Goal: Task Accomplishment & Management: Use online tool/utility

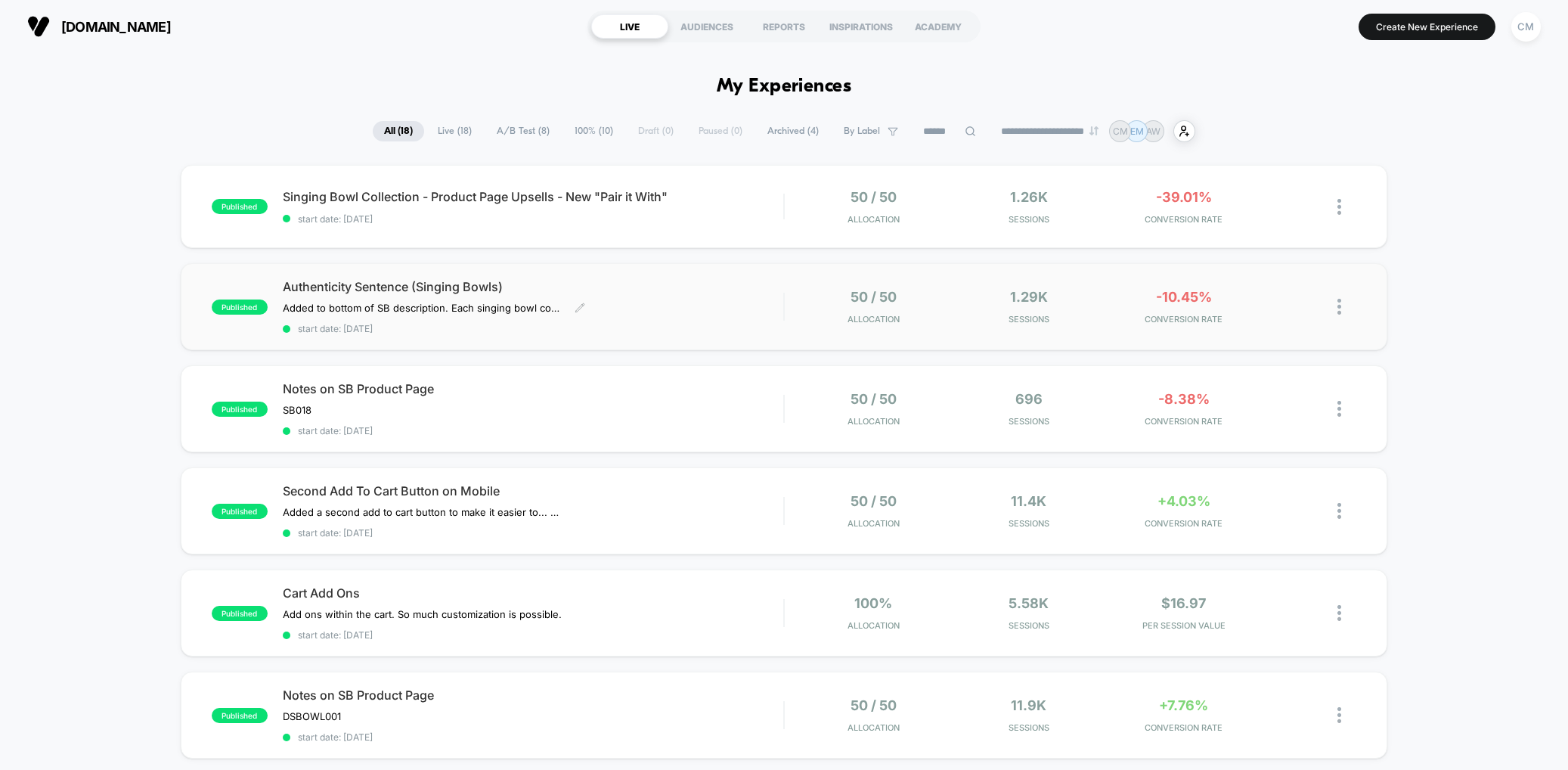
scroll to position [1, 0]
click at [734, 430] on span "start date: [DATE]" at bounding box center [534, 431] width 502 height 11
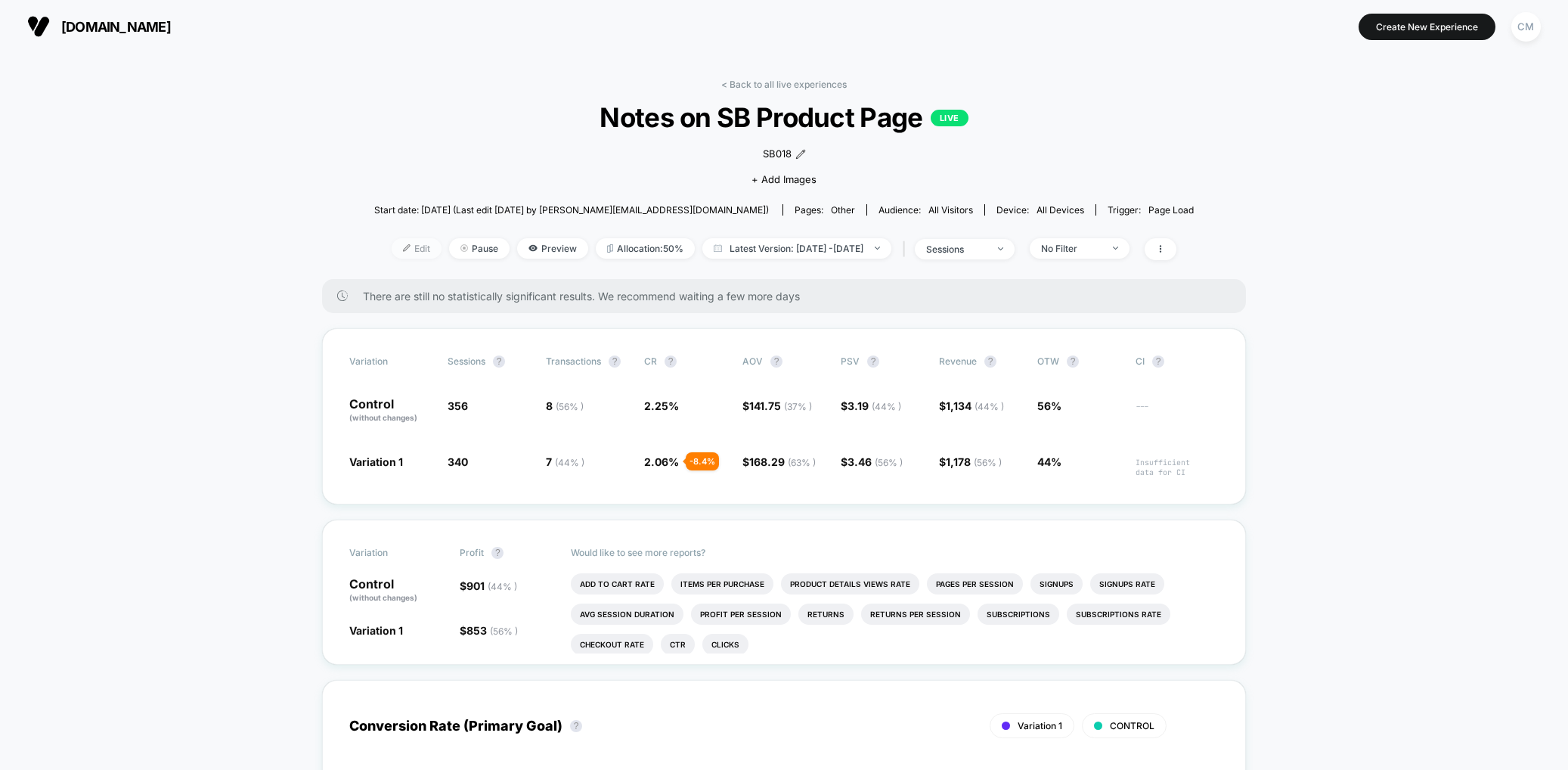
click at [392, 241] on span "Edit" at bounding box center [416, 248] width 50 height 21
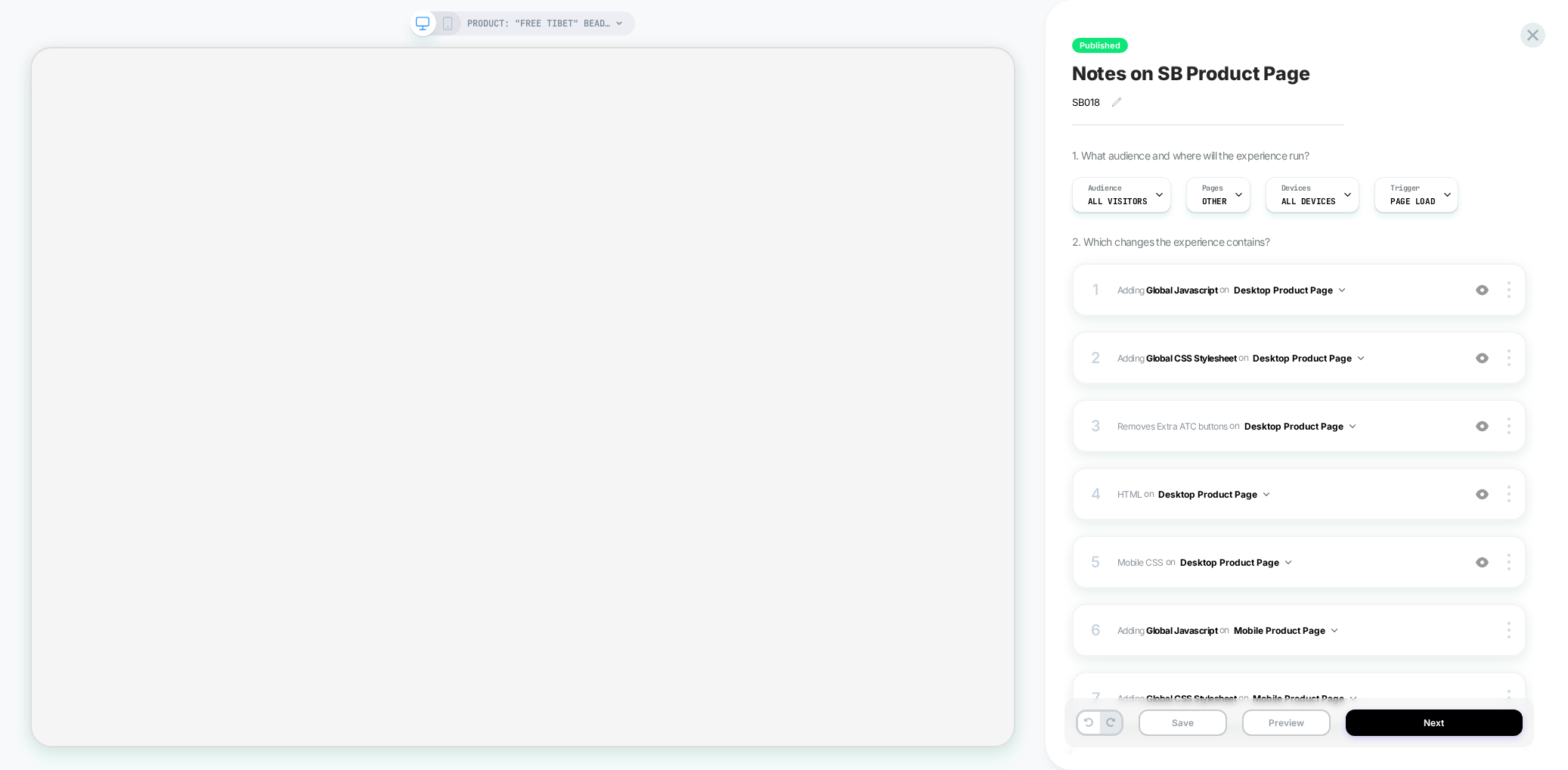
select select "**********"
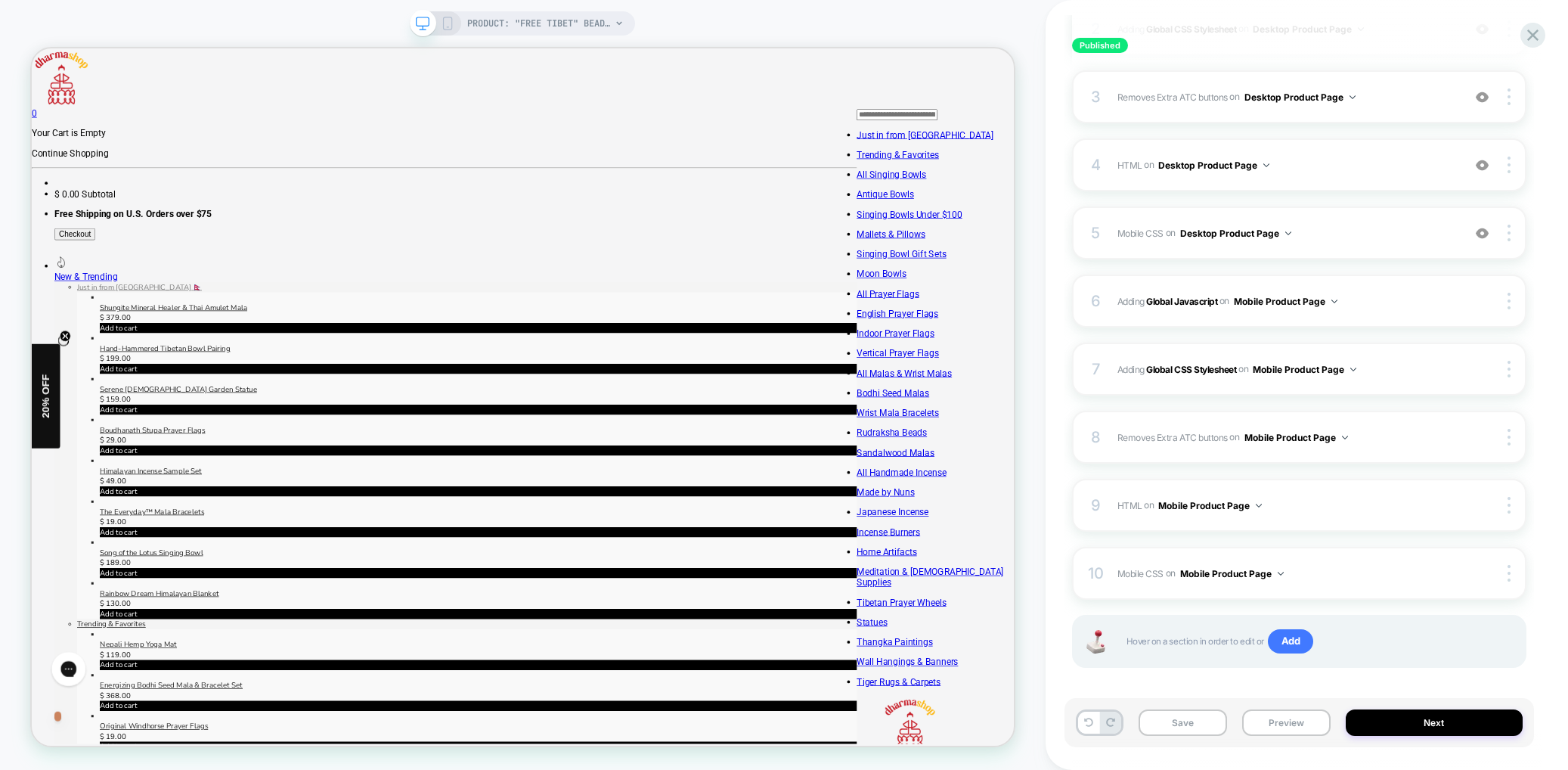
scroll to position [334, 0]
click at [1370, 162] on span "HTML Adding Code Block BEFORE .purchase-details on Desktop Product Page" at bounding box center [1285, 160] width 337 height 19
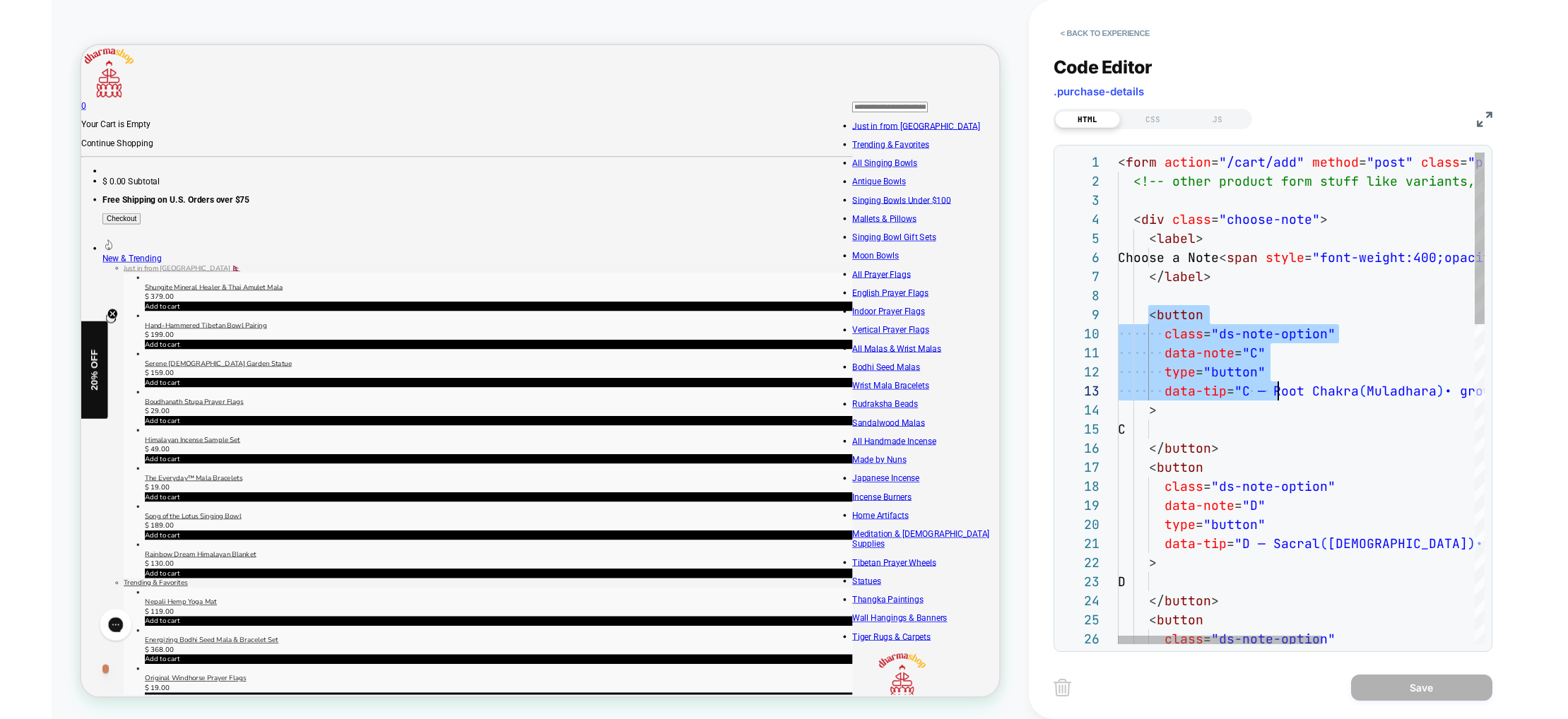
scroll to position [152, 38]
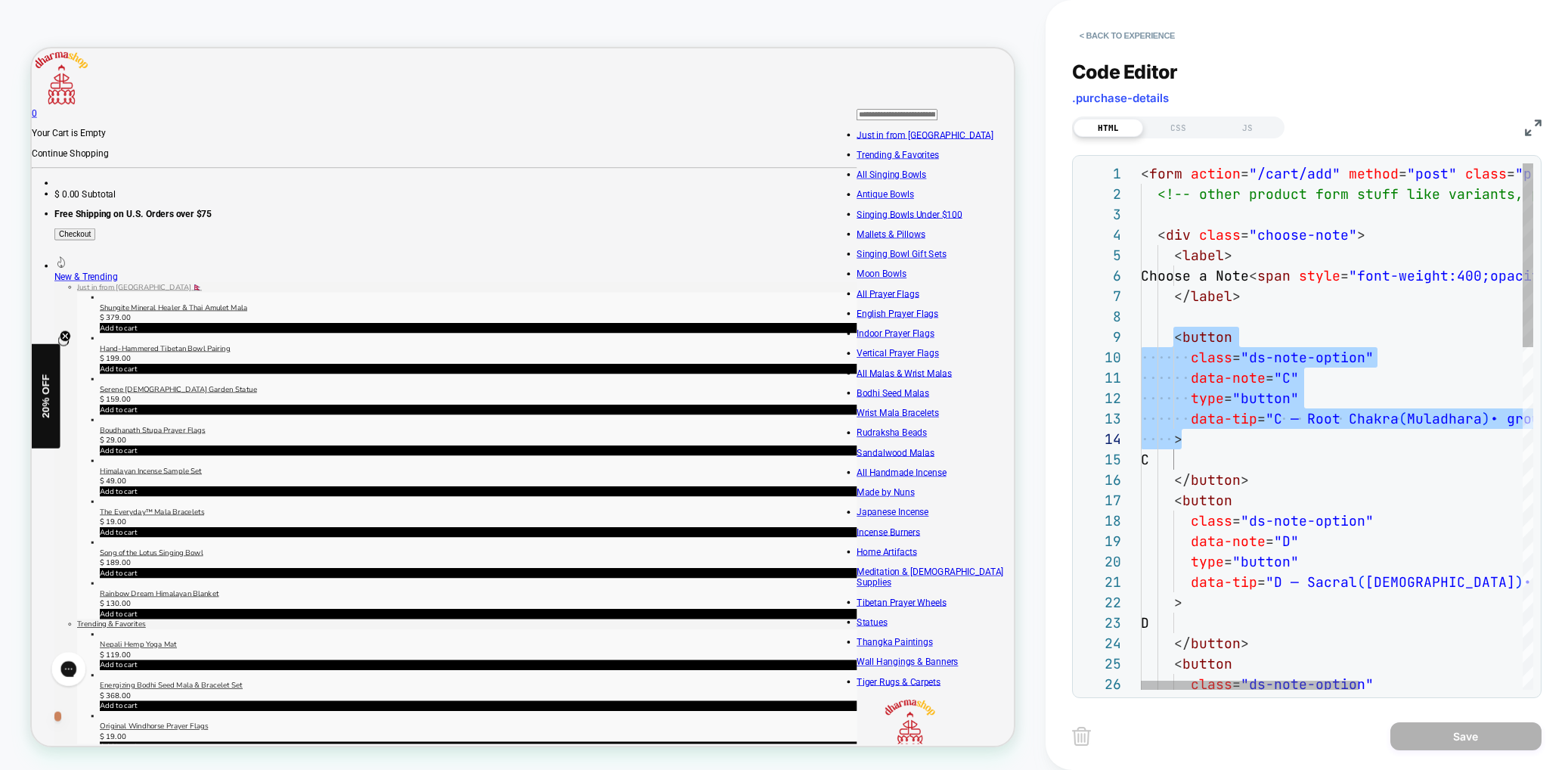
drag, startPoint x: 1172, startPoint y: 335, endPoint x: 1514, endPoint y: 445, distance: 359.3
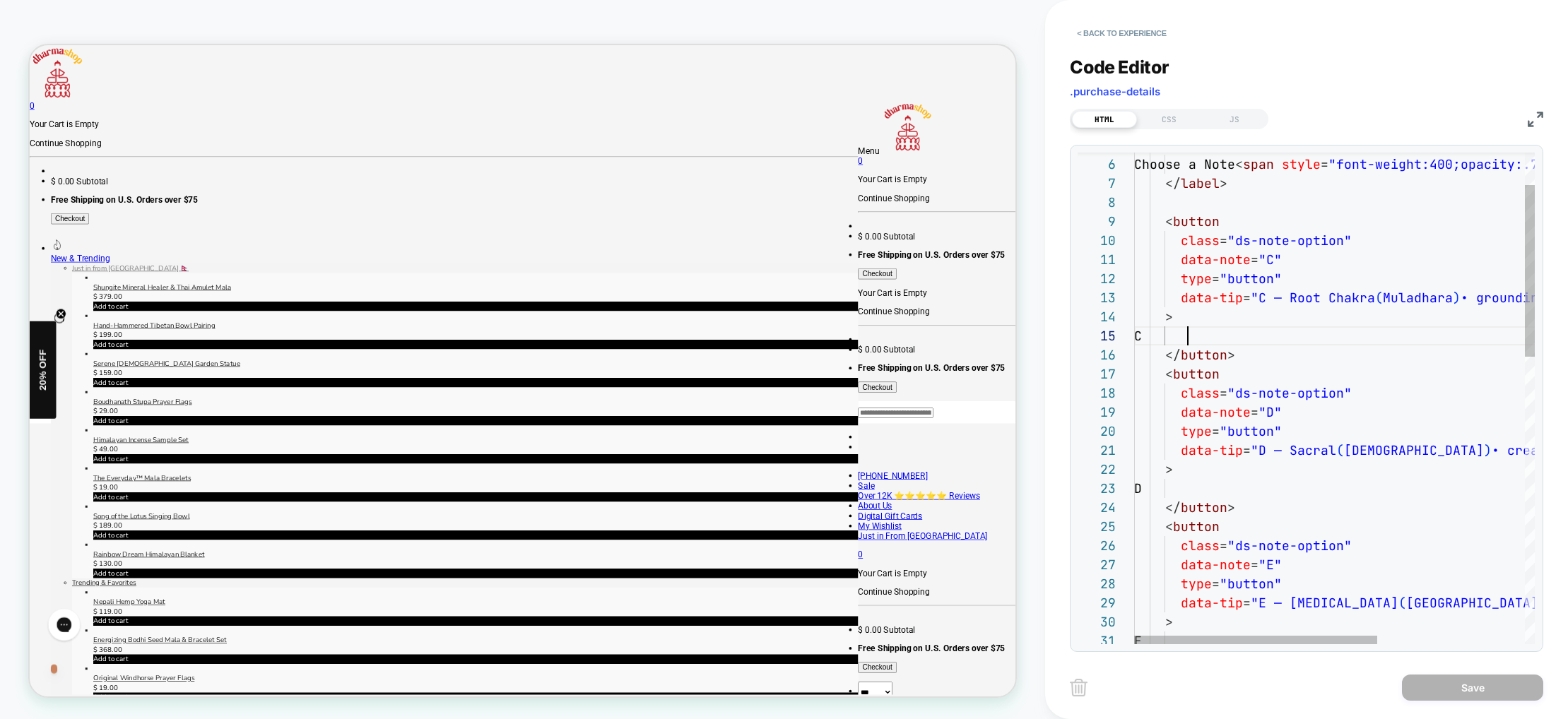
scroll to position [77, 54]
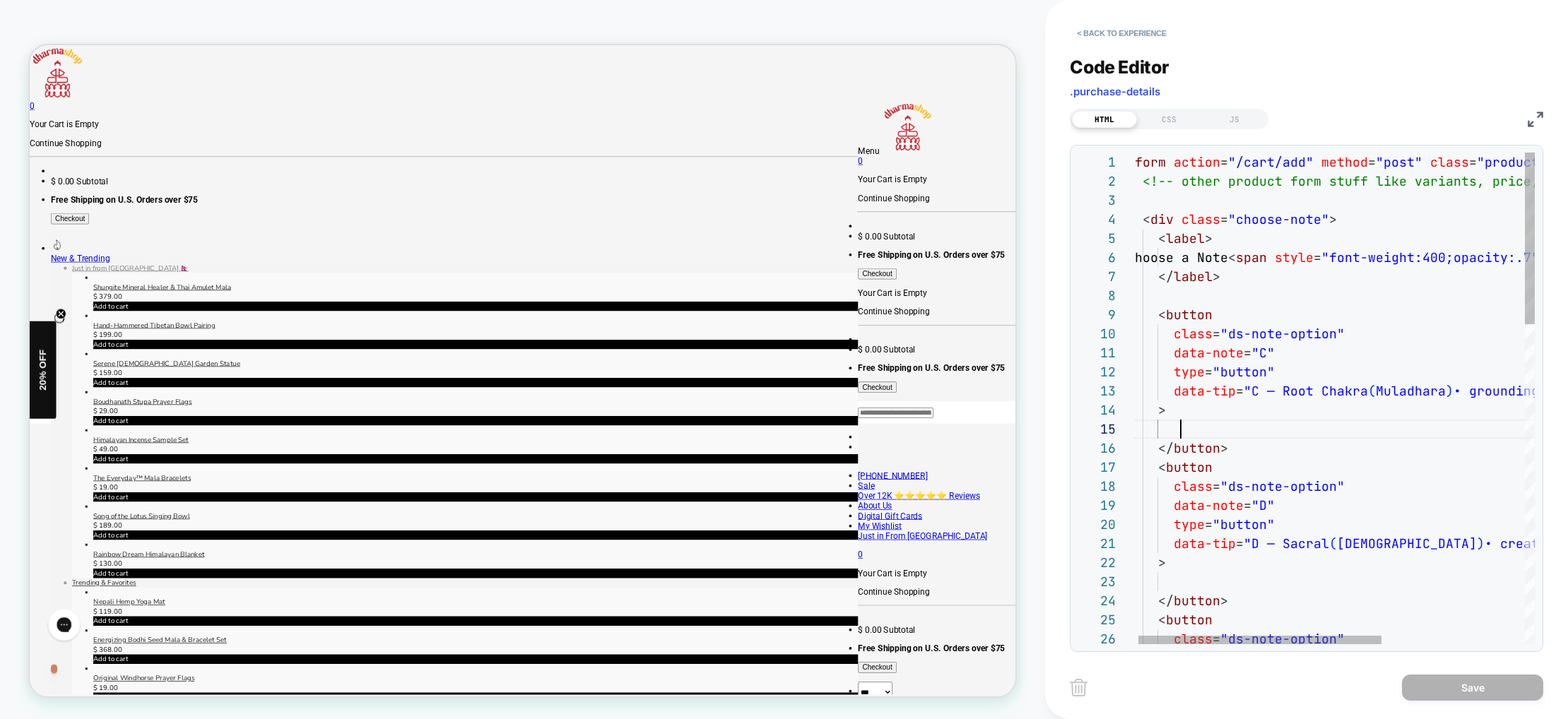
scroll to position [133, 0]
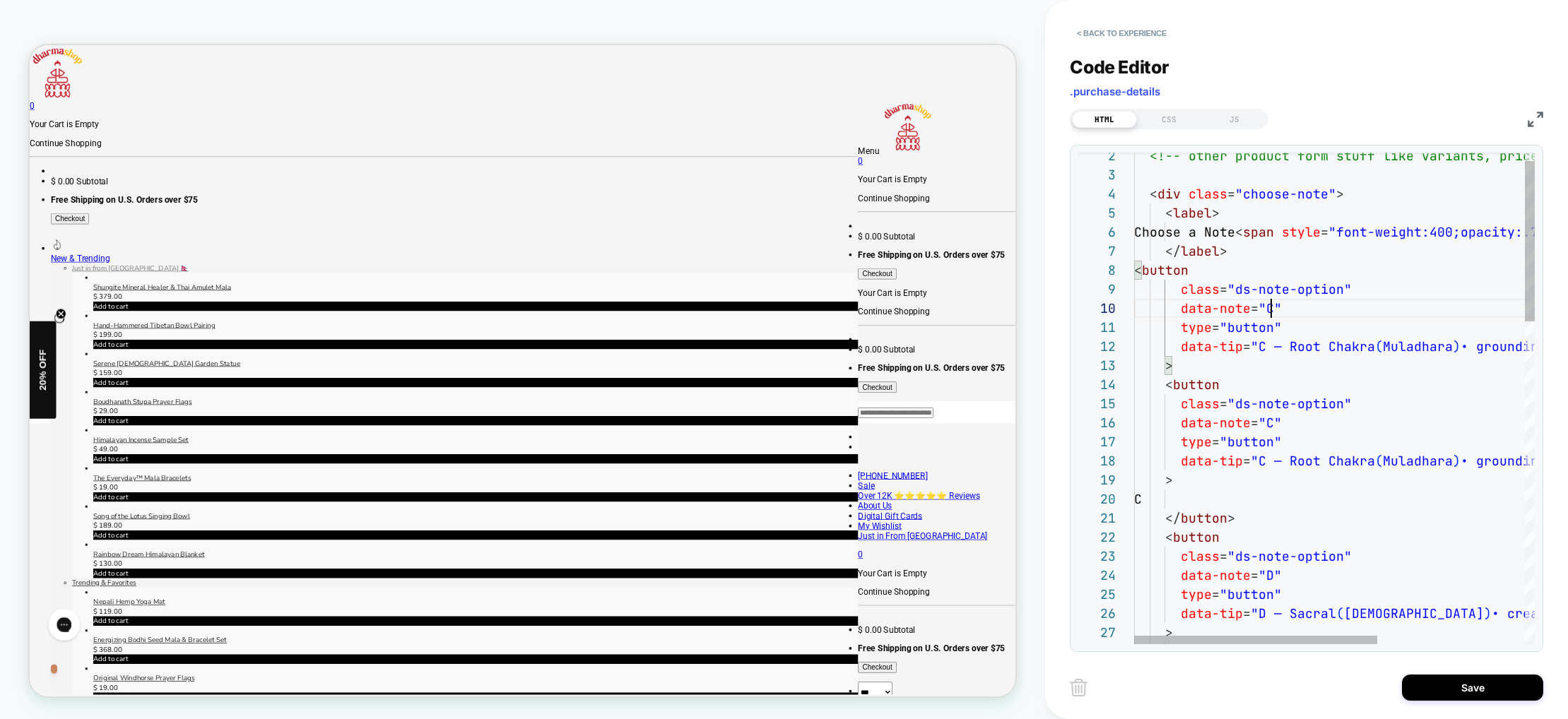
scroll to position [172, 130]
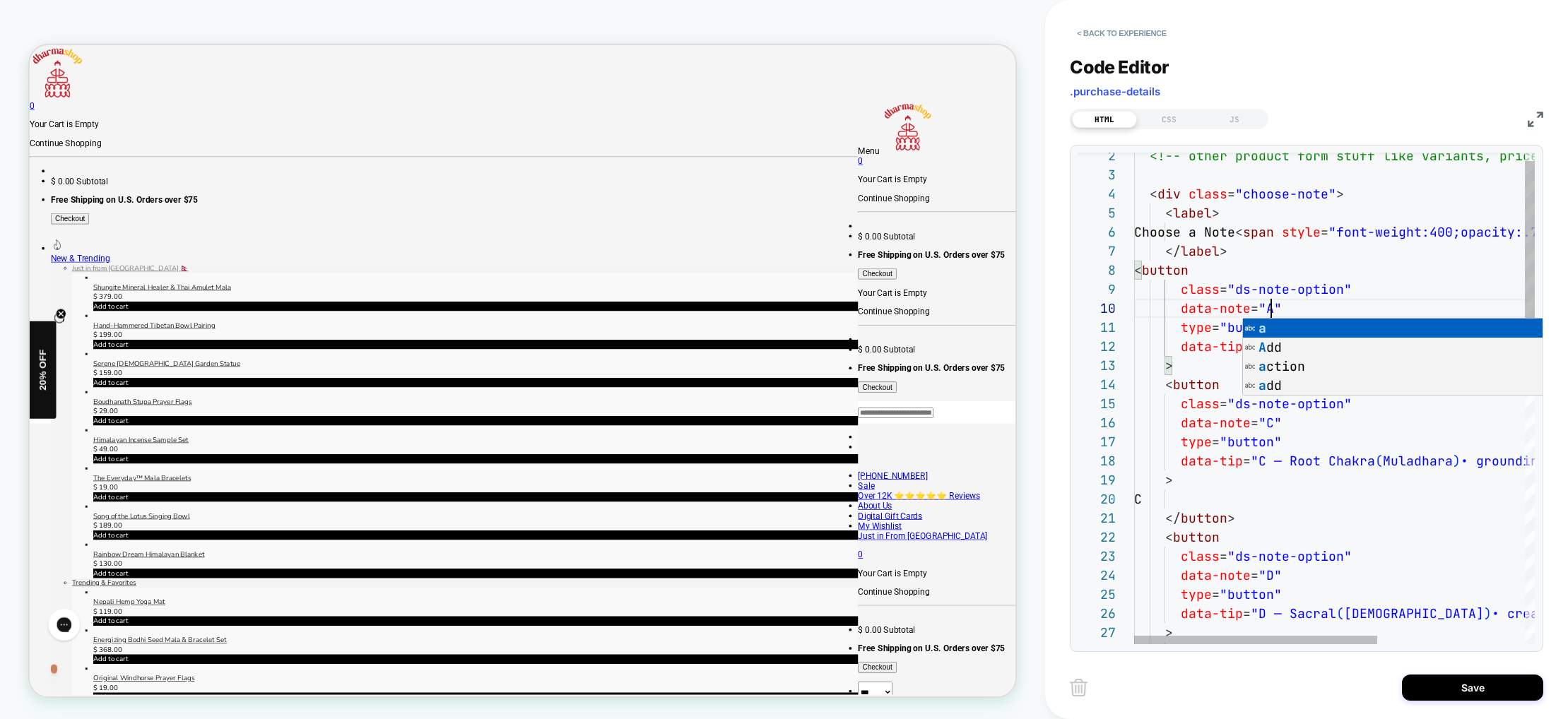
scroll to position [172, 137]
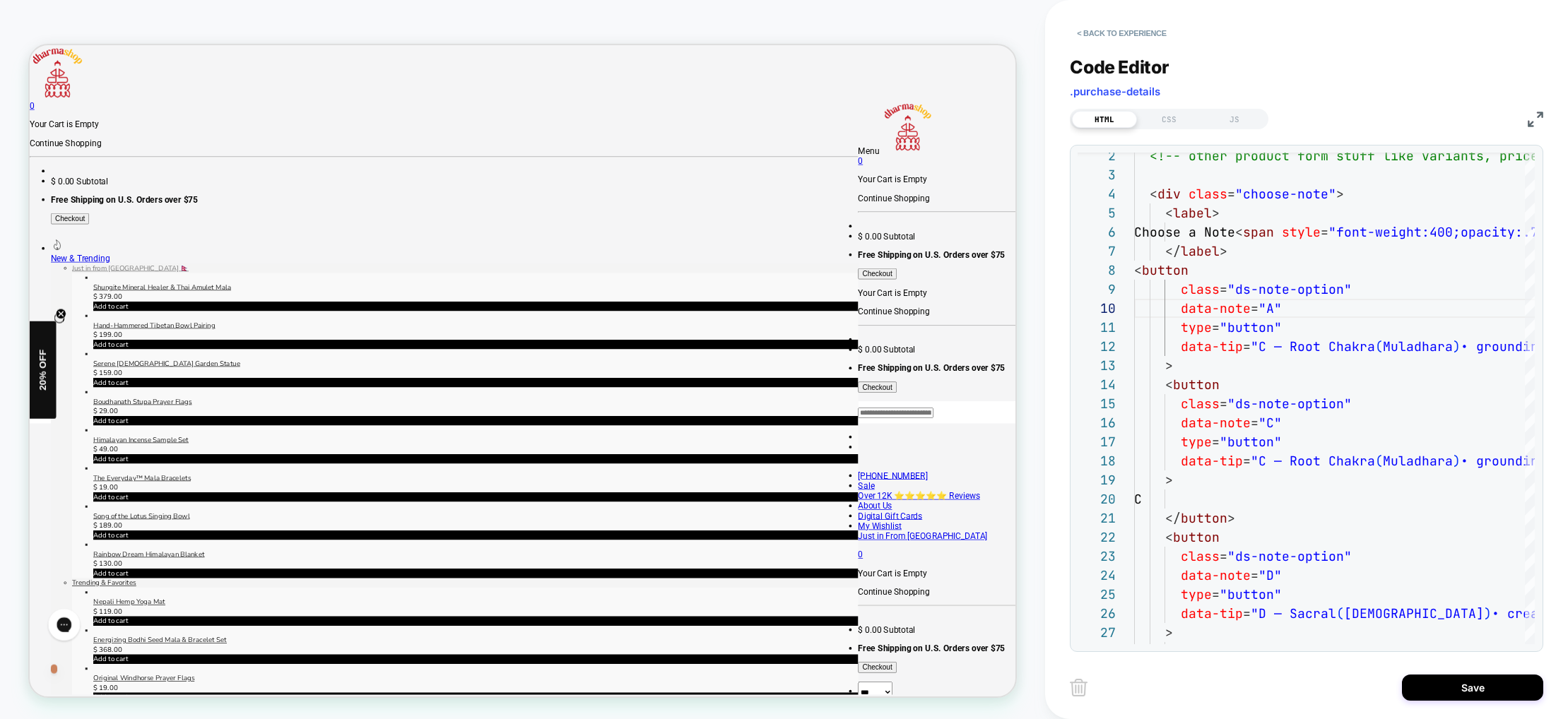
click at [1059, 247] on div "< Back to experience Code Editor .purchase-details HTML CSS JS 26 25 24 23 22 2…" at bounding box center [1306, 359] width 523 height 719
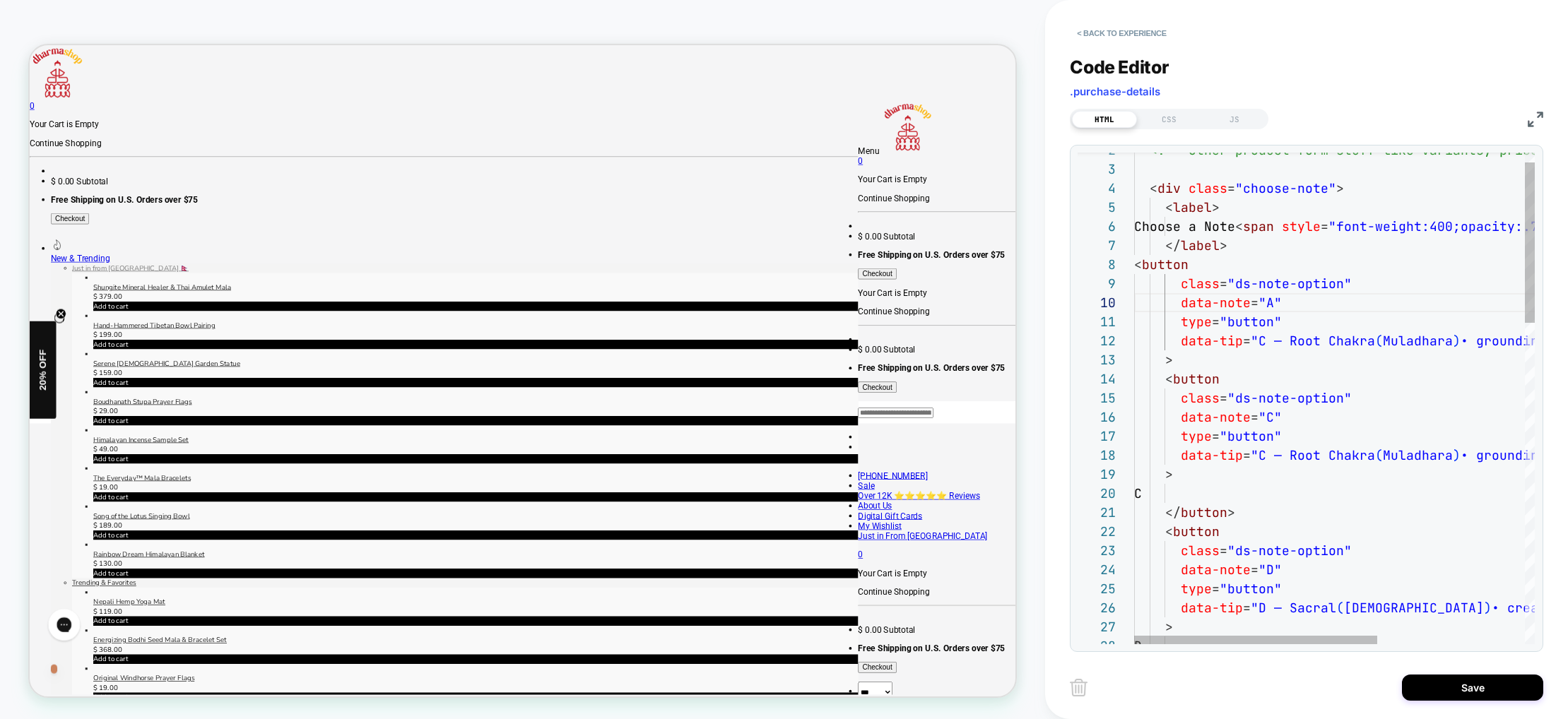
drag, startPoint x: 1259, startPoint y: 336, endPoint x: 1259, endPoint y: 345, distance: 9.0
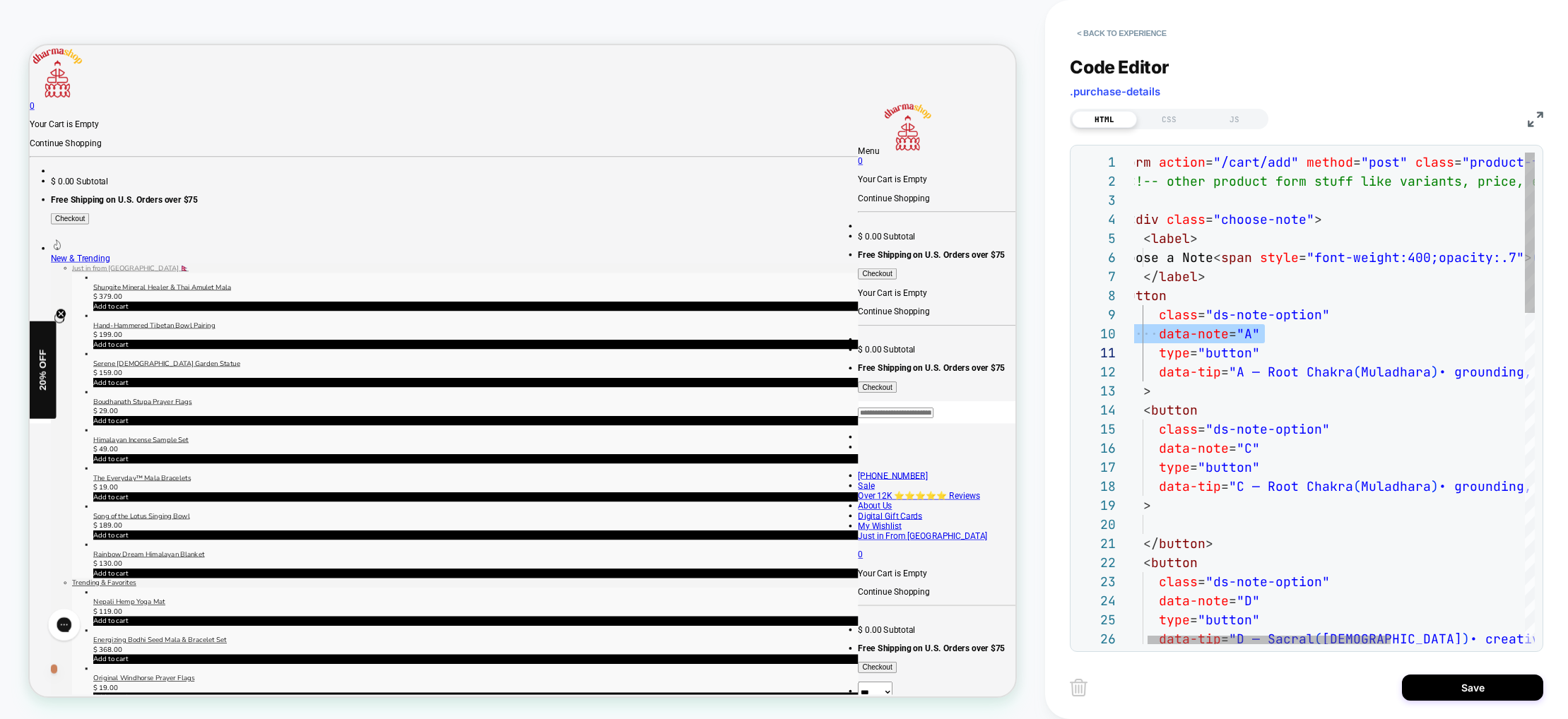
scroll to position [77, 214]
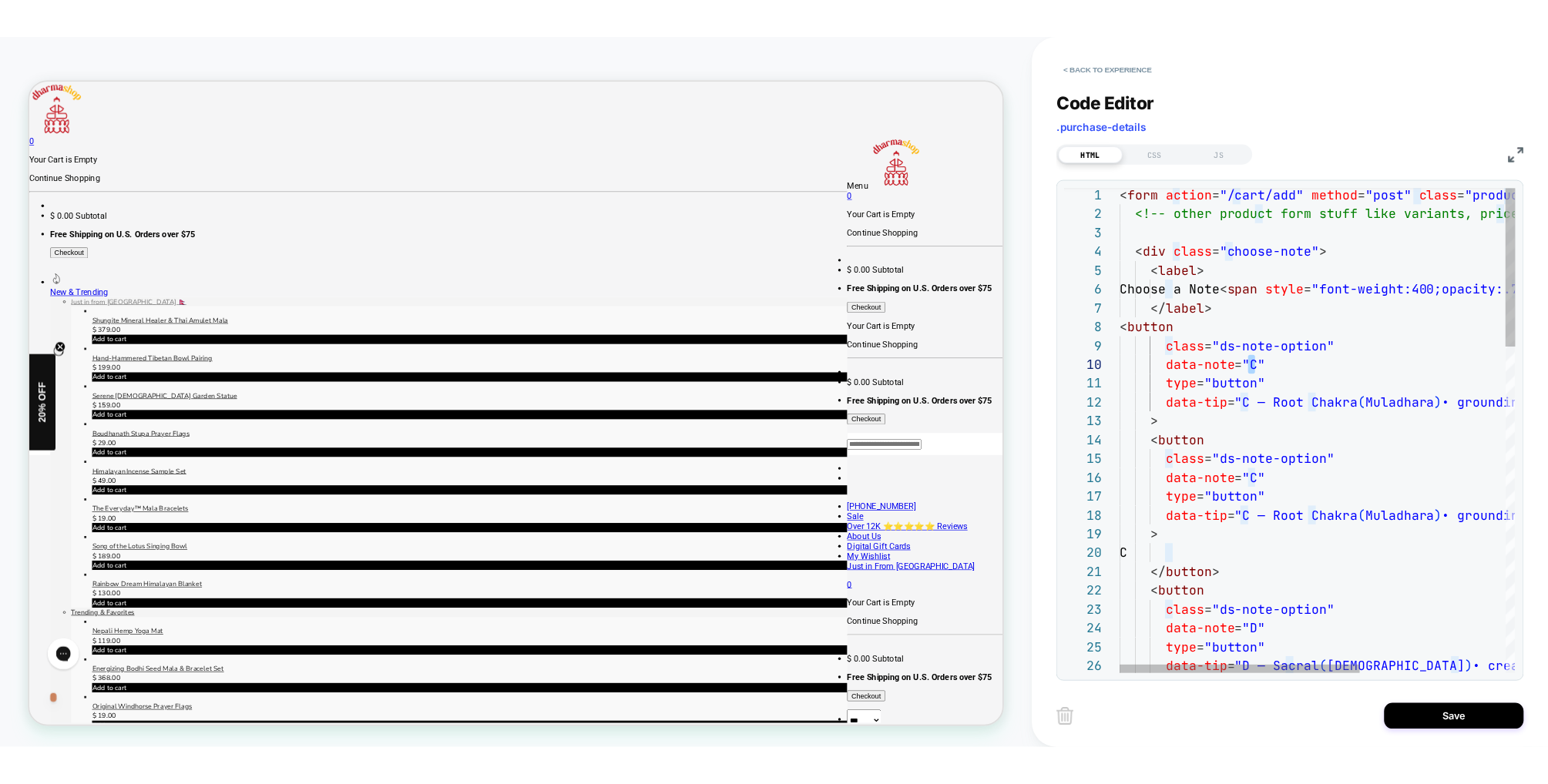
scroll to position [145, 0]
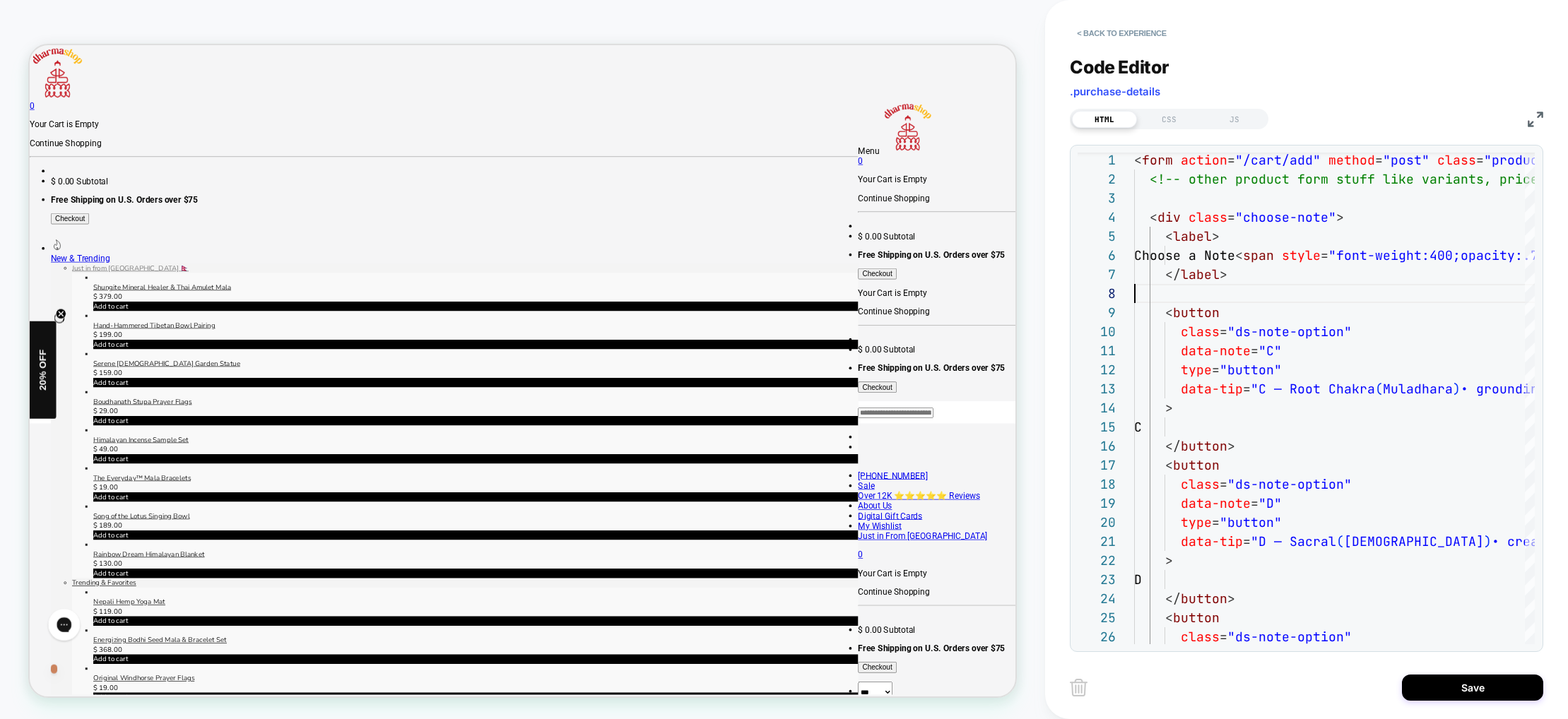
type textarea "**********"
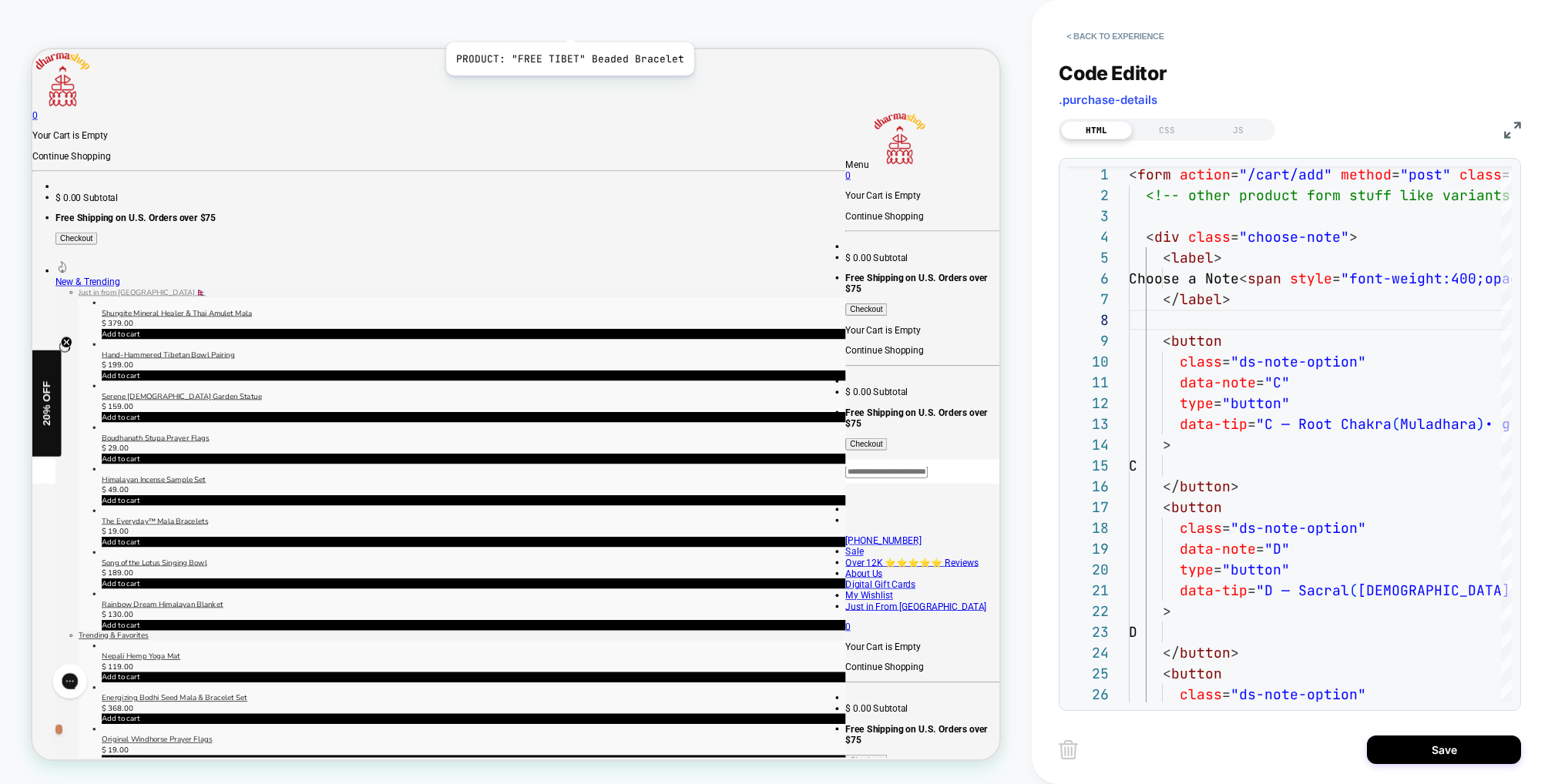
click at [567, 23] on span "PRODUCT: "FREE TIBET" Beaded Bracelet" at bounding box center [533, 24] width 146 height 25
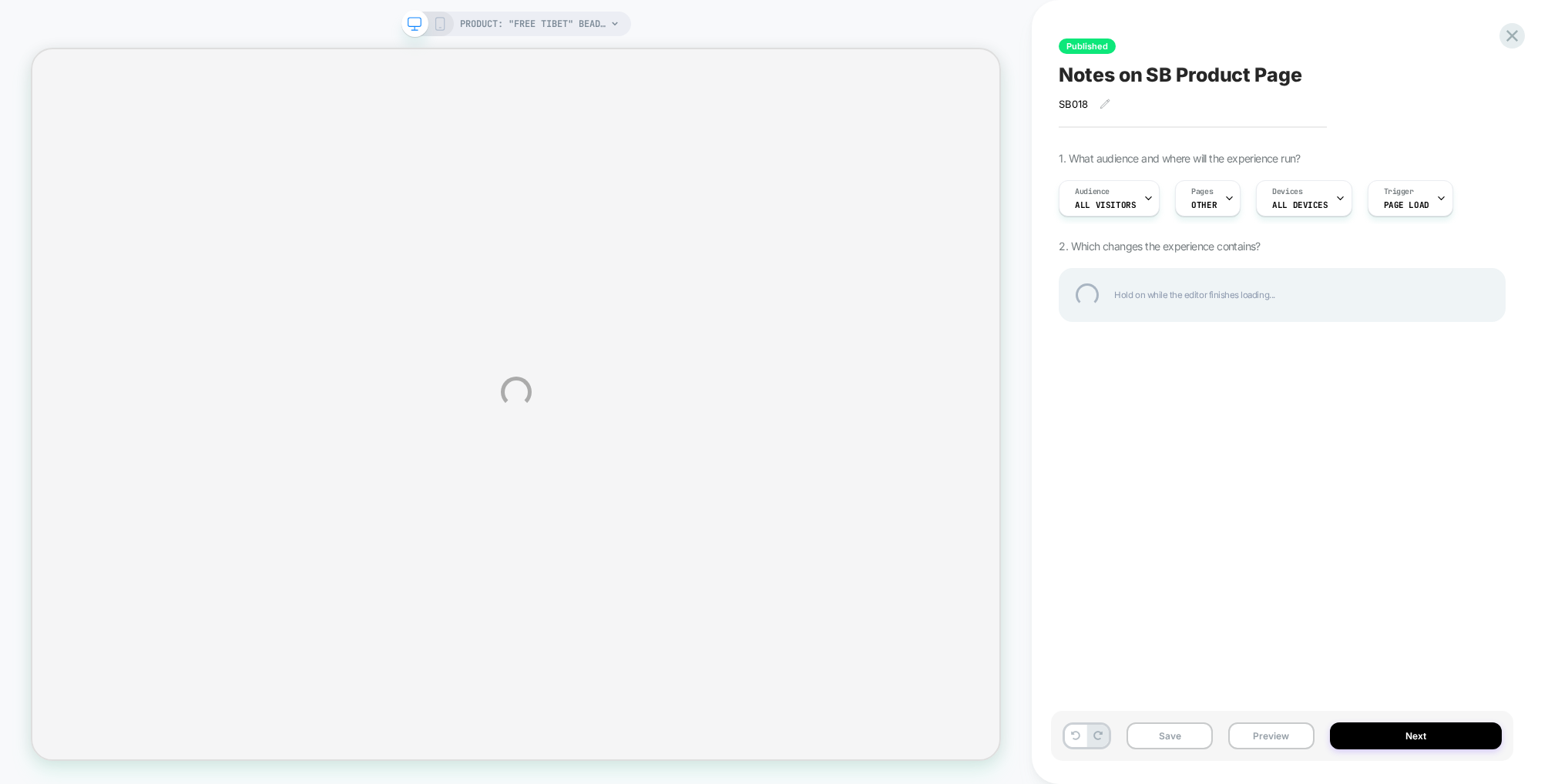
select select "**********"
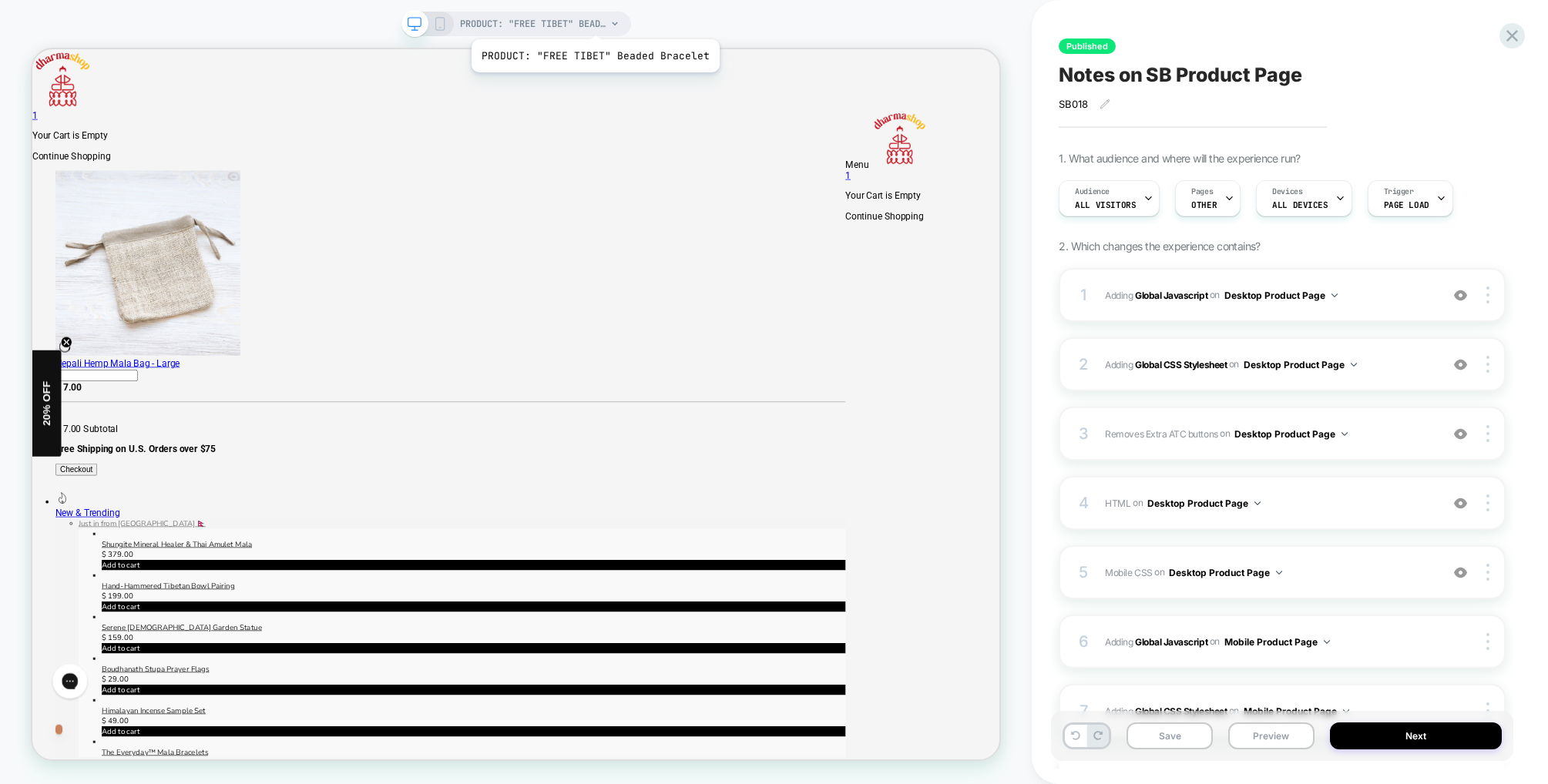
click at [592, 20] on span "PRODUCT: "FREE TIBET" Beaded Bracelet" at bounding box center [533, 24] width 146 height 25
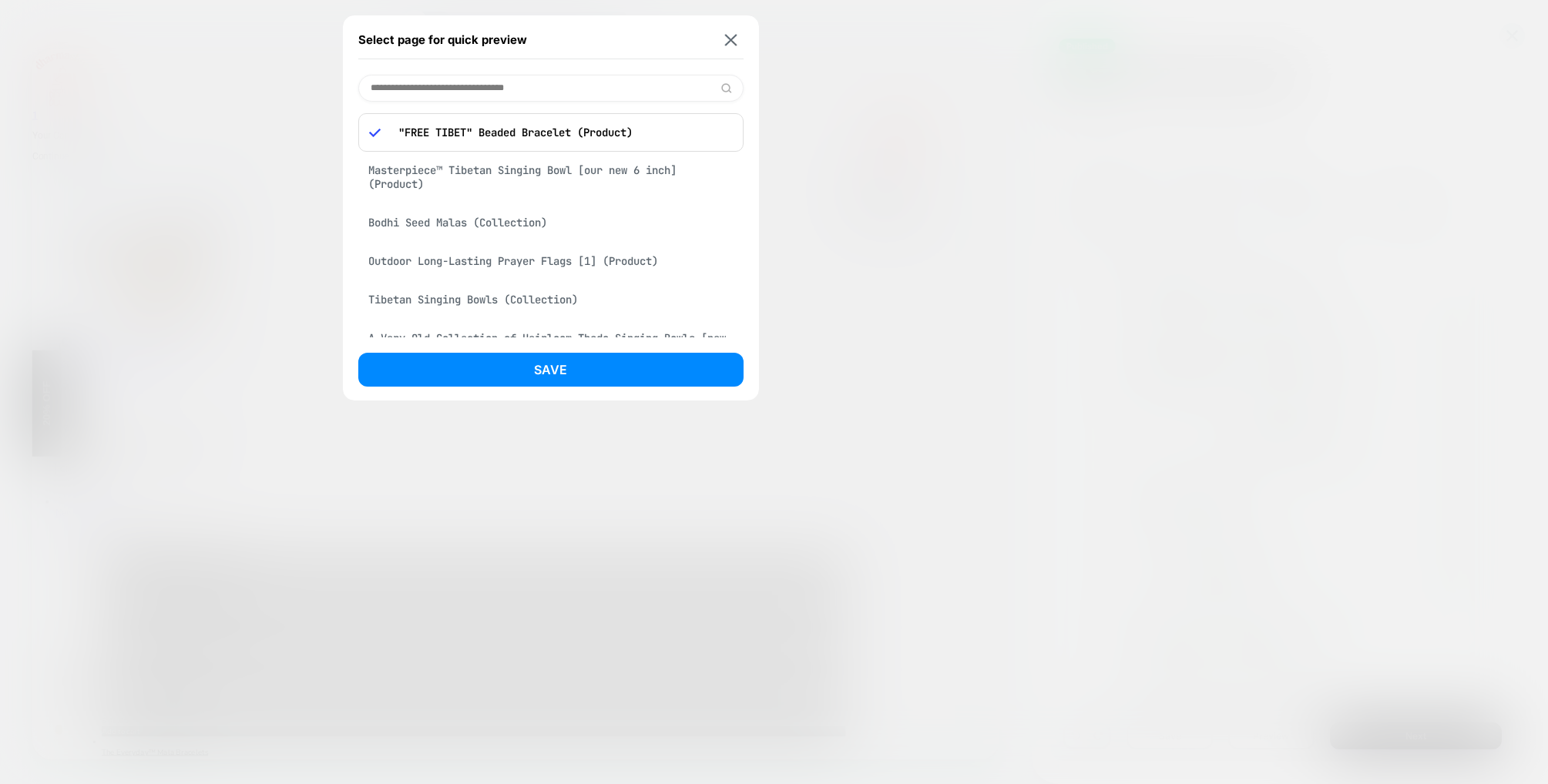
click at [503, 90] on input at bounding box center [551, 88] width 385 height 27
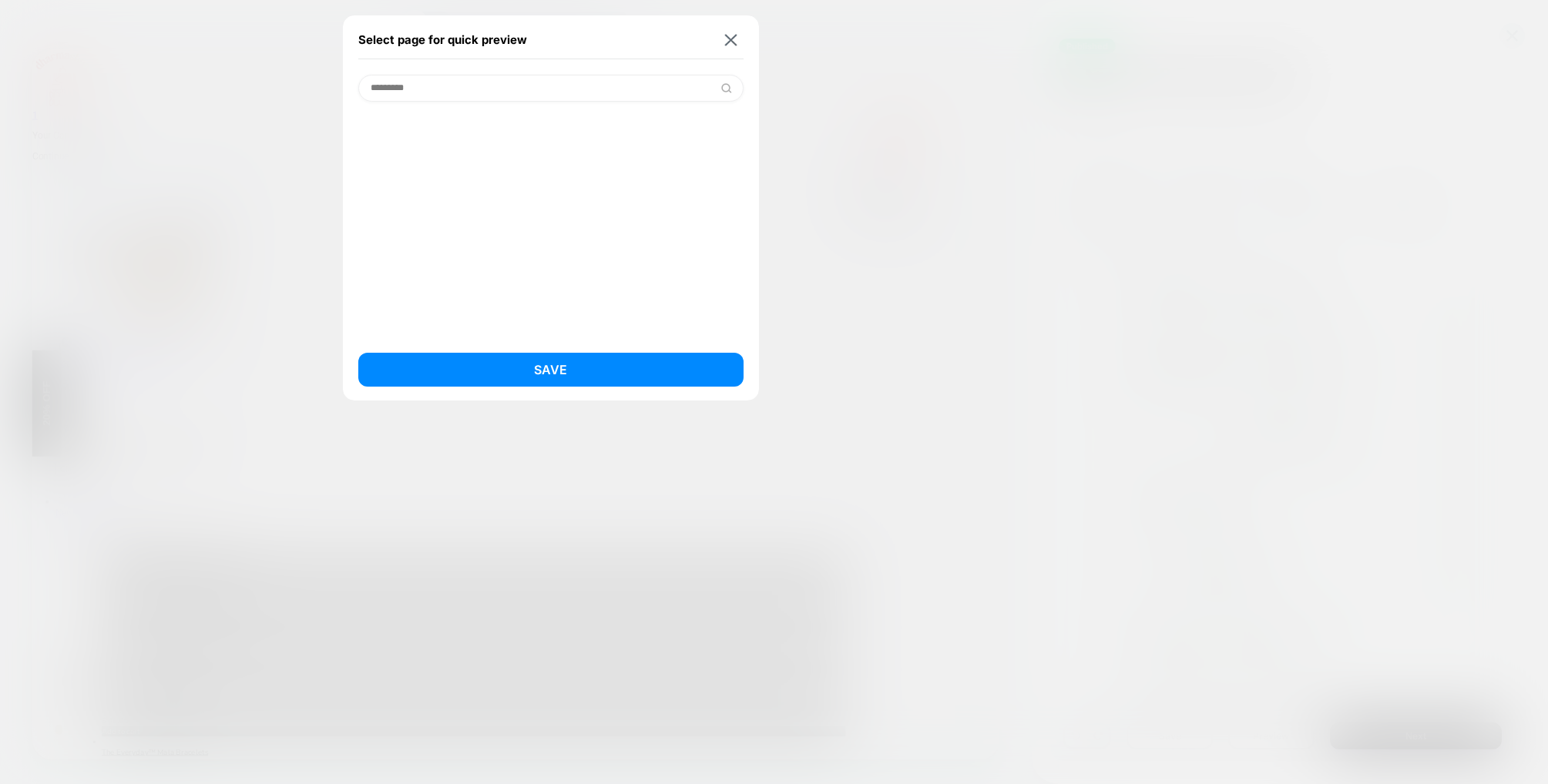
drag, startPoint x: 490, startPoint y: 92, endPoint x: 366, endPoint y: 75, distance: 125.2
click at [366, 75] on input "*********" at bounding box center [551, 88] width 385 height 27
type input "*"
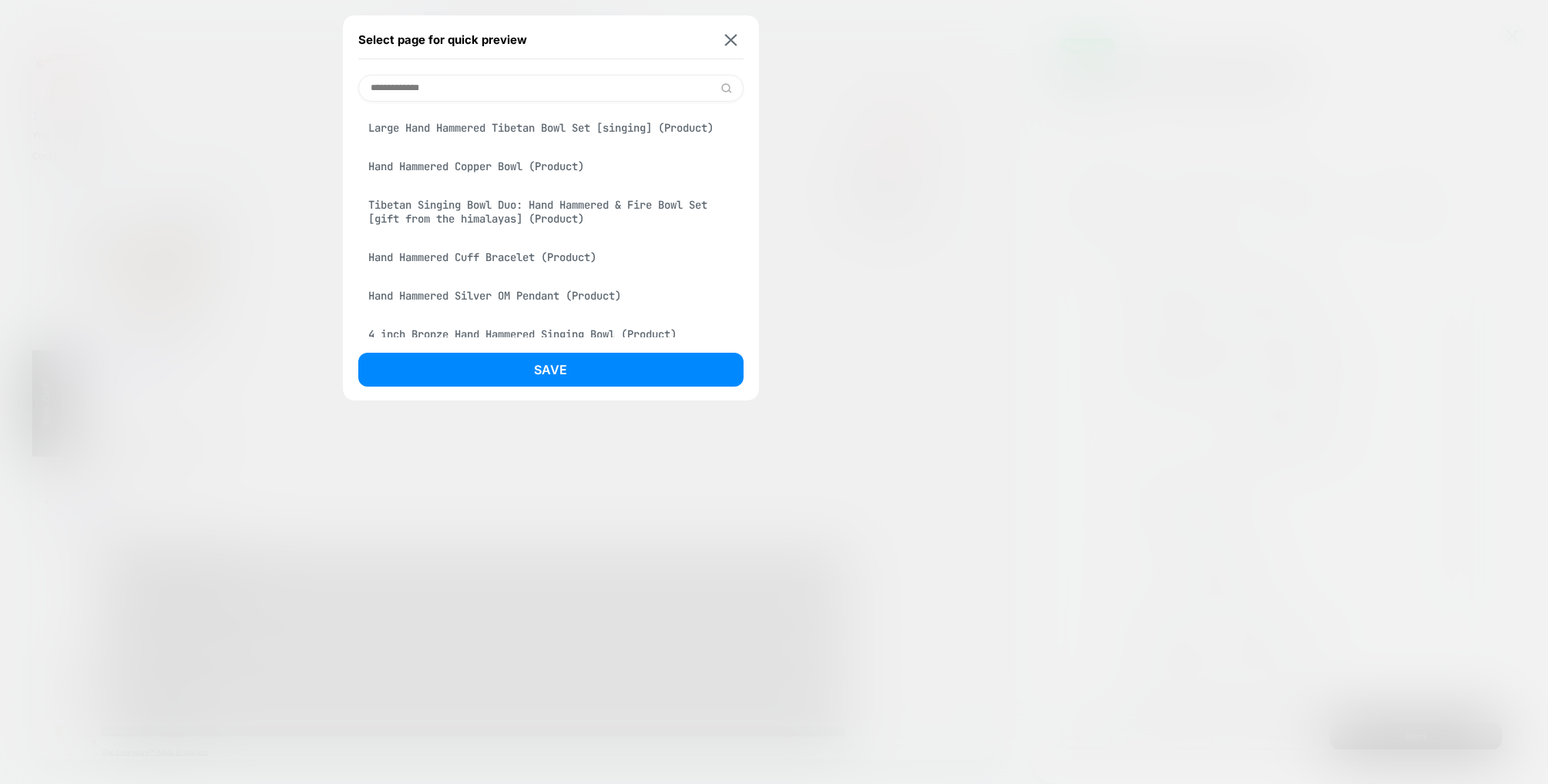
click at [400, 83] on input "**********" at bounding box center [551, 88] width 385 height 27
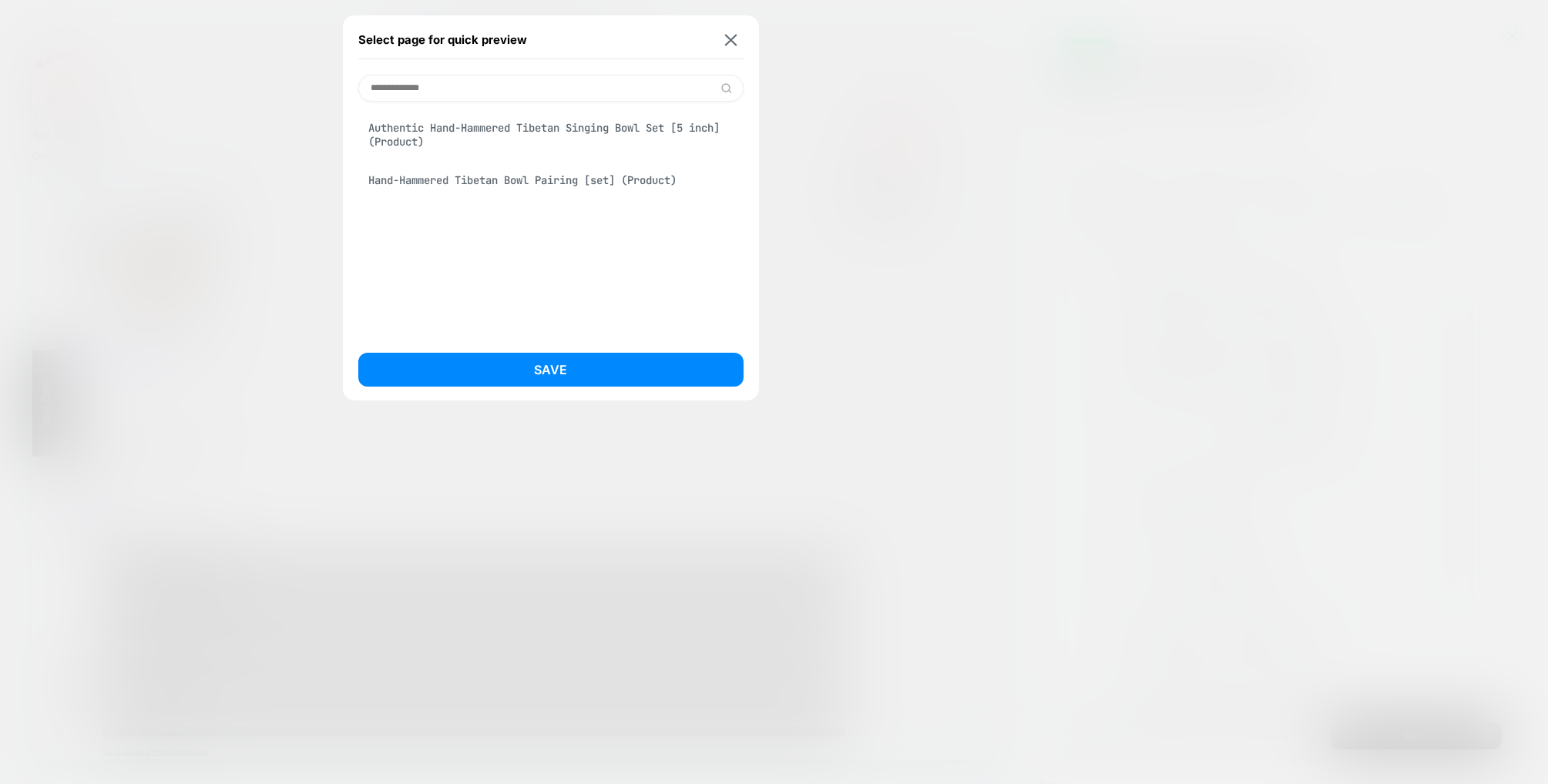
type input "**********"
click at [495, 131] on div "Authentic Hand-Hammered Tibetan Singing Bowl Set [5 inch] (Product)" at bounding box center [551, 135] width 385 height 43
drag, startPoint x: 562, startPoint y: 371, endPoint x: 554, endPoint y: 371, distance: 8.0
click at [562, 371] on button "Save" at bounding box center [551, 369] width 385 height 34
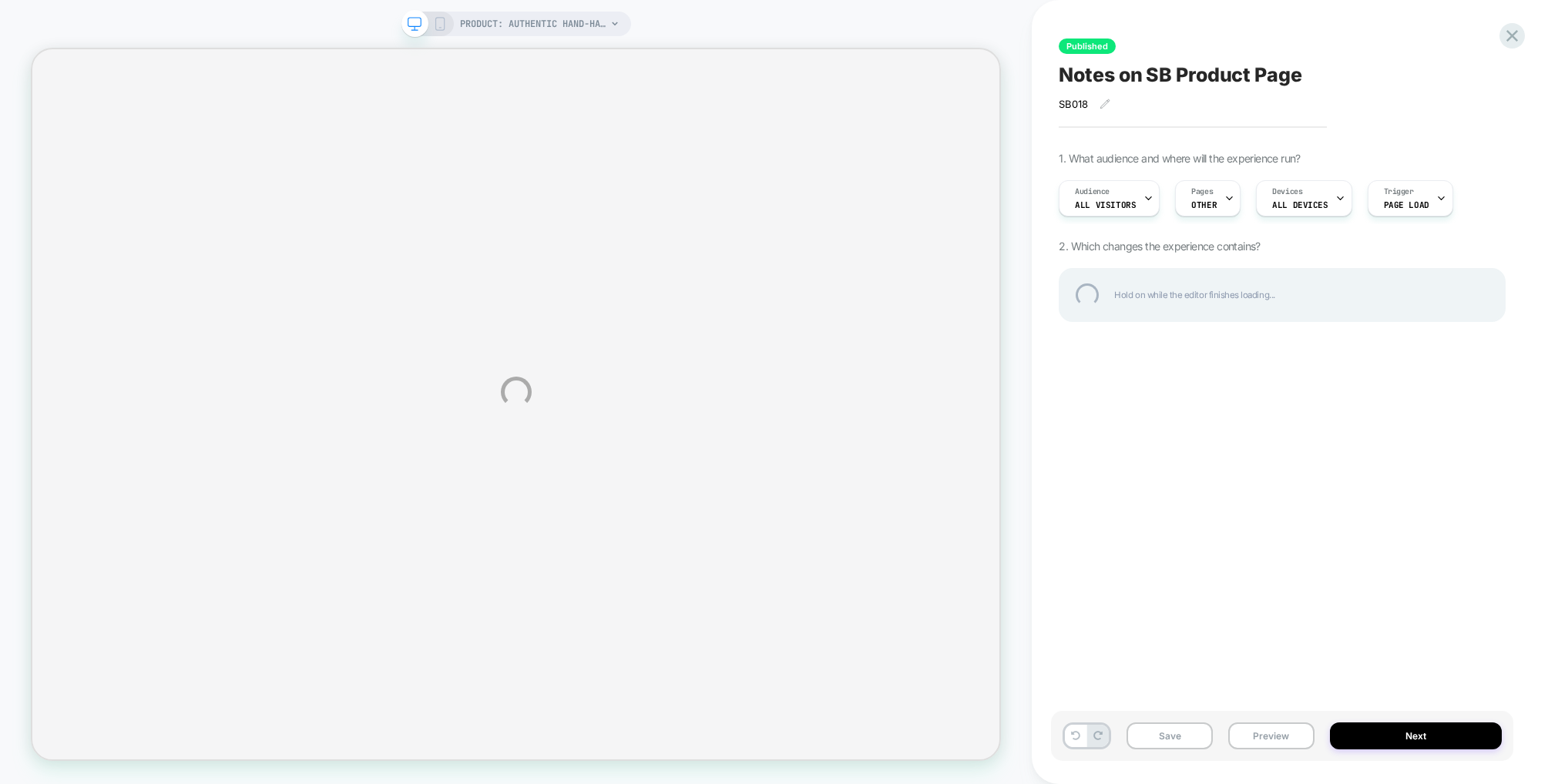
select select "**********"
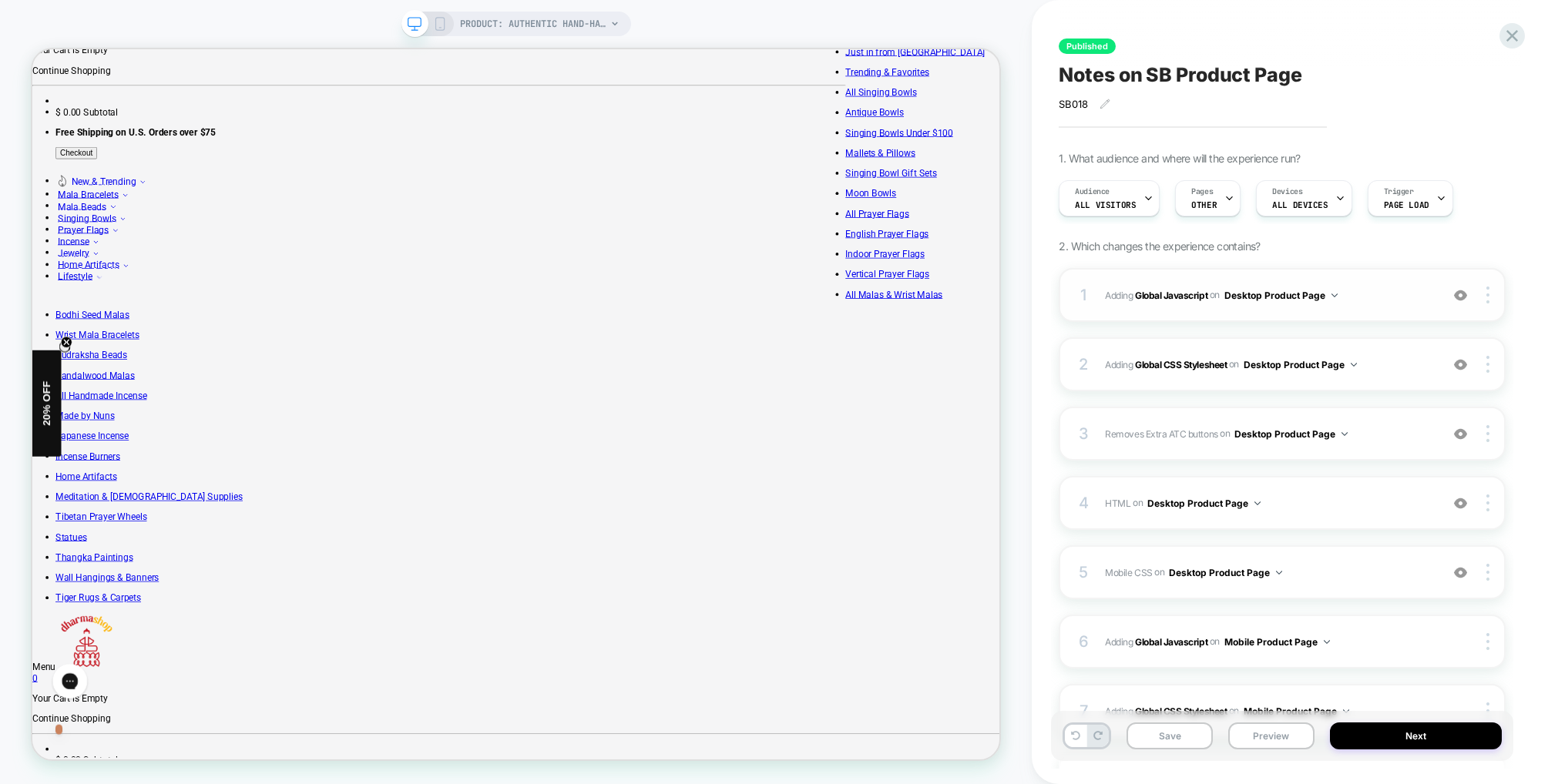
click at [1383, 303] on span "Adding Global Javascript on Desktop Product Page" at bounding box center [1269, 295] width 327 height 19
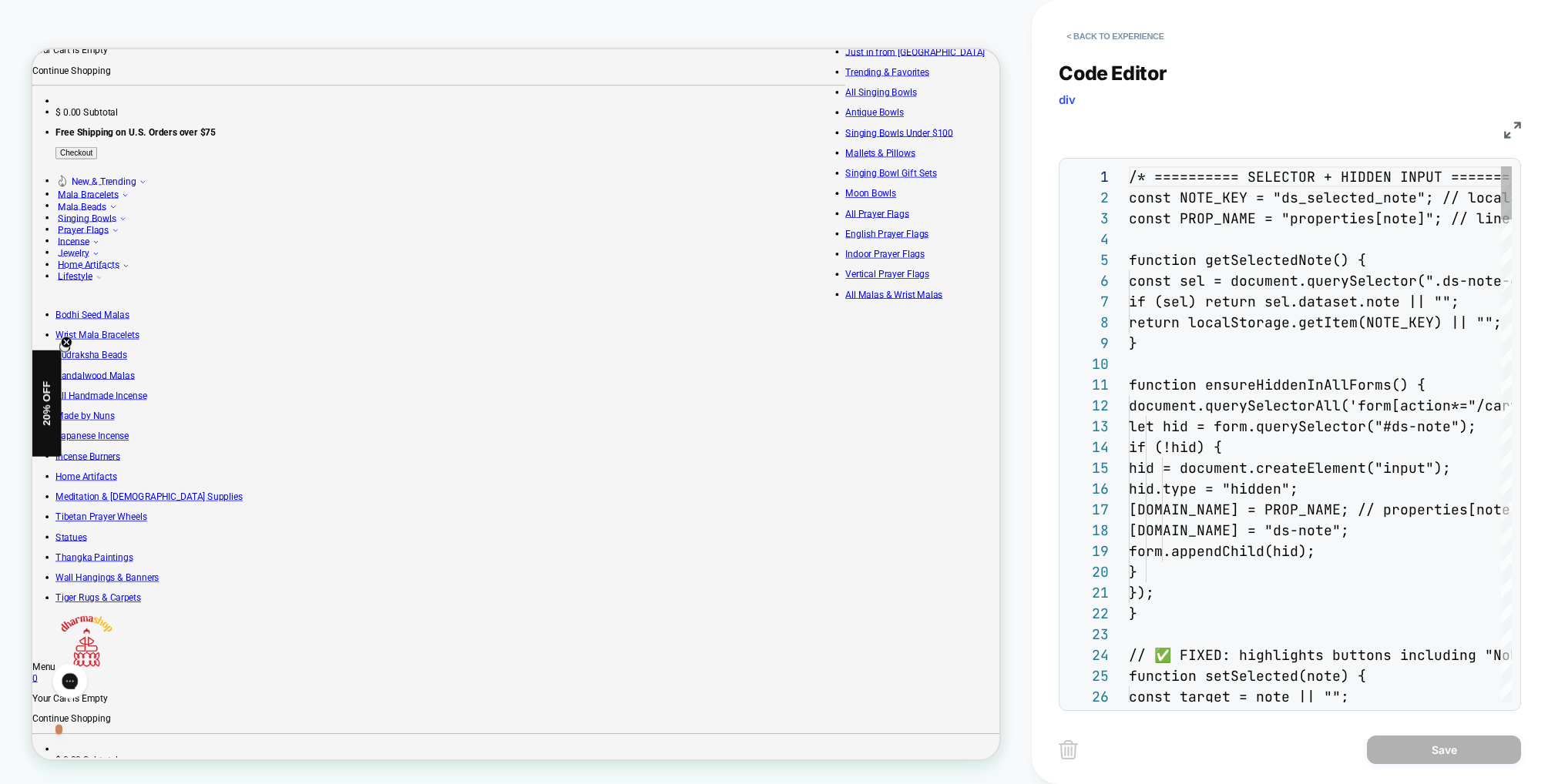
scroll to position [208, 0]
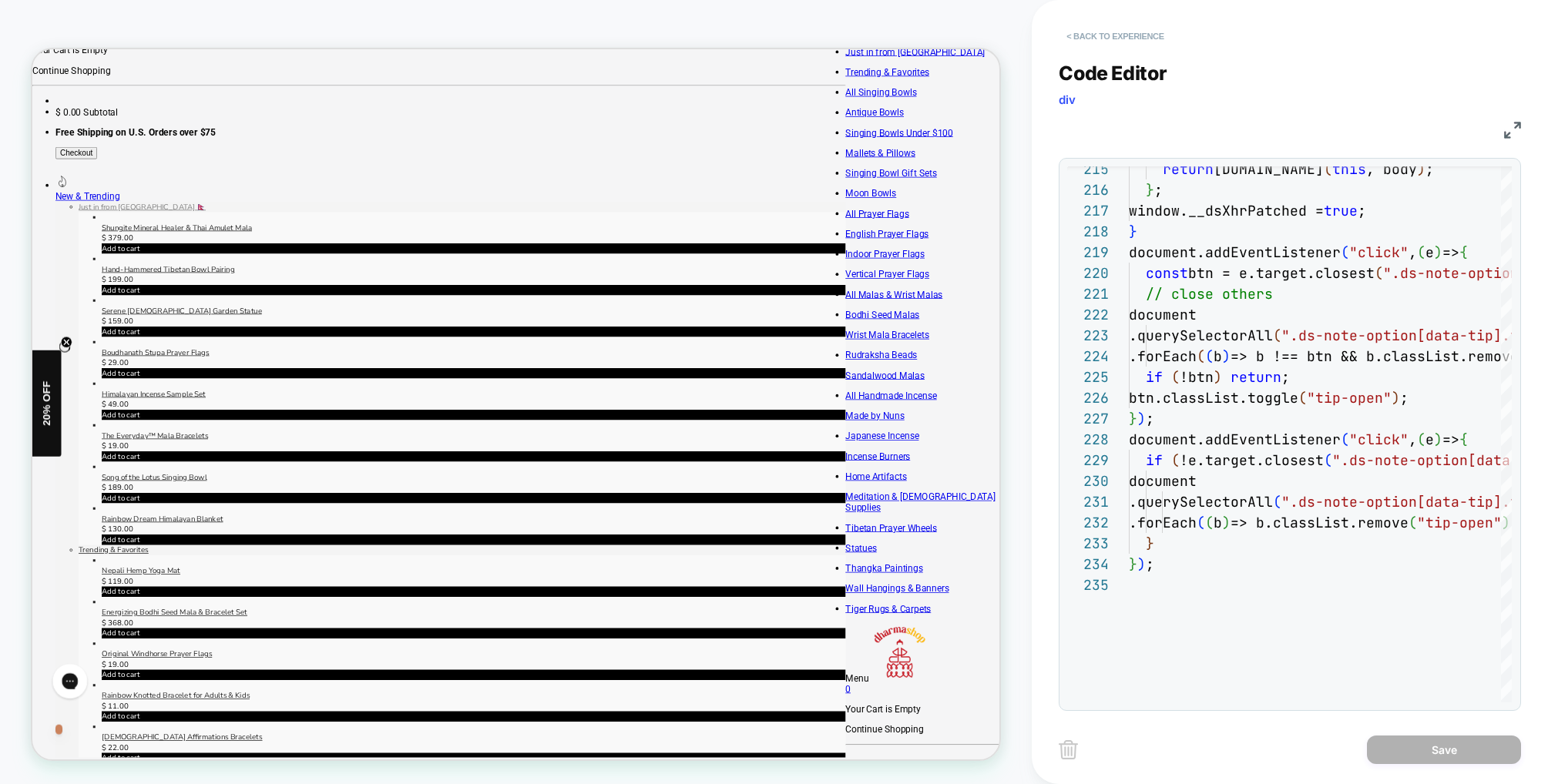
click at [1099, 35] on button "< Back to experience" at bounding box center [1114, 37] width 113 height 25
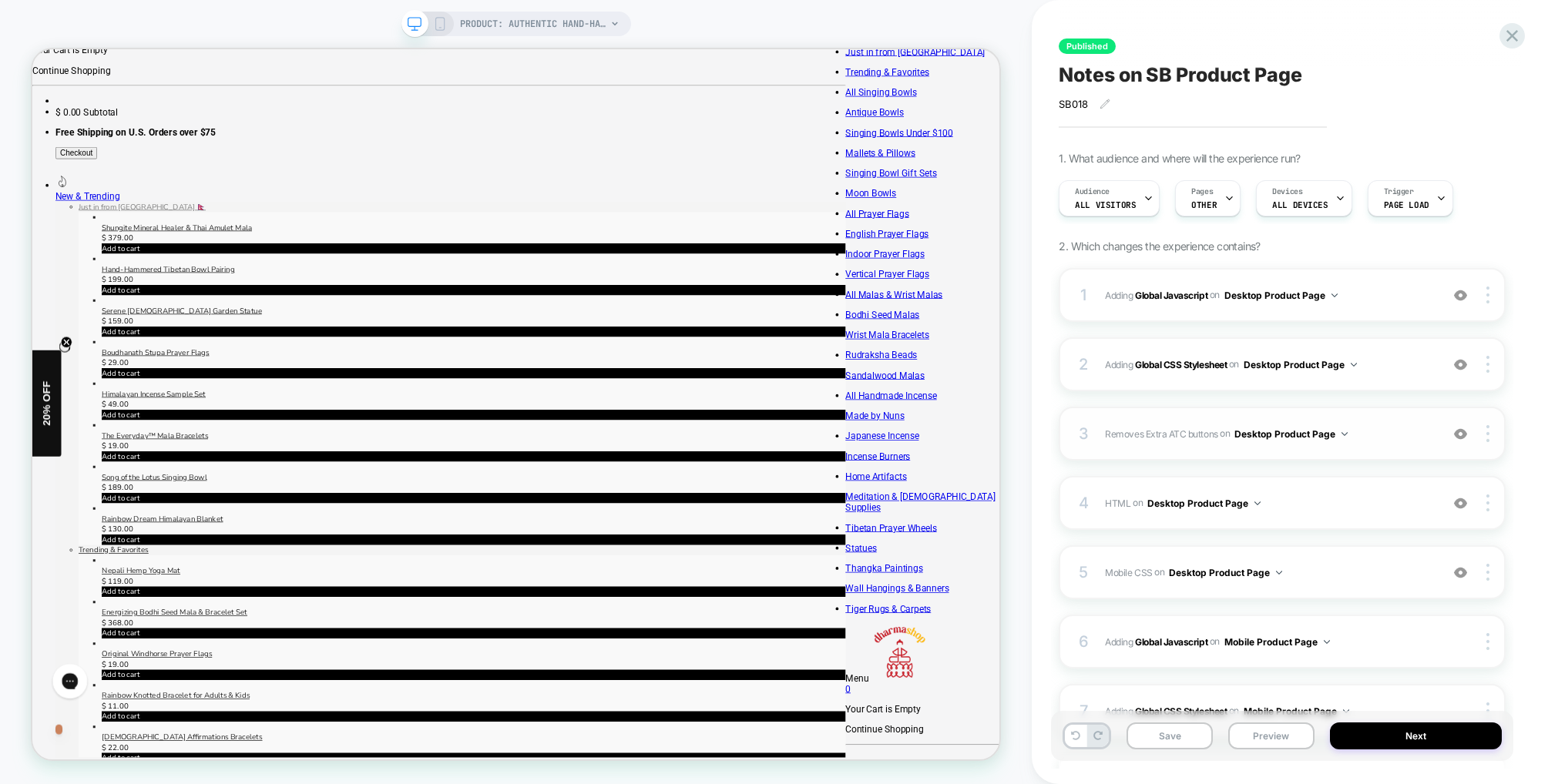
click at [1386, 432] on span "Removes Extra ATC buttons Hiding .product-form__submit on Desktop Product Page" at bounding box center [1269, 433] width 327 height 19
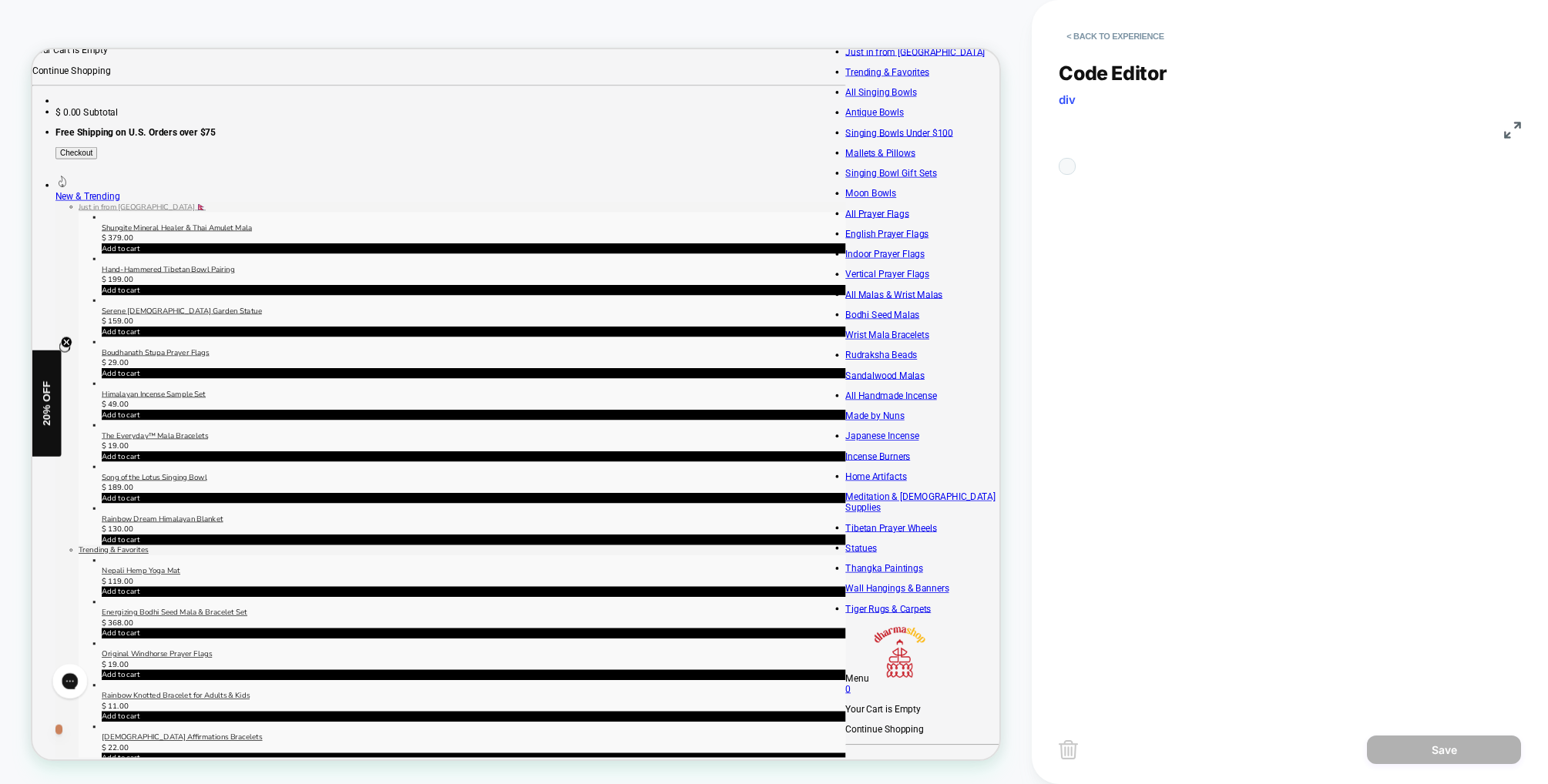
scroll to position [63, 0]
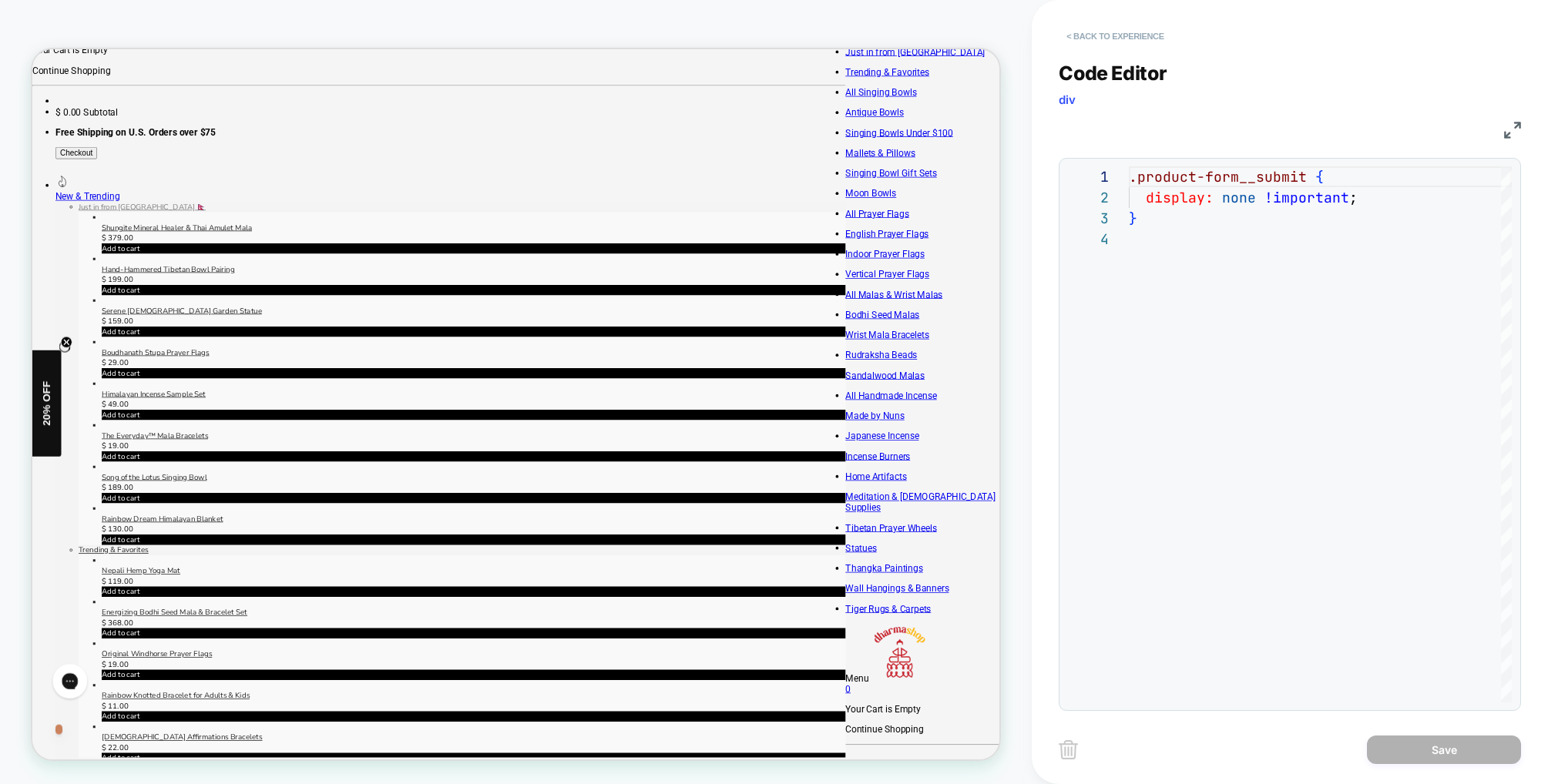
click at [1093, 38] on button "< Back to experience" at bounding box center [1114, 37] width 113 height 25
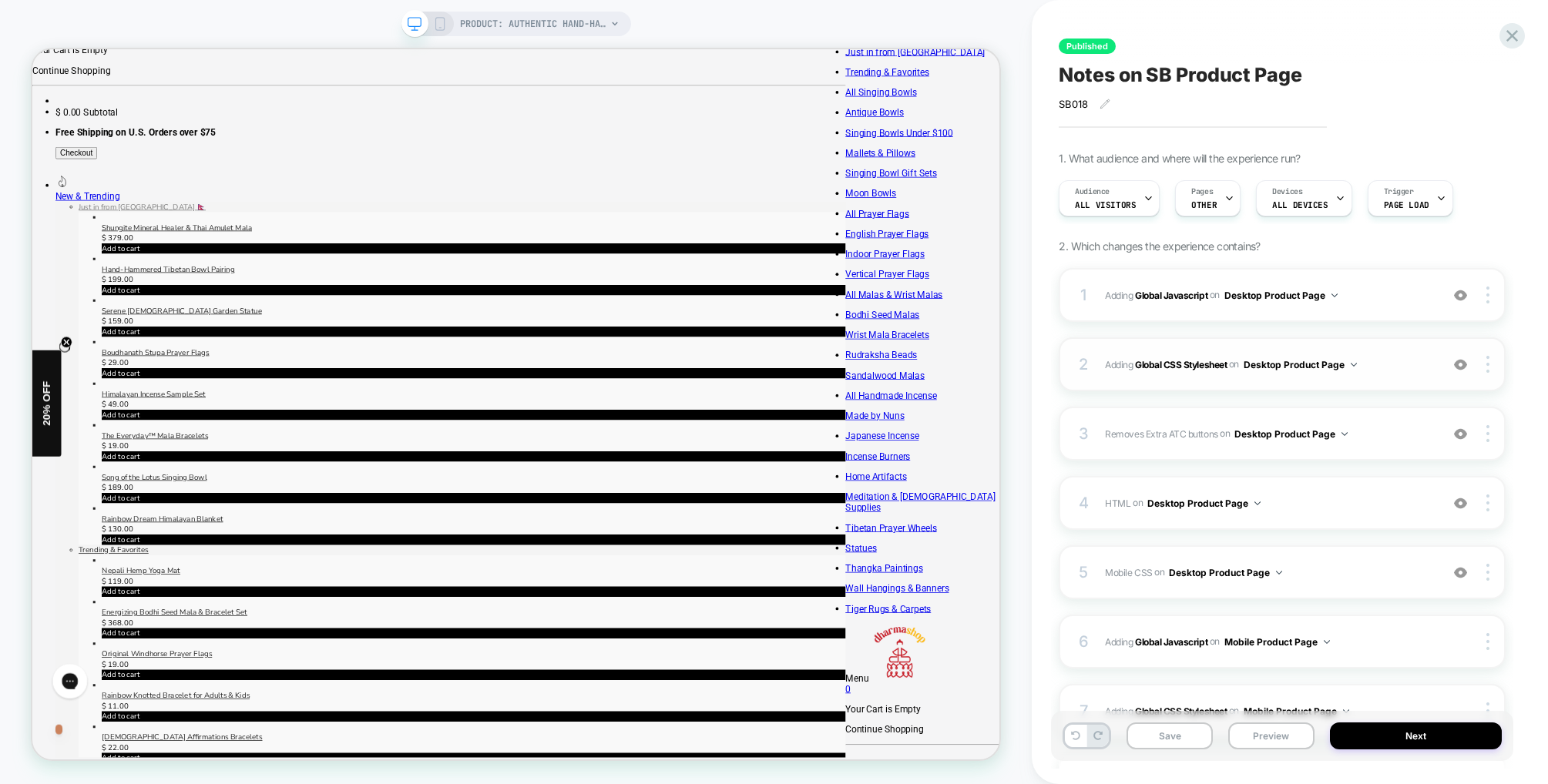
click at [1392, 372] on span "Adding Global CSS Stylesheet on Desktop Product Page" at bounding box center [1269, 364] width 327 height 19
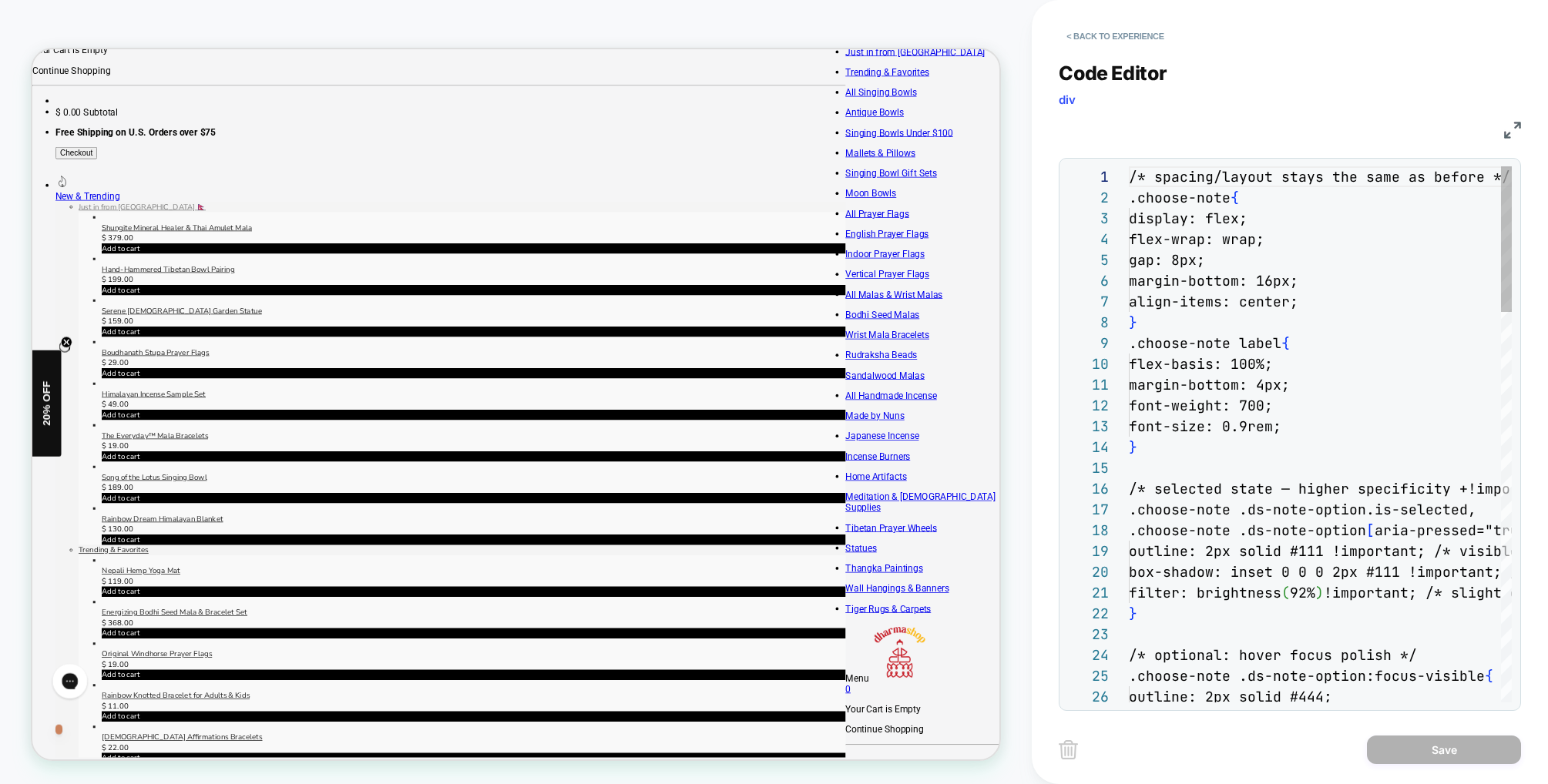
scroll to position [208, 0]
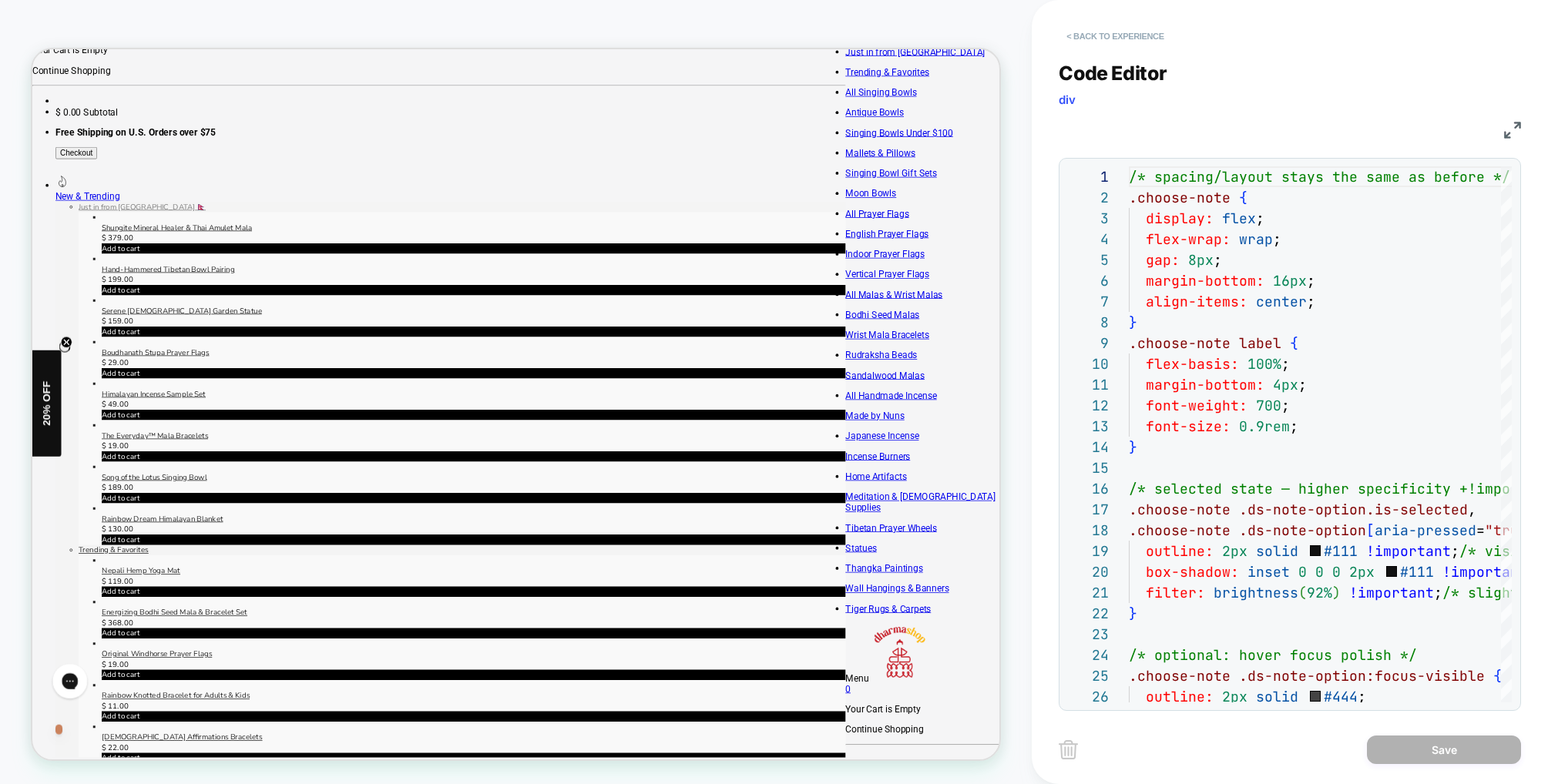
click at [1090, 36] on button "< Back to experience" at bounding box center [1114, 37] width 113 height 25
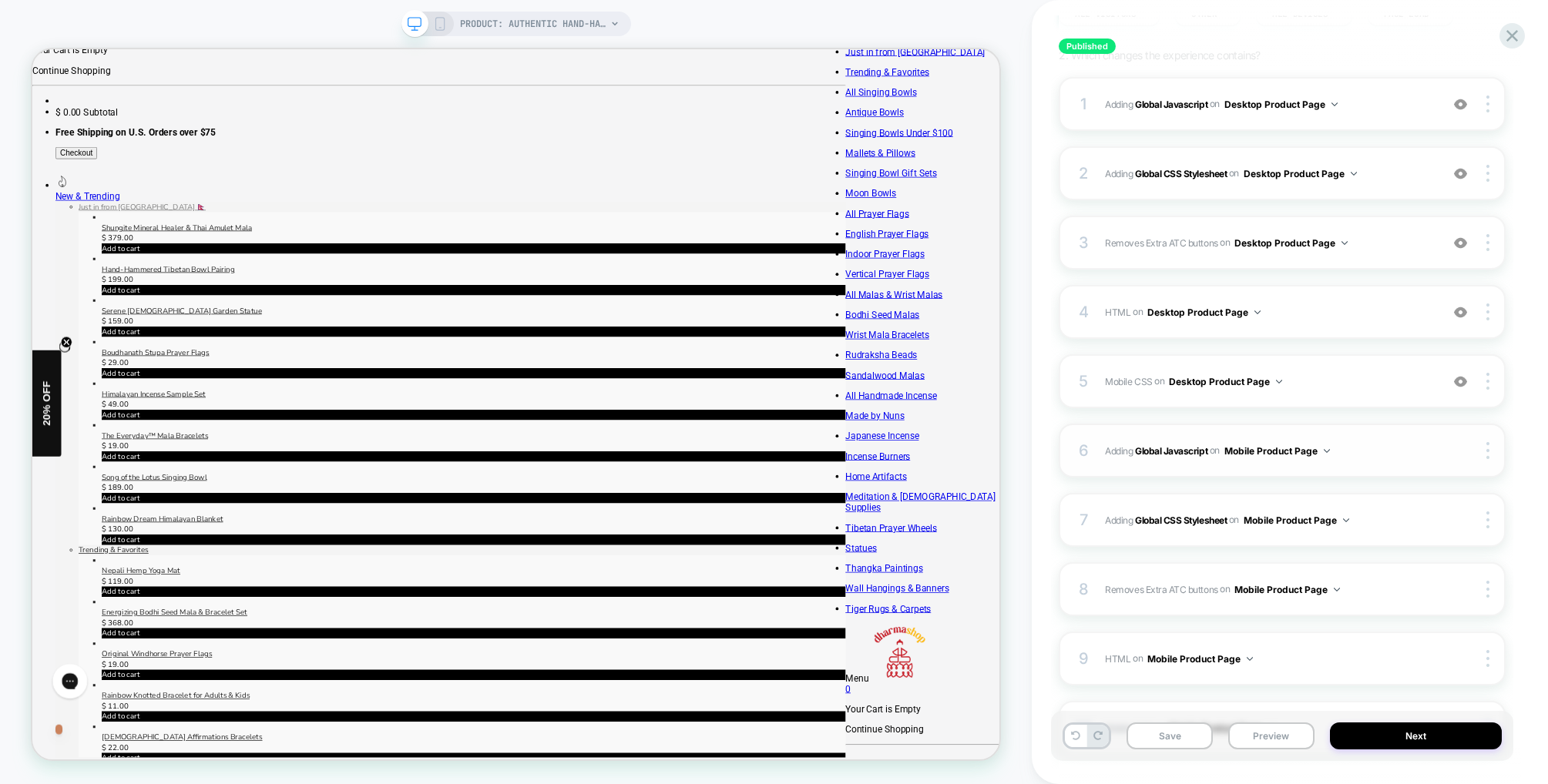
scroll to position [192, 0]
click at [1353, 394] on div "5 Mobile CSS Adding Code Block AFTER .purchase-details on Desktop Product Page …" at bounding box center [1282, 380] width 447 height 54
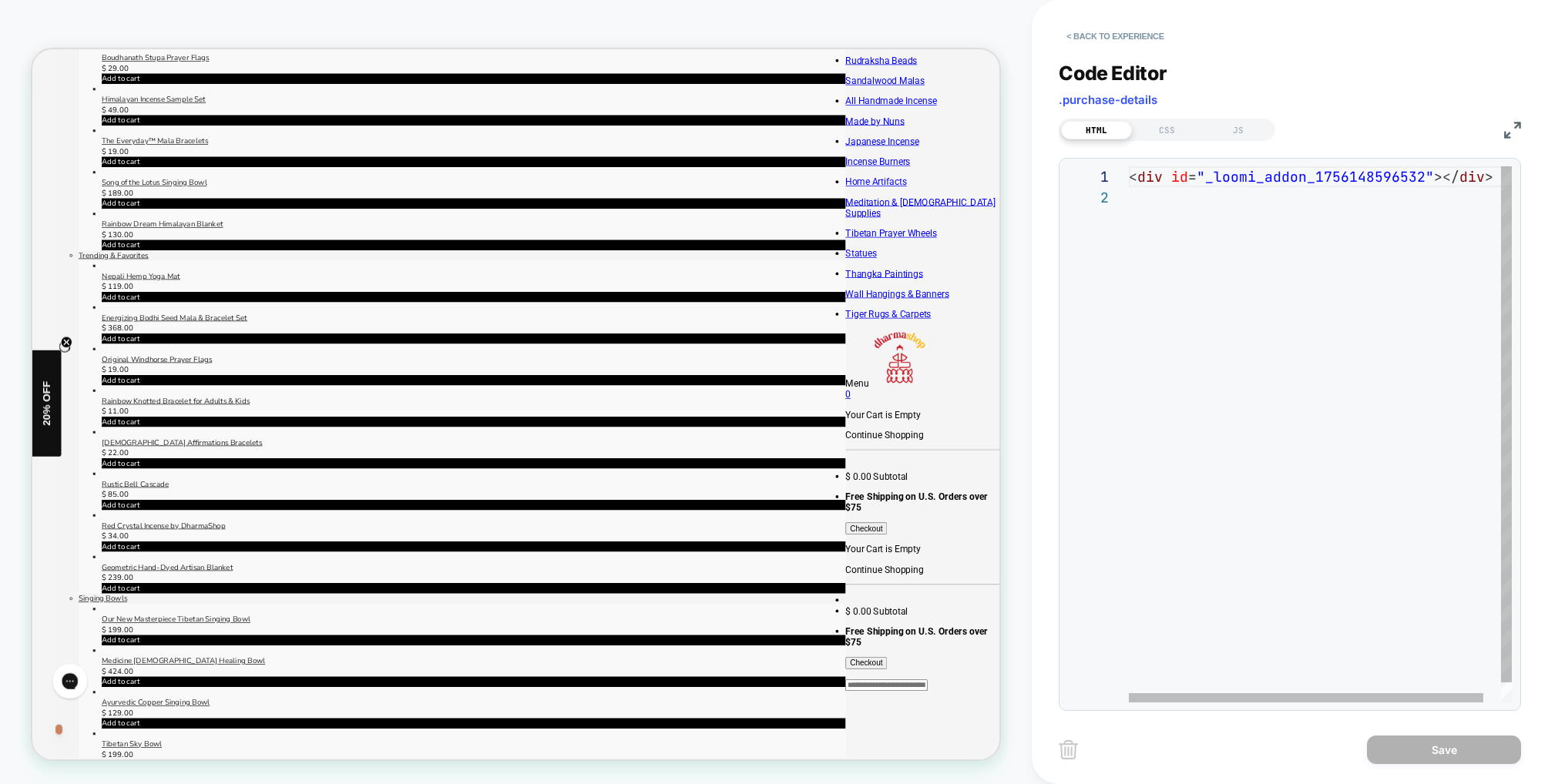
scroll to position [512, 0]
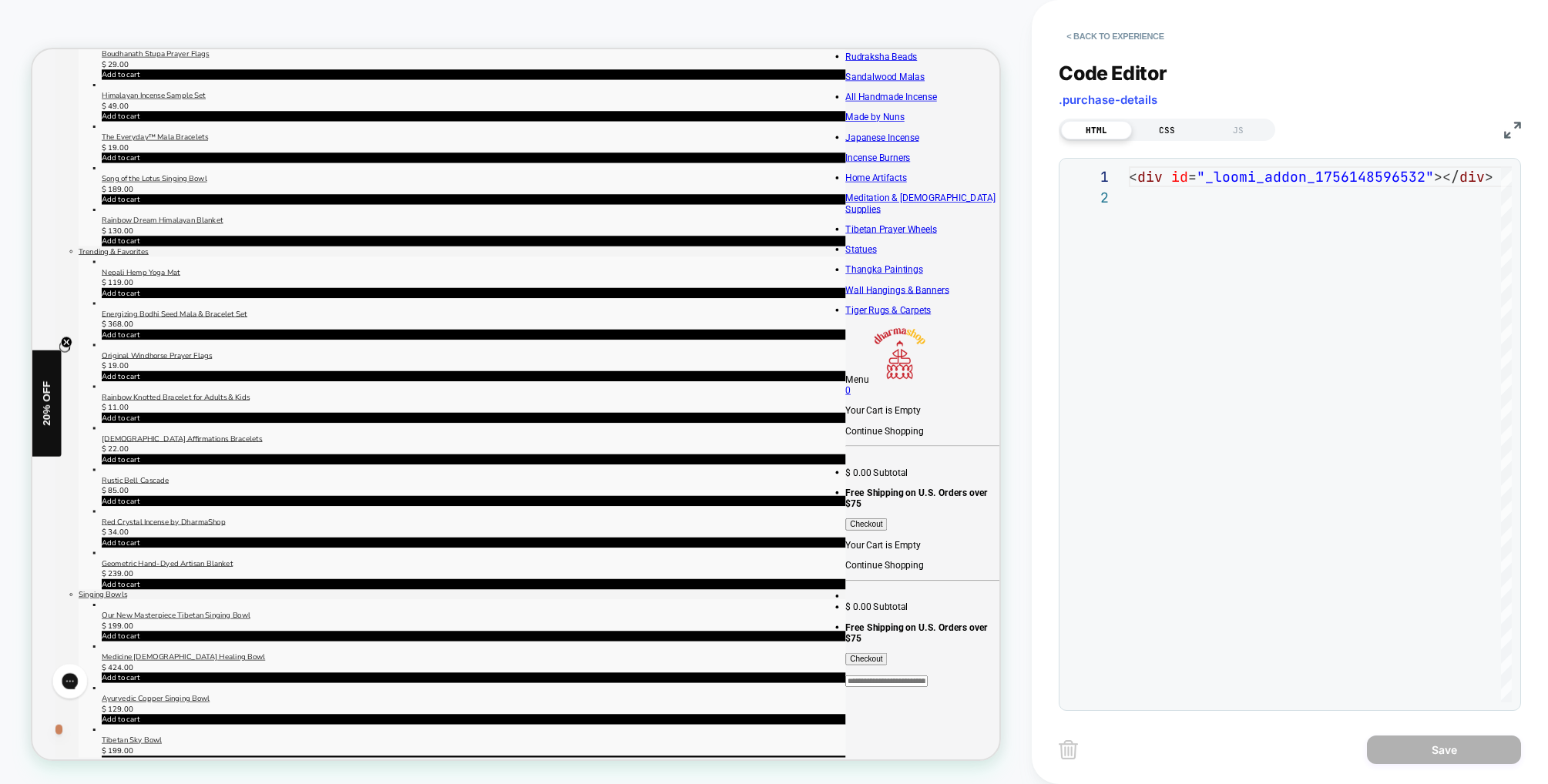
drag, startPoint x: 1167, startPoint y: 129, endPoint x: 1188, endPoint y: 130, distance: 21.0
click at [1167, 129] on div "CSS" at bounding box center [1167, 130] width 71 height 18
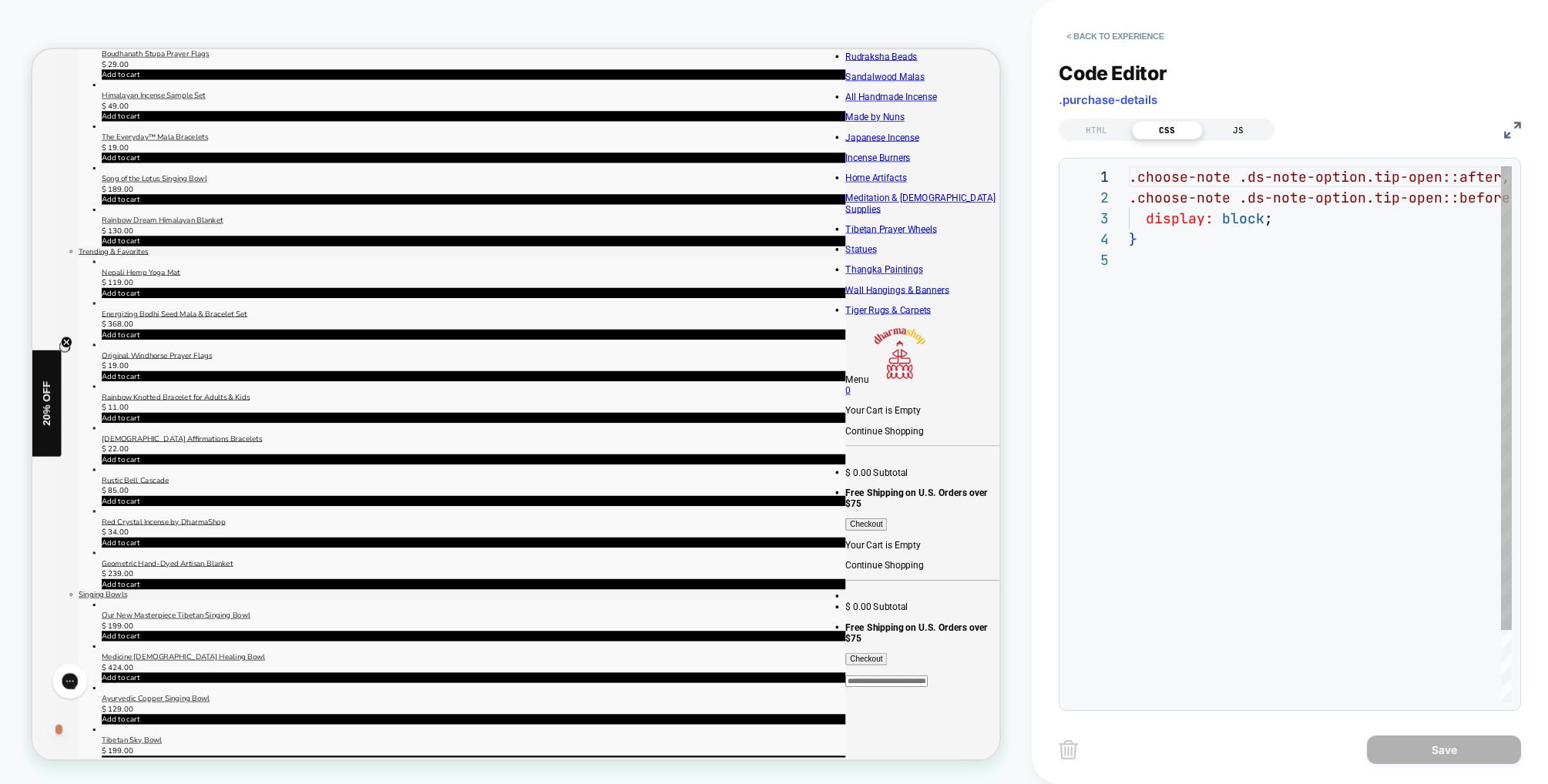
scroll to position [83, 0]
click at [1068, 35] on button "< Back to experience" at bounding box center [1114, 37] width 113 height 25
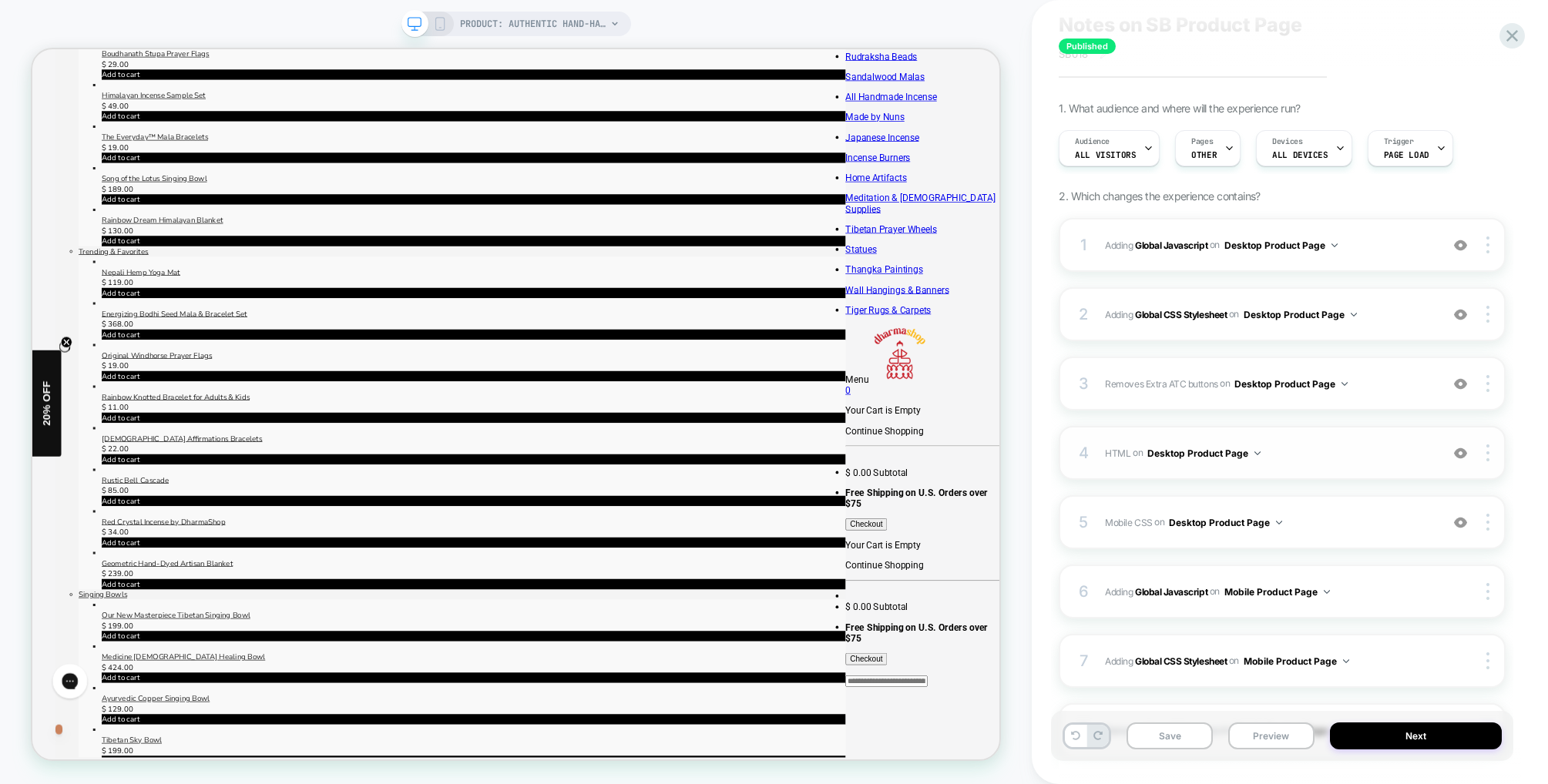
scroll to position [93, 0]
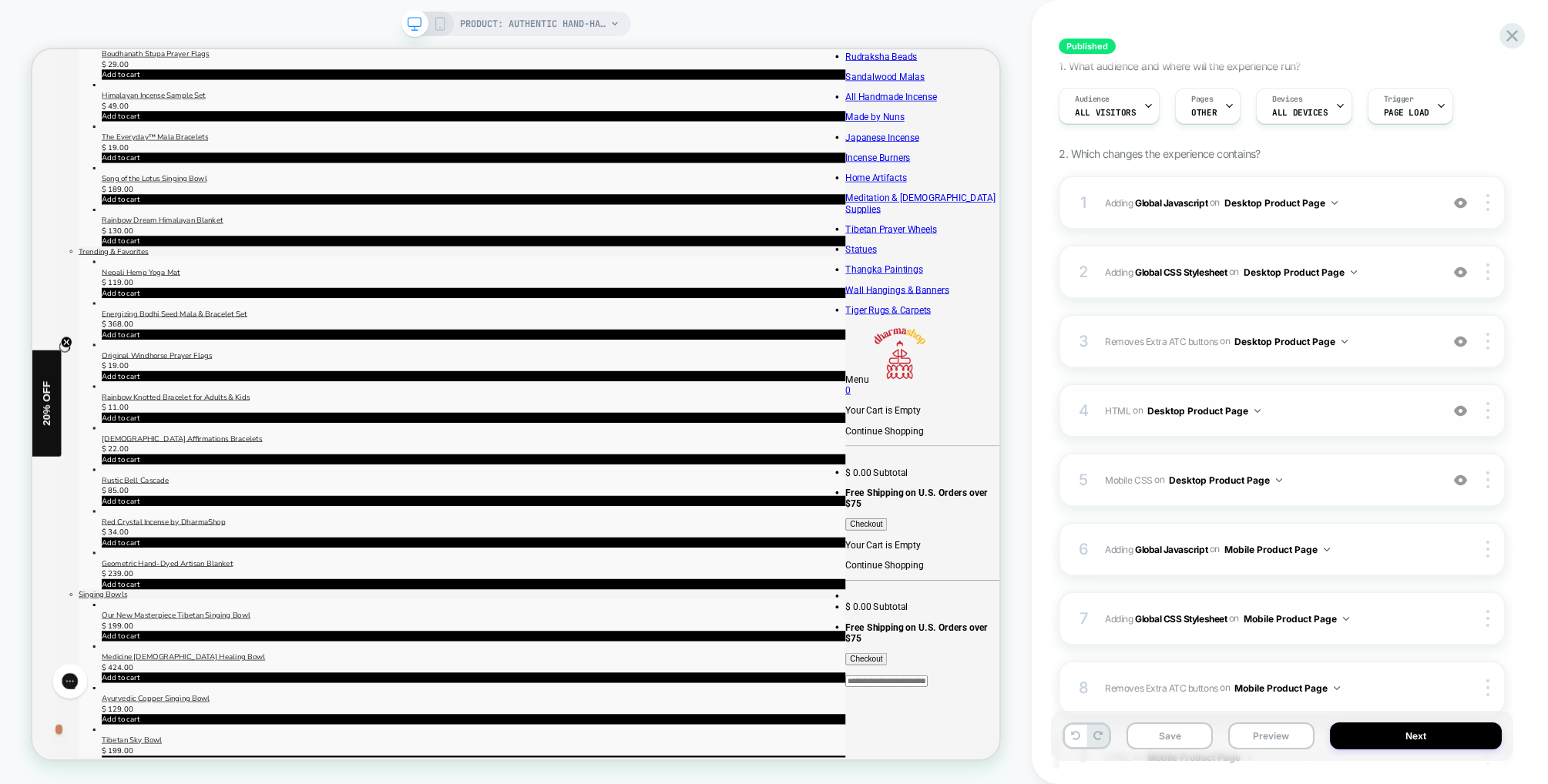
click at [1384, 425] on div "4 HTML Adding Code Block BEFORE .purchase-details on Desktop Product Page Add B…" at bounding box center [1282, 410] width 447 height 54
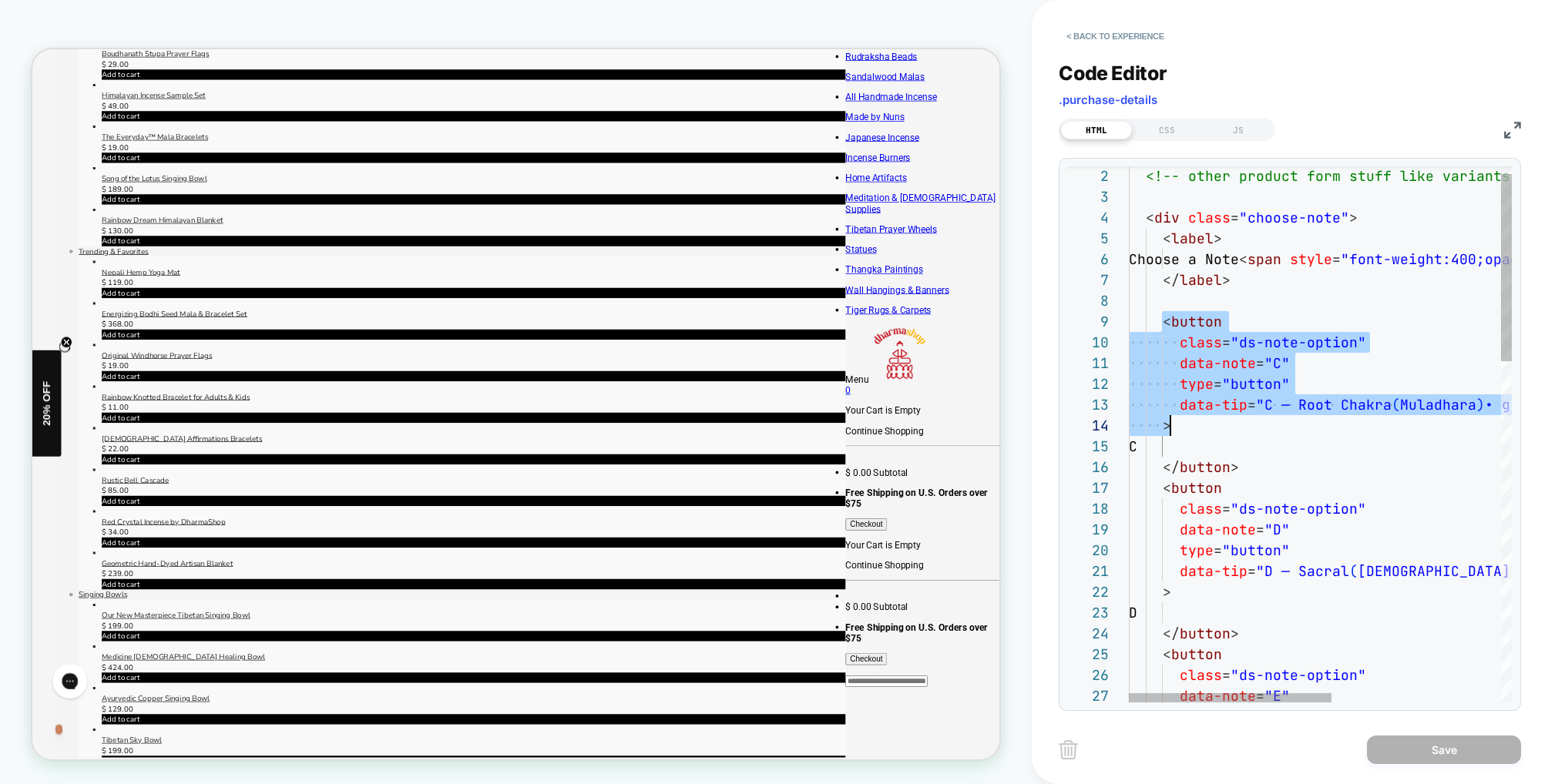
scroll to position [166, 58]
drag, startPoint x: 1162, startPoint y: 326, endPoint x: 1199, endPoint y: 442, distance: 121.8
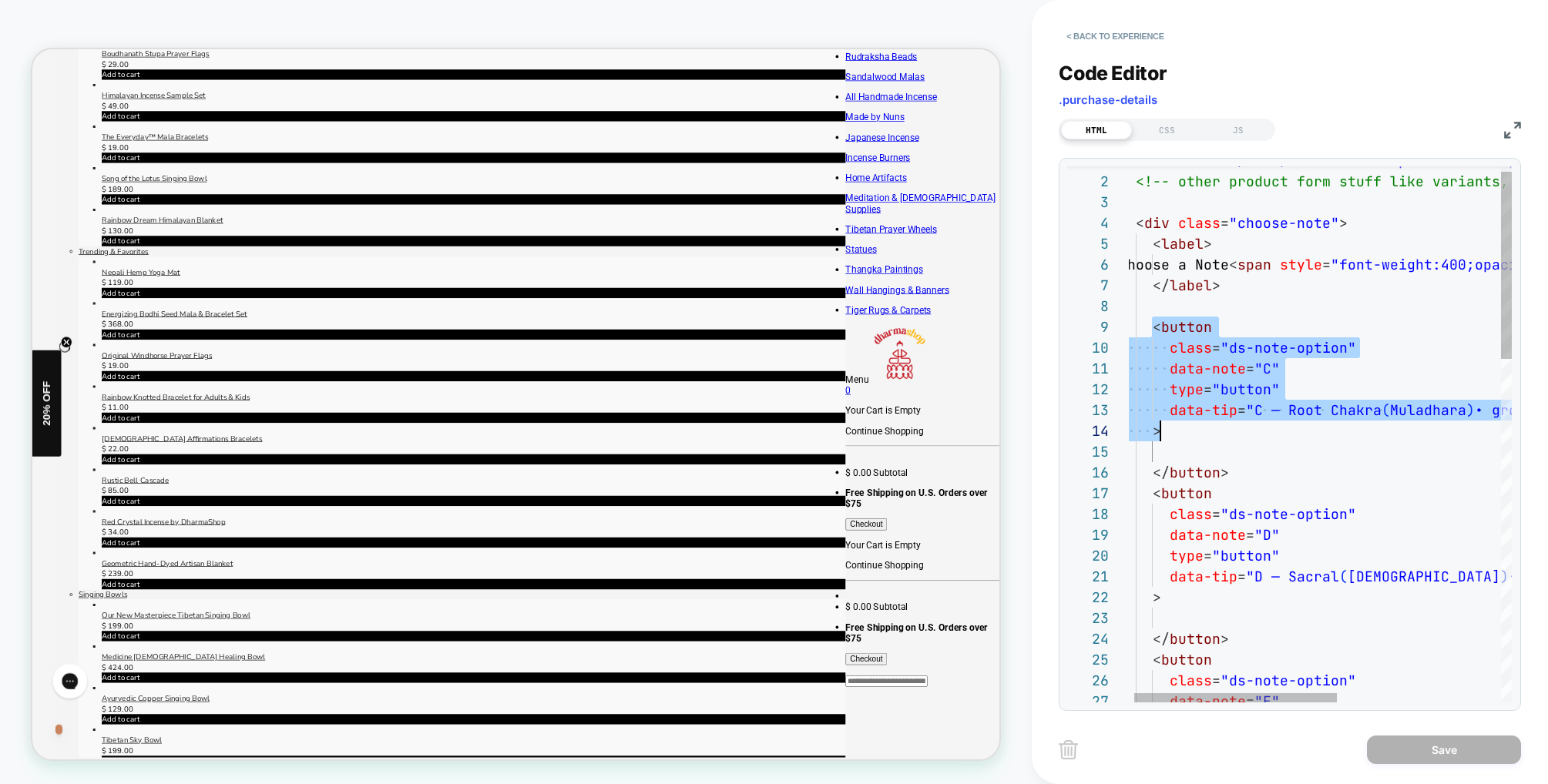
scroll to position [166, 42]
drag, startPoint x: 1155, startPoint y: 321, endPoint x: 1168, endPoint y: 422, distance: 101.8
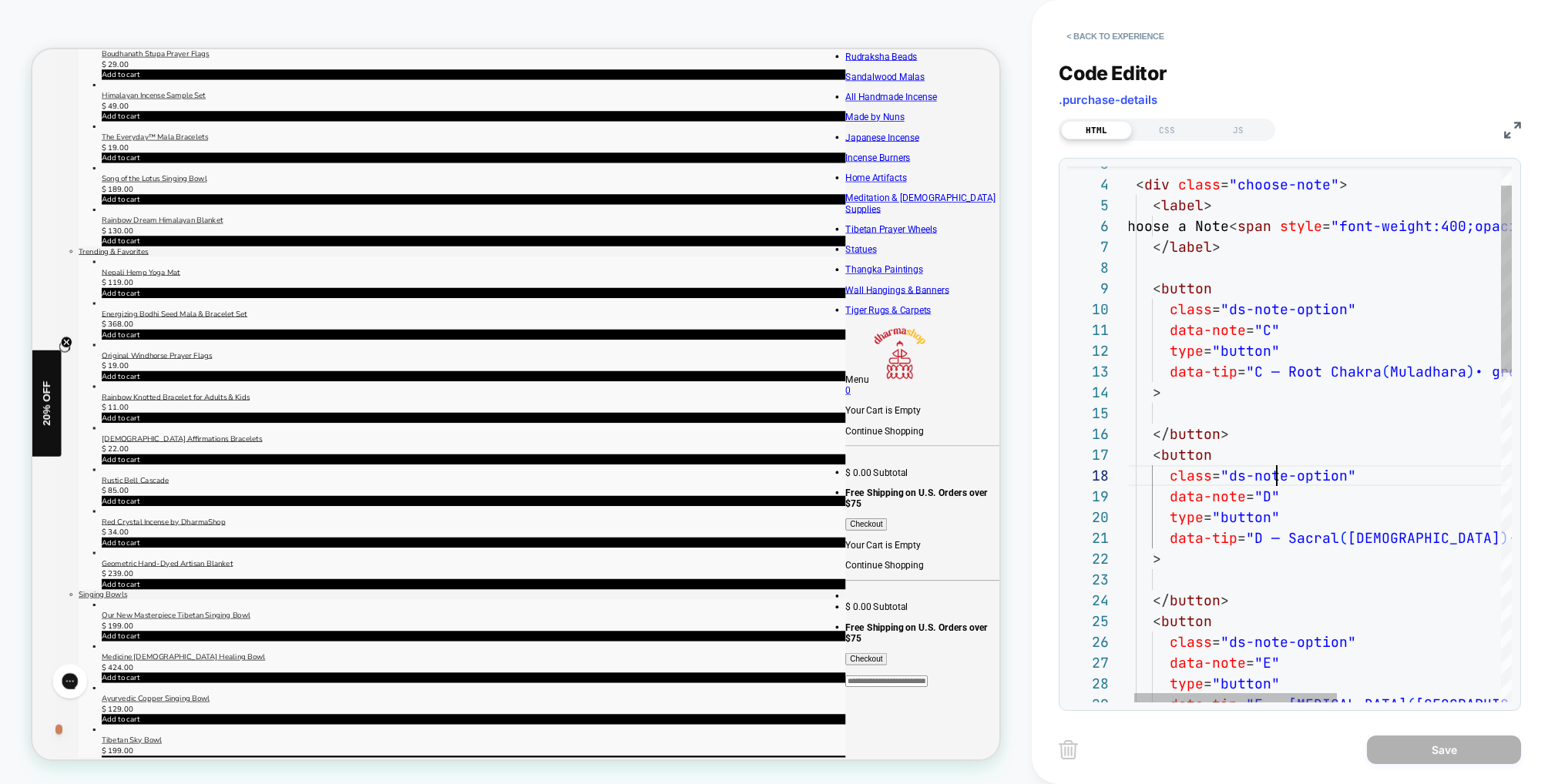
scroll to position [145, 158]
drag, startPoint x: 1281, startPoint y: 485, endPoint x: 1275, endPoint y: 416, distance: 69.3
click at [1281, 486] on div "data-note = "D"" at bounding box center [1469, 496] width 701 height 21
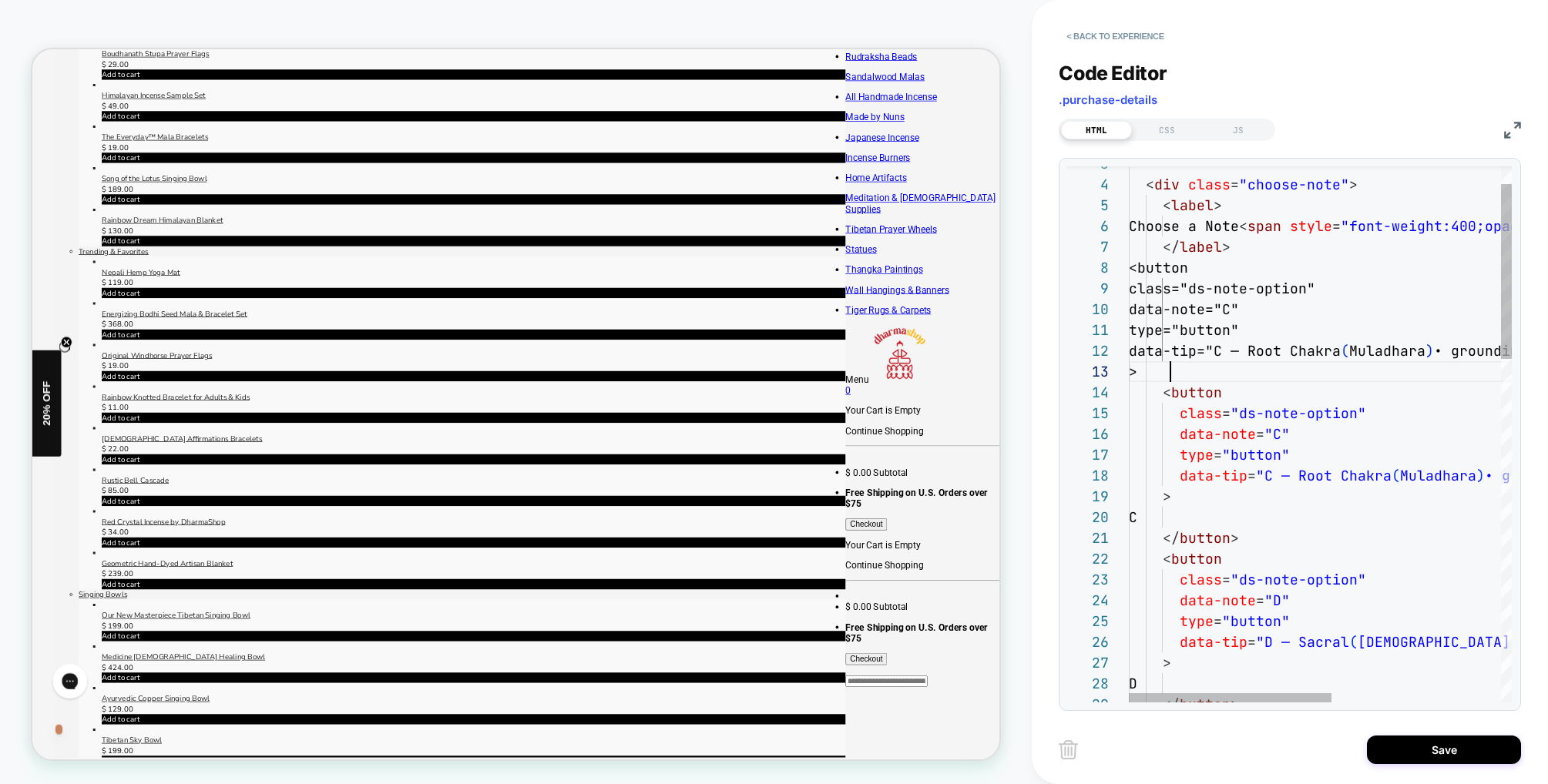
scroll to position [42, 42]
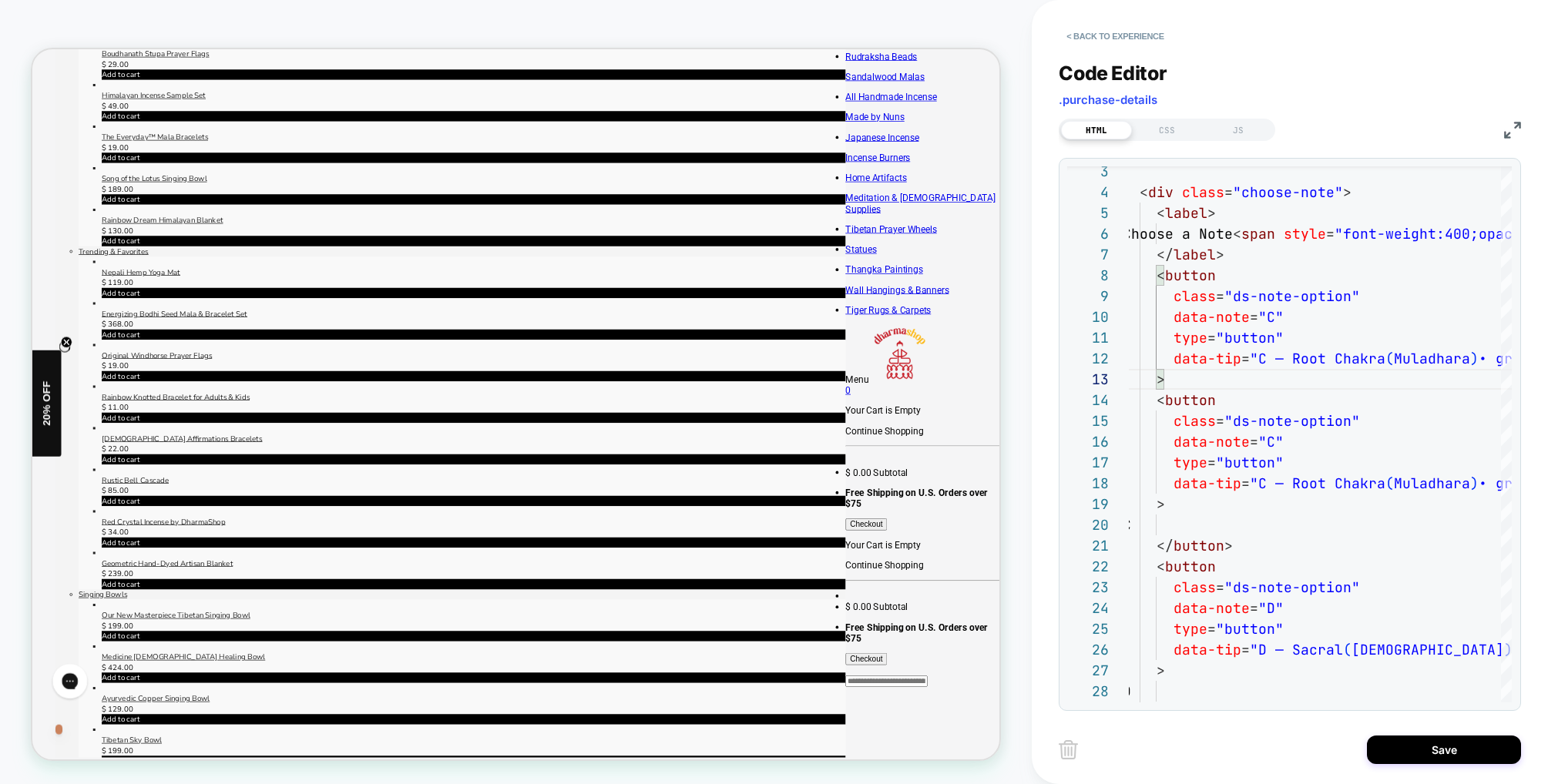
click at [1038, 286] on div "< Back to experience Code Editor .purchase-details HTML CSS JS 3 4 5 6 7 8 14 1…" at bounding box center [1290, 392] width 516 height 784
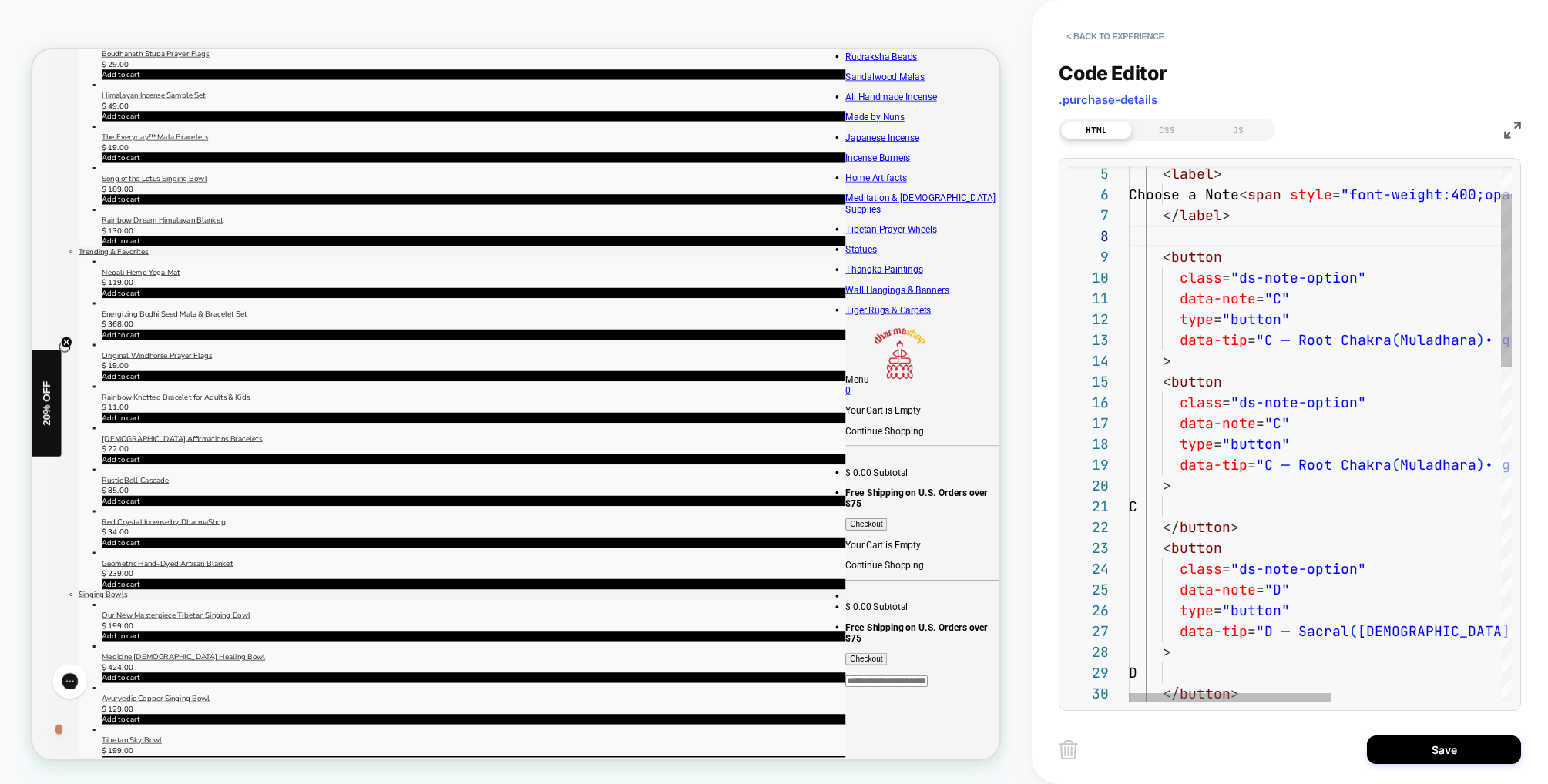
scroll to position [63, 42]
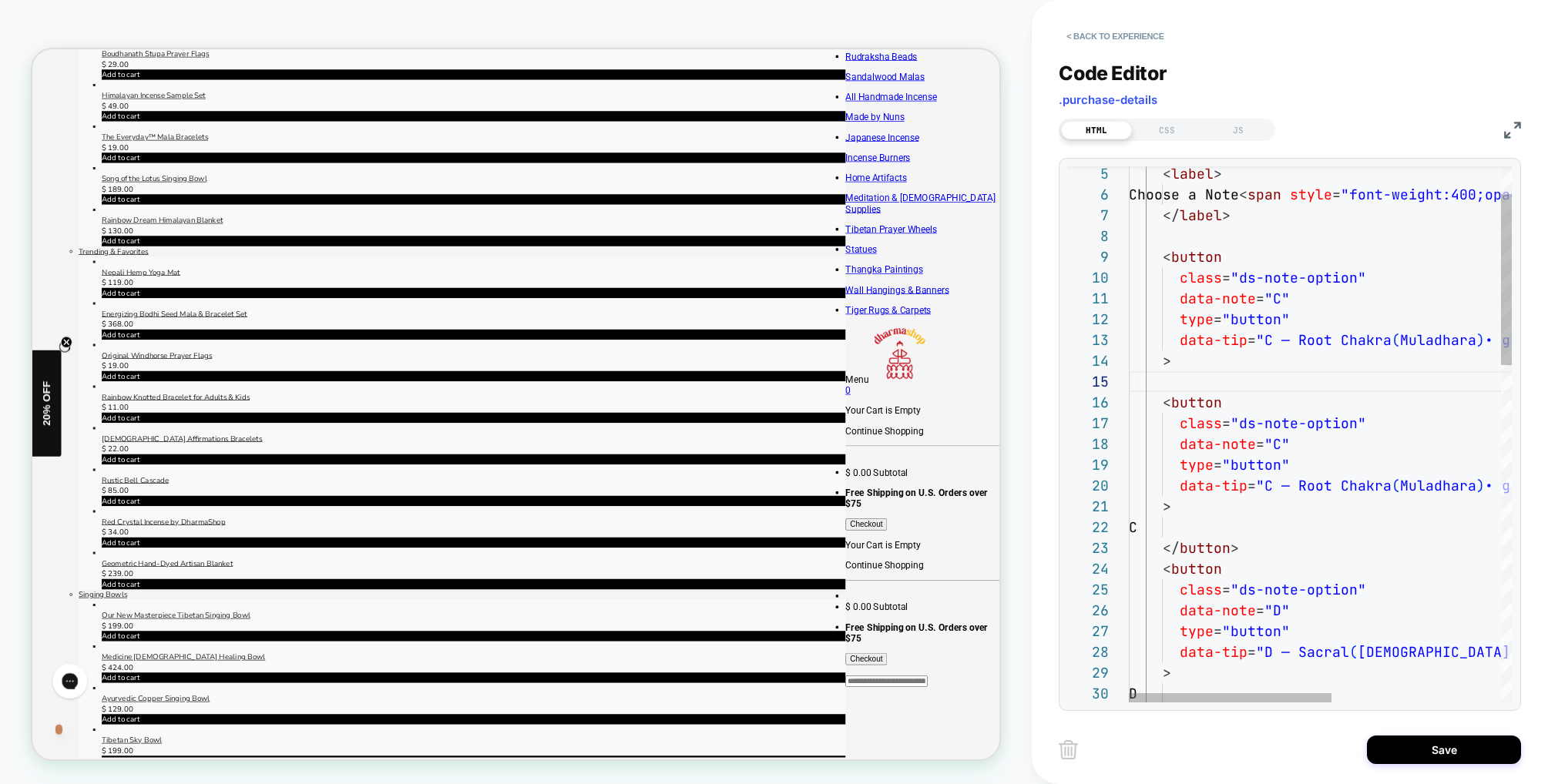
scroll to position [83, 42]
click at [1051, 352] on div "< Back to experience Code Editor .purchase-details HTML CSS JS 27 26 25 24 23 2…" at bounding box center [1290, 392] width 516 height 784
click at [1273, 300] on span ""C"" at bounding box center [1277, 298] width 25 height 18
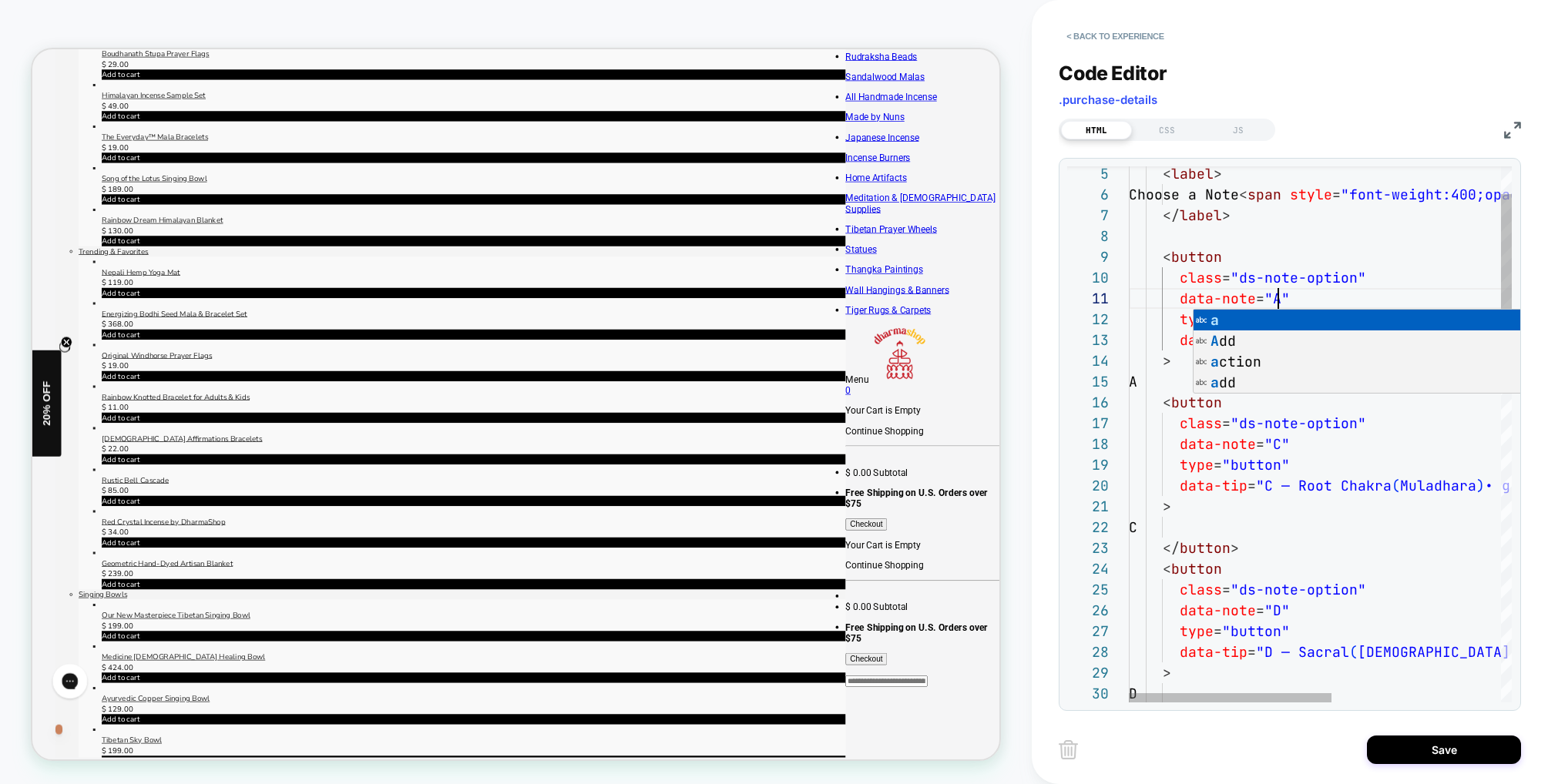
scroll to position [0, 150]
click at [1055, 287] on div "< Back to experience Code Editor .purchase-details HTML CSS JS 27 26 25 24 23 2…" at bounding box center [1290, 392] width 516 height 784
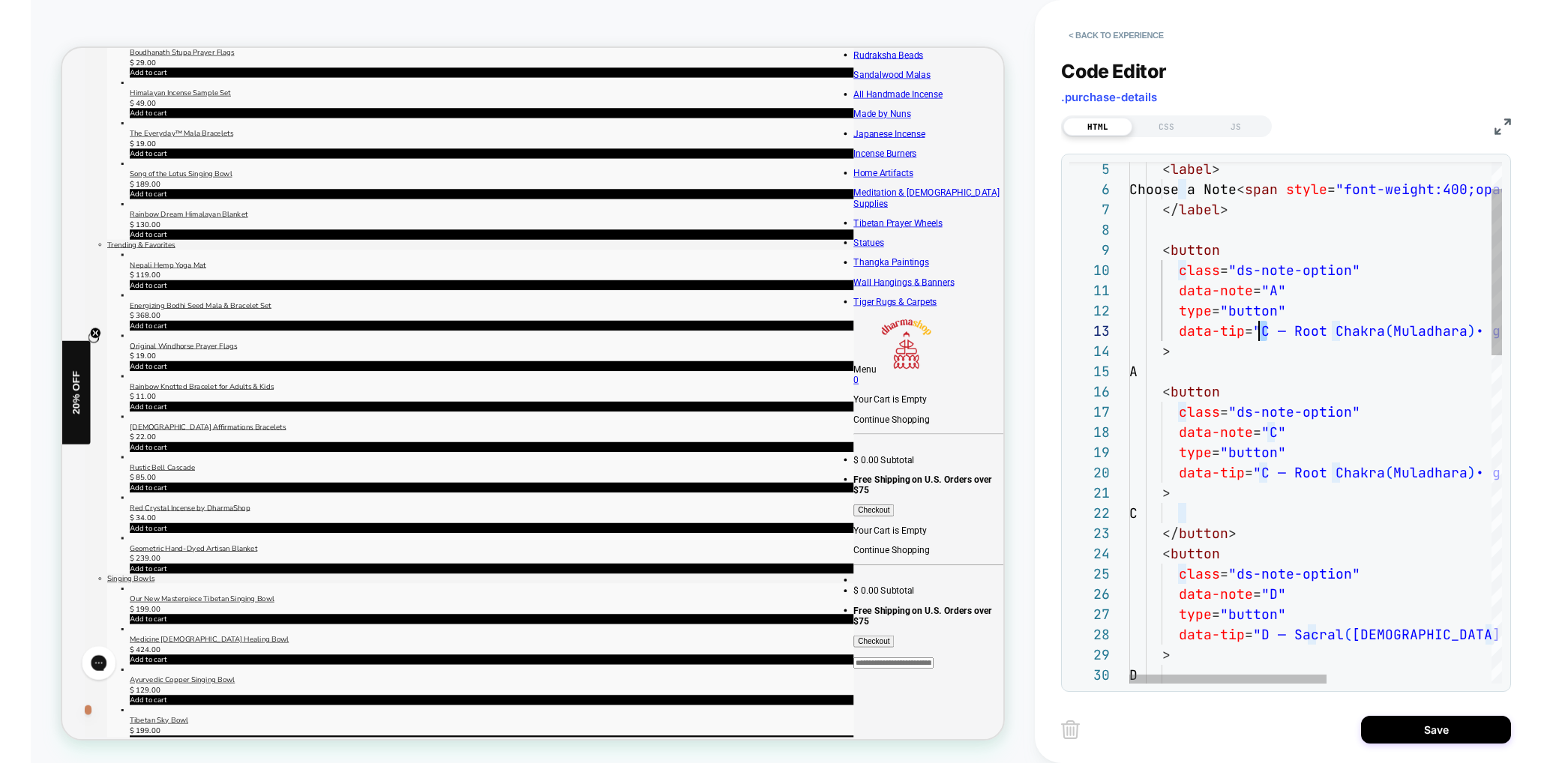
scroll to position [41, 138]
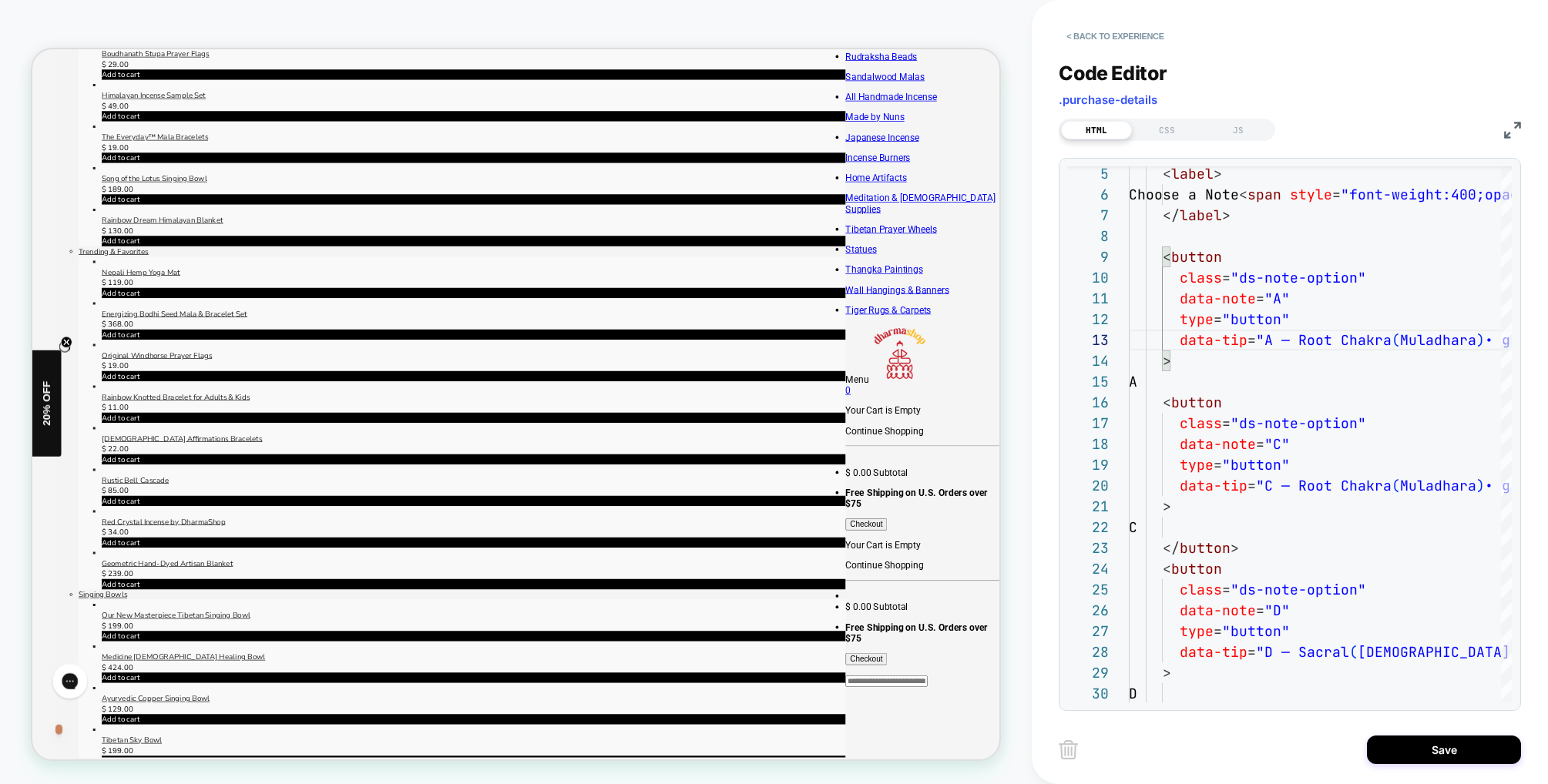
drag, startPoint x: 1049, startPoint y: 311, endPoint x: 1002, endPoint y: 320, distance: 47.9
click at [1049, 311] on div "< Back to experience Code Editor .purchase-details HTML CSS JS 27 26 25 24 23 2…" at bounding box center [1290, 392] width 516 height 784
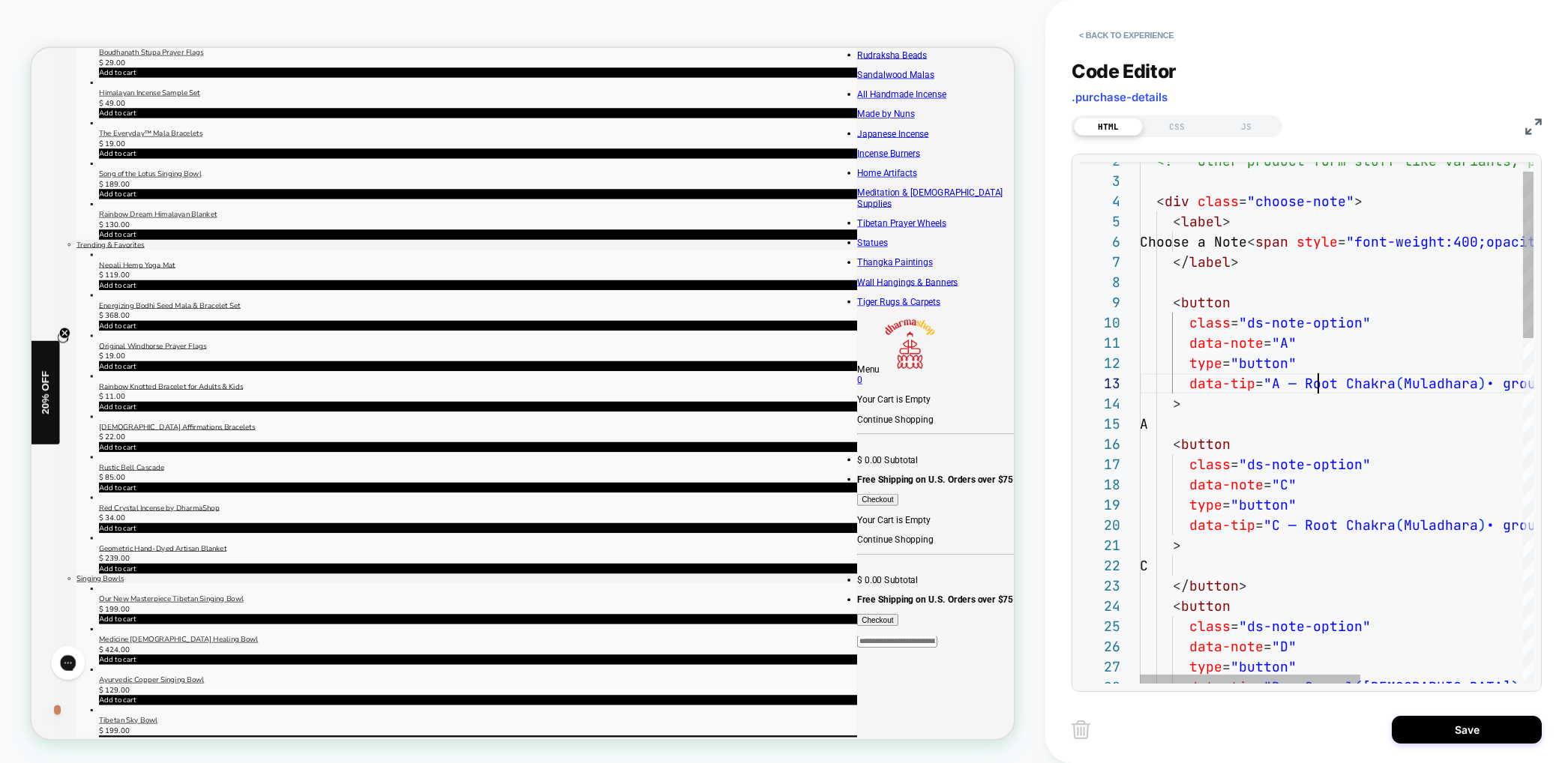
drag, startPoint x: 1388, startPoint y: 381, endPoint x: 1305, endPoint y: 383, distance: 83.0
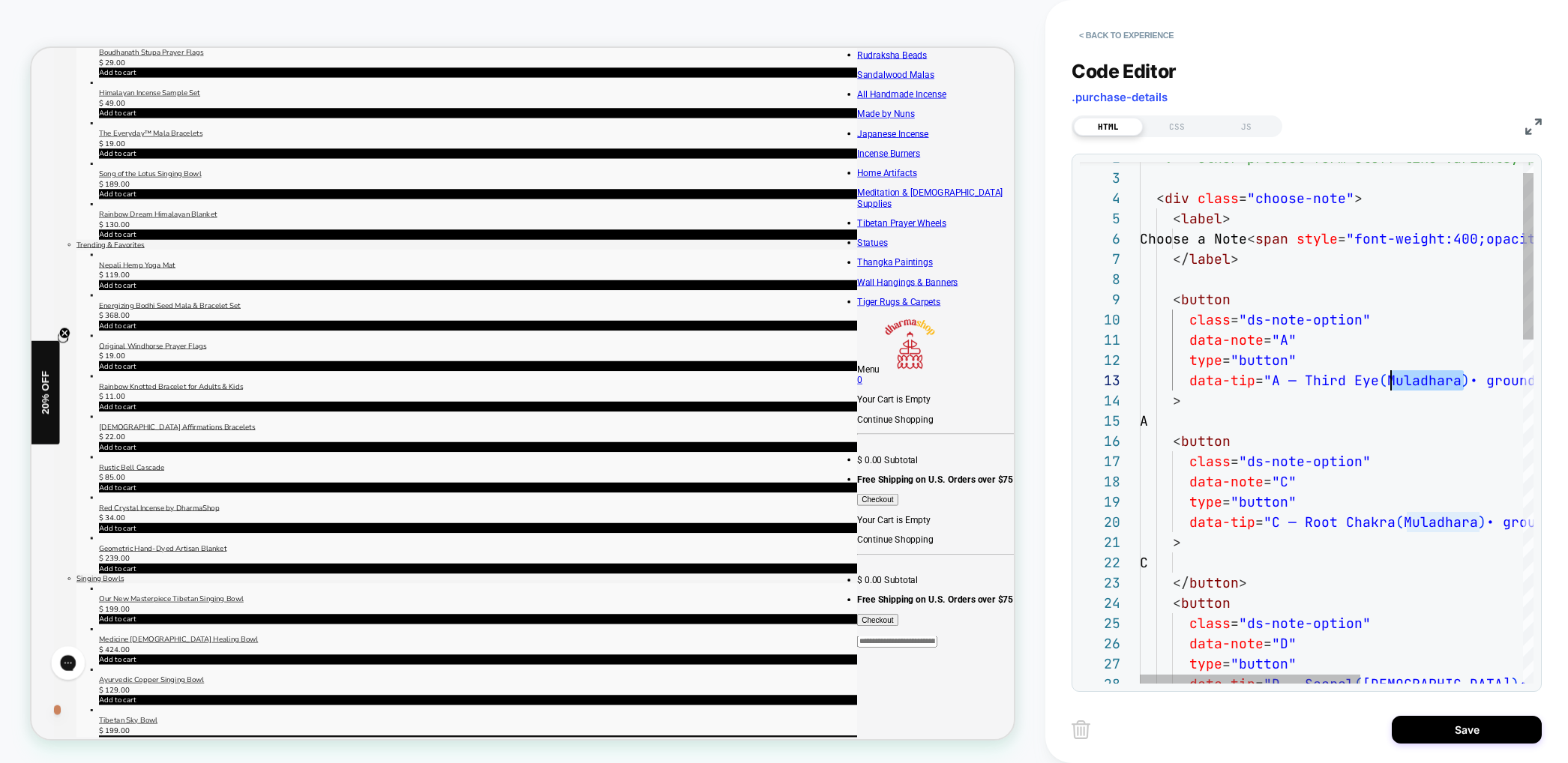
drag, startPoint x: 1464, startPoint y: 380, endPoint x: 1392, endPoint y: 378, distance: 72.0
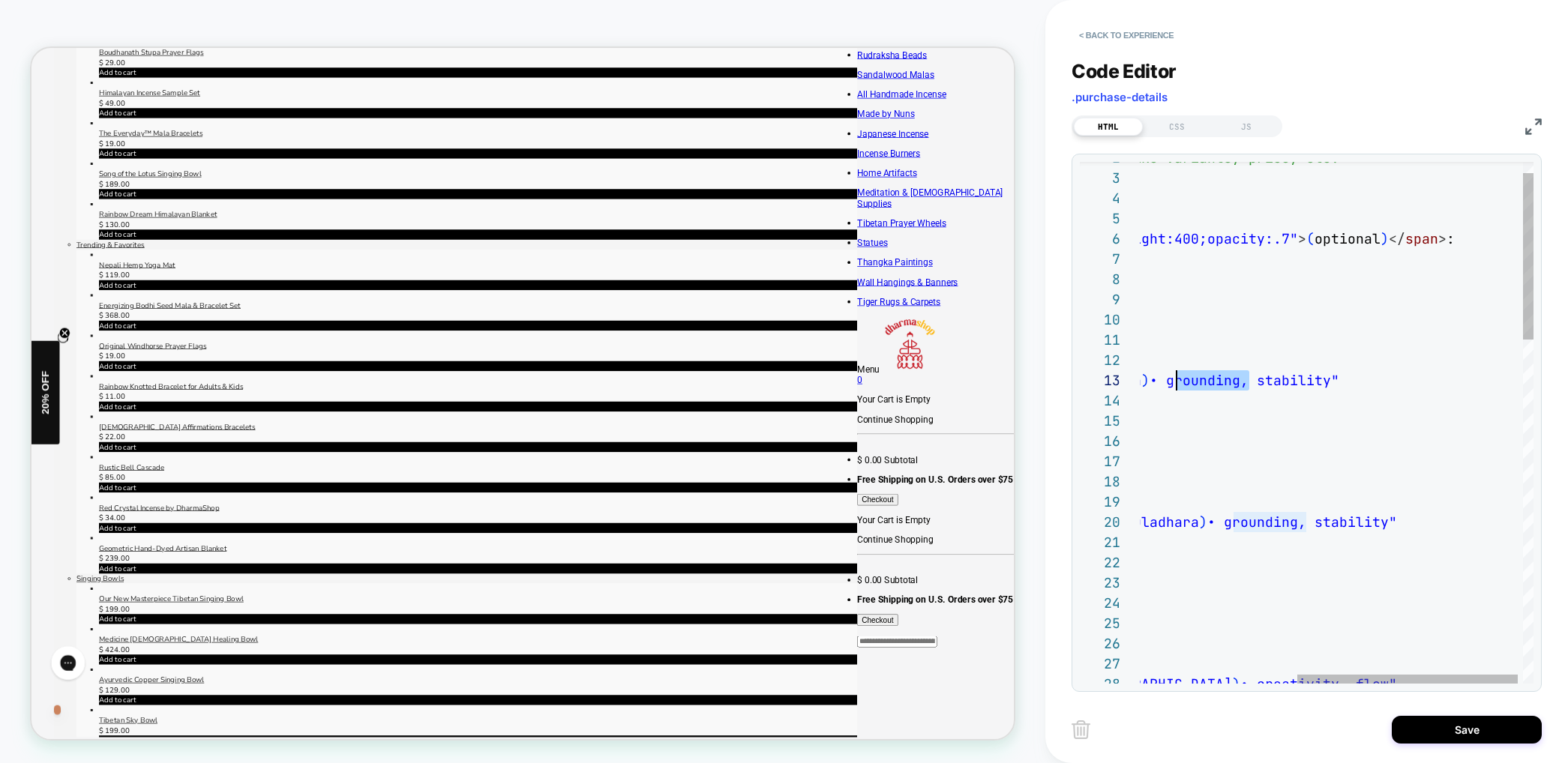
scroll to position [41, 315]
drag, startPoint x: 1253, startPoint y: 378, endPoint x: 1174, endPoint y: 379, distance: 79.0
click at [1174, 379] on span "• grounding, stability"" at bounding box center [1244, 380] width 189 height 17
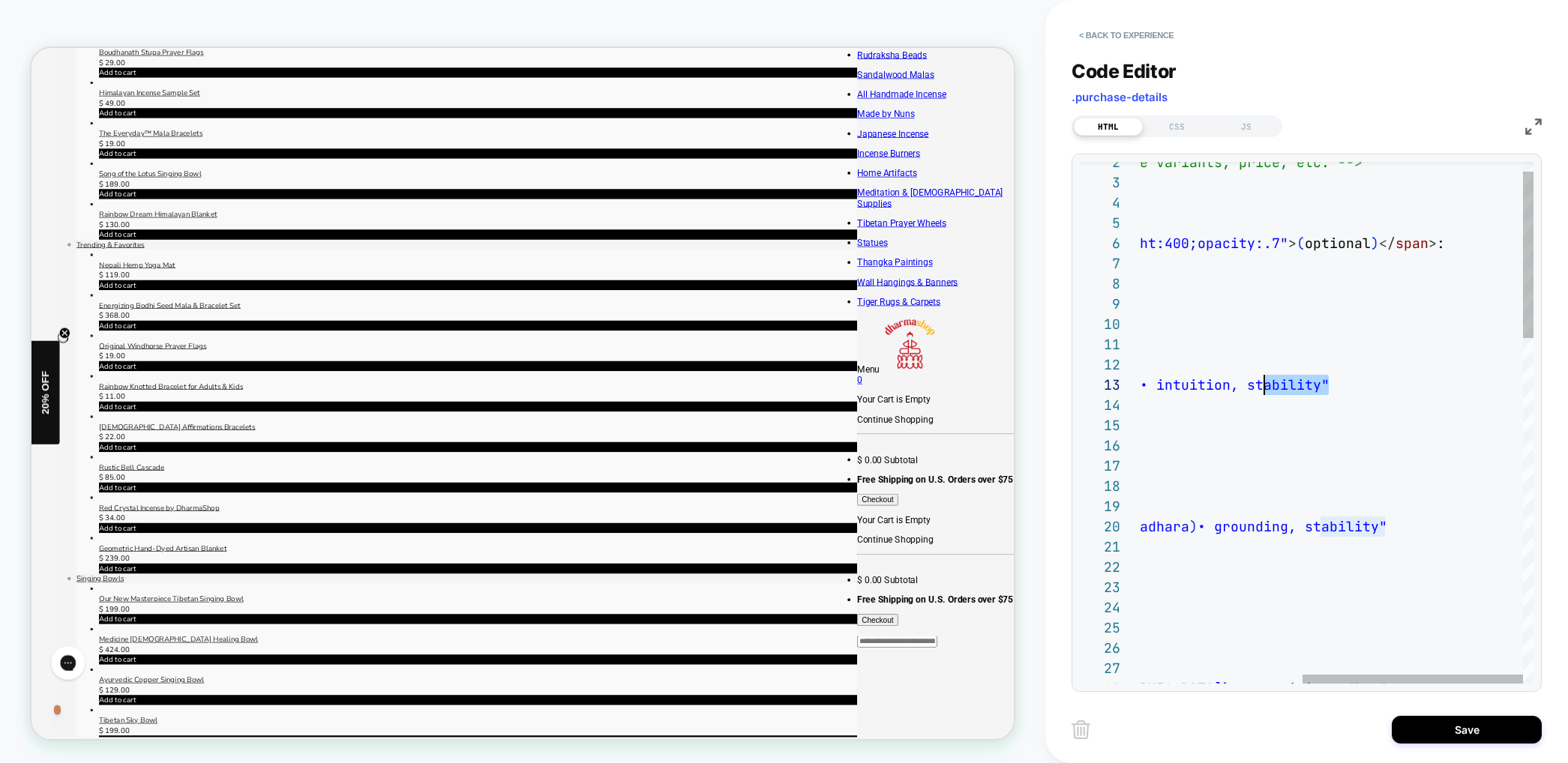
scroll to position [41, 405]
drag, startPoint x: 1329, startPoint y: 386, endPoint x: 1256, endPoint y: 387, distance: 73.0
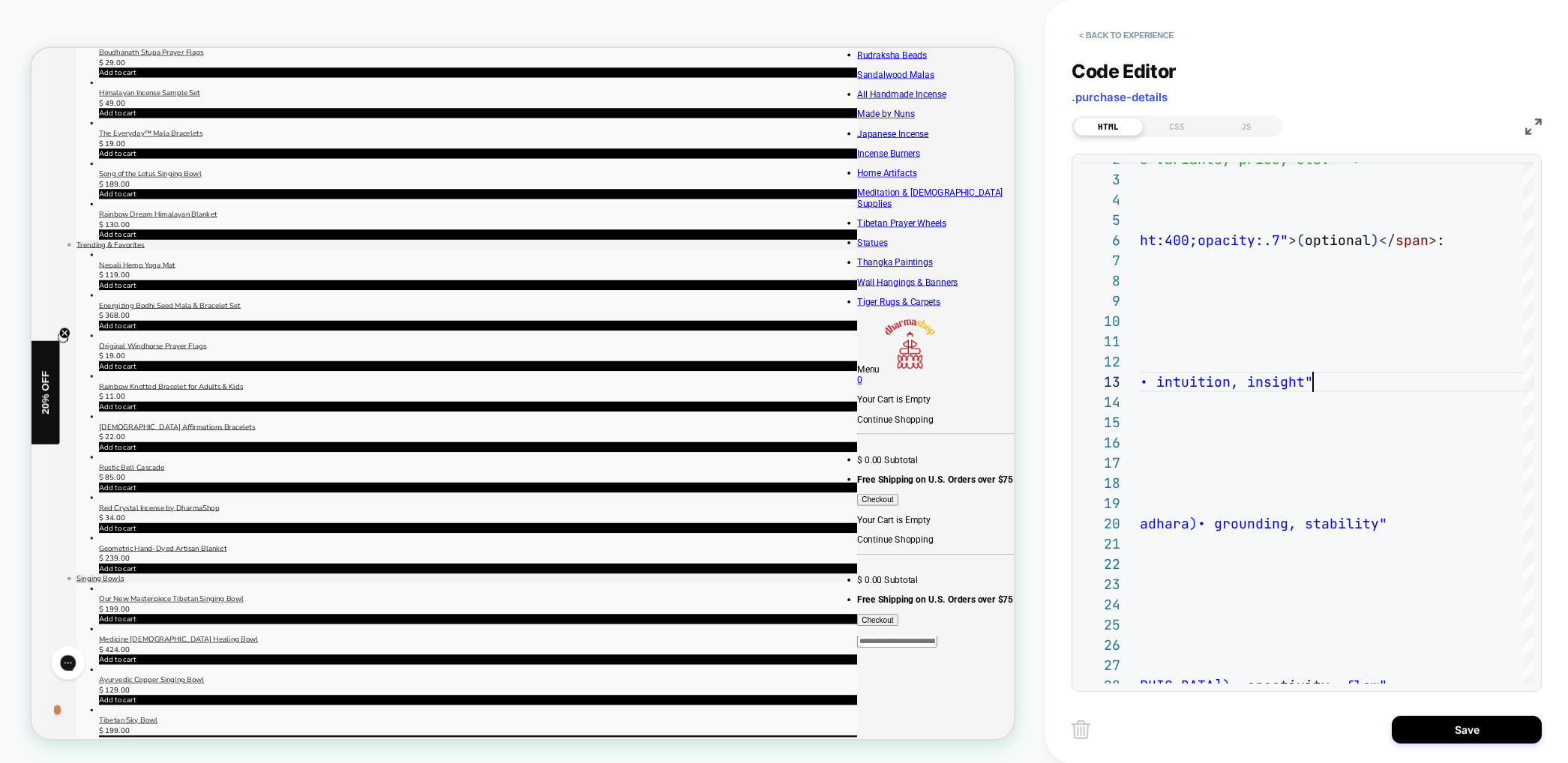
click at [1054, 391] on div "< Back to experience Code Editor .purchase-details HTML CSS JS 26 25 24 23 22 2…" at bounding box center [1306, 381] width 523 height 763
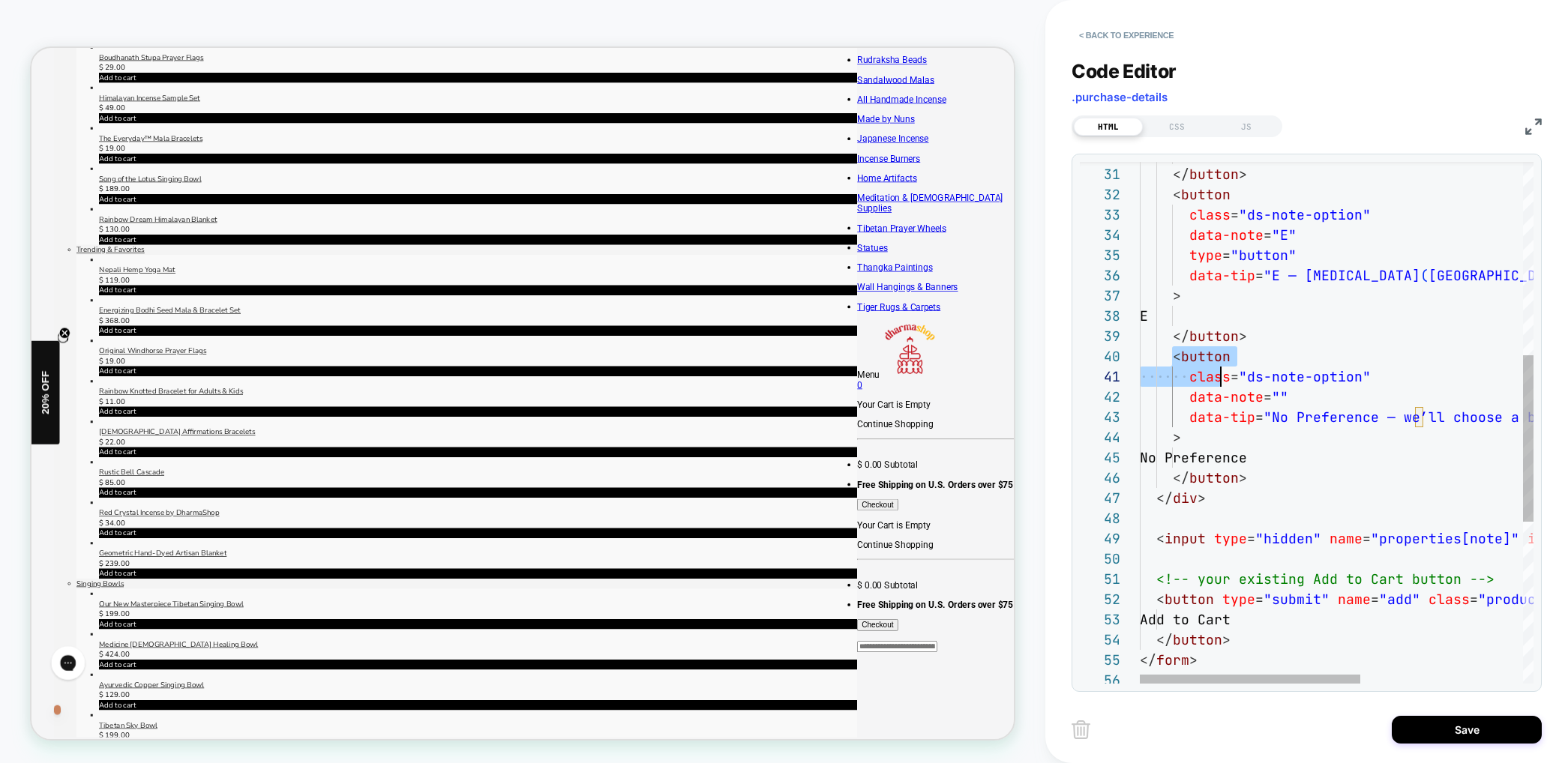
scroll to position [182, 98]
drag, startPoint x: 1171, startPoint y: 356, endPoint x: 1240, endPoint y: 370, distance: 70.4
click at [1240, 370] on div "D </ button > < button class = "ds-note-option" data-note = "E" type = "button"…" at bounding box center [1480, 375] width 682 height 1635
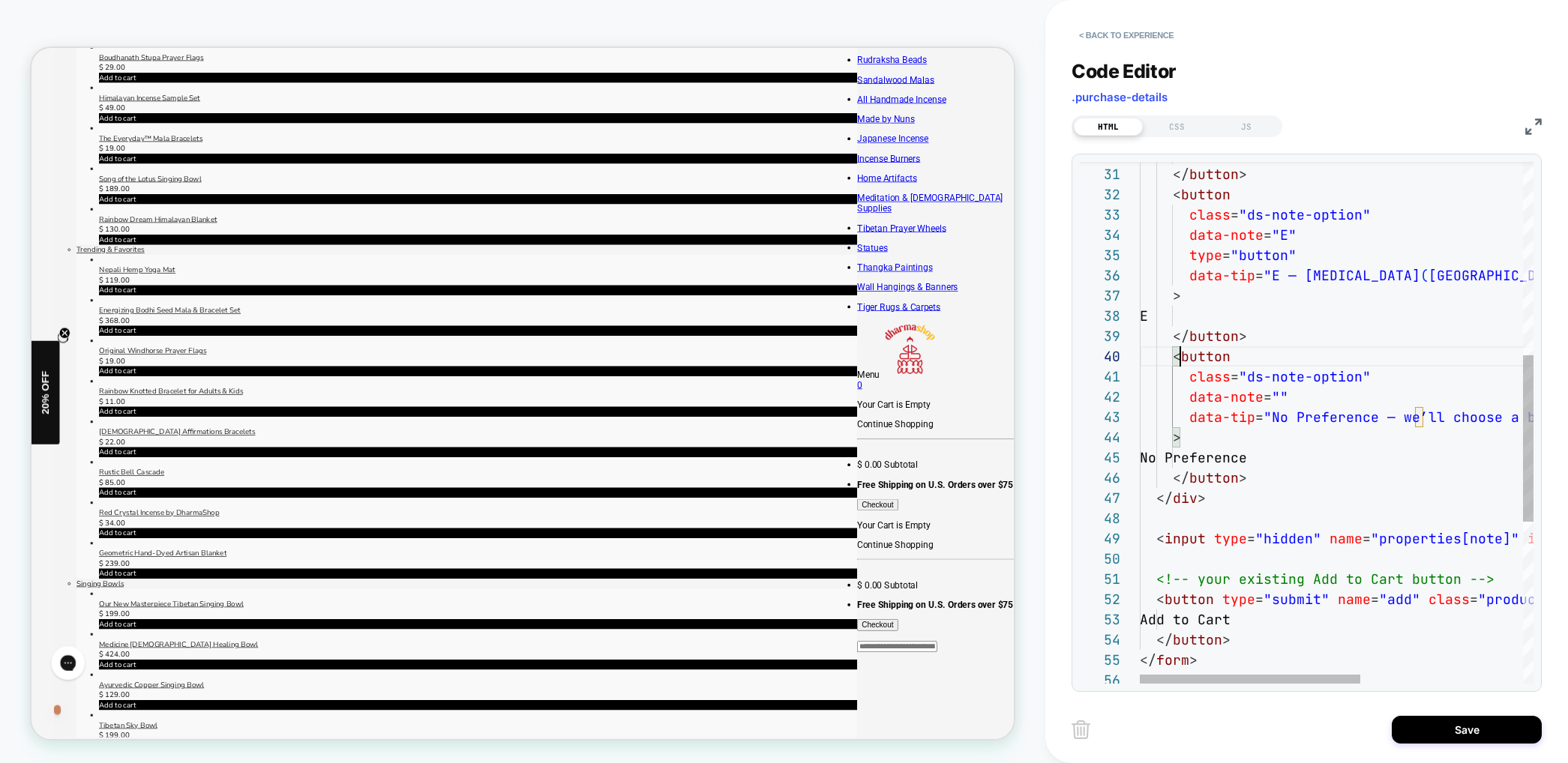
click at [1179, 354] on div "D </ button > < button class = "ds-note-option" data-note = "E" type = "button"…" at bounding box center [1480, 375] width 682 height 1635
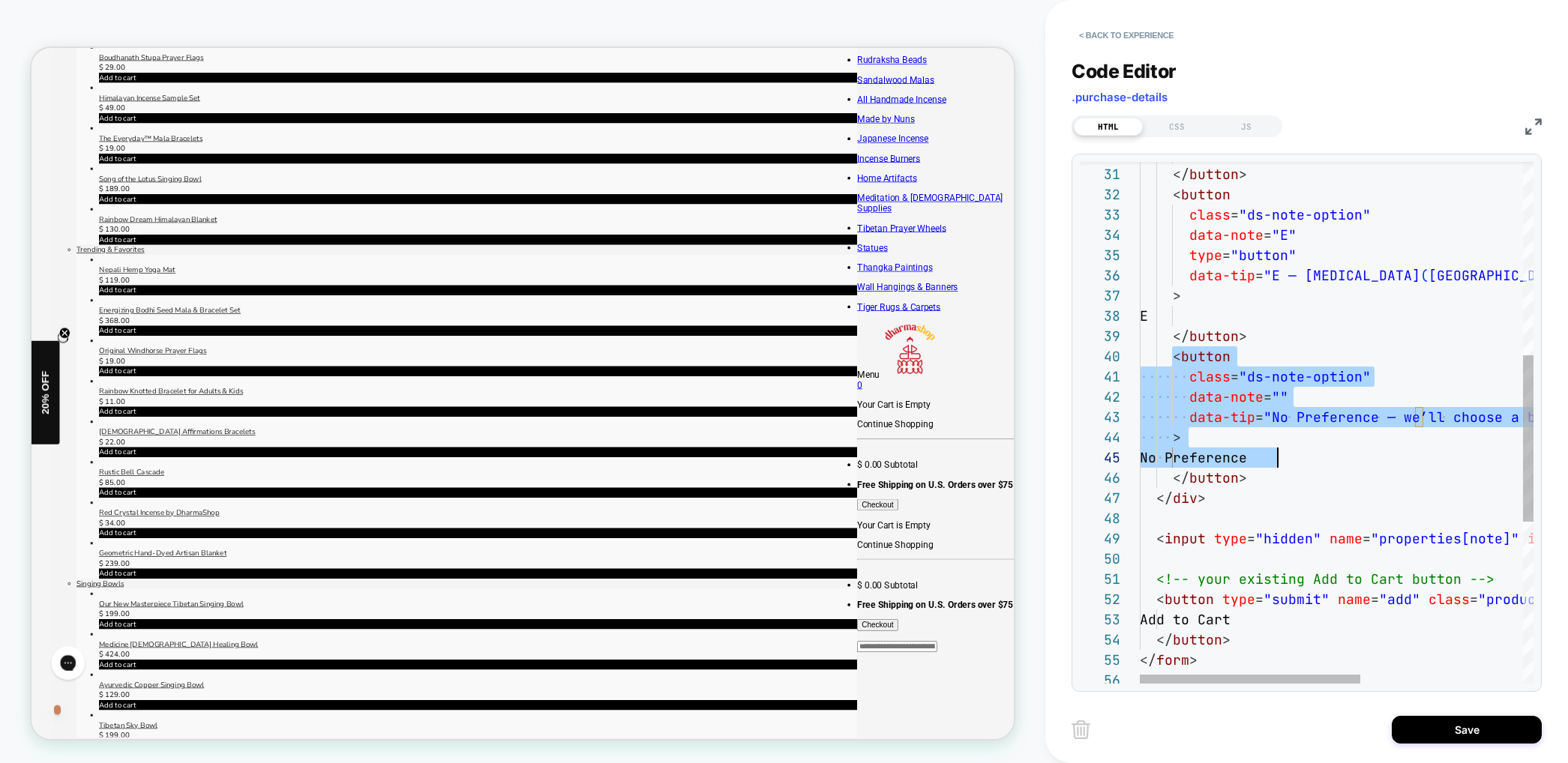
scroll to position [182, 105]
drag, startPoint x: 1171, startPoint y: 356, endPoint x: 1282, endPoint y: 470, distance: 159.1
click at [1285, 470] on div "D </ button > < button class = "ds-note-option" data-note = "E" type = "button"…" at bounding box center [1480, 375] width 682 height 1635
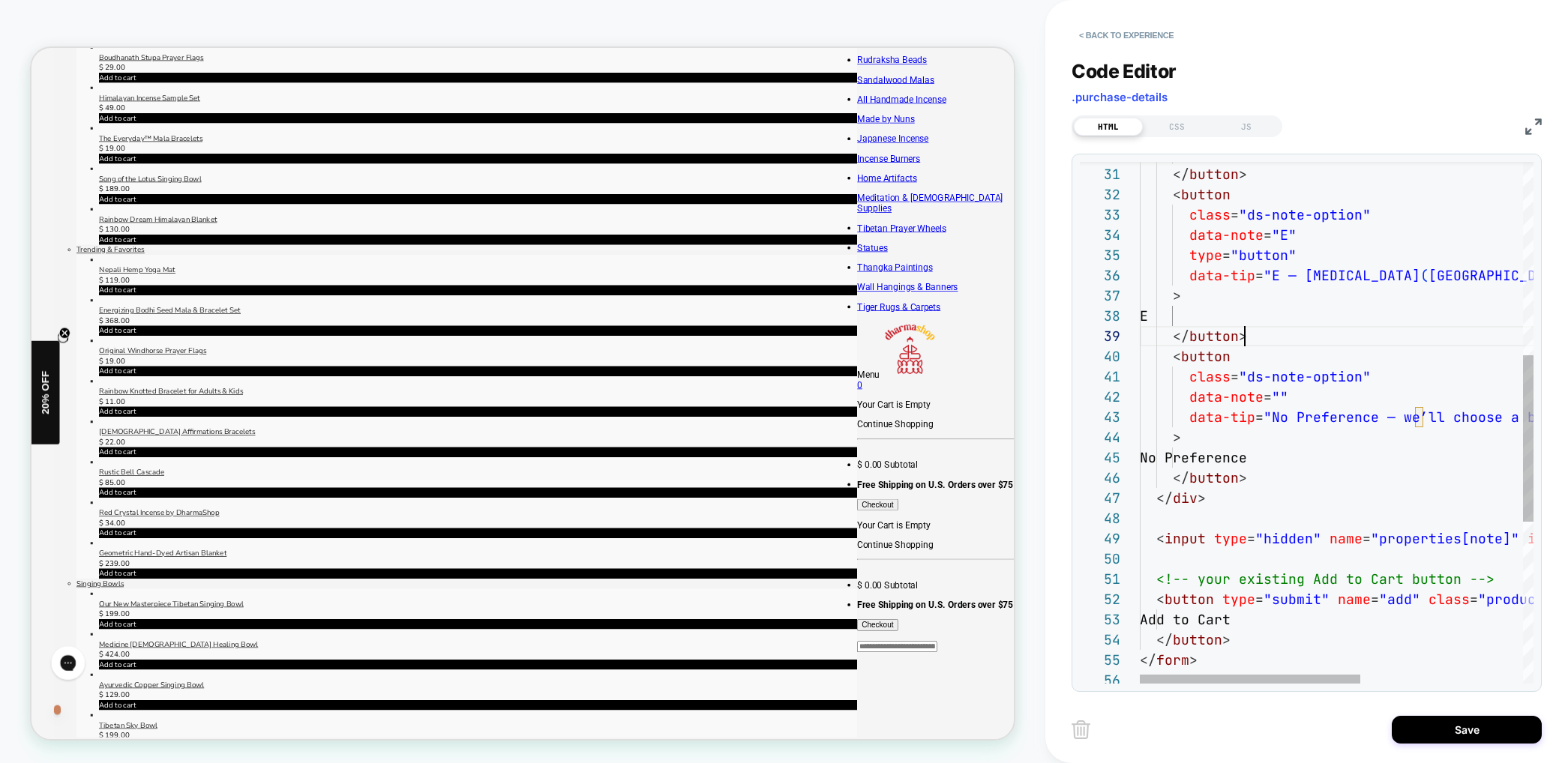
scroll to position [162, 105]
click at [1298, 337] on div "D </ button > < button class = "ds-note-option" data-note = "E" type = "button"…" at bounding box center [1480, 375] width 682 height 1635
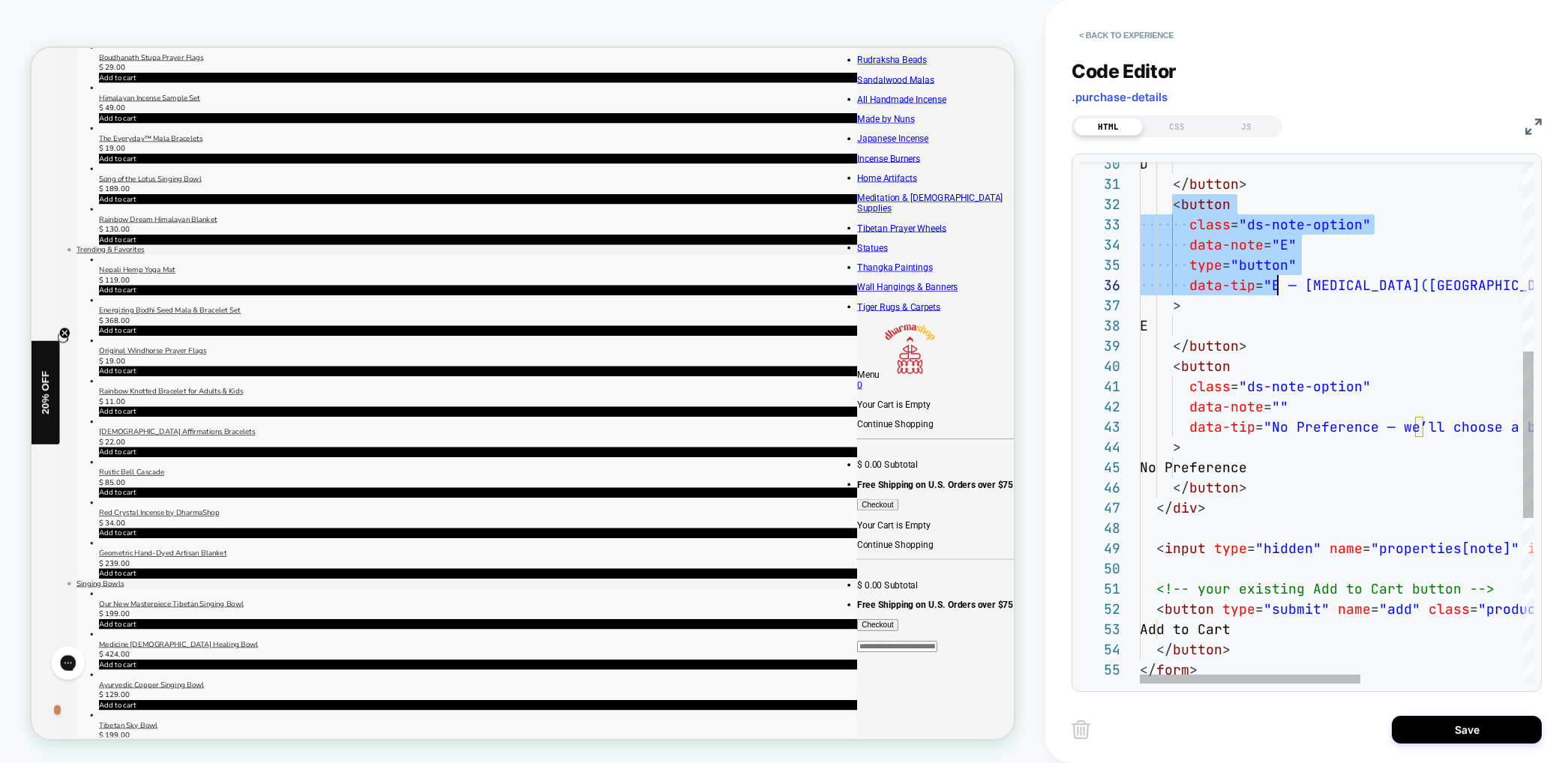
scroll to position [20, 41]
drag, startPoint x: 1174, startPoint y: 200, endPoint x: 1488, endPoint y: 305, distance: 331.1
click at [1494, 302] on div "D </ button > < button class = "ds-note-option" data-note = "E" type = "button"…" at bounding box center [1480, 384] width 682 height 1635
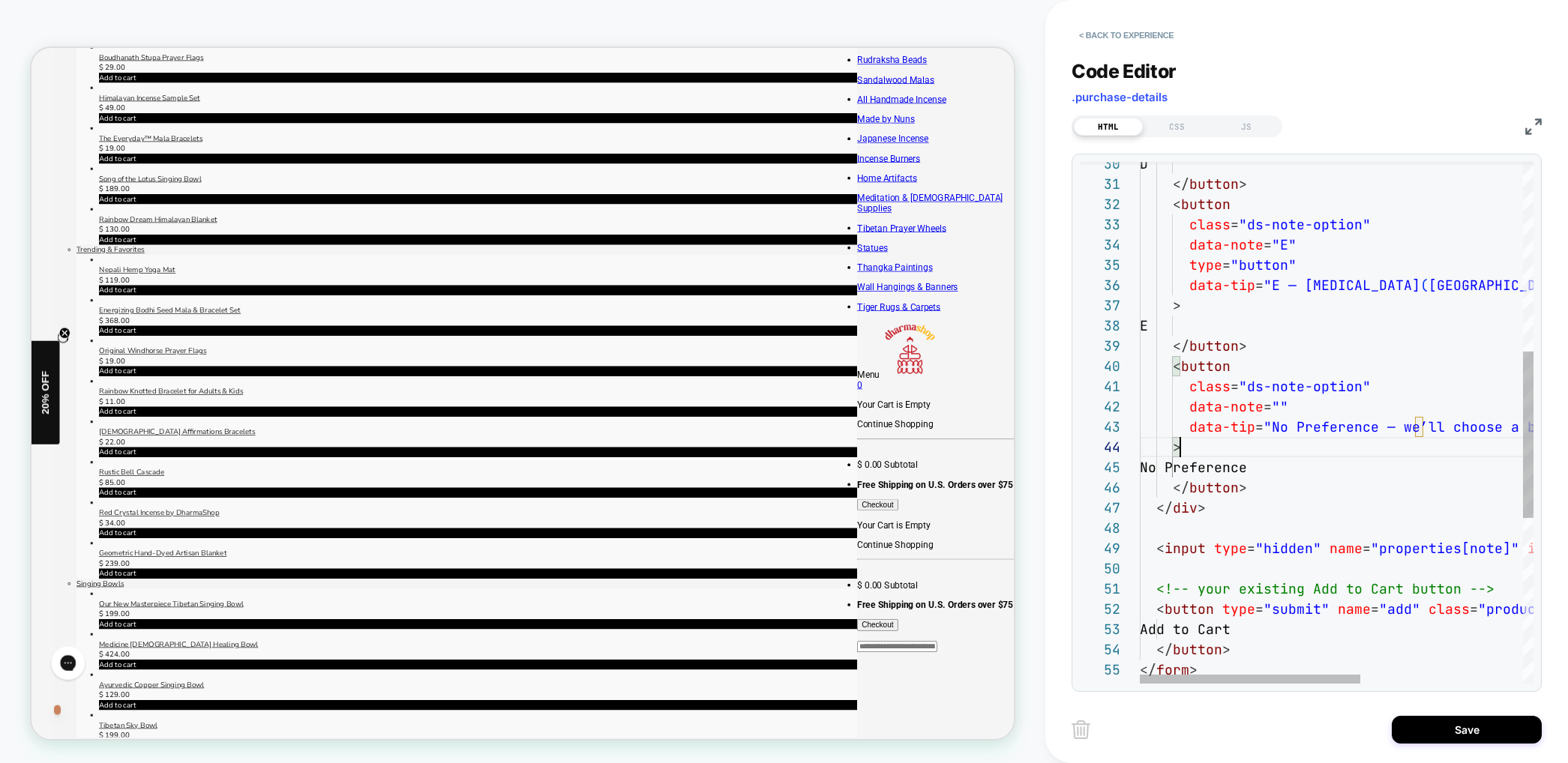
scroll to position [61, 41]
click at [1219, 449] on div "D </ button > < button class = "ds-note-option" data-note = "E" type = "button"…" at bounding box center [1480, 384] width 682 height 1635
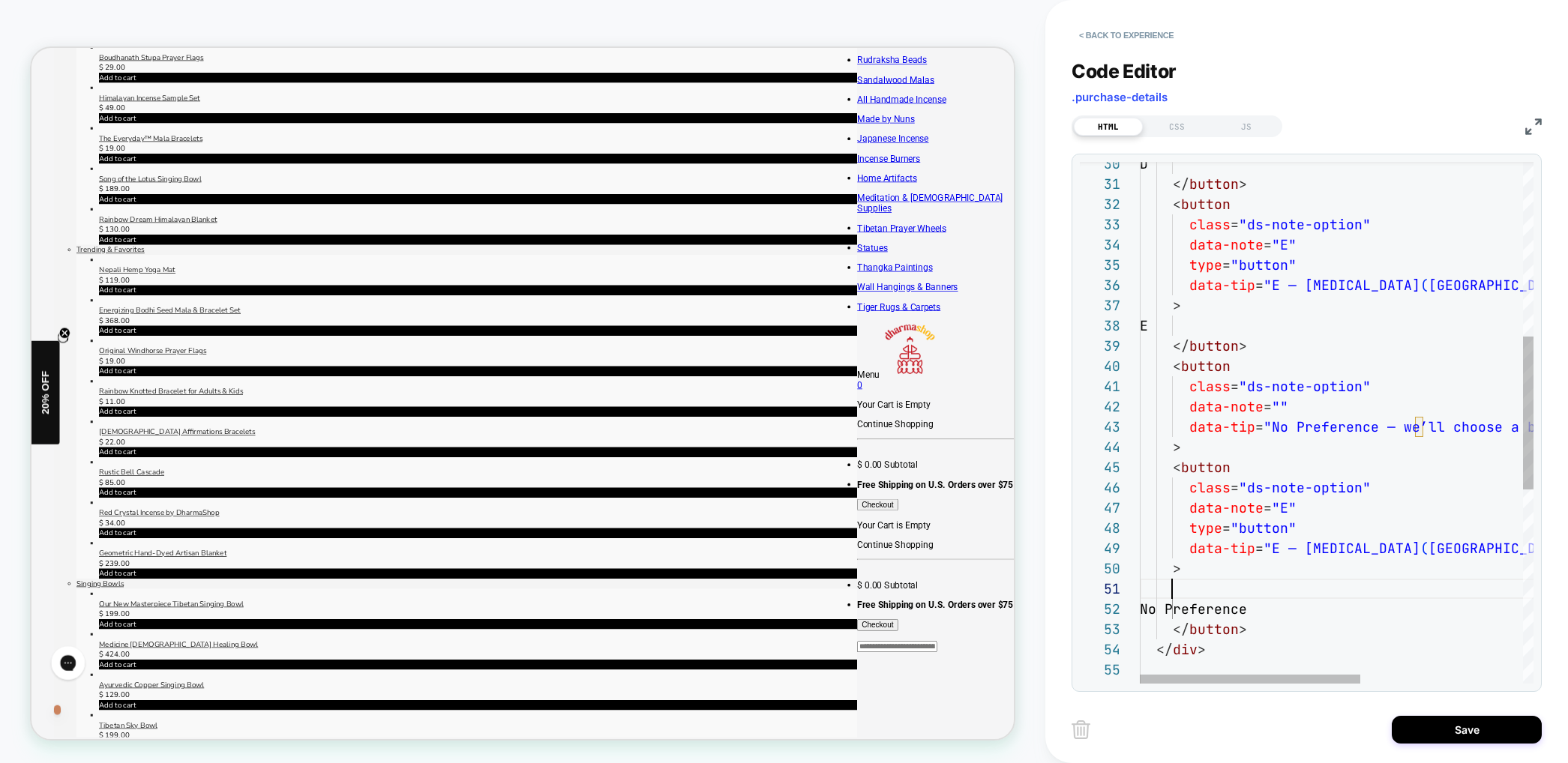
scroll to position [0, 41]
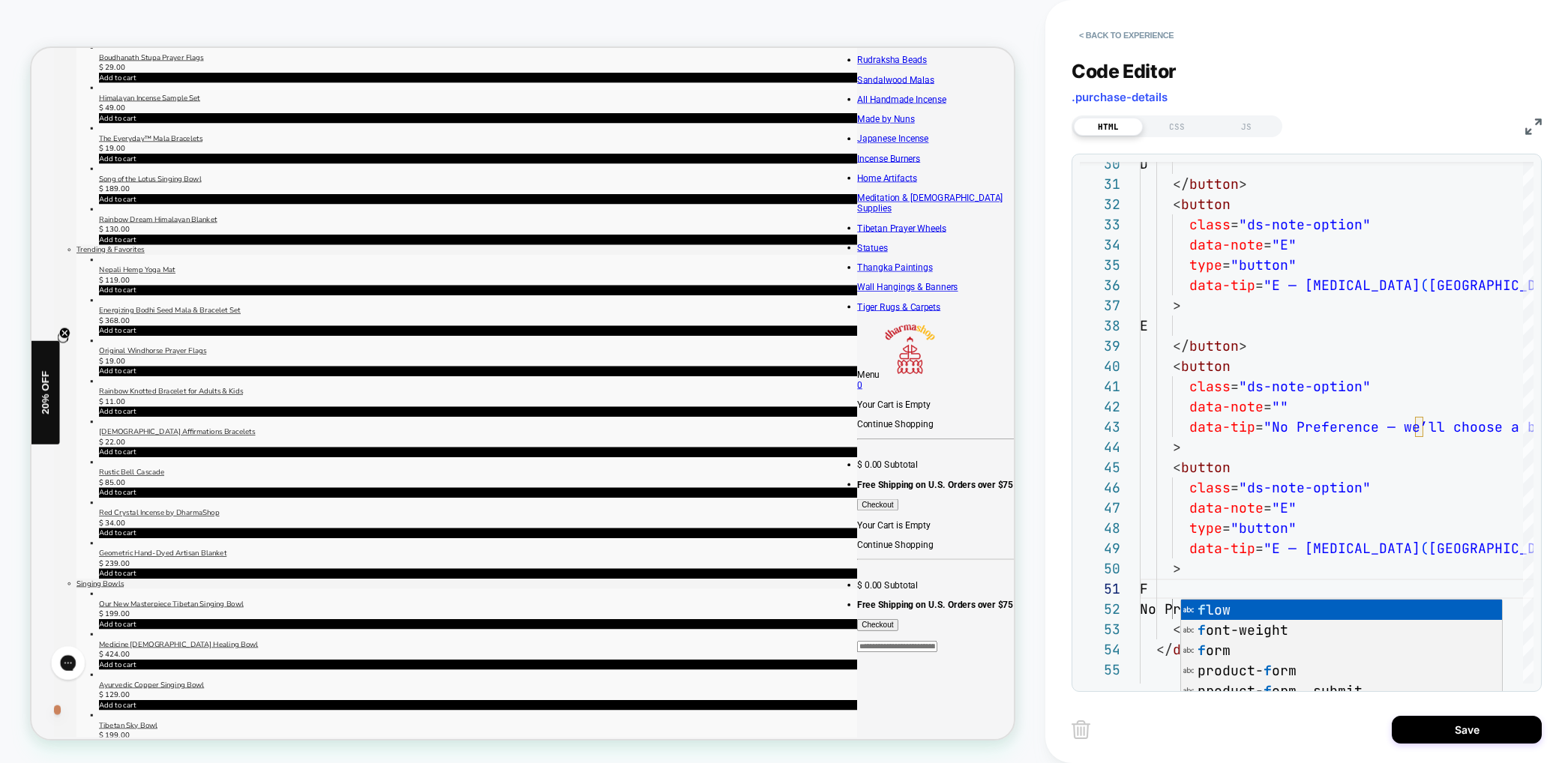
click at [1053, 462] on div "< Back to experience Code Editor .purchase-details HTML CSS JS 30 31 32 33 34 3…" at bounding box center [1306, 381] width 523 height 763
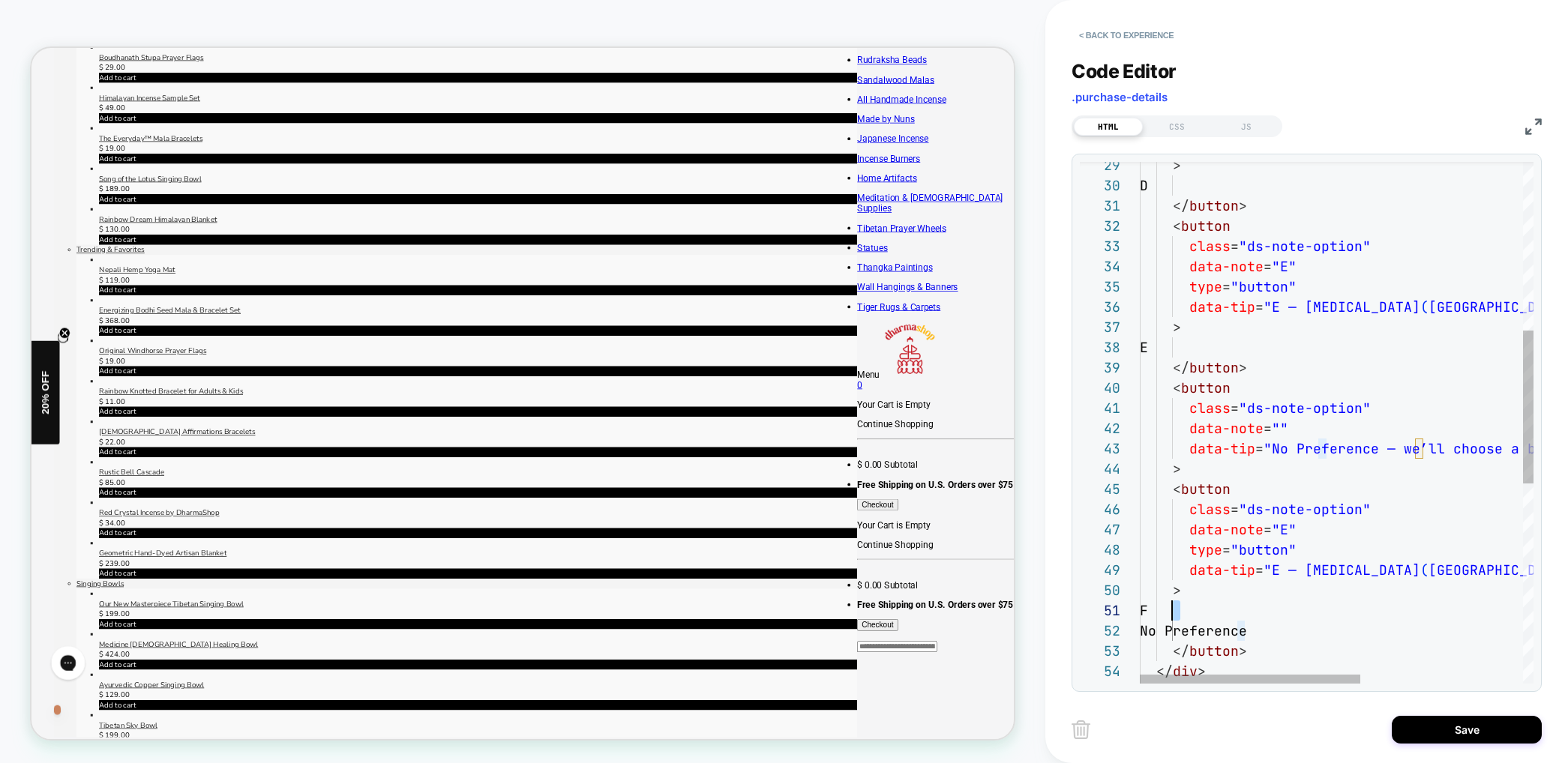
scroll to position [0, 33]
drag, startPoint x: 1183, startPoint y: 609, endPoint x: 1171, endPoint y: 609, distance: 12.0
click at [1171, 609] on div "D </ button > < button class = "ds-note-option" data-note = "E" type = "button"…" at bounding box center [1480, 477] width 682 height 1776
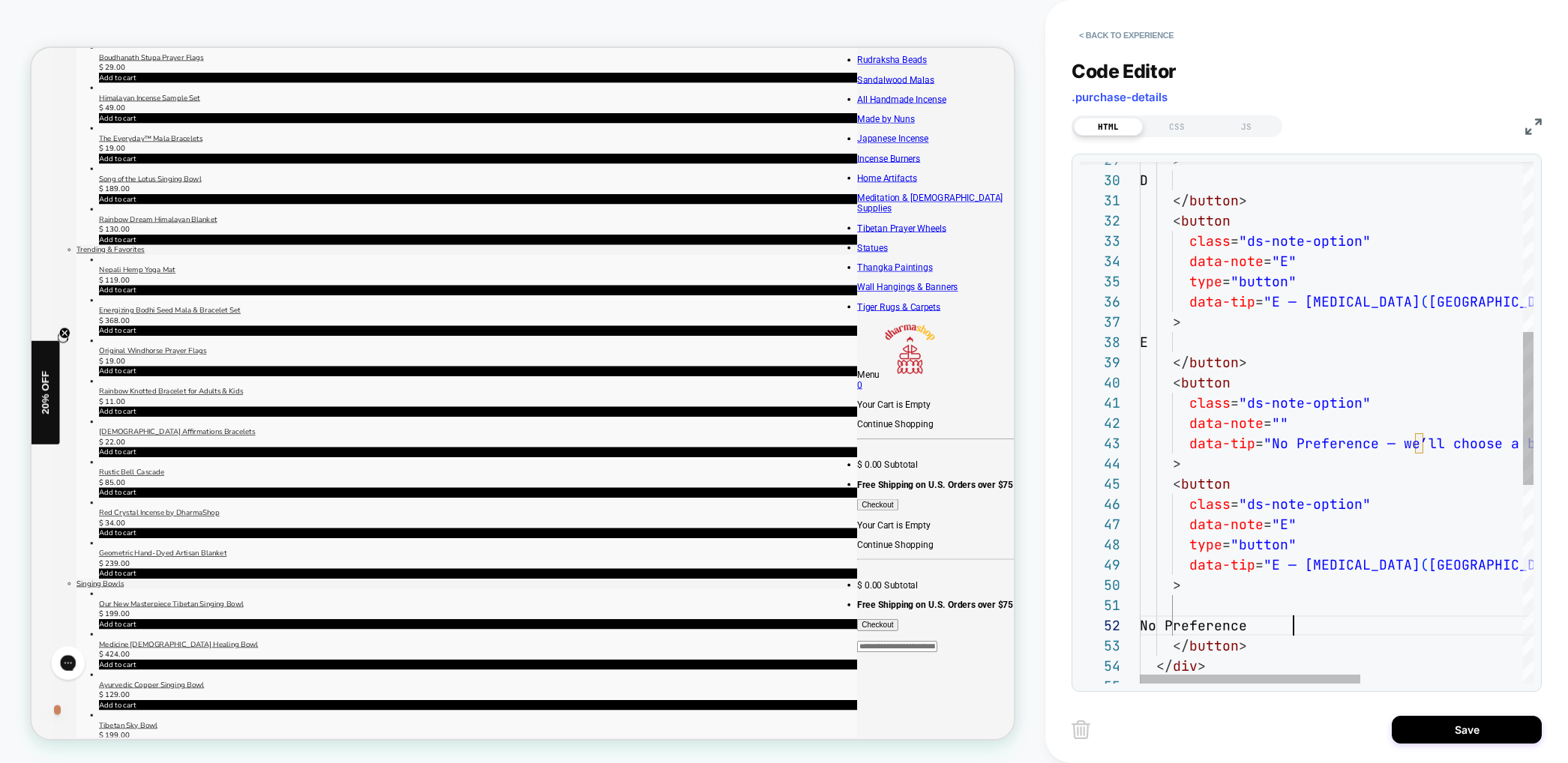
scroll to position [20, 154]
click at [1297, 624] on div "D </ button > < button class = "ds-note-option" data-note = "E" type = "button"…" at bounding box center [1480, 471] width 682 height 1776
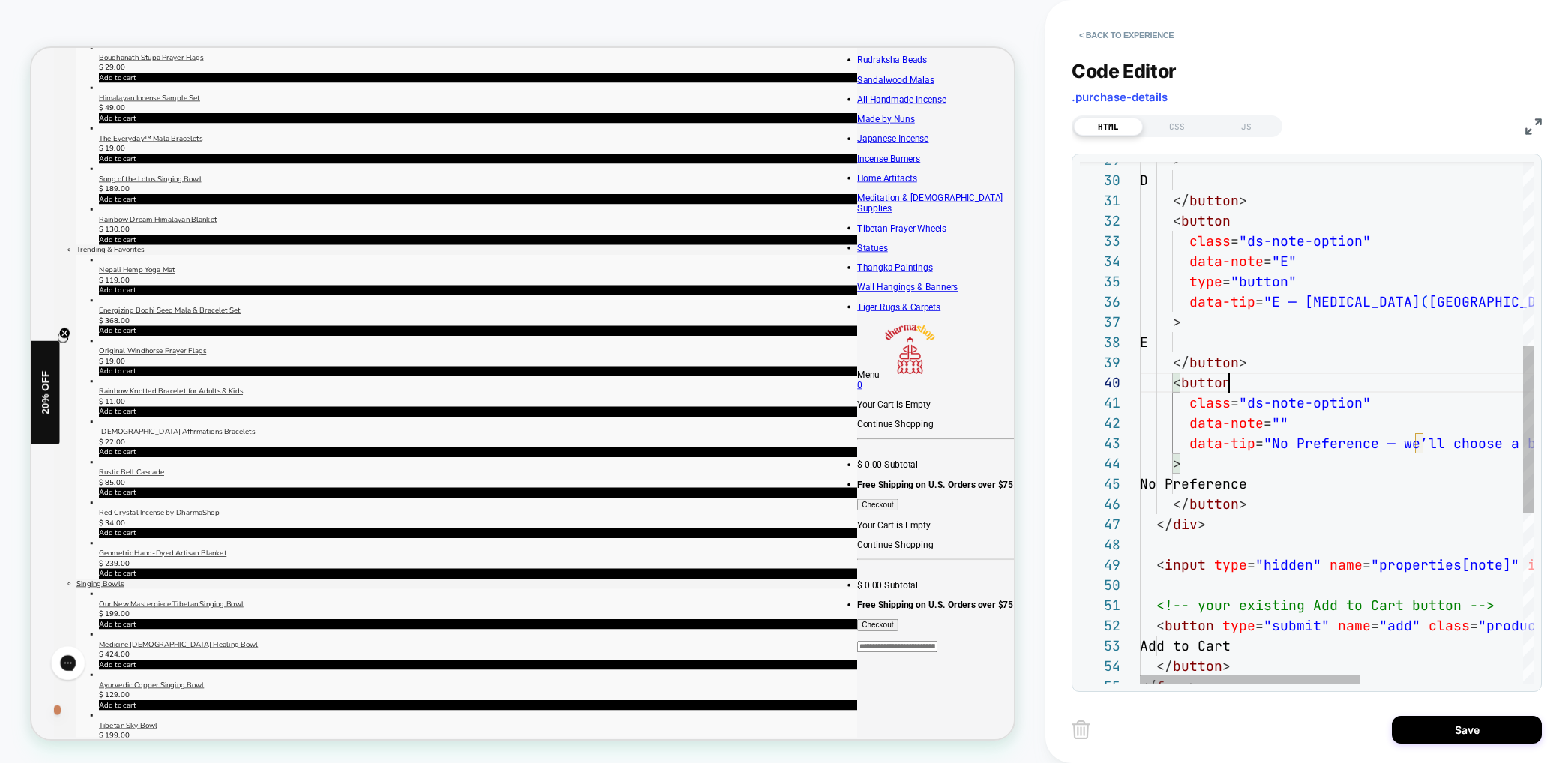
scroll to position [182, 89]
click at [1272, 386] on div "< button" at bounding box center [1480, 382] width 682 height 20
click at [1195, 375] on div "D </ button > < button class = "ds-note-option" data-note = "E" type = "button"…" at bounding box center [1480, 401] width 682 height 1635
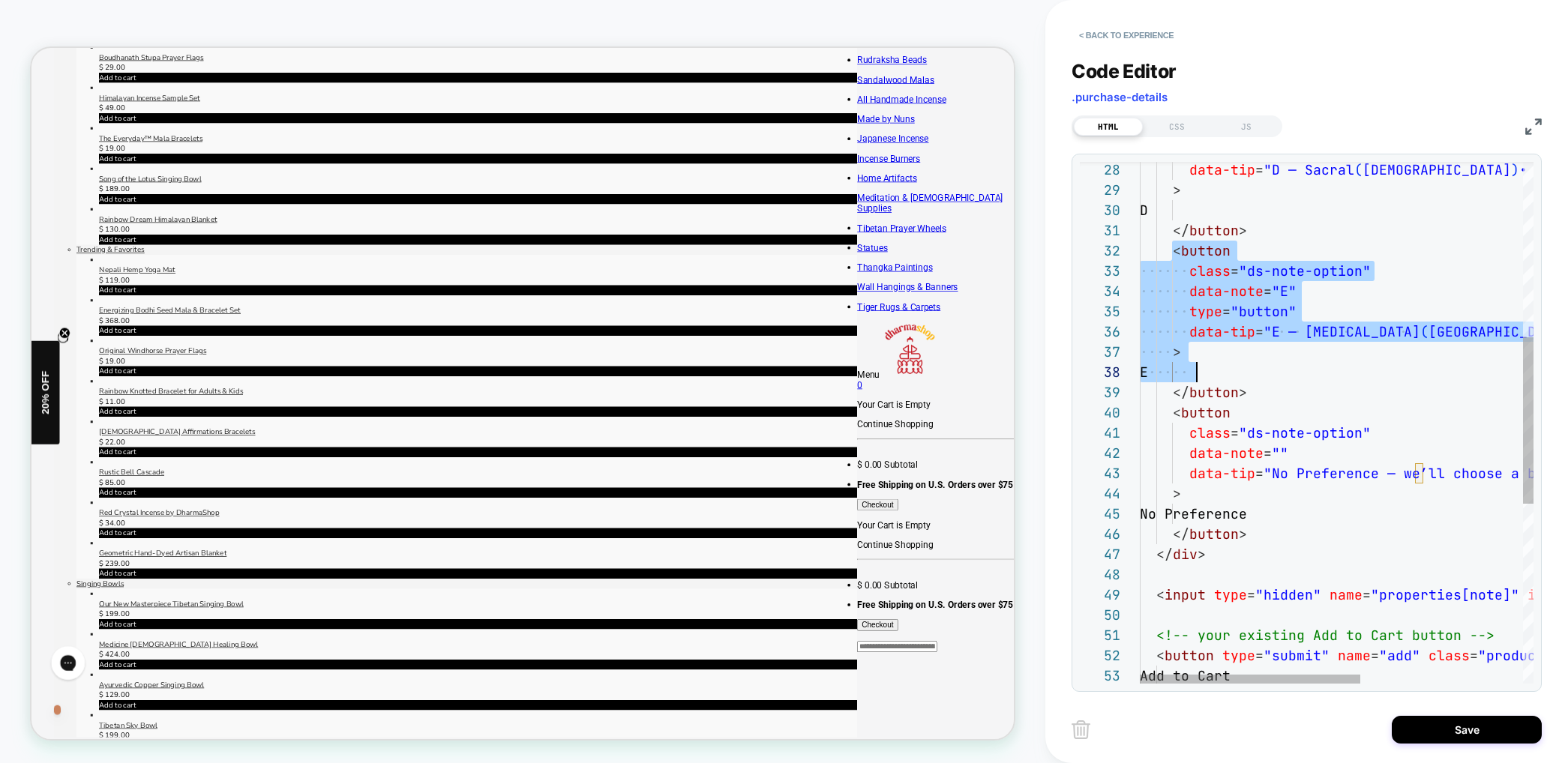
scroll to position [20, 105]
drag, startPoint x: 1172, startPoint y: 253, endPoint x: 1261, endPoint y: 388, distance: 161.7
click at [1262, 389] on div "D </ button > < button class = "ds-note-option" data-note = "E" type = "button"…" at bounding box center [1480, 431] width 682 height 1635
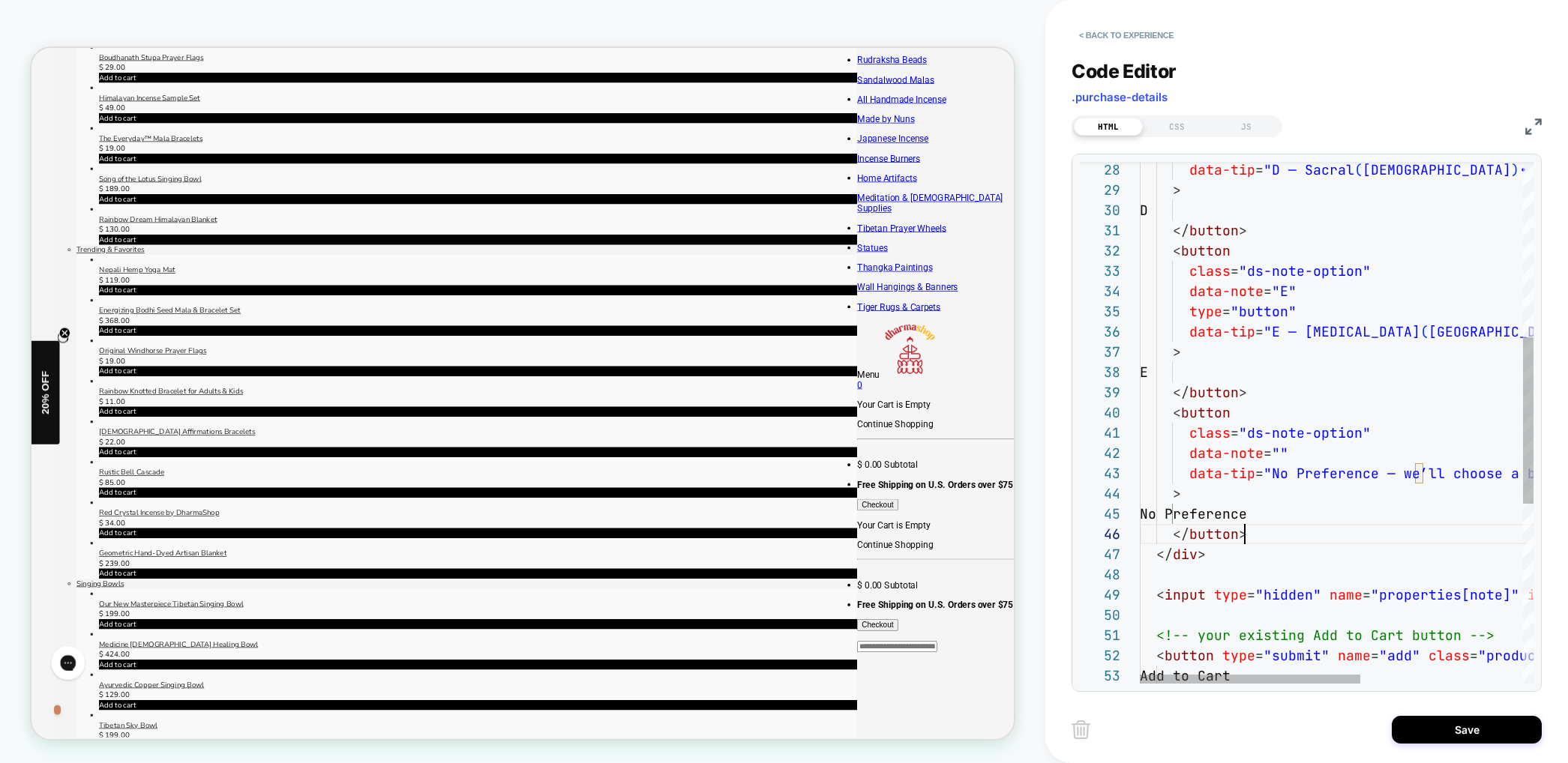
scroll to position [102, 105]
click at [1269, 534] on div "</ button >" at bounding box center [1480, 534] width 682 height 20
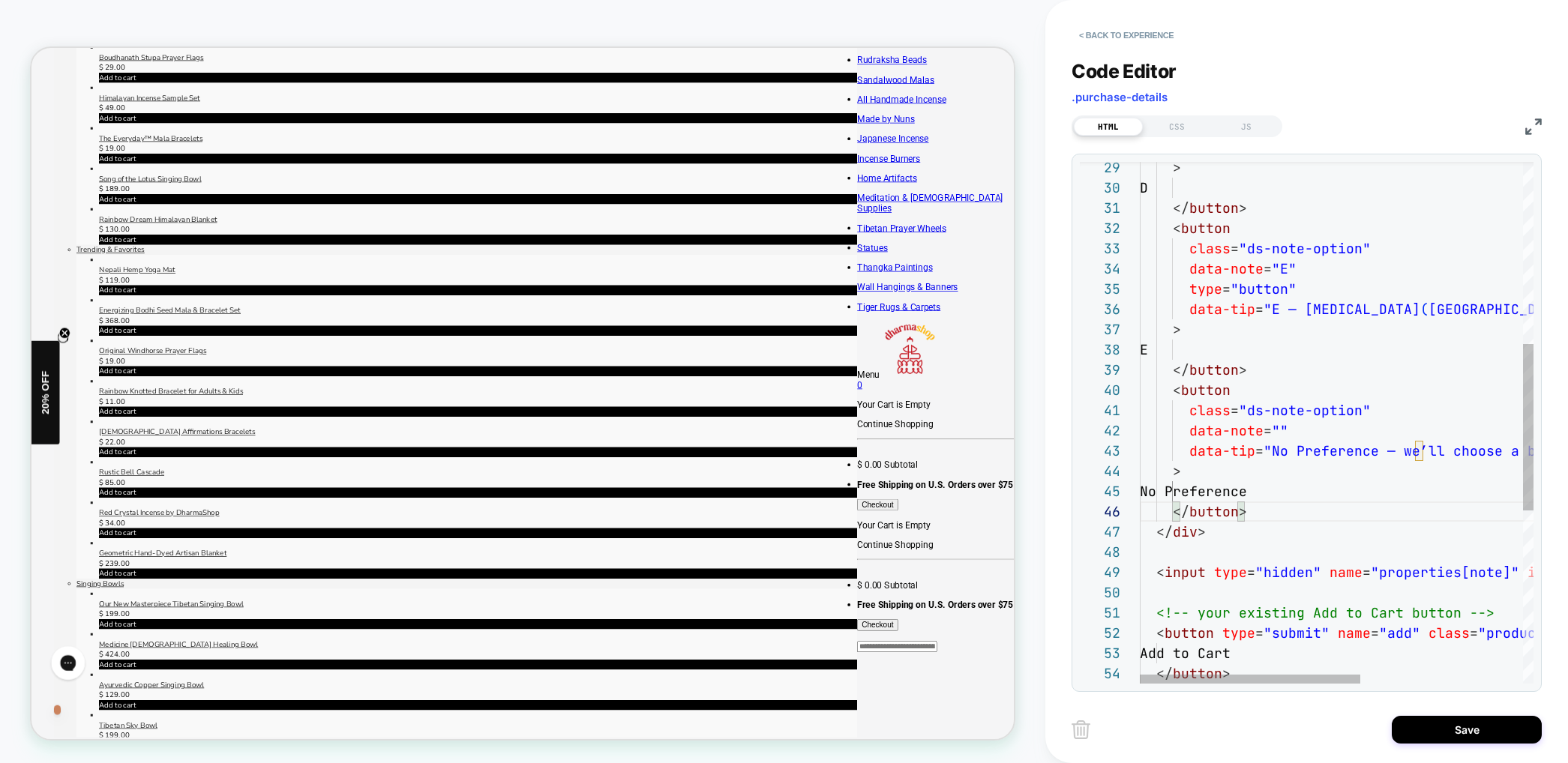
scroll to position [162, 105]
click at [1268, 371] on div "D </ button > < button class = "ds-note-option" data-note = "E" type = "button"…" at bounding box center [1480, 408] width 682 height 1635
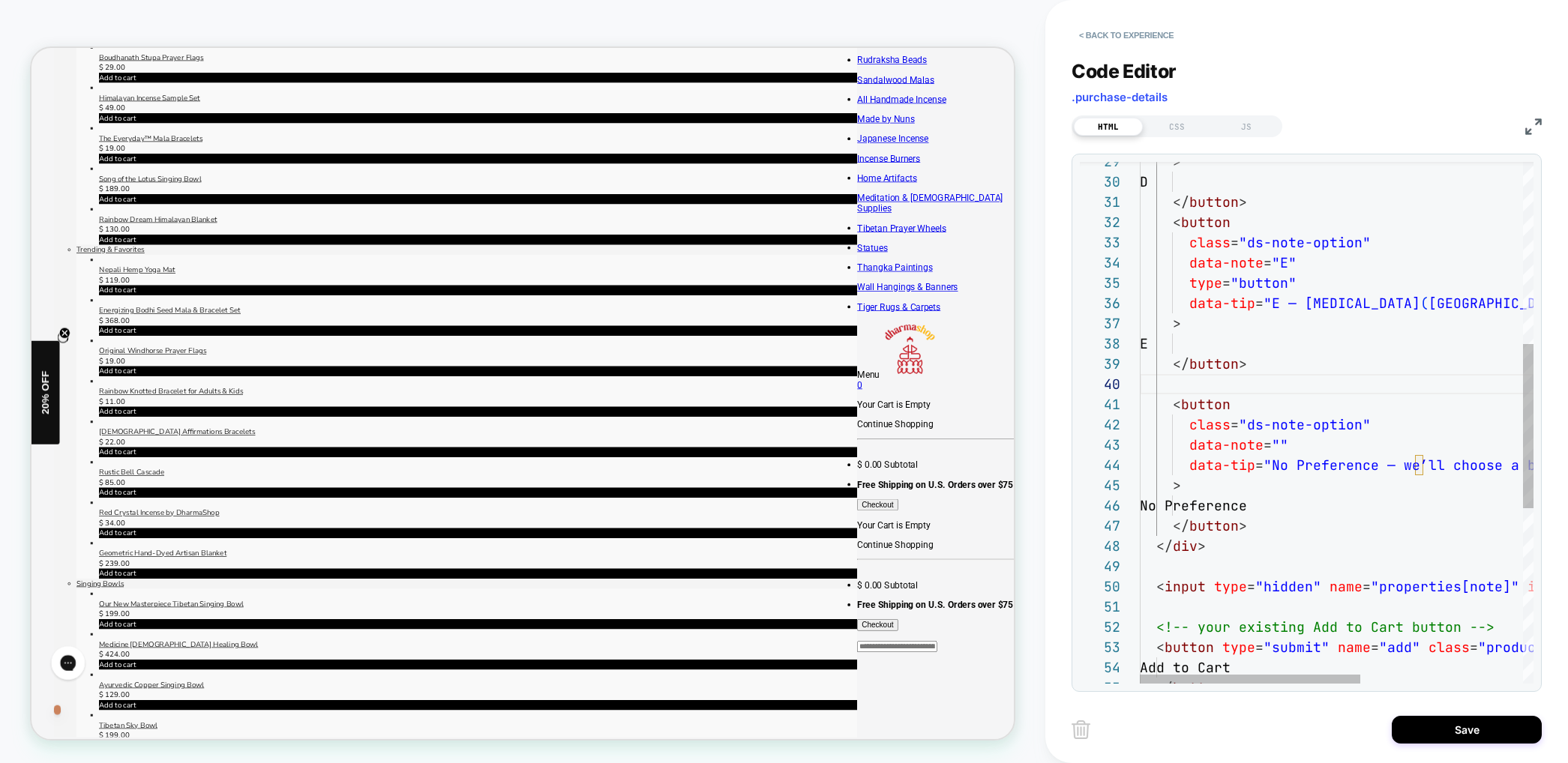
scroll to position [121, 105]
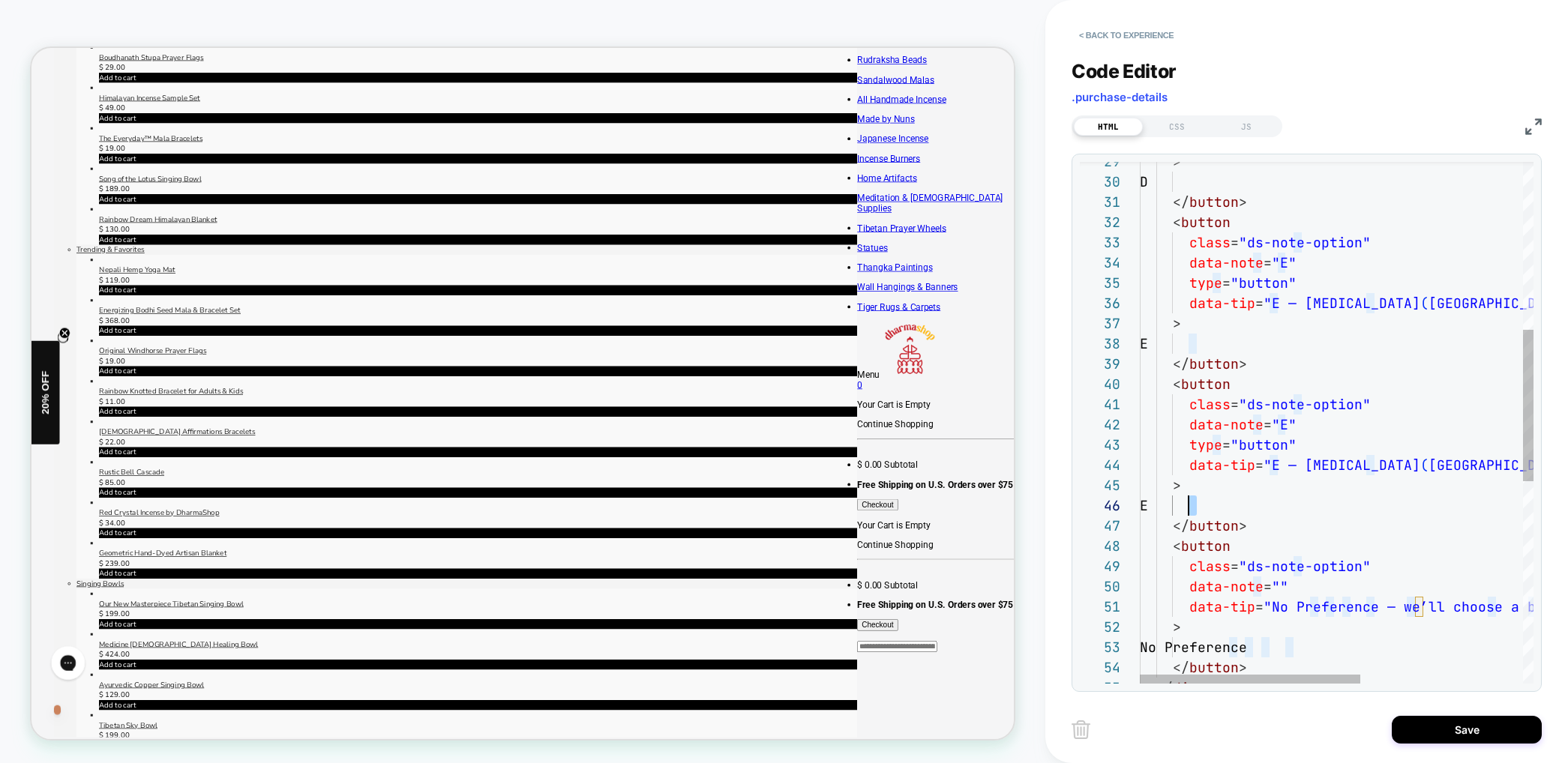
click at [1192, 502] on div "D </ button > < button class = "ds-note-option" data-note = "E" type = "button"…" at bounding box center [1480, 483] width 682 height 1797
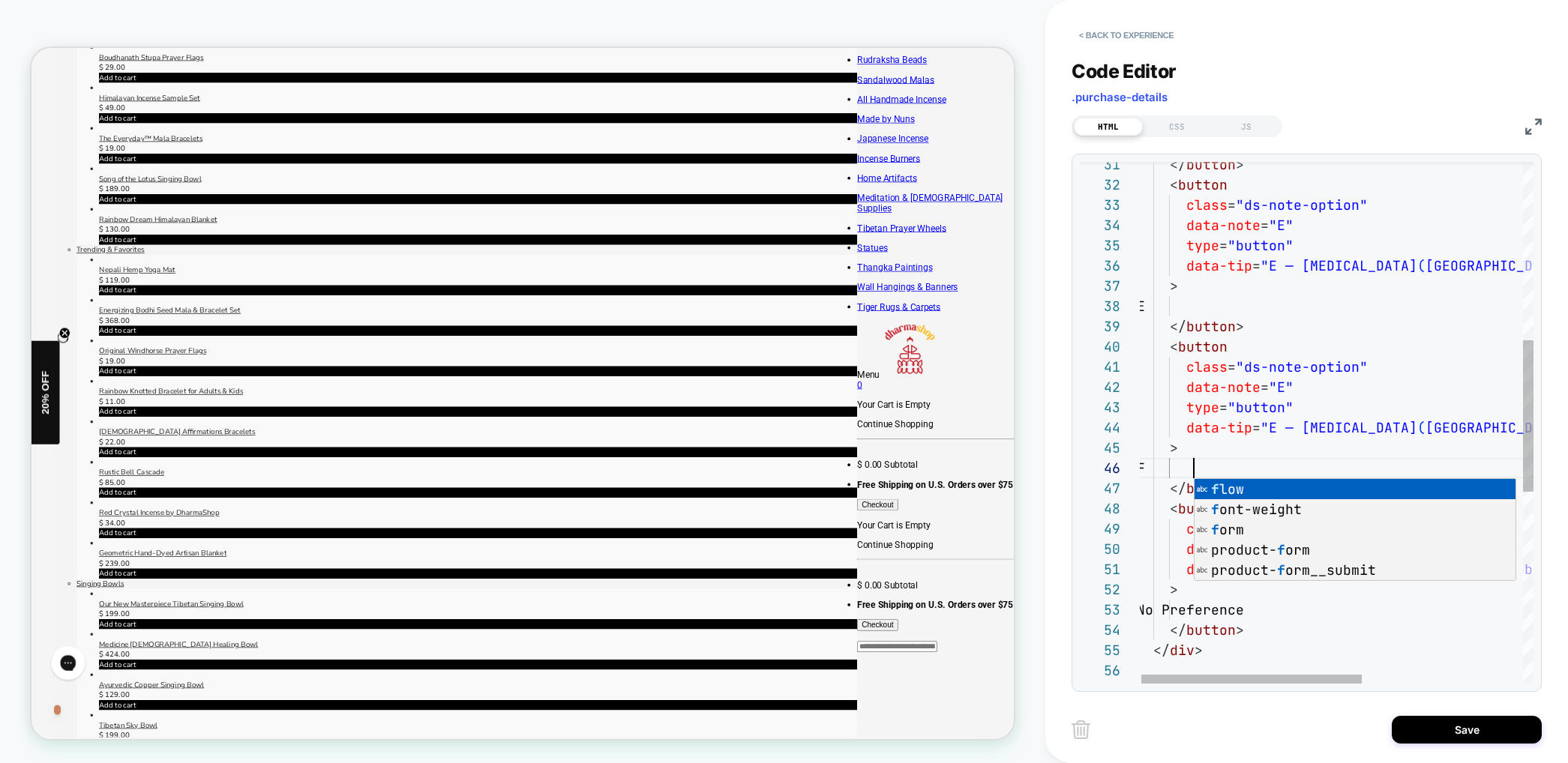
scroll to position [102, 57]
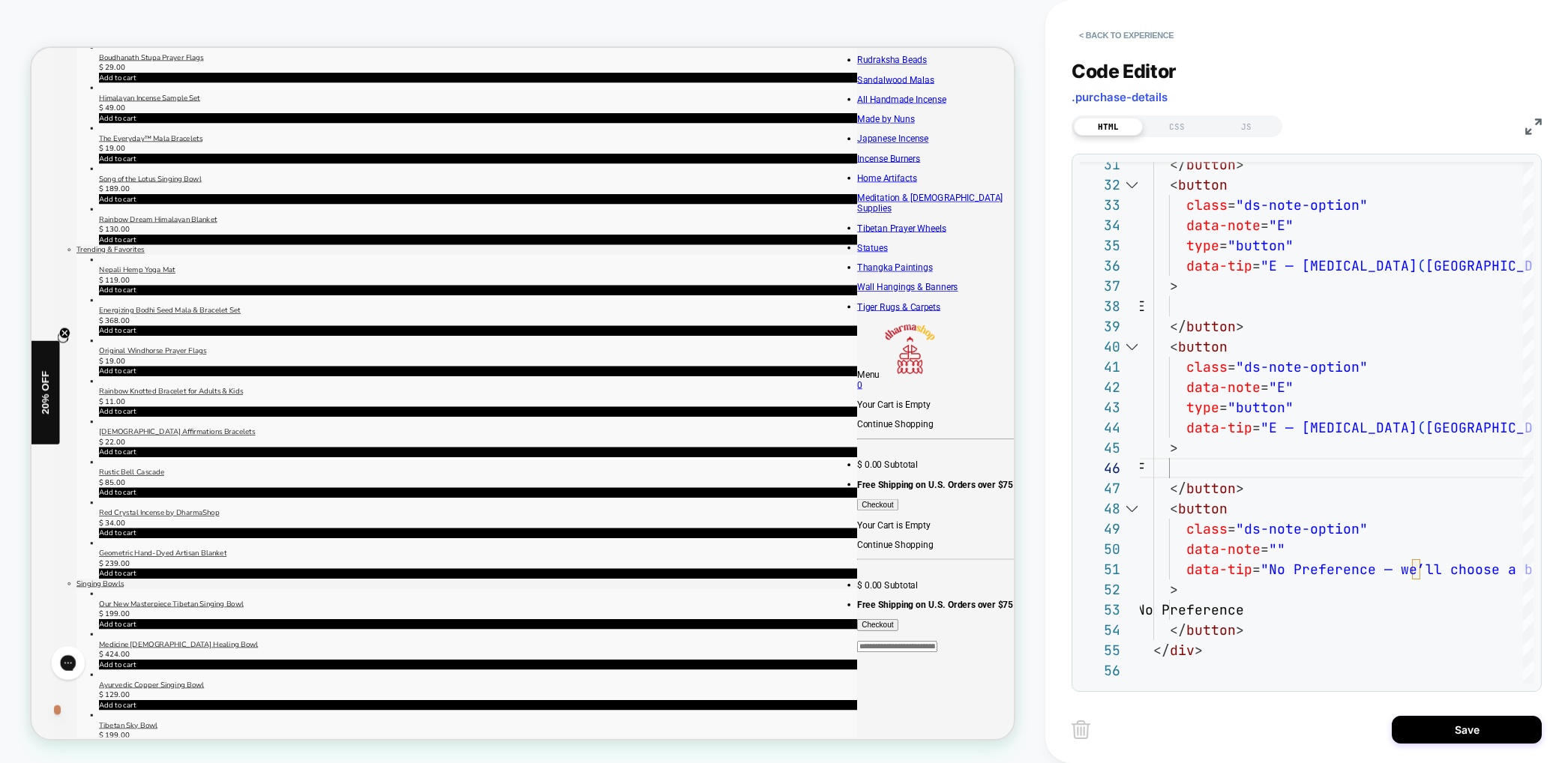
drag, startPoint x: 1057, startPoint y: 427, endPoint x: 1110, endPoint y: 422, distance: 53.2
click at [1057, 427] on div "< Back to experience Code Editor .purchase-details HTML CSS JS 31 32 33 34 35 3…" at bounding box center [1306, 381] width 523 height 763
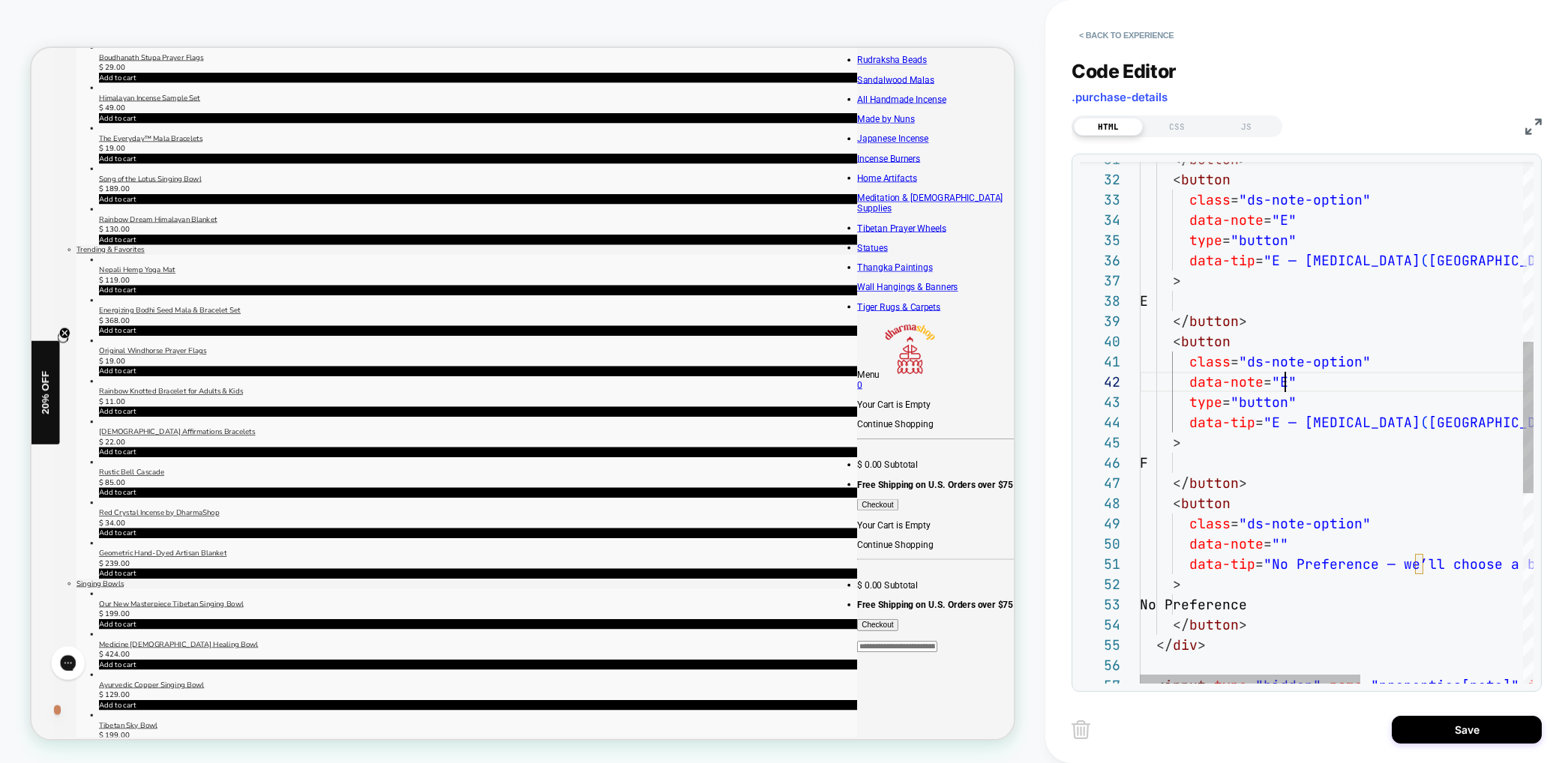
scroll to position [0, 146]
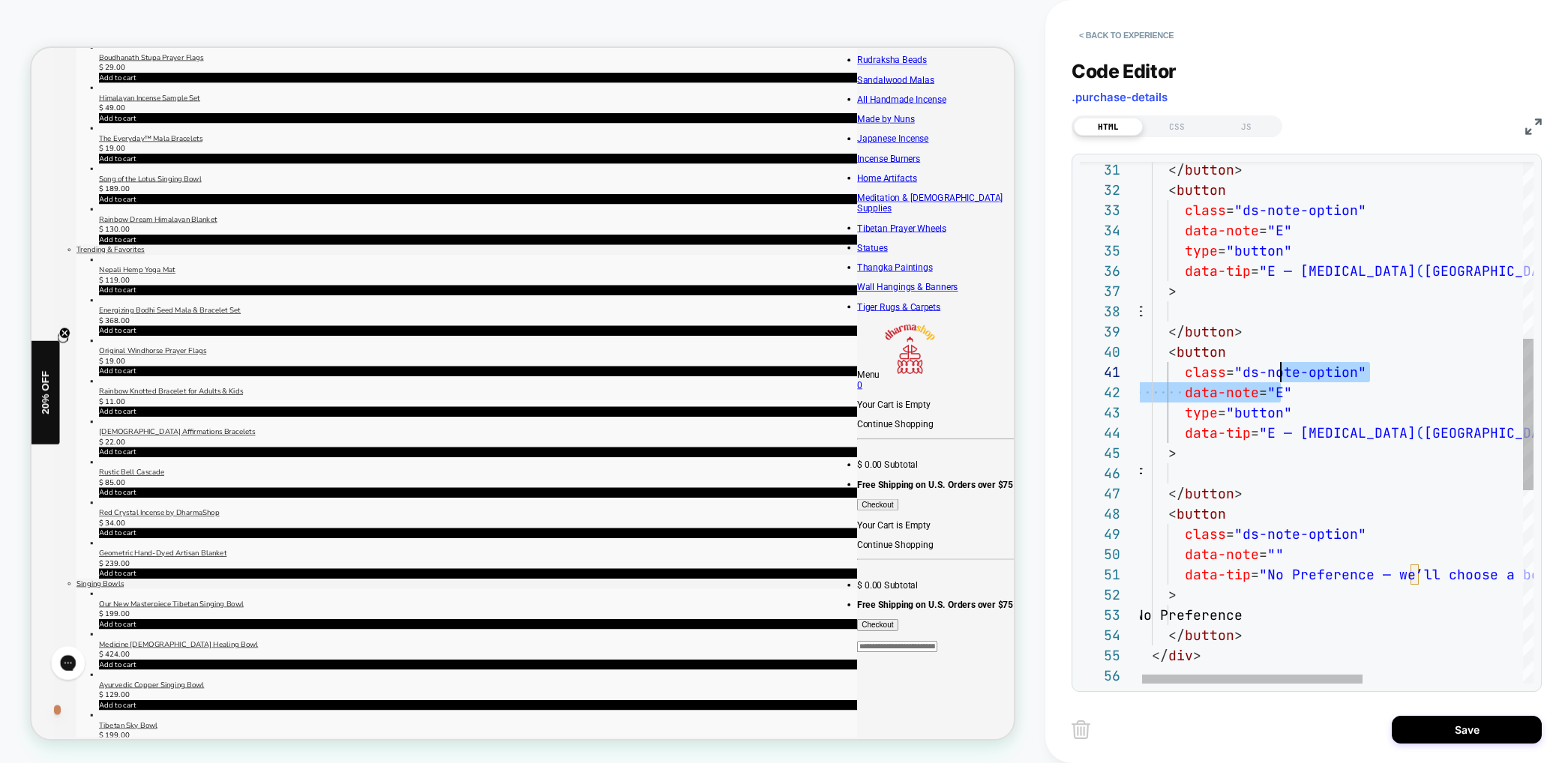
drag, startPoint x: 1286, startPoint y: 377, endPoint x: 1278, endPoint y: 392, distance: 17.0
click at [1279, 379] on div "</ button > < button class = "ds-note-option" data-note = "E" type = "button" d…" at bounding box center [1476, 450] width 682 height 1797
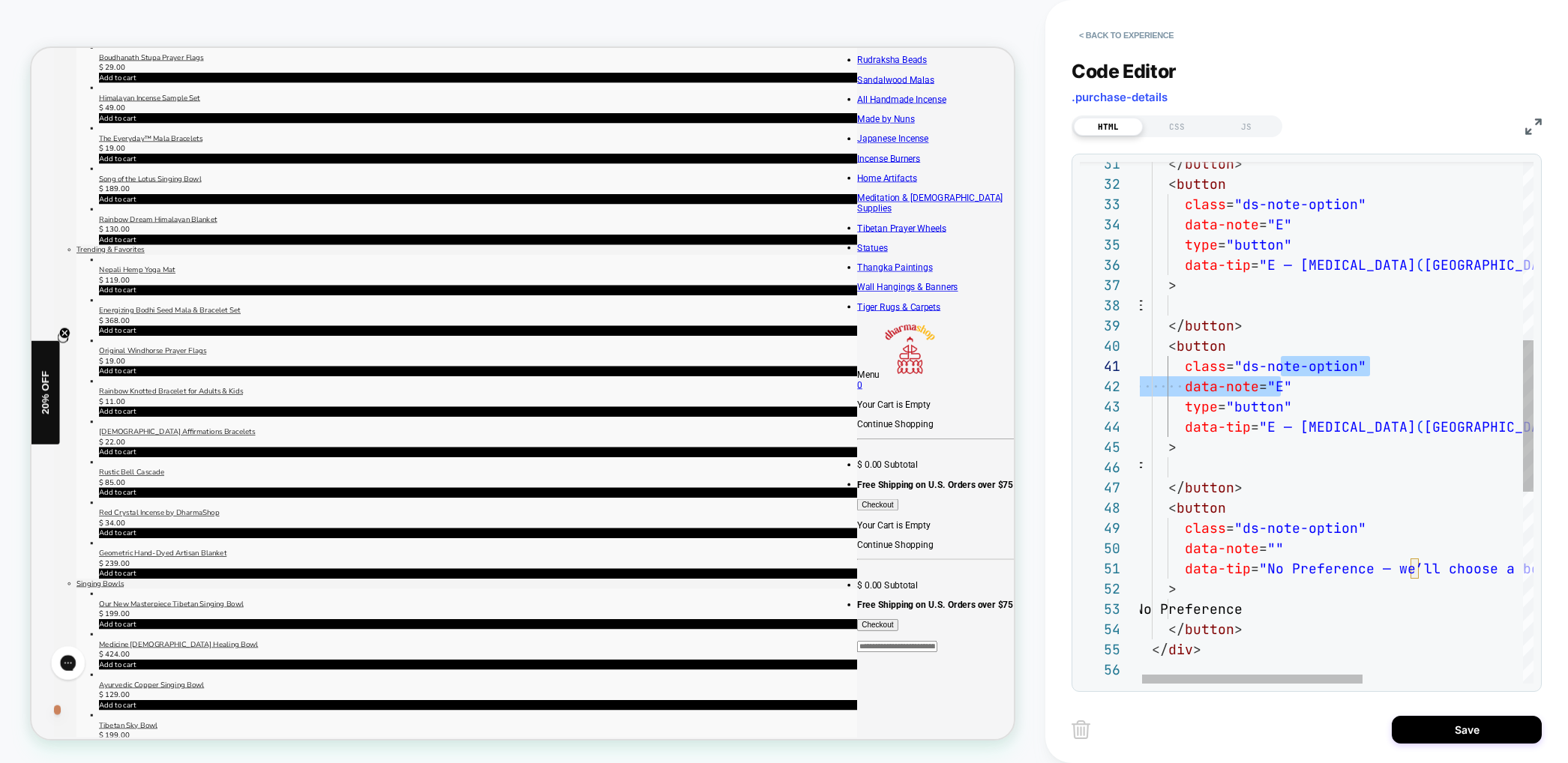
click at [1278, 392] on div "</ button > < button class = "ds-note-option" data-note = "E" type = "button" d…" at bounding box center [1476, 444] width 682 height 1797
click at [1278, 387] on div "</ button > < button class = "ds-note-option" data-note = "E" type = "button" d…" at bounding box center [1476, 444] width 682 height 1797
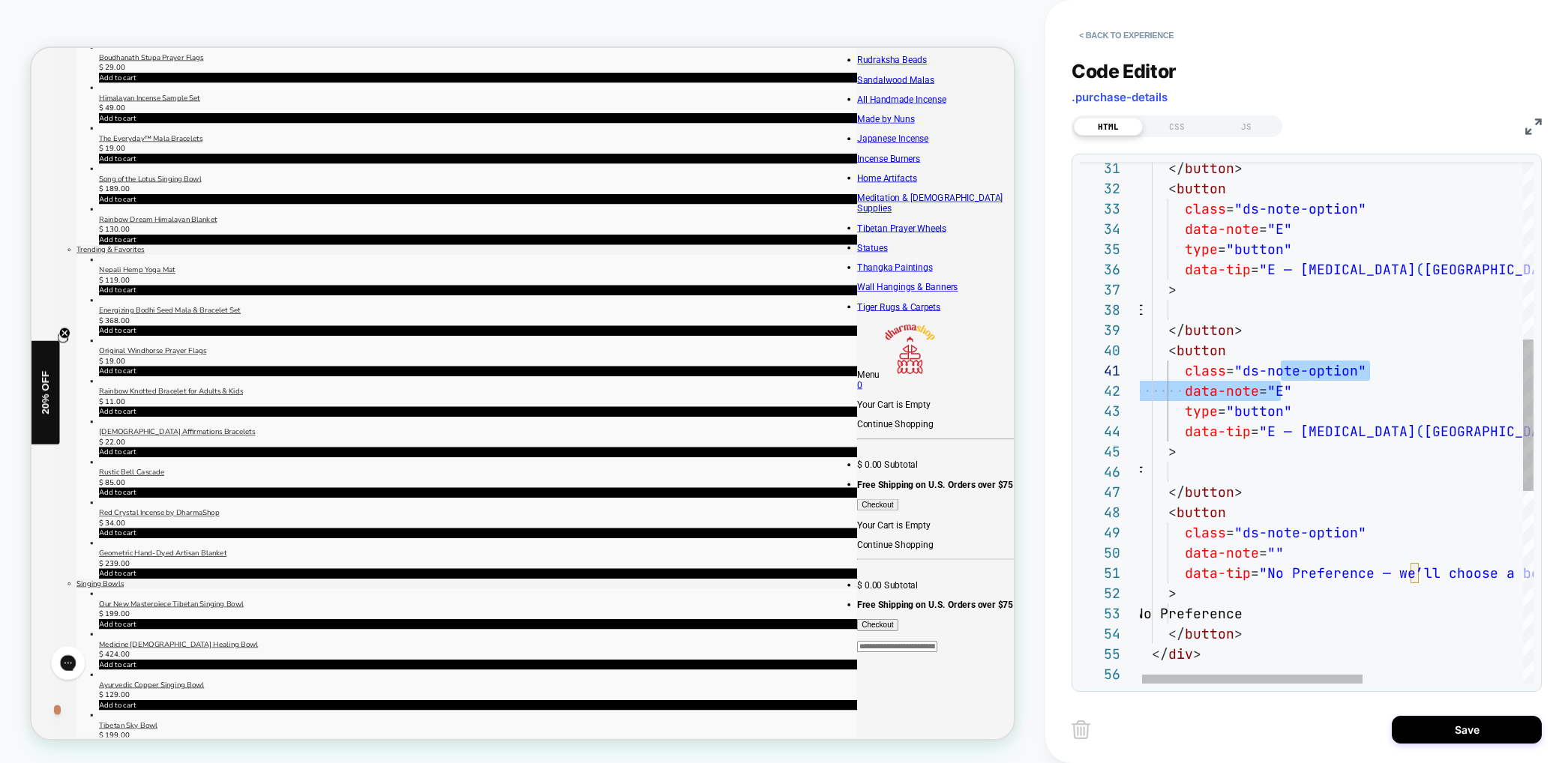
click at [1281, 392] on div "</ button > < button class = "ds-note-option" data-note = "E" type = "button" d…" at bounding box center [1476, 449] width 682 height 1797
click at [1282, 392] on div "</ button > < button class = "ds-note-option" data-note = "E" type = "button" d…" at bounding box center [1476, 448] width 682 height 1797
drag, startPoint x: 1296, startPoint y: 414, endPoint x: 1296, endPoint y: 401, distance: 13.0
click at [1296, 414] on div "</ button > < button class = "ds-note-option" data-note = "E" type = "button" d…" at bounding box center [1476, 448] width 682 height 1797
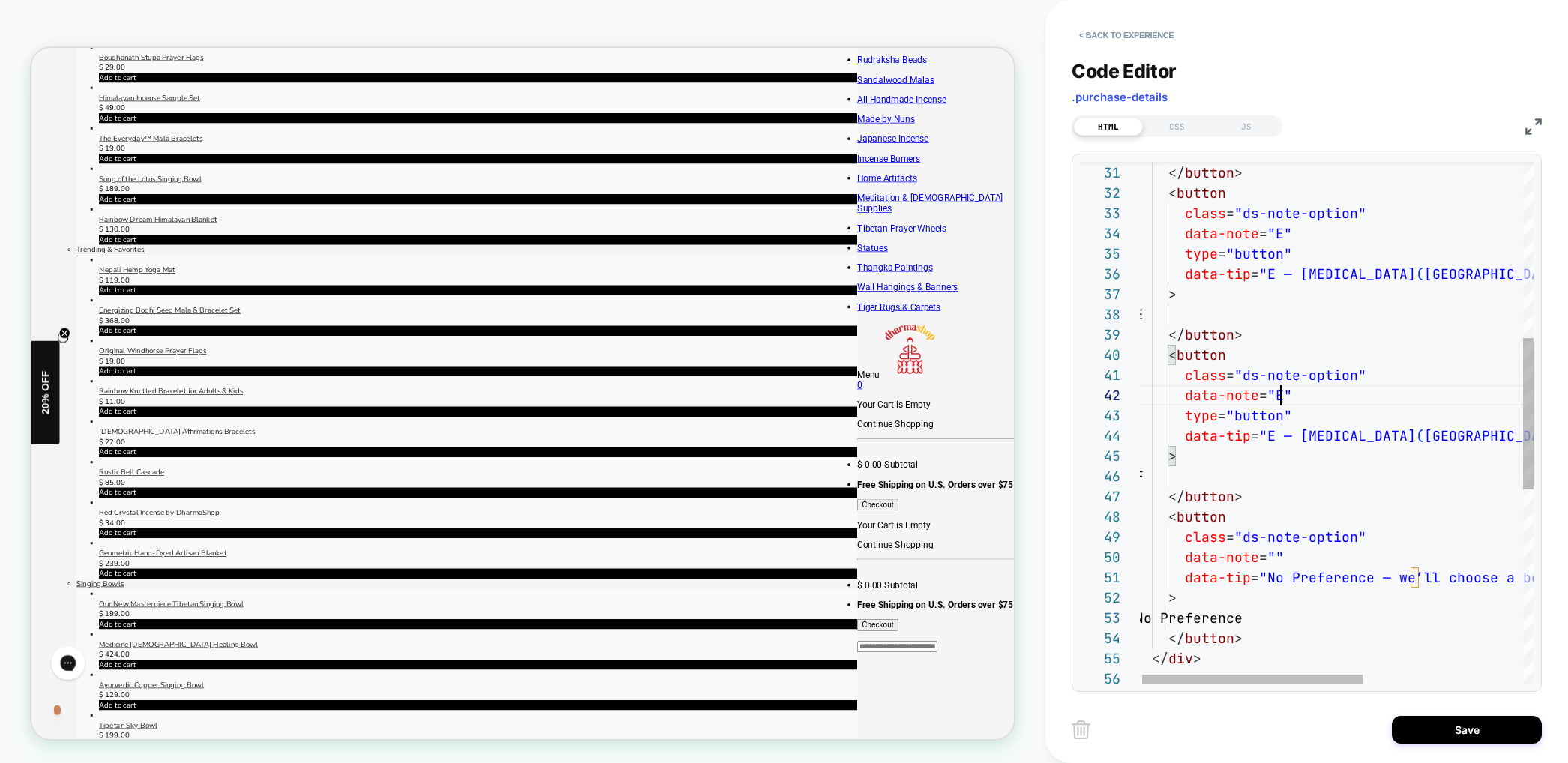
click at [1282, 391] on div "</ button > < button class = "ds-note-option" data-note = "E" type = "button" d…" at bounding box center [1476, 453] width 682 height 1797
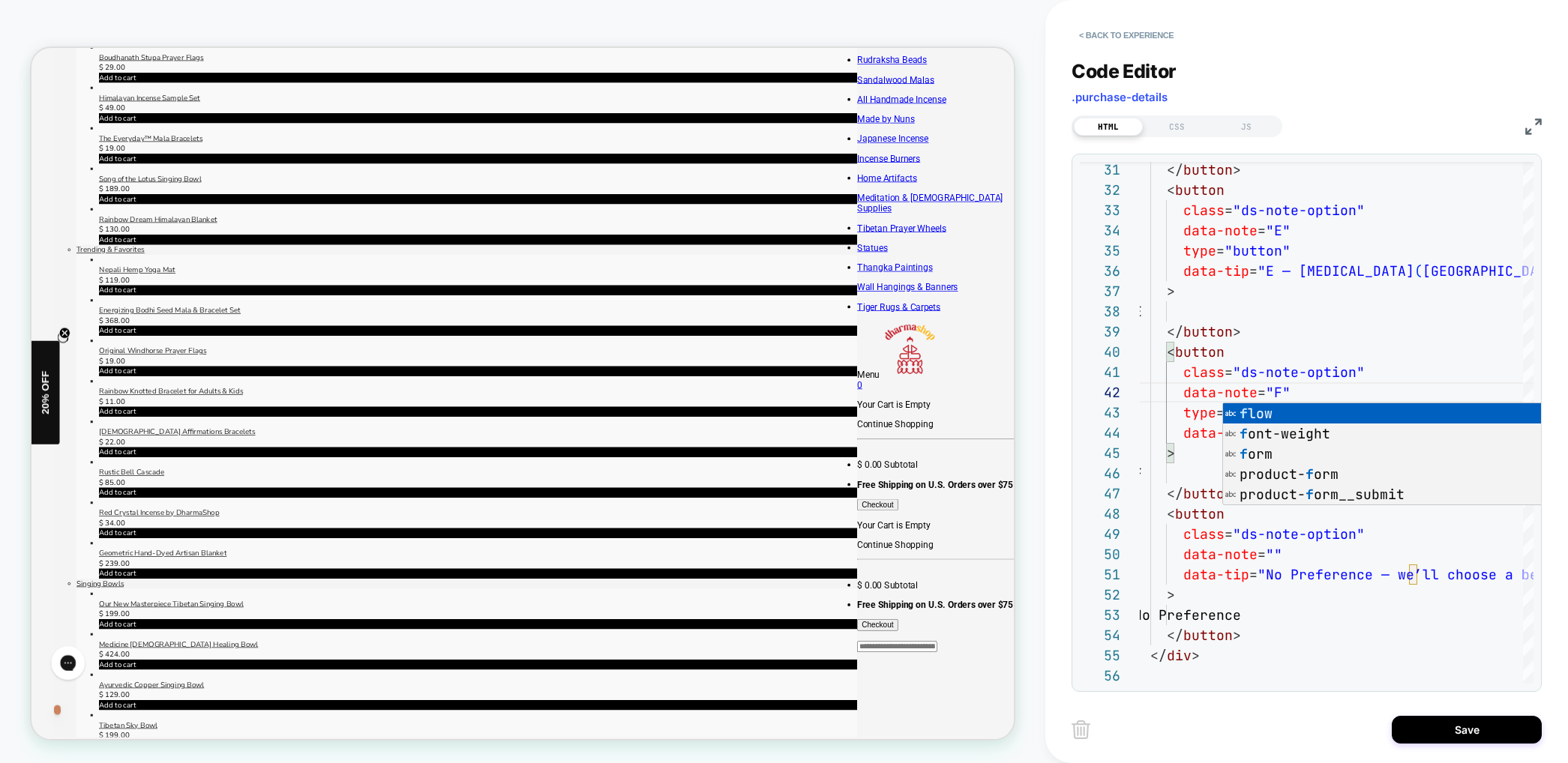
click at [1062, 381] on div "< Back to experience Code Editor .purchase-details HTML CSS JS 31 32 33 34 35 3…" at bounding box center [1306, 381] width 523 height 763
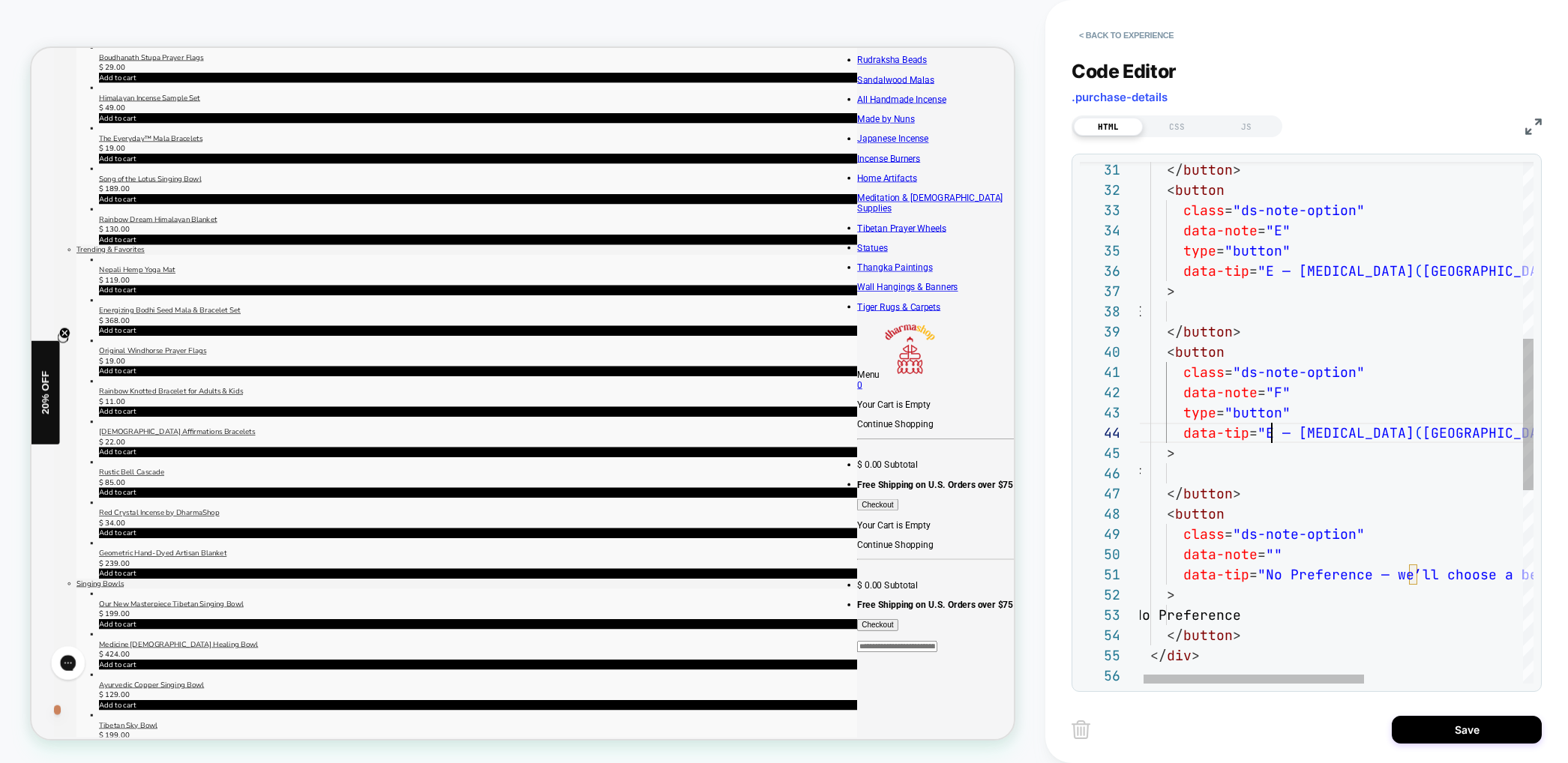
scroll to position [61, 130]
click at [1266, 430] on div "</ button > < button class = "ds-note-option" data-note = "E" type = "button" d…" at bounding box center [1475, 450] width 682 height 1797
click at [1304, 432] on div "</ button > < button class = "ds-note-option" data-note = "E" type = "button" d…" at bounding box center [1480, 450] width 682 height 1797
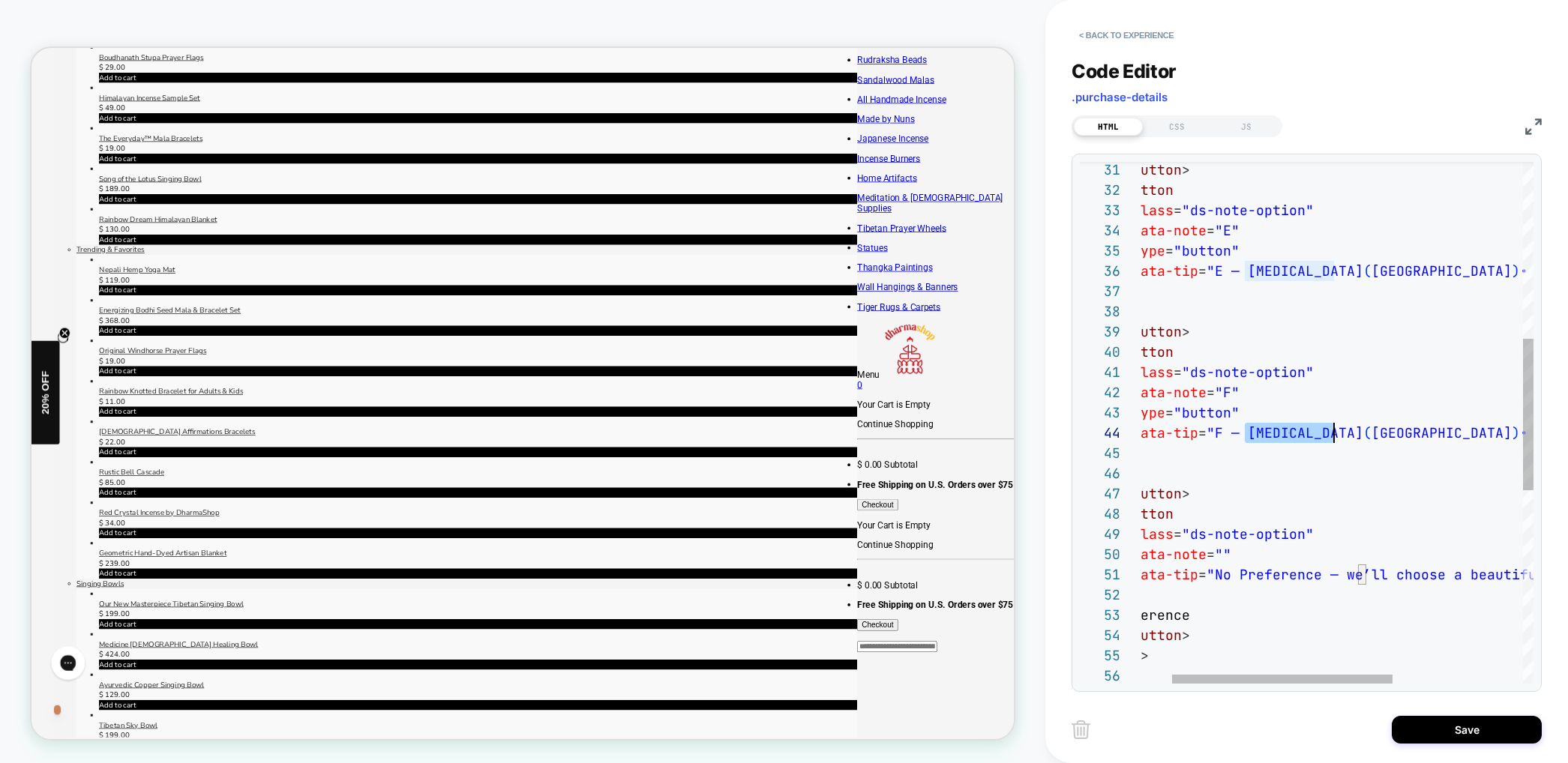
scroll to position [61, 259]
drag, startPoint x: 1247, startPoint y: 430, endPoint x: 1339, endPoint y: 431, distance: 92.0
click at [1339, 431] on span ""F — Solar Plexus" at bounding box center [1284, 432] width 157 height 17
click at [1397, 432] on div "</ button > < button class = "ds-note-option" data-note = "E" type = "button" d…" at bounding box center [1423, 450] width 682 height 1797
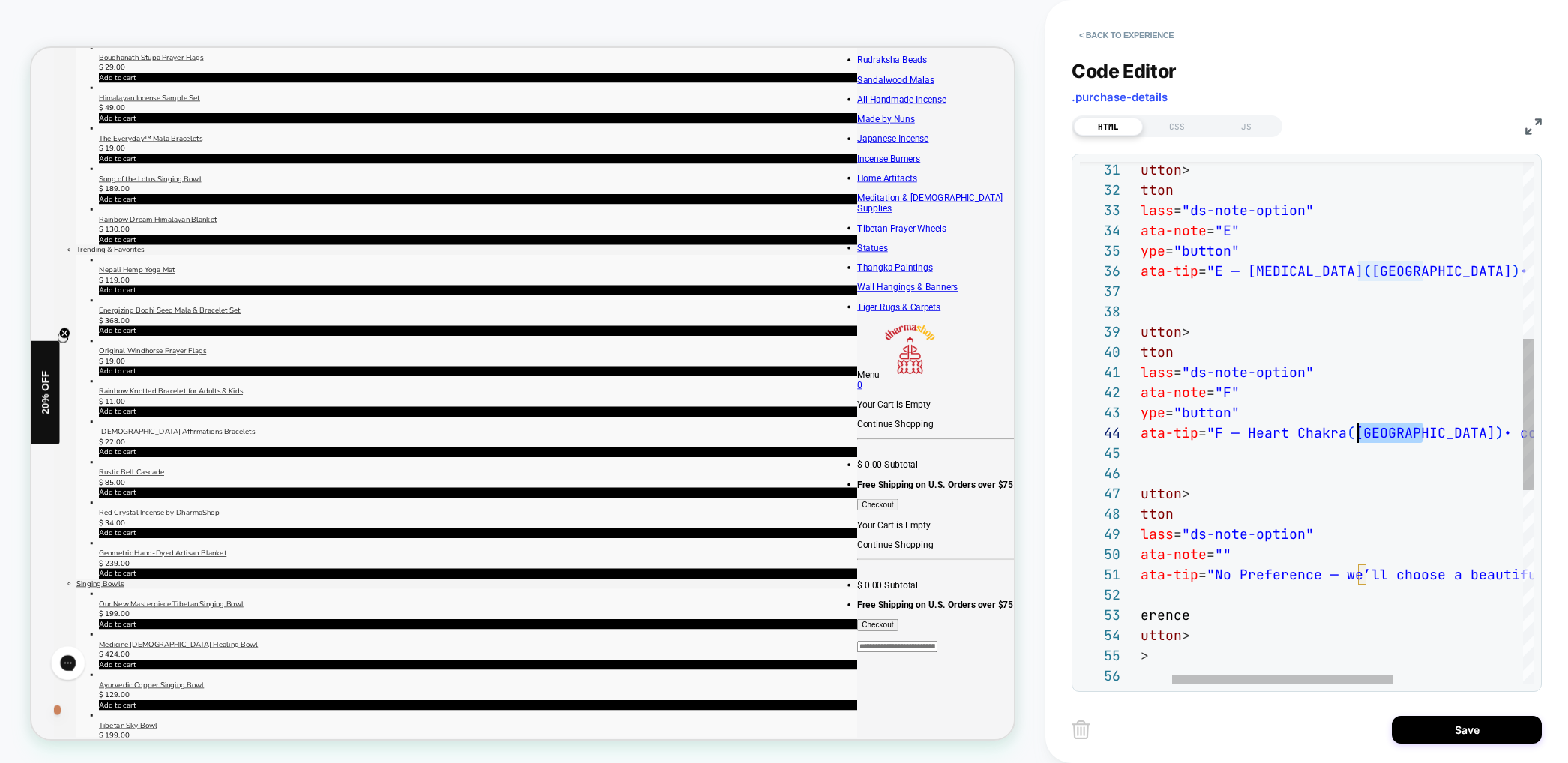
drag, startPoint x: 1426, startPoint y: 431, endPoint x: 1361, endPoint y: 436, distance: 65.2
click at [1361, 436] on div "</ button > < button class = "ds-note-option" data-note = "E" type = "button" d…" at bounding box center [1423, 450] width 682 height 1797
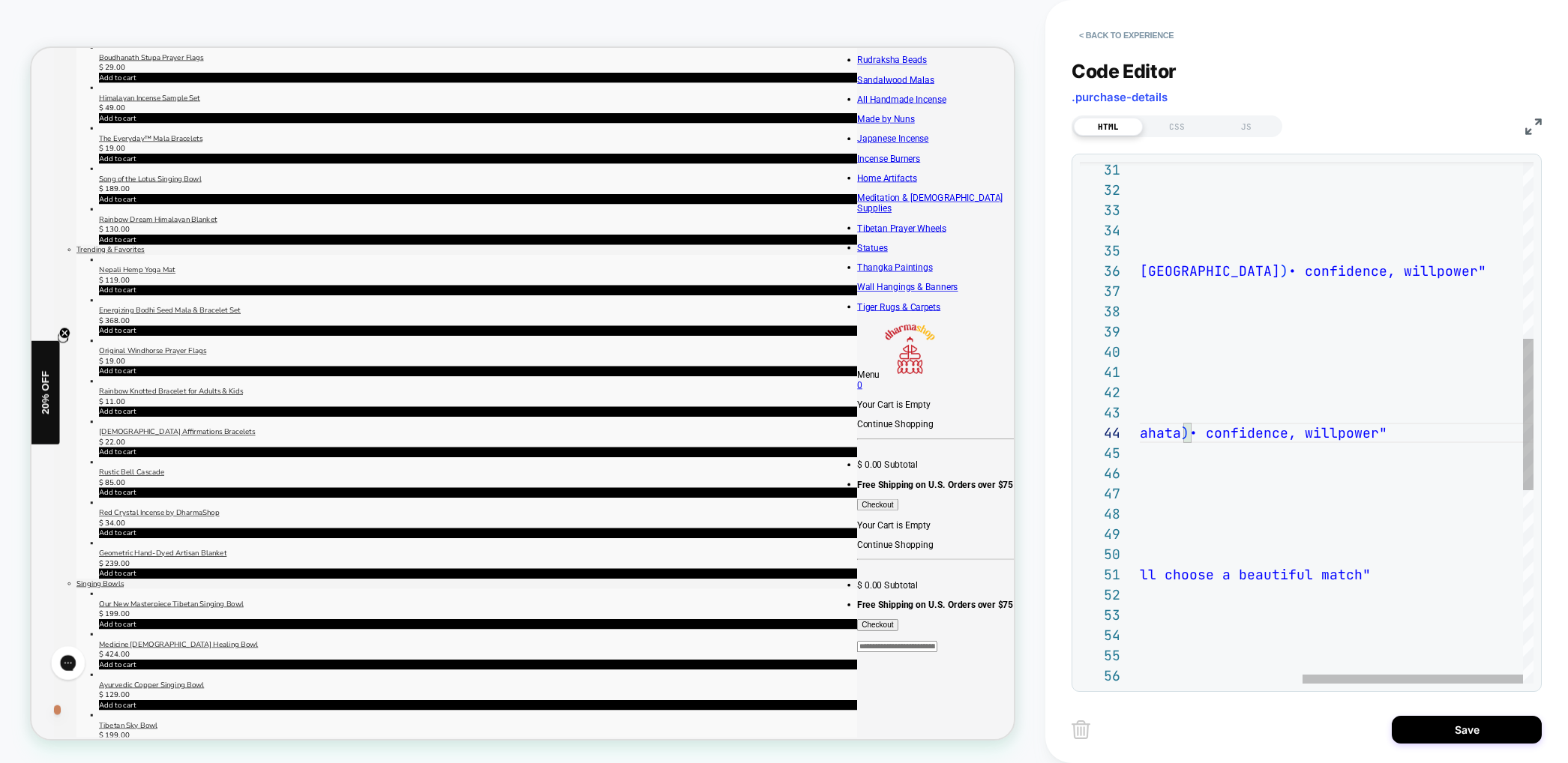
click at [1281, 439] on div "</ button > < button class = "ds-note-option" data-note = "E" type = "button" d…" at bounding box center [1192, 450] width 682 height 1797
drag, startPoint x: 1294, startPoint y: 431, endPoint x: 1218, endPoint y: 432, distance: 76.0
click at [1218, 432] on div "</ button > < button class = "ds-note-option" data-note = "E" type = "button" d…" at bounding box center [1192, 450] width 682 height 1797
drag, startPoint x: 1266, startPoint y: 430, endPoint x: 1334, endPoint y: 431, distance: 68.0
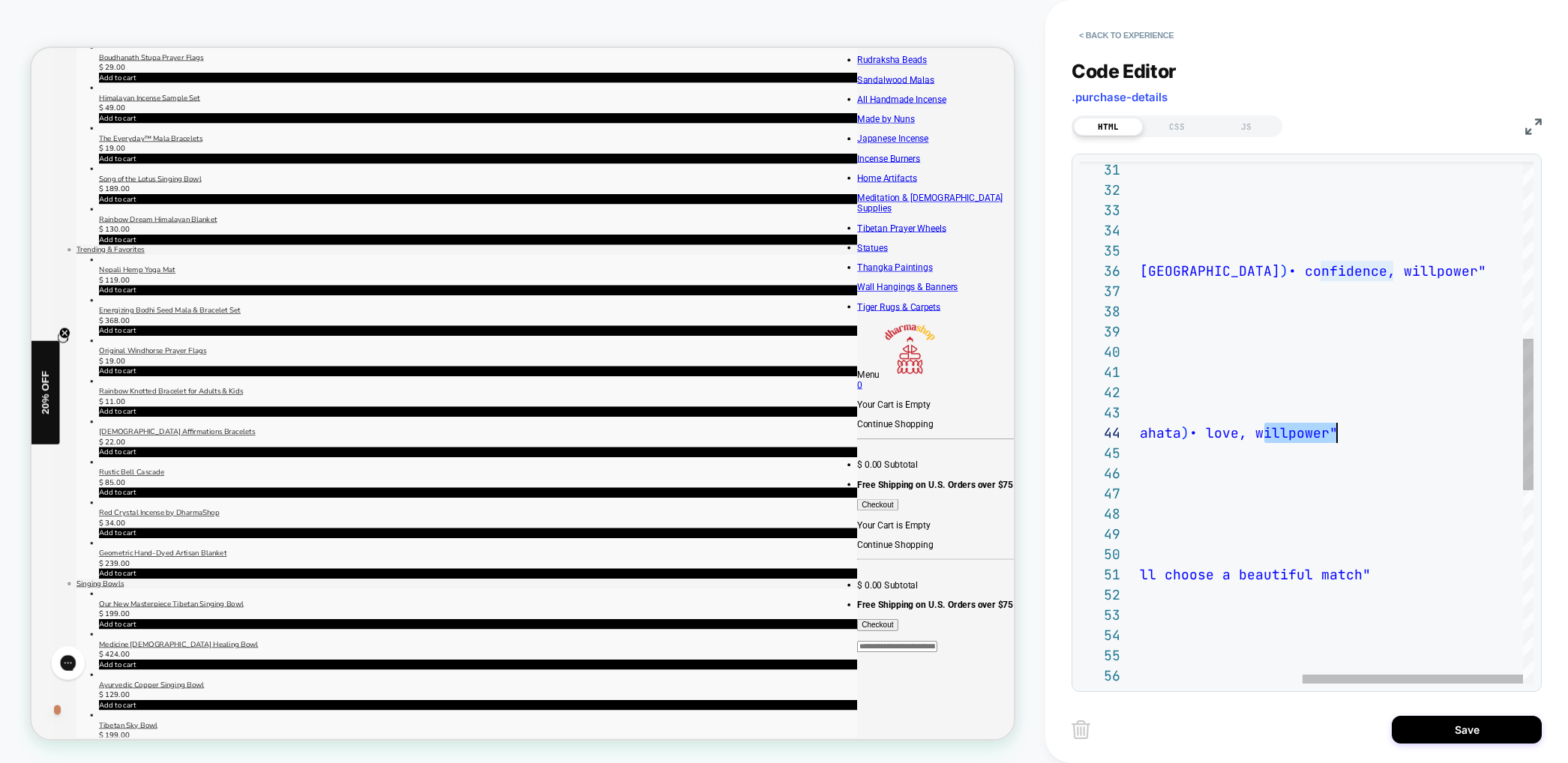
click at [1334, 431] on div "</ button > < button class = "ds-note-option" data-note = "E" type = "button" d…" at bounding box center [1192, 450] width 682 height 1797
click at [1064, 408] on div "< Back to experience Code Editor .purchase-details HTML CSS JS 31 32 33 34 35 3…" at bounding box center [1306, 381] width 523 height 763
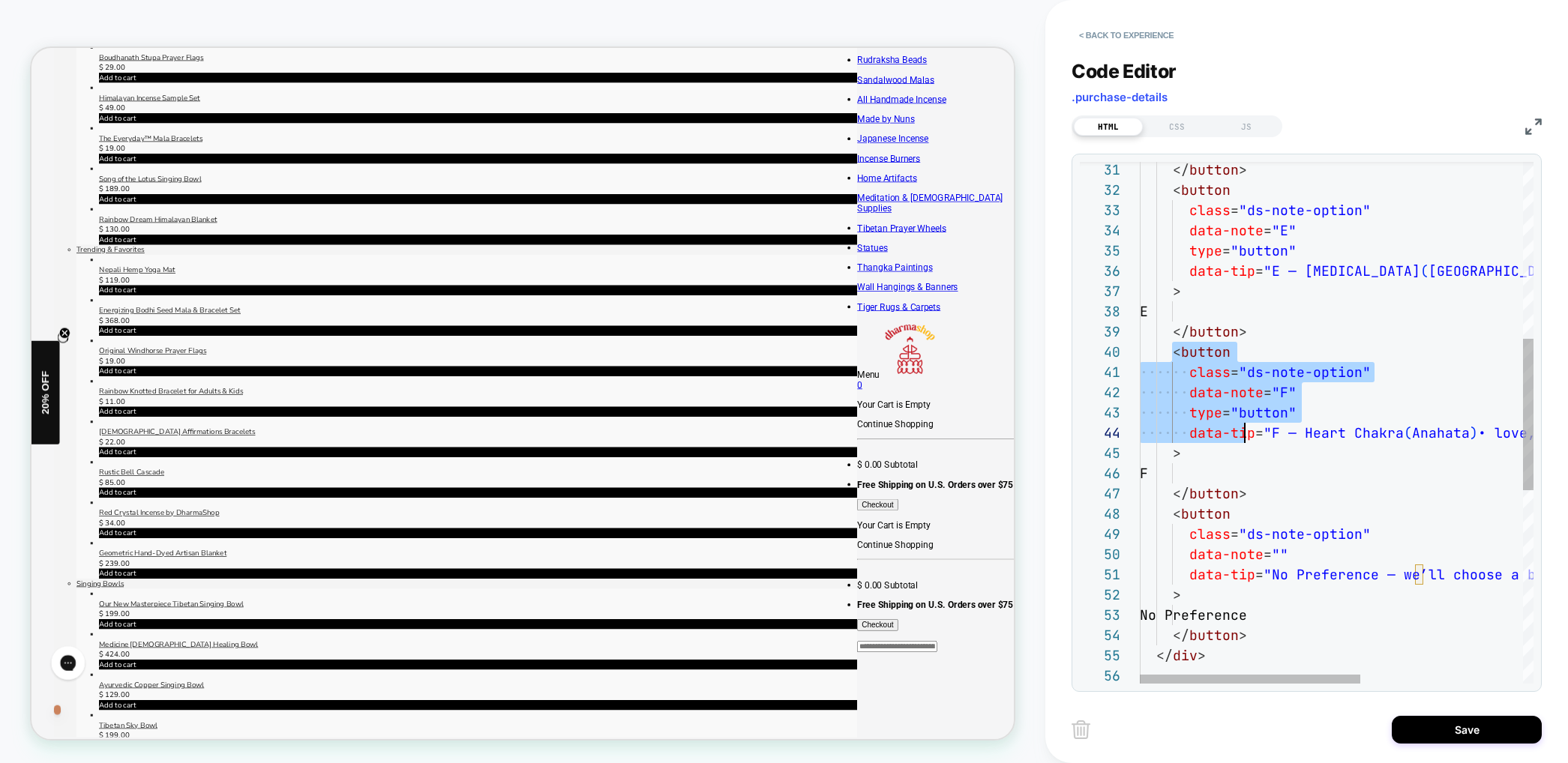
scroll to position [182, 57]
drag, startPoint x: 1175, startPoint y: 351, endPoint x: 1262, endPoint y: 470, distance: 147.4
click at [1262, 470] on div "</ button > < button class = "ds-note-option" data-note = "E" type = "button" d…" at bounding box center [1480, 450] width 682 height 1797
click at [1264, 491] on div "</ button > < button class = "ds-note-option" data-note = "E" type = "button" d…" at bounding box center [1480, 449] width 682 height 1797
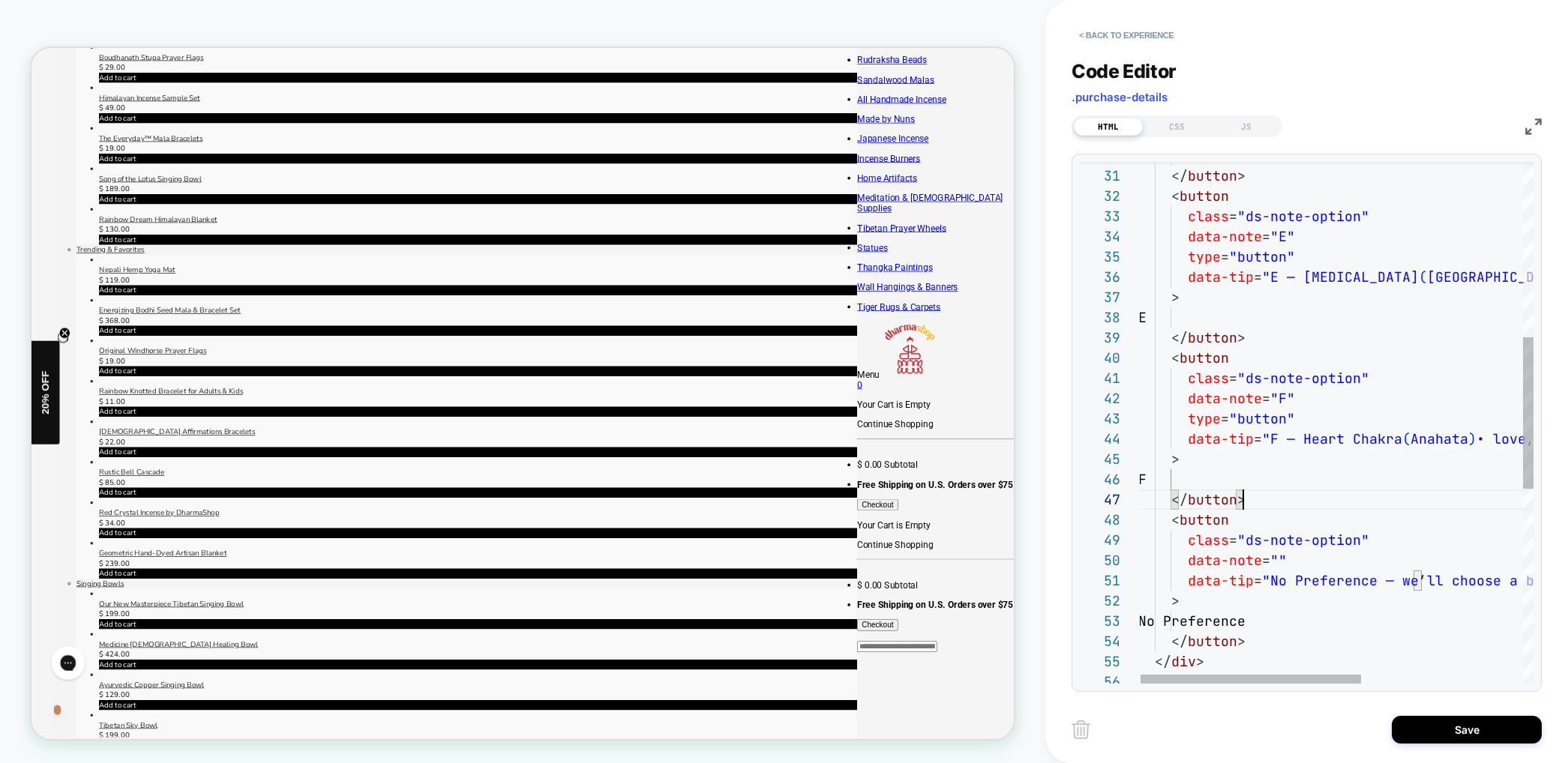
scroll to position [102, 57]
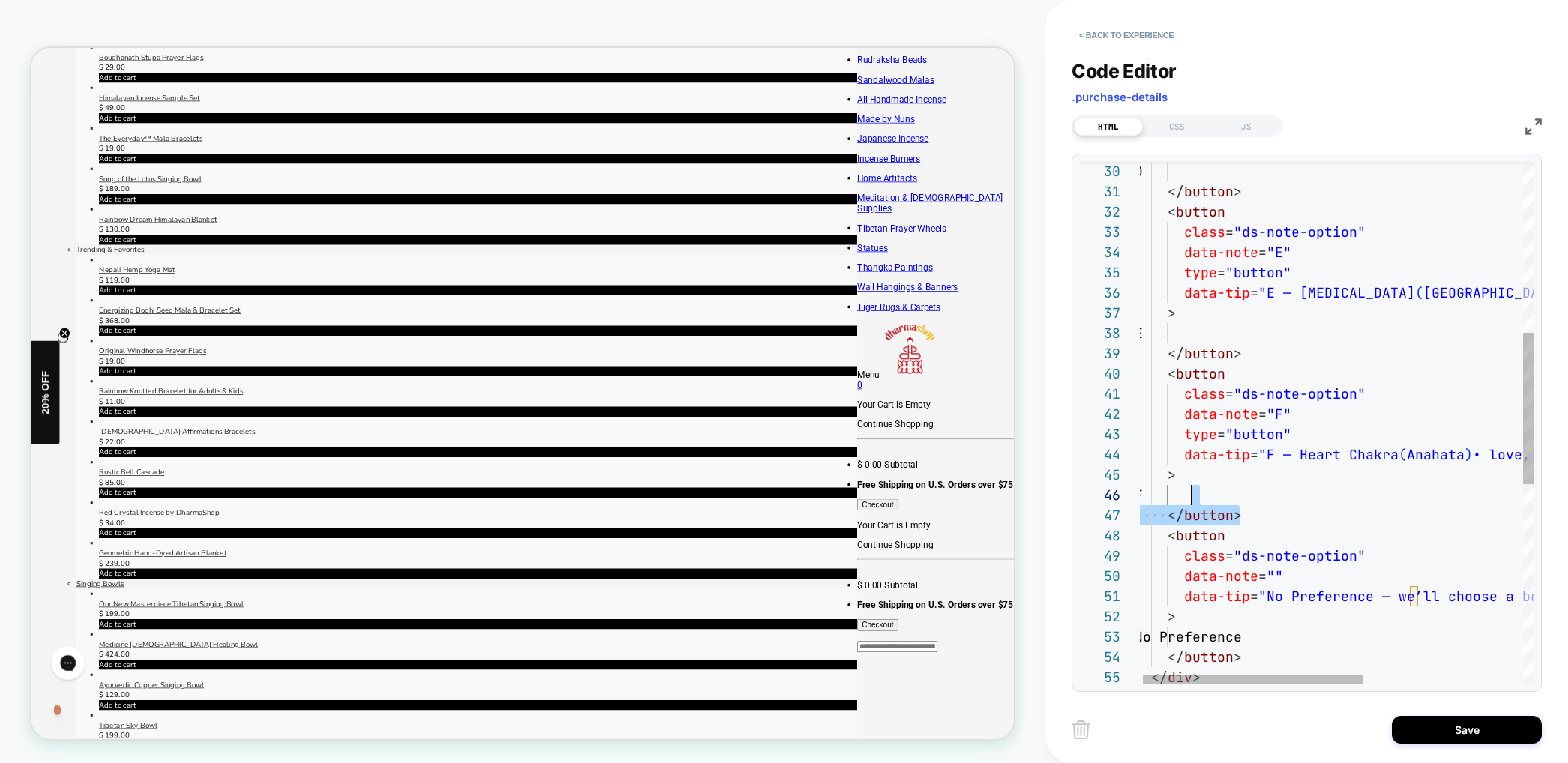
drag, startPoint x: 1262, startPoint y: 492, endPoint x: 1256, endPoint y: 503, distance: 12.5
click at [1255, 490] on div "</ button > < button class = "ds-note-option" data-note = "E" type = "button" d…" at bounding box center [1475, 472] width 682 height 1797
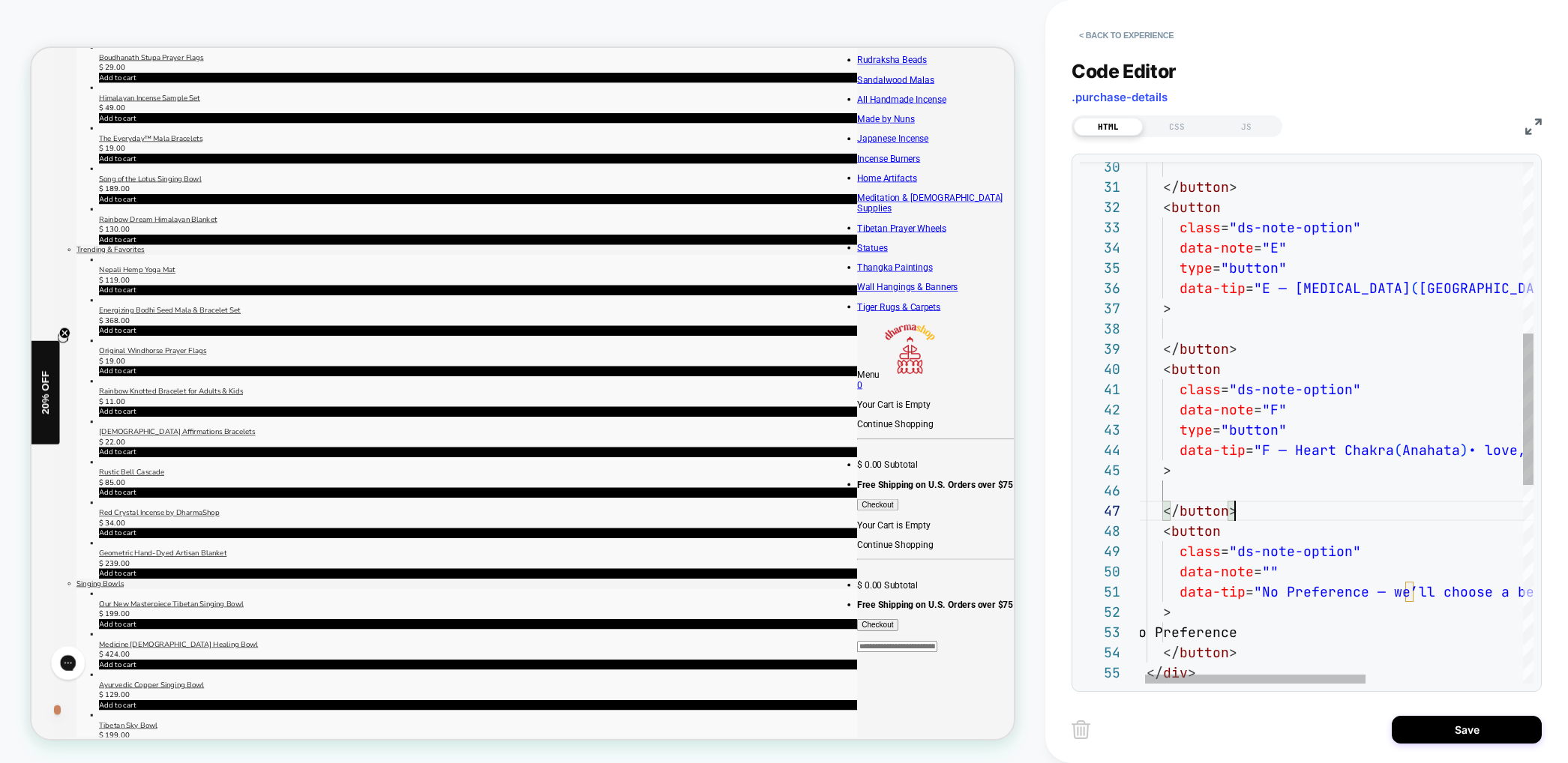
click at [1253, 512] on div "</ button > < button class = "ds-note-option" data-note = "E" type = "button" d…" at bounding box center [1470, 468] width 682 height 1797
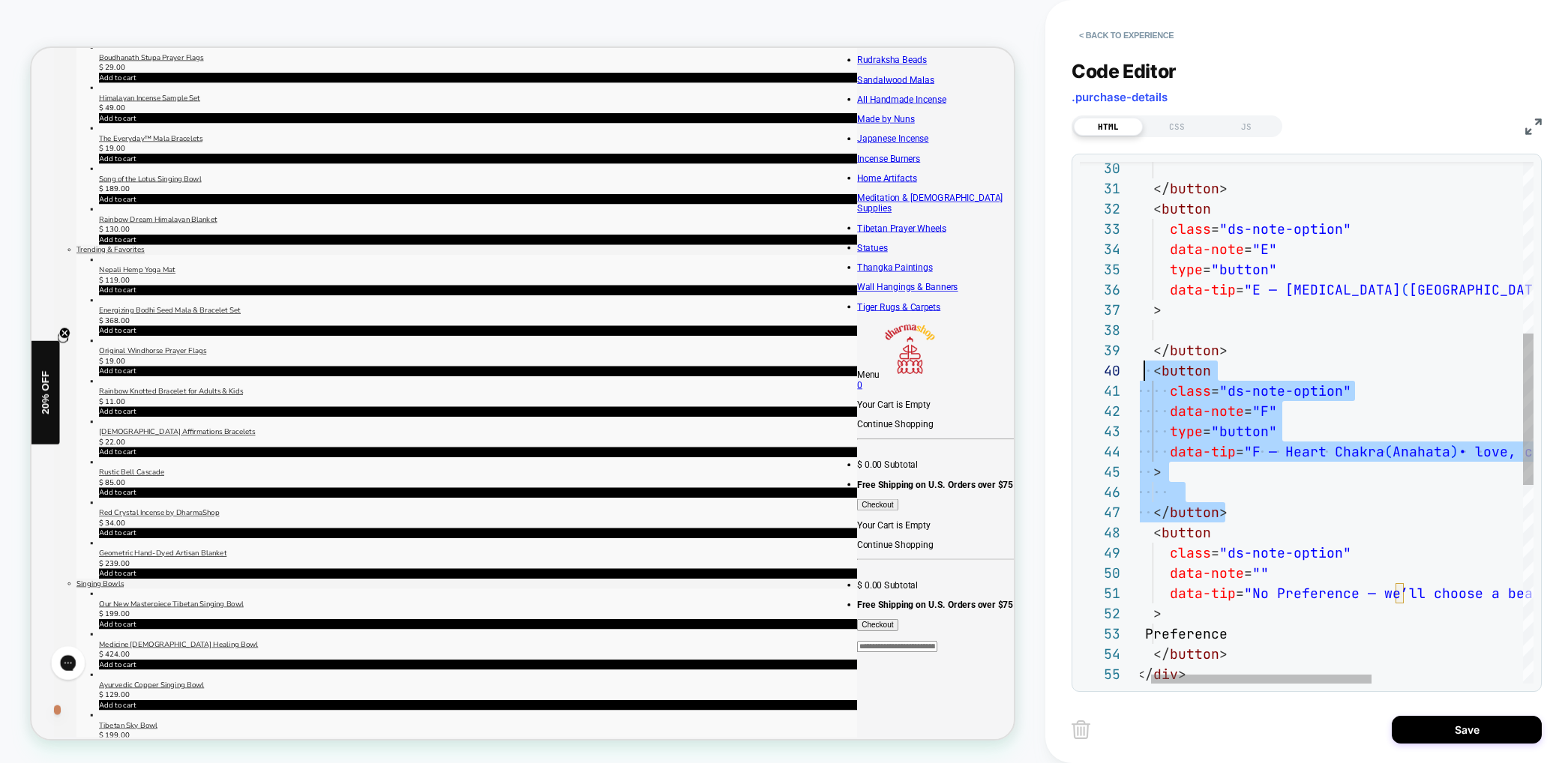
scroll to position [182, 24]
drag, startPoint x: 1260, startPoint y: 514, endPoint x: 1147, endPoint y: 377, distance: 177.6
click at [1147, 377] on div "</ button > < button class = "ds-note-option" data-note = "E" type = "button" d…" at bounding box center [1461, 469] width 682 height 1797
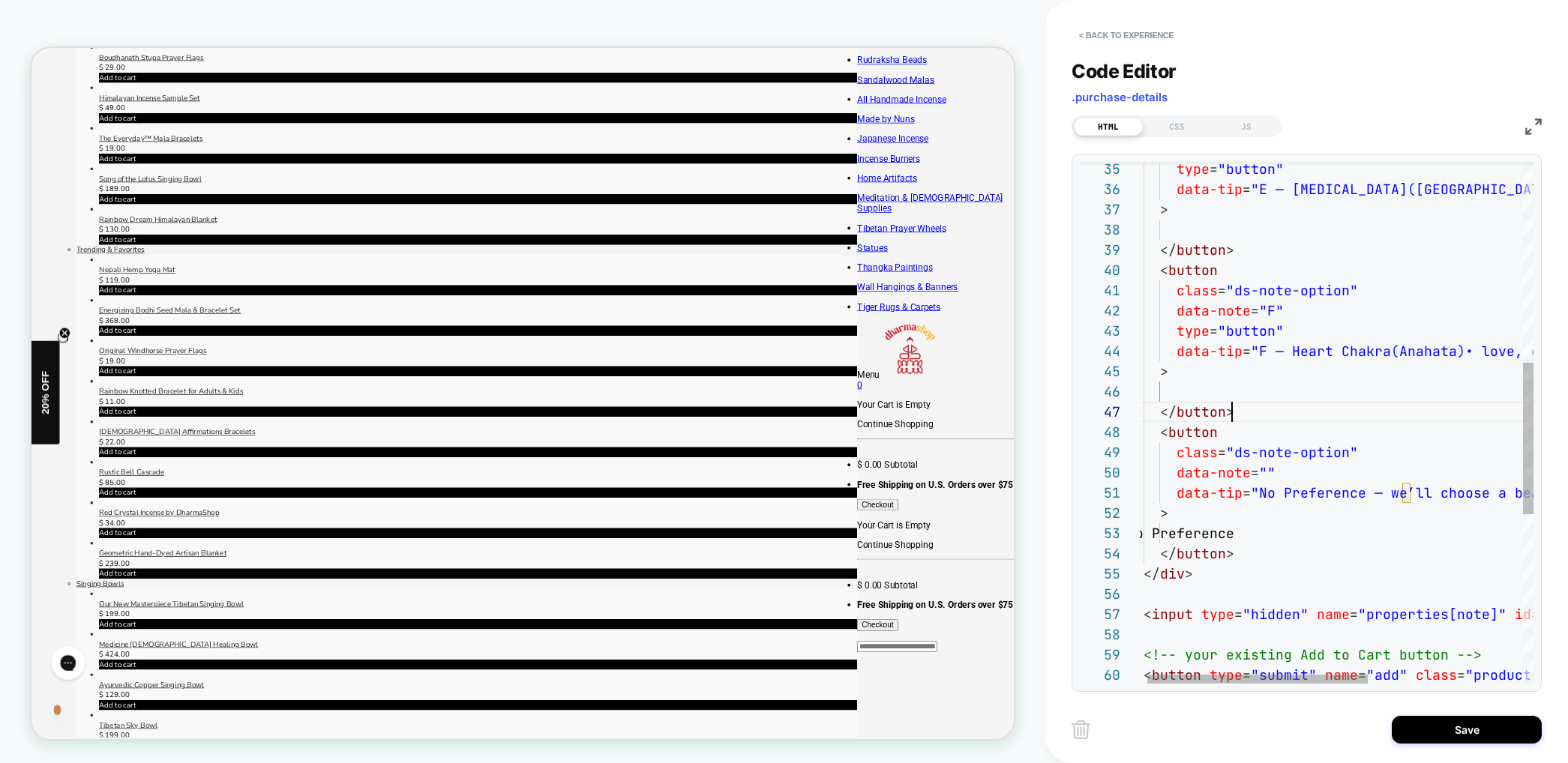
scroll to position [121, 105]
click at [1266, 410] on div "type = "button" data-tip = "E — Solar Plexus ( Manipura ) • confidence, willpow…" at bounding box center [1467, 369] width 682 height 1797
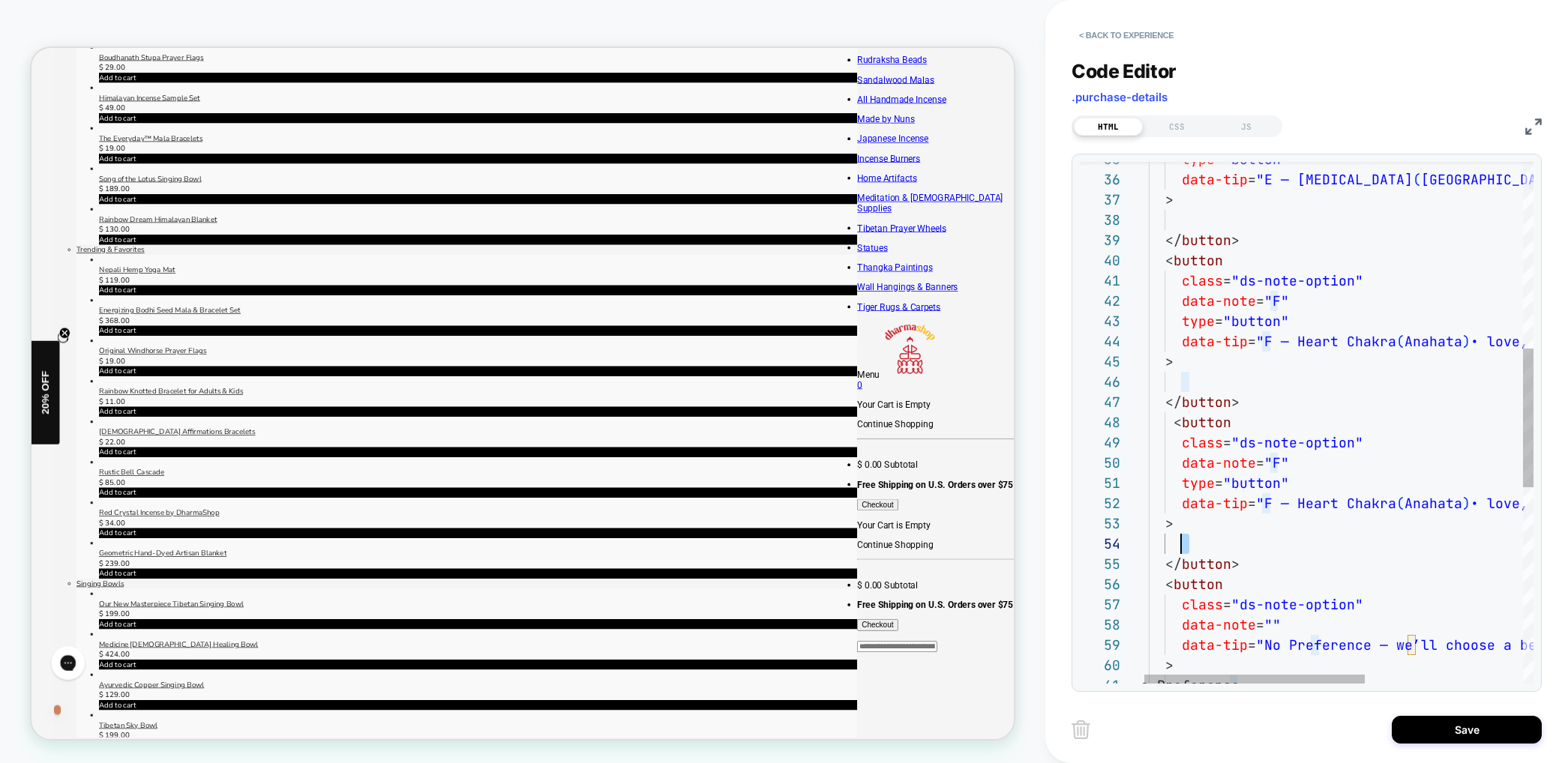
scroll to position [61, 49]
drag, startPoint x: 1194, startPoint y: 533, endPoint x: 1184, endPoint y: 540, distance: 12.2
click at [1184, 539] on div "data-tip = "E — Solar Plexus ( Manipura ) • confidence, willpower" > E </ butto…" at bounding box center [1473, 440] width 682 height 1958
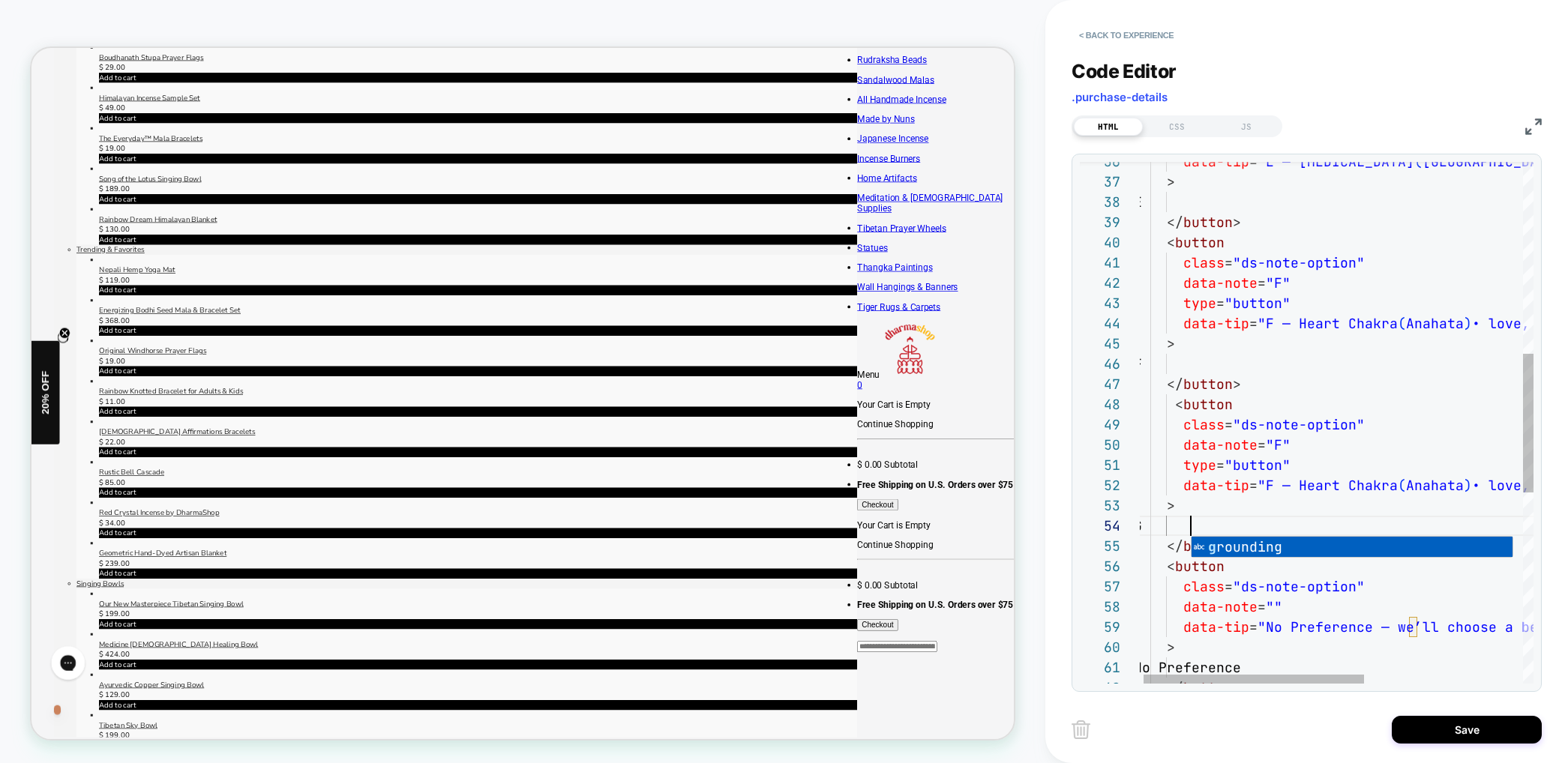
scroll to position [61, 57]
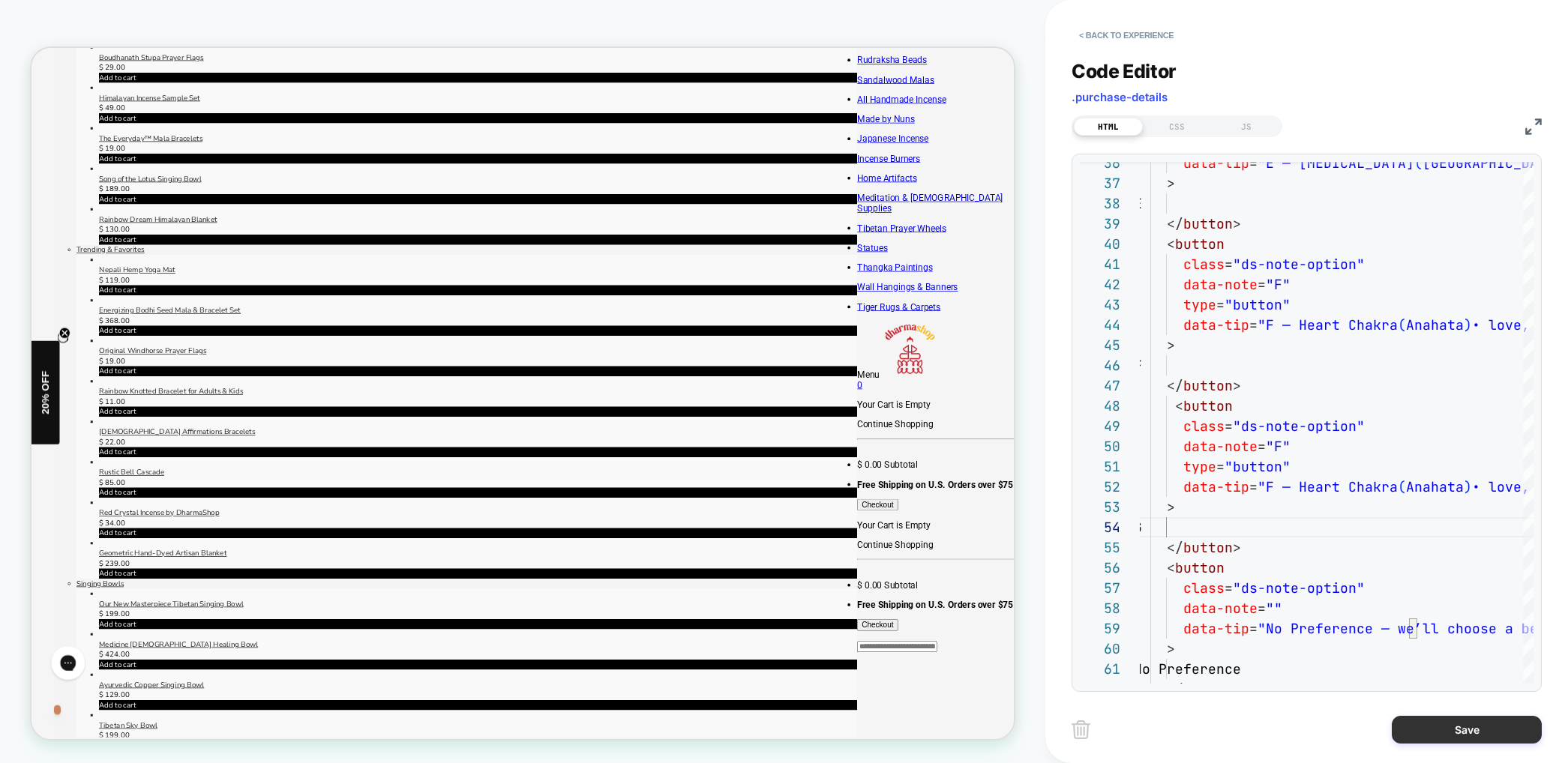
click at [1475, 734] on button "Save" at bounding box center [1466, 730] width 150 height 28
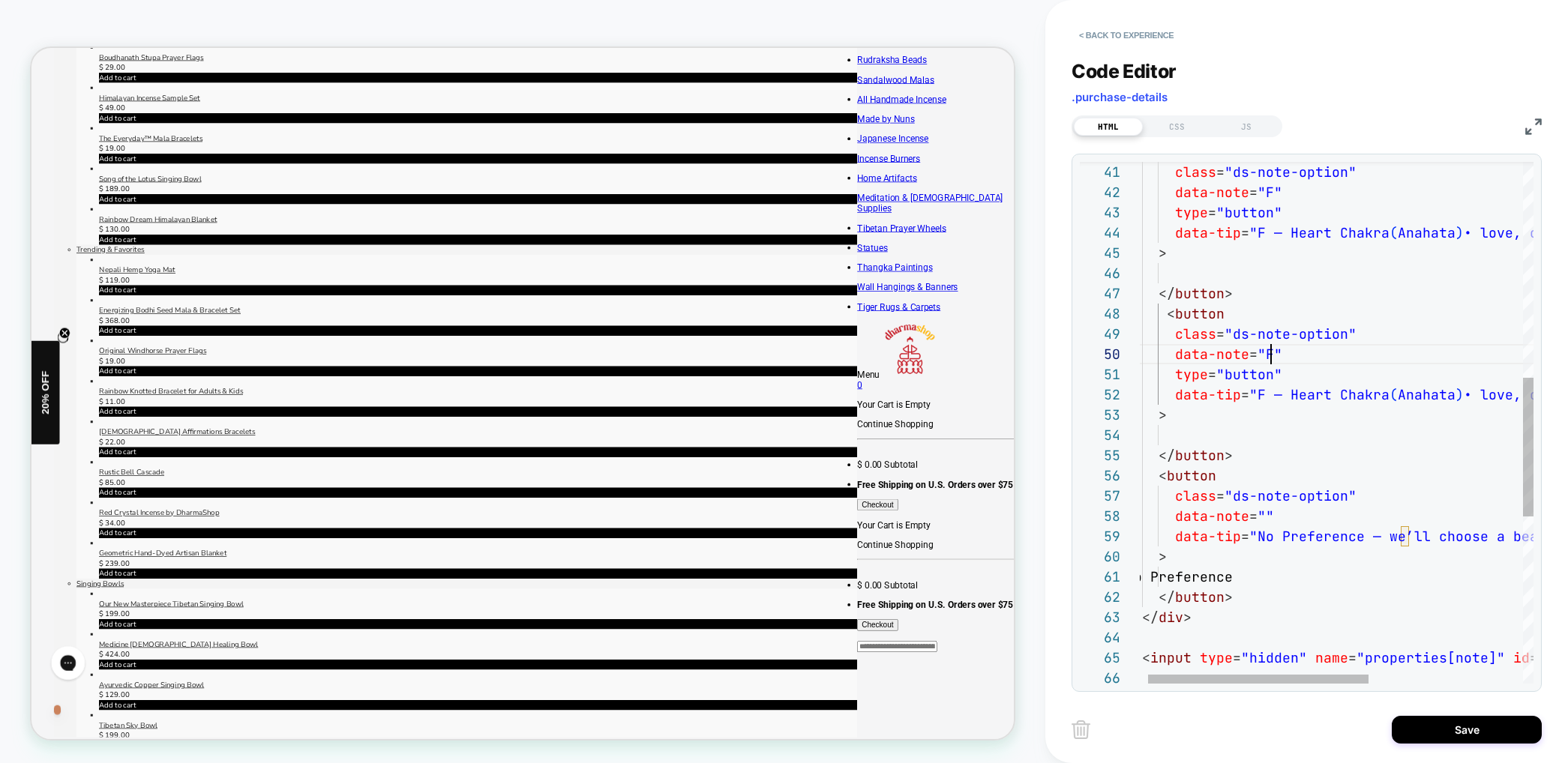
drag, startPoint x: 1270, startPoint y: 353, endPoint x: 1267, endPoint y: 363, distance: 10.4
click at [1270, 353] on div "type = "button" data-tip = "F — Heart Chakra ( Anahata ) • love, compassion" > …" at bounding box center [1466, 332] width 682 height 1958
click at [1262, 355] on div "type = "button" data-tip = "F — Heart Chakra ( Anahata ) • love, compassion" > …" at bounding box center [1466, 332] width 682 height 1958
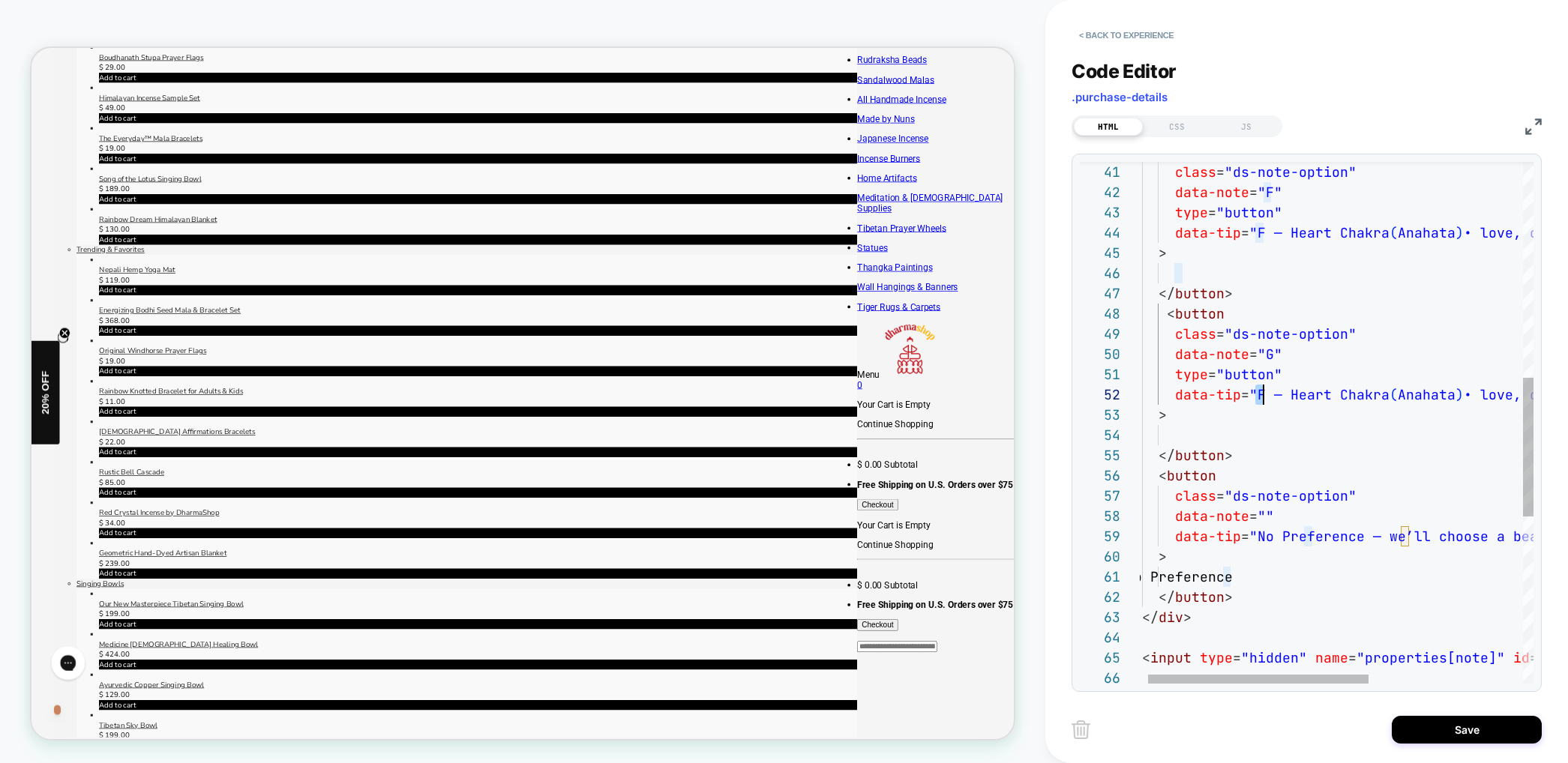
click at [1262, 394] on div "type = "button" data-tip = "F — Heart Chakra ( Anahata ) • love, compassion" > …" at bounding box center [1466, 332] width 682 height 1958
click at [1069, 388] on div "< Back to experience Code Editor .purchase-details HTML CSS JS 51 52 53 54 55 5…" at bounding box center [1306, 381] width 523 height 763
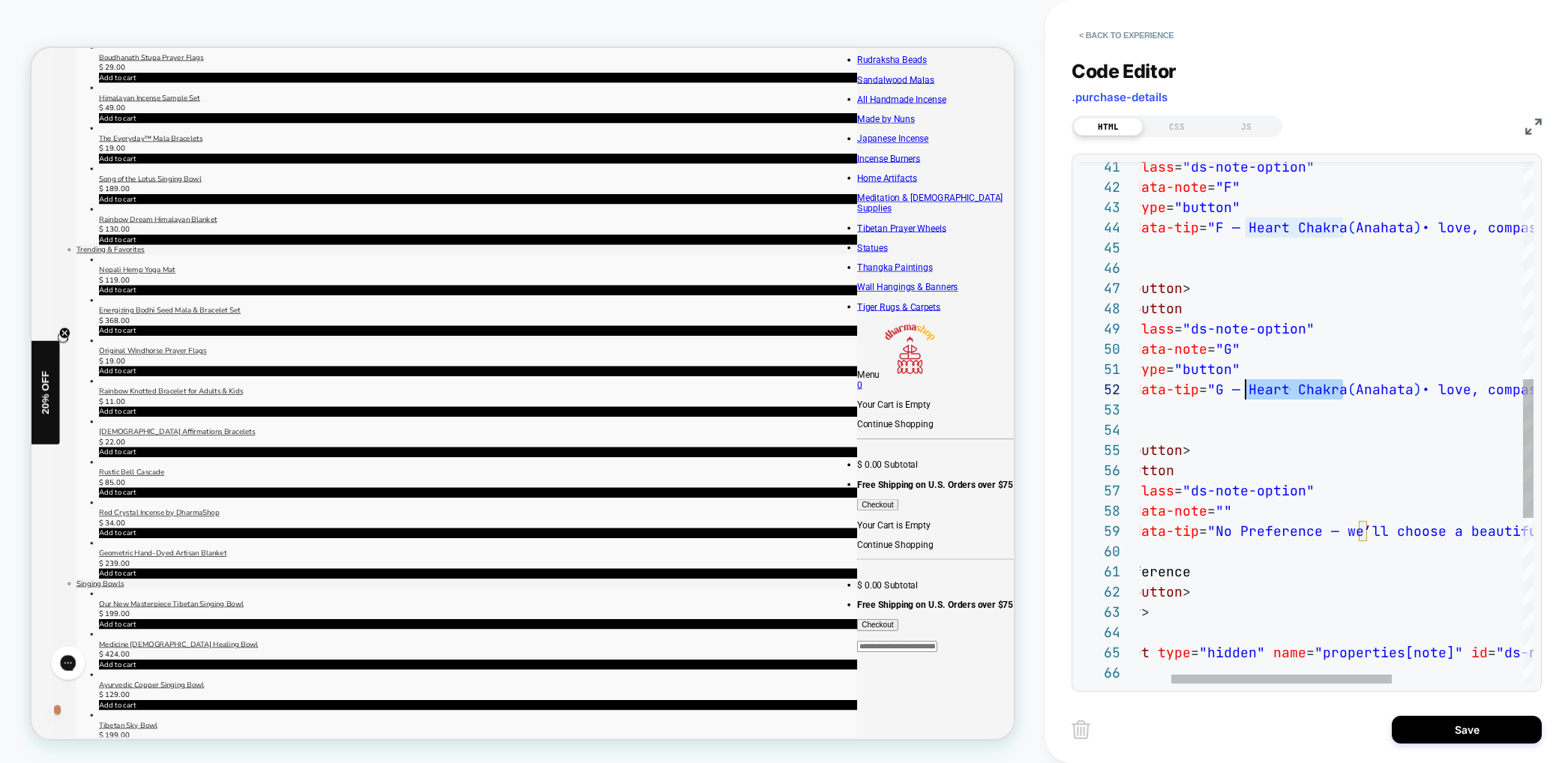
drag, startPoint x: 1341, startPoint y: 389, endPoint x: 1249, endPoint y: 392, distance: 92.0
click at [1249, 392] on div "type = "button" data-tip = "G — Heart Chakra ( Anahata ) • love, compassion" > …" at bounding box center [1424, 327] width 682 height 1958
drag, startPoint x: 1366, startPoint y: 388, endPoint x: 1310, endPoint y: 387, distance: 56.0
click at [1310, 387] on div "type = "button" data-tip = "G — Throat ( Anahata ) • love, compassion" > G </ b…" at bounding box center [1424, 327] width 682 height 1958
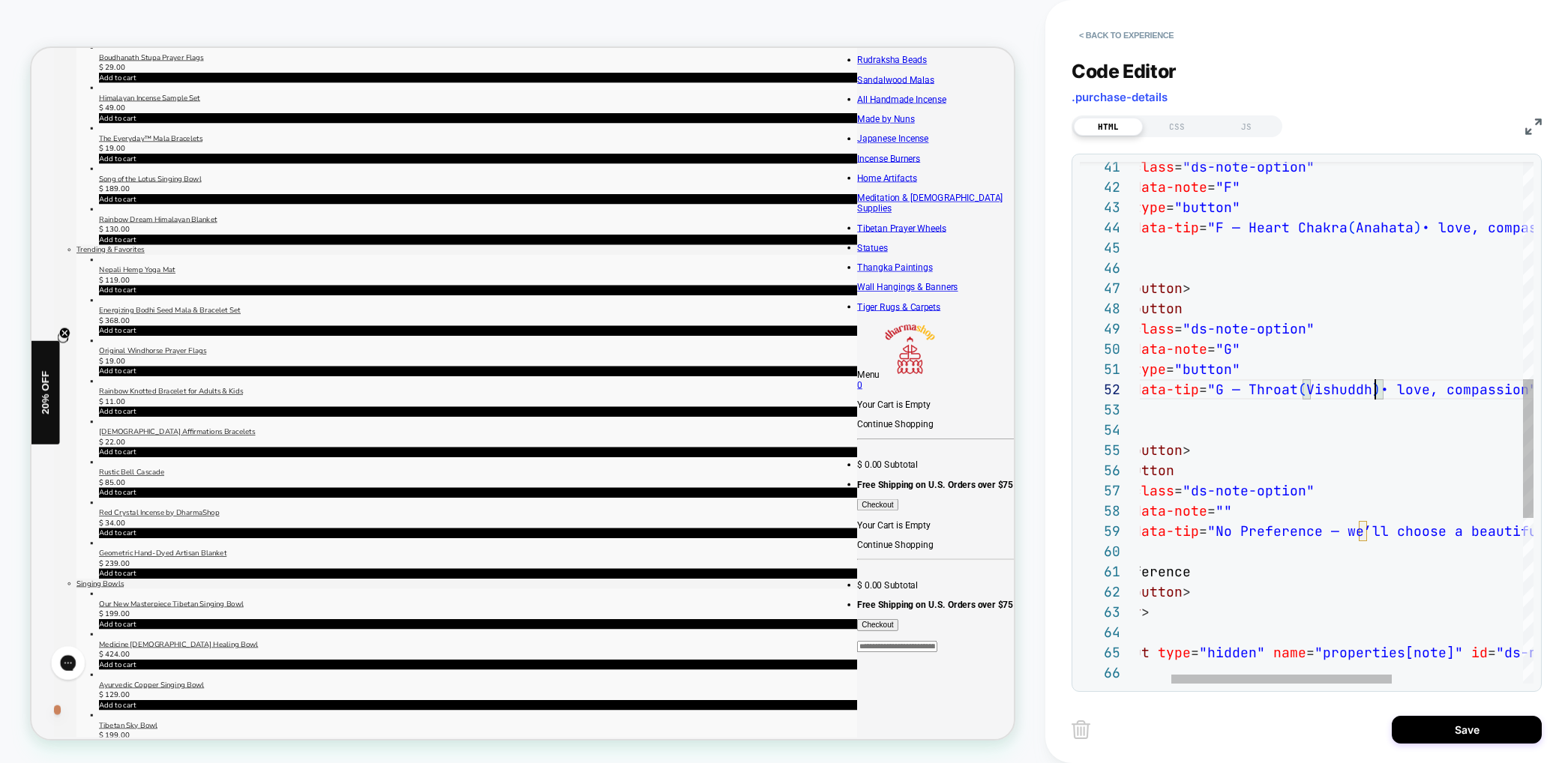
scroll to position [20, 300]
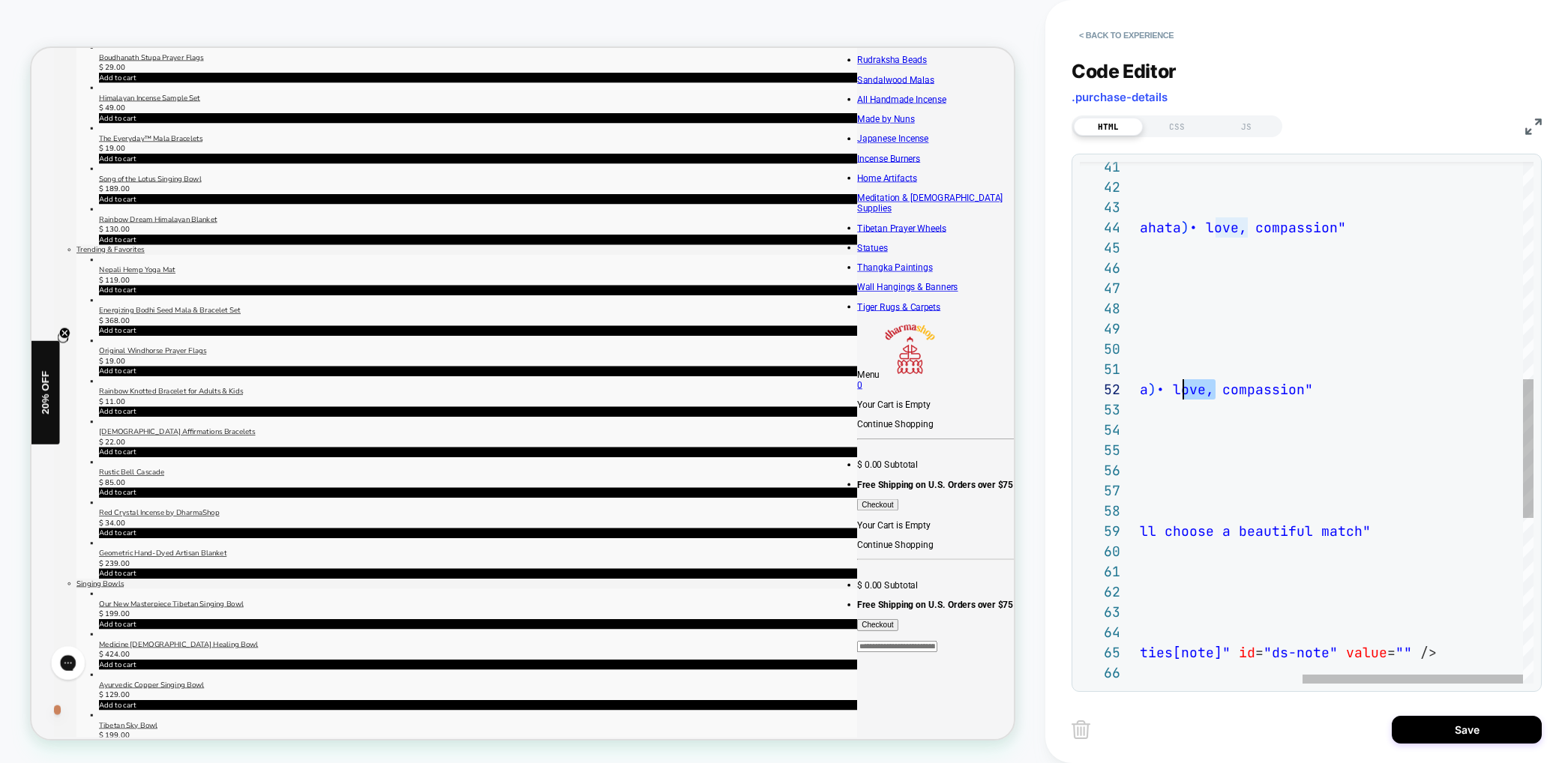
drag, startPoint x: 1210, startPoint y: 390, endPoint x: 1184, endPoint y: 392, distance: 26.1
click at [1184, 392] on div "type = "button" data-tip = "G — Throat ( Vishuddha ) • love, compassion" > G </…" at bounding box center [1192, 327] width 682 height 1958
drag, startPoint x: 1336, startPoint y: 392, endPoint x: 1282, endPoint y: 395, distance: 54.1
click at [1282, 395] on div "type = "button" data-tip = "G — Throat ( Vishuddha ) • expression, compassion" …" at bounding box center [1192, 327] width 682 height 1958
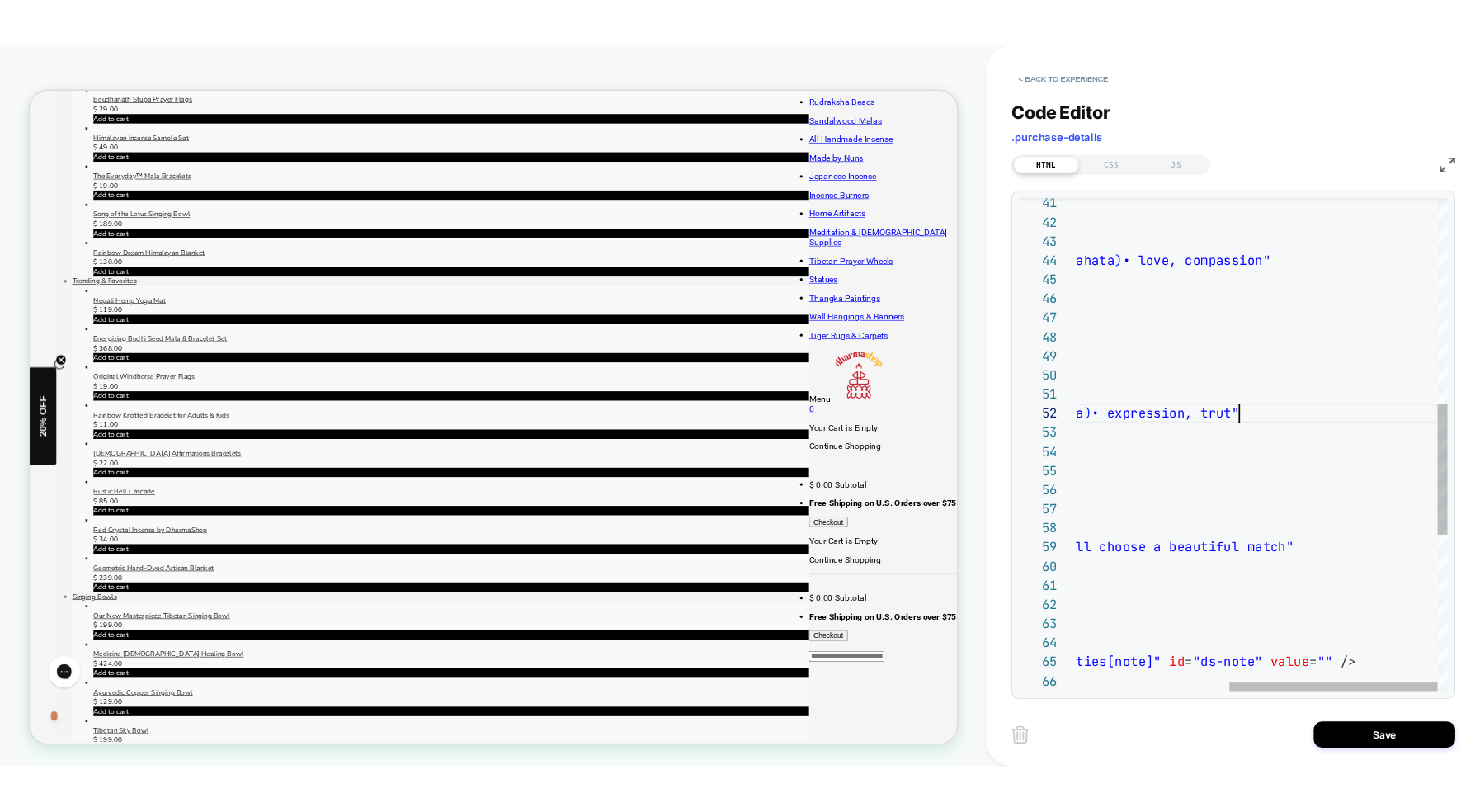
scroll to position [22, 516]
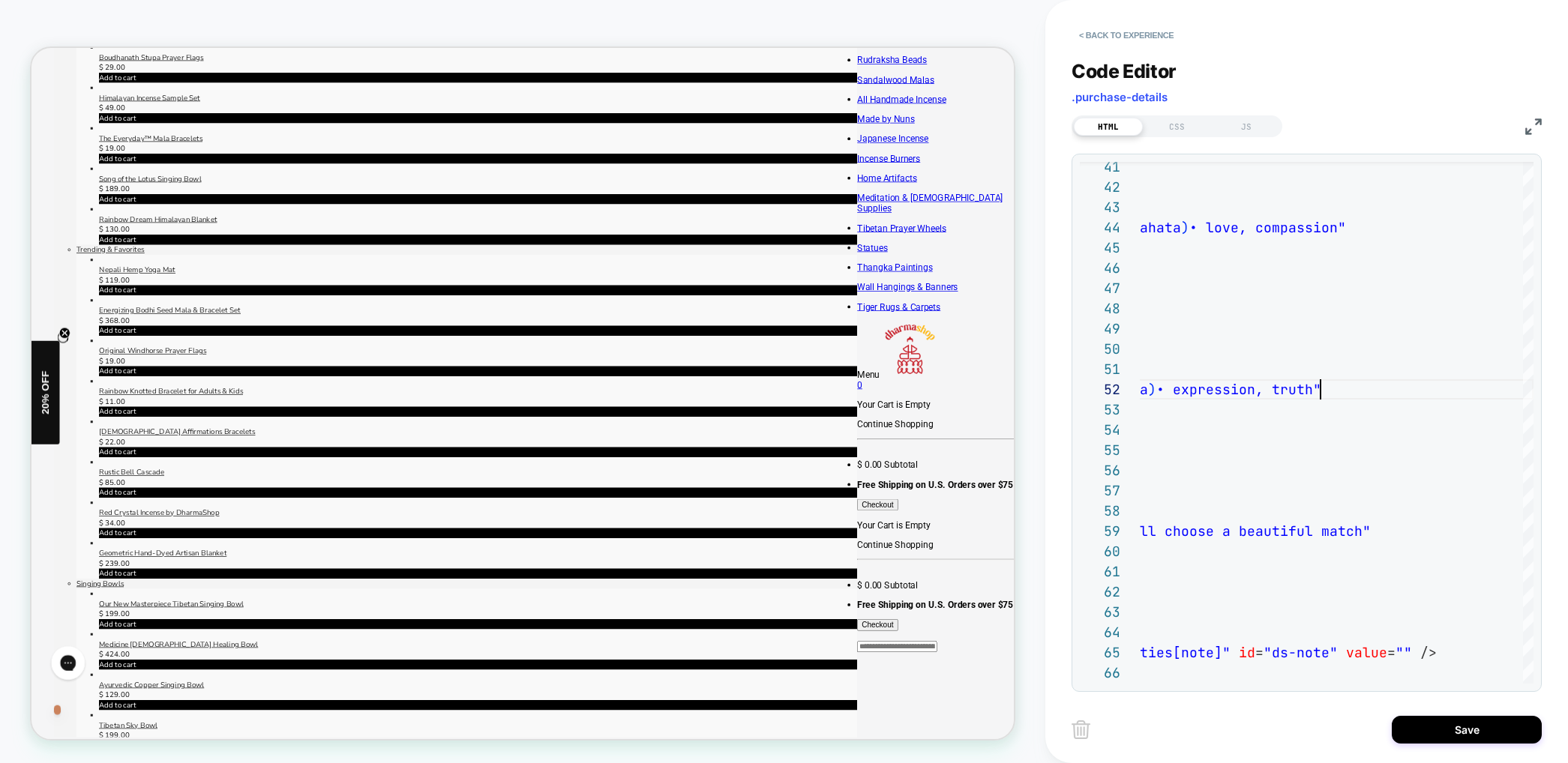
type textarea "**********"
click at [1049, 395] on div "< Back to experience Code Editor .purchase-details HTML CSS JS 51 52 53 54 55 5…" at bounding box center [1306, 381] width 523 height 763
click at [1042, 392] on div "PRODUCT: Authentic Hand-Hammered Tibetan Singing Bowl Set [5 inch] PRODUCT: Aut…" at bounding box center [523, 381] width 1045 height 733
click at [1484, 750] on div "< Back to experience Code Editor .purchase-details HTML CSS JS 51 52 53 54 55 5…" at bounding box center [1306, 381] width 470 height 763
click at [1480, 739] on button "Save" at bounding box center [1466, 730] width 150 height 28
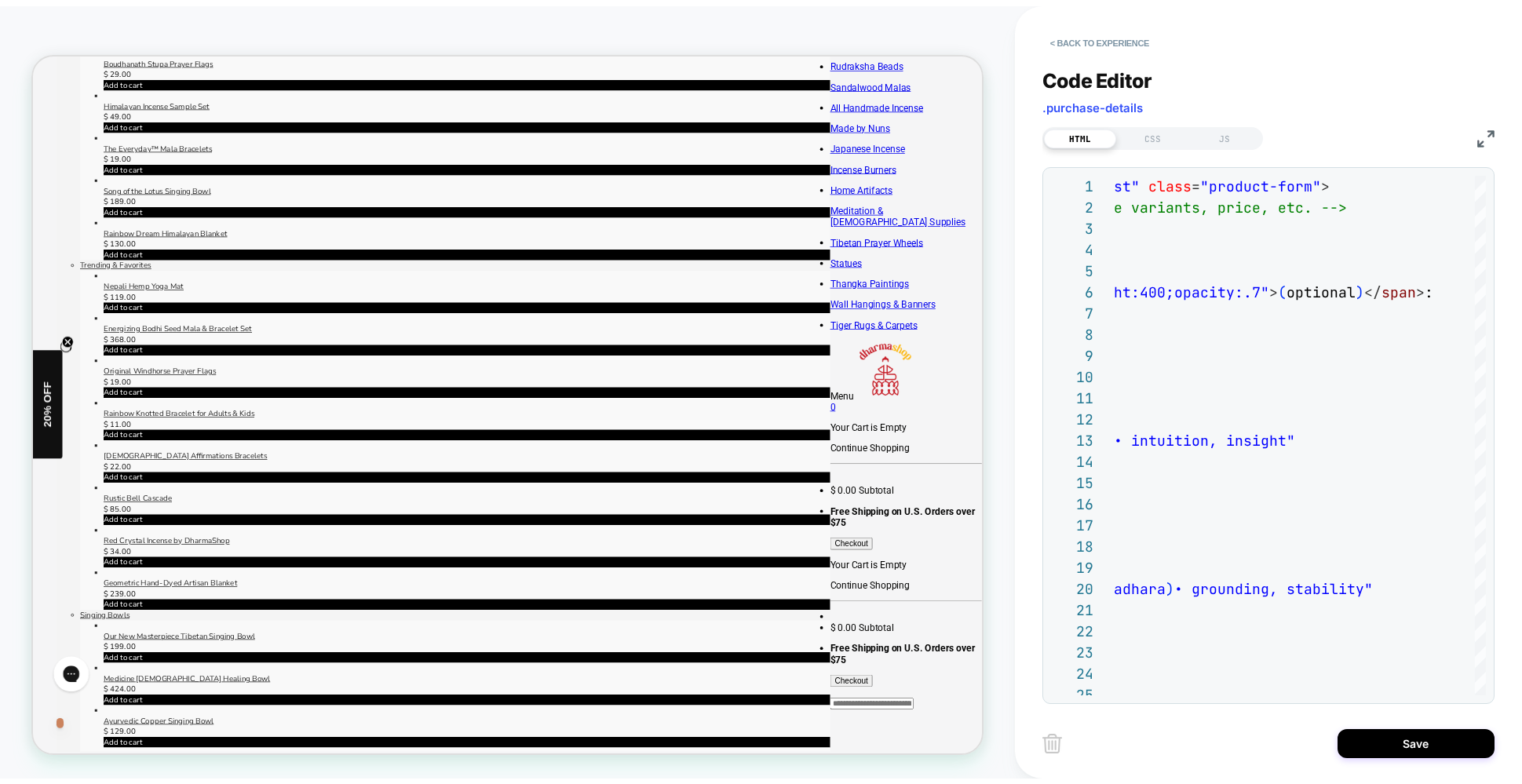
scroll to position [514, 0]
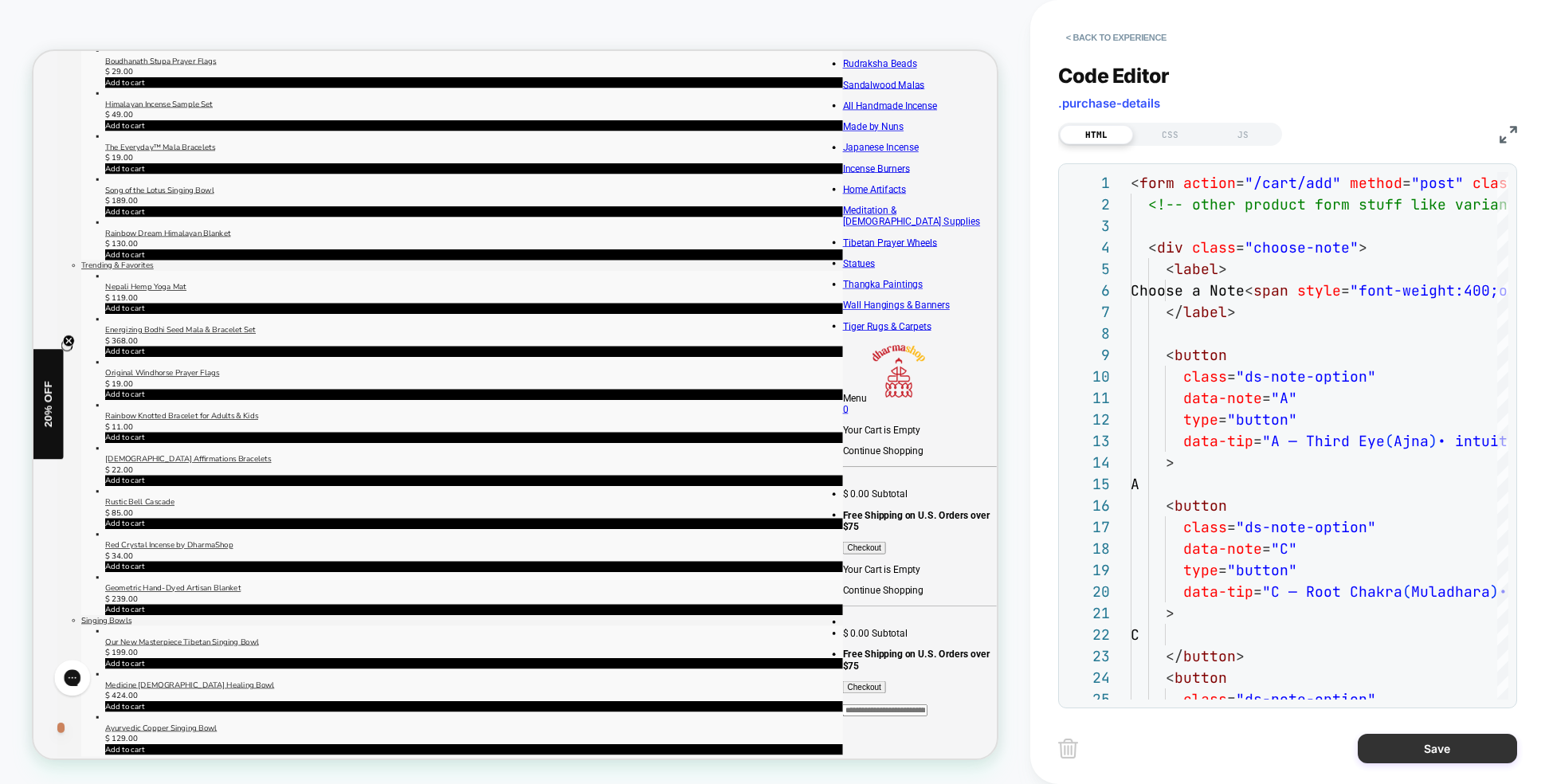
click at [1444, 743] on button "Save" at bounding box center [1437, 749] width 159 height 29
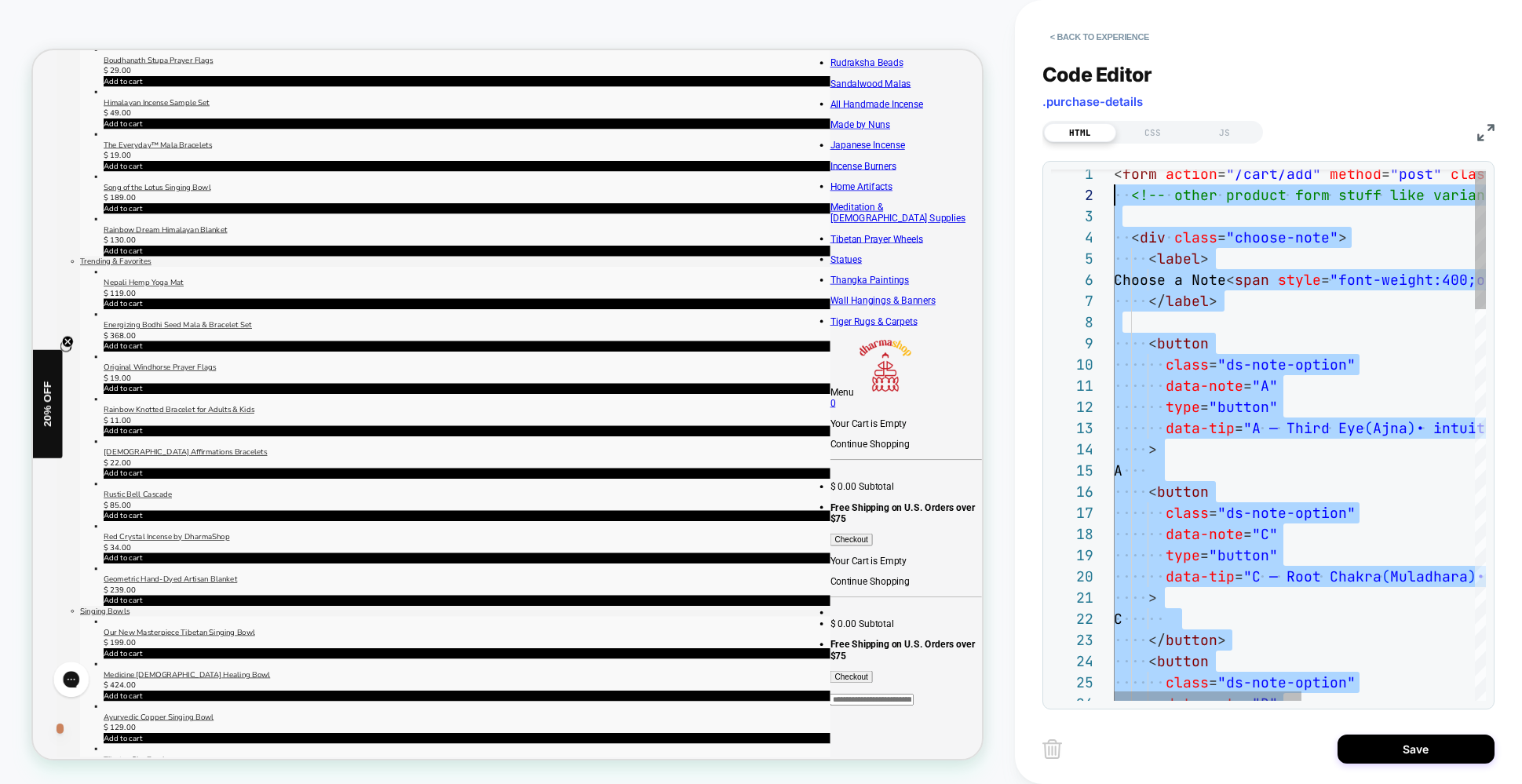
scroll to position [0, 0]
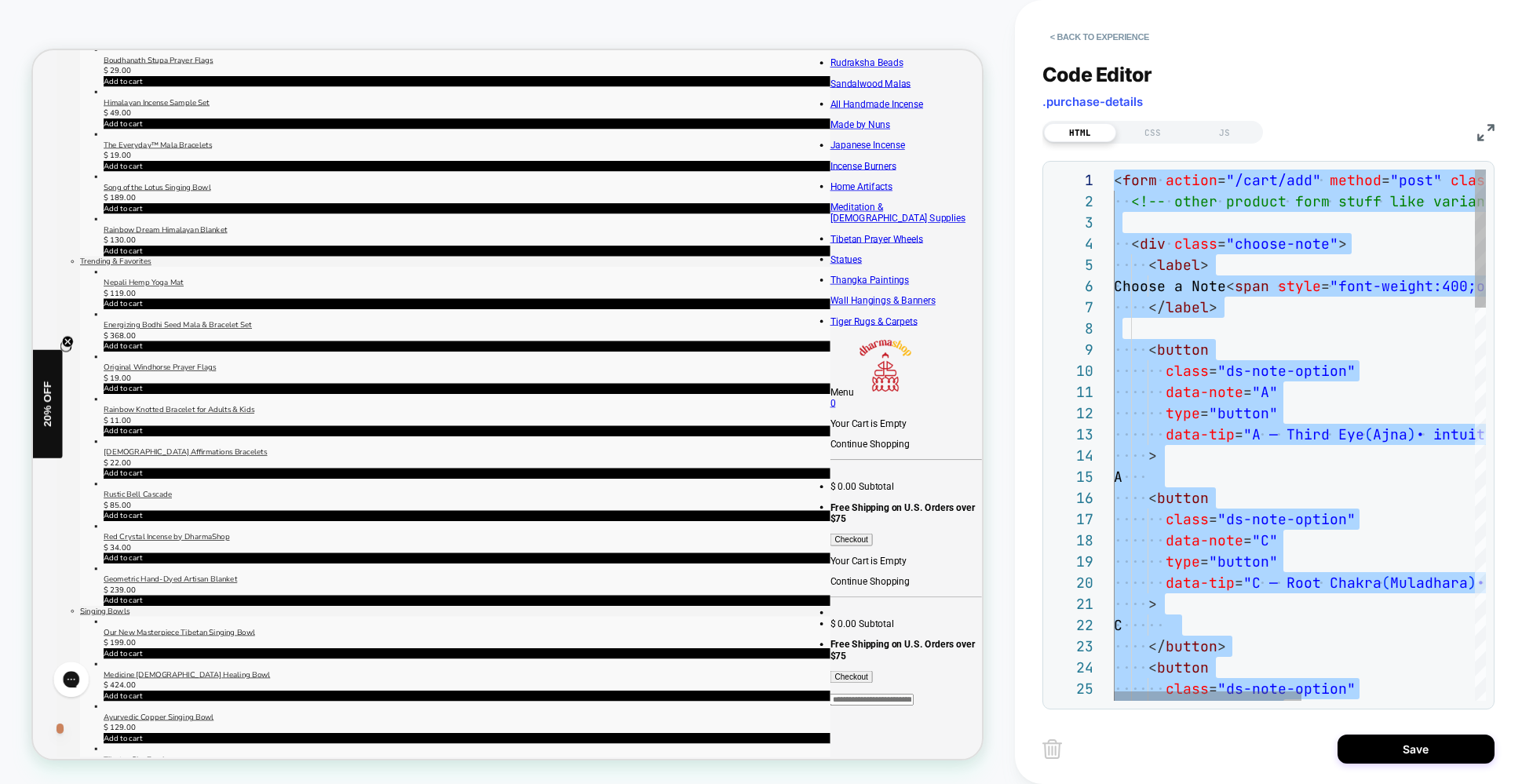
drag, startPoint x: 1280, startPoint y: 450, endPoint x: 1026, endPoint y: 112, distance: 422.8
click at [1027, 112] on div "< Back to experience Code Editor .purchase-details HTML CSS JS 26 24 25 22 23 2…" at bounding box center [1268, 392] width 507 height 784
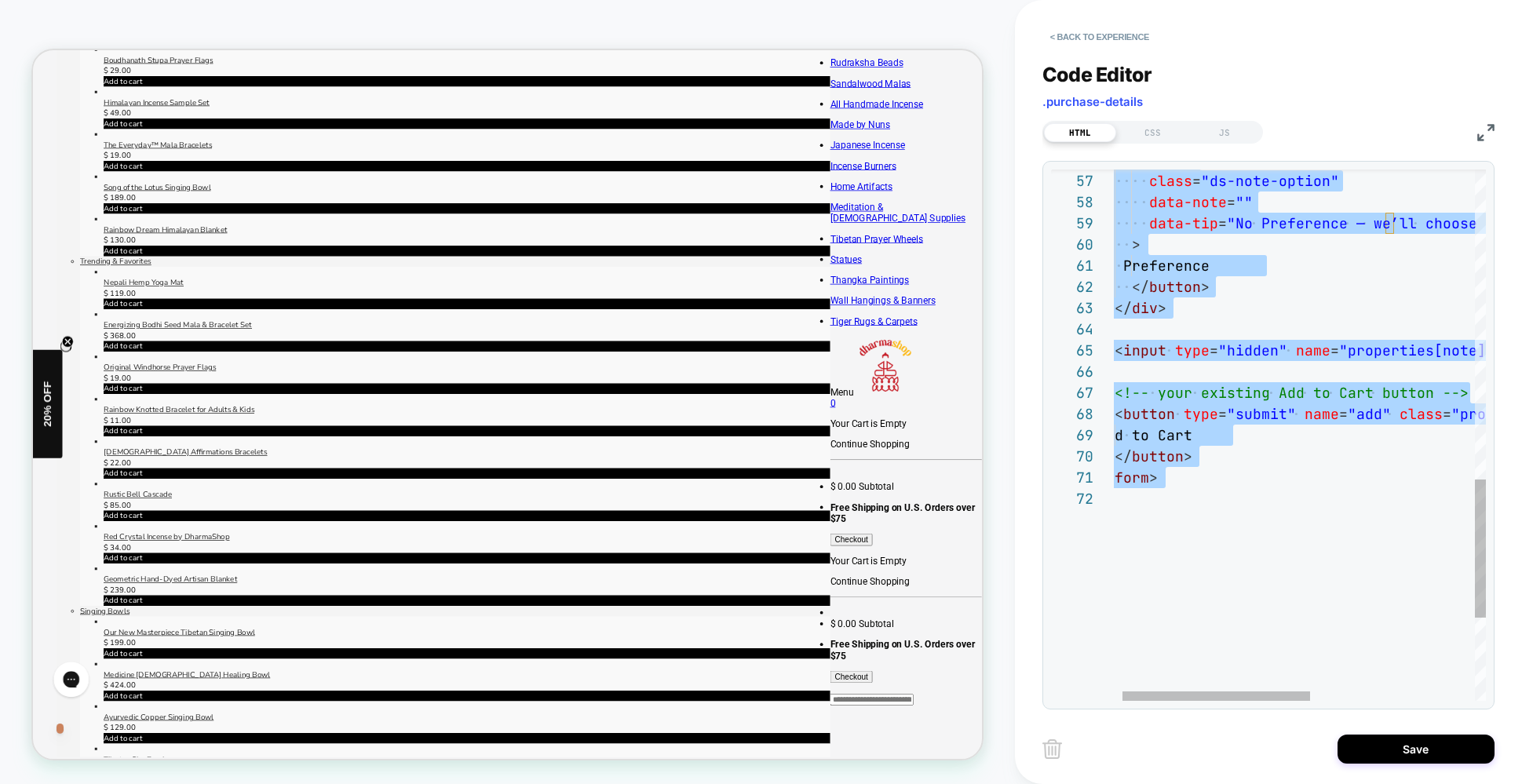
click at [1249, 412] on div "Add to Cart </ button > </ form > < button type = "submit" name = "add" class =…" at bounding box center [1454, 1] width 714 height 2035
drag, startPoint x: 1329, startPoint y: 513, endPoint x: 1312, endPoint y: 467, distance: 49.0
click at [1328, 513] on div "Add to Cart </ button > </ form > < button type = "submit" name = "add" class =…" at bounding box center [1454, 1] width 714 height 2035
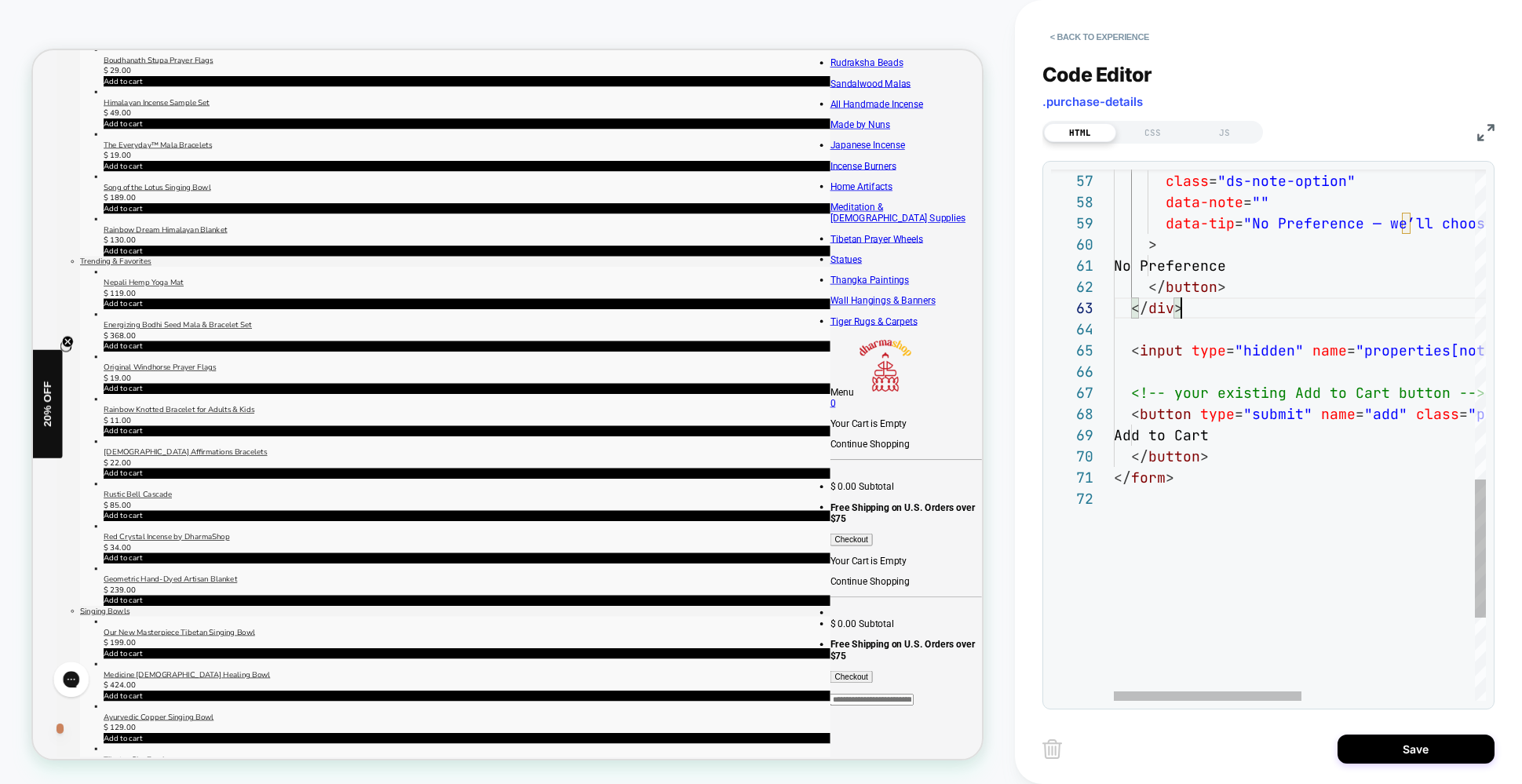
click at [1261, 301] on div "Add to Cart </ button > </ form > < button type = "submit" name = "add" class =…" at bounding box center [1470, 1] width 714 height 2035
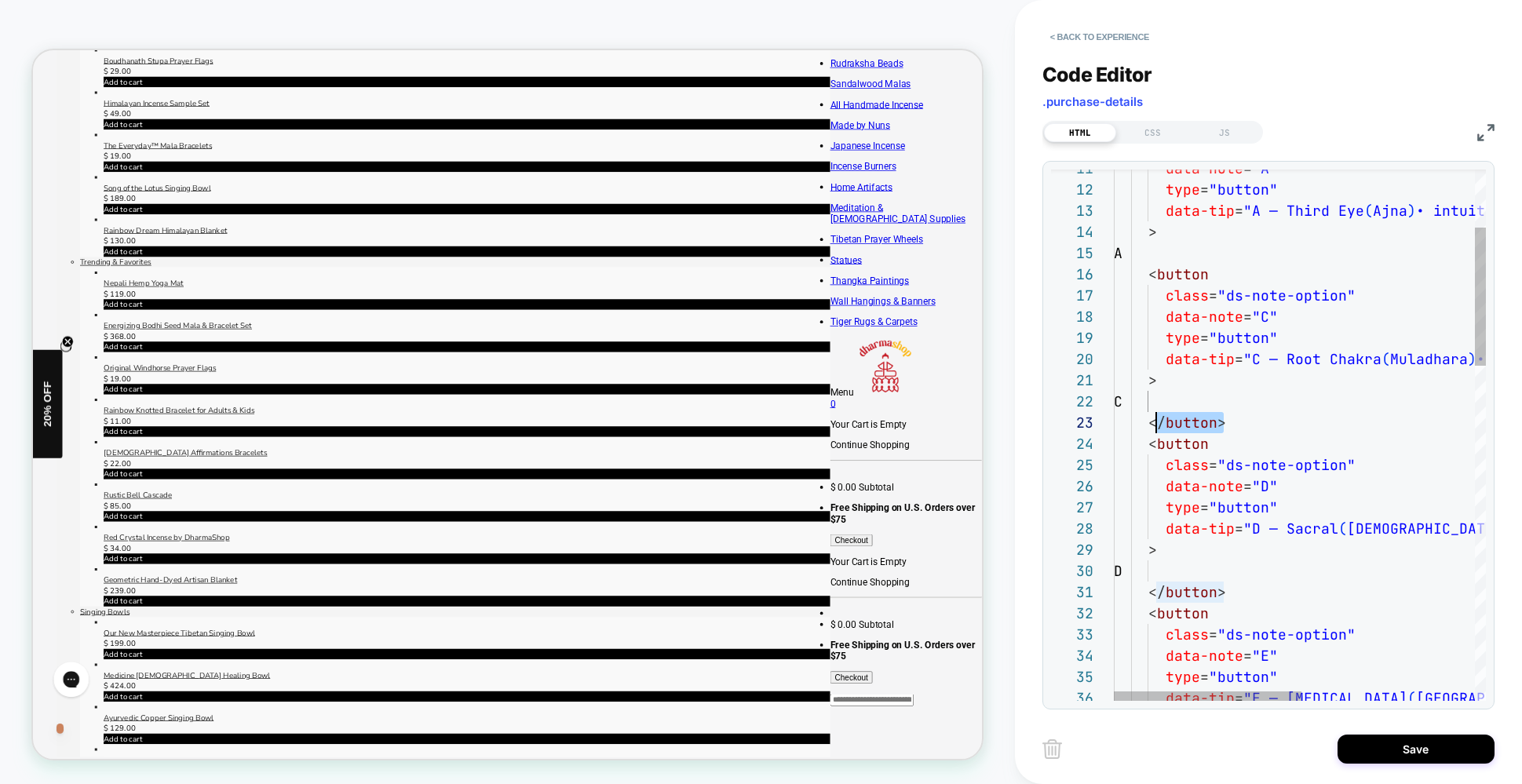
scroll to position [43, 34]
drag, startPoint x: 1239, startPoint y: 426, endPoint x: 1148, endPoint y: 424, distance: 91.0
drag, startPoint x: 1171, startPoint y: 422, endPoint x: 1190, endPoint y: 420, distance: 19.1
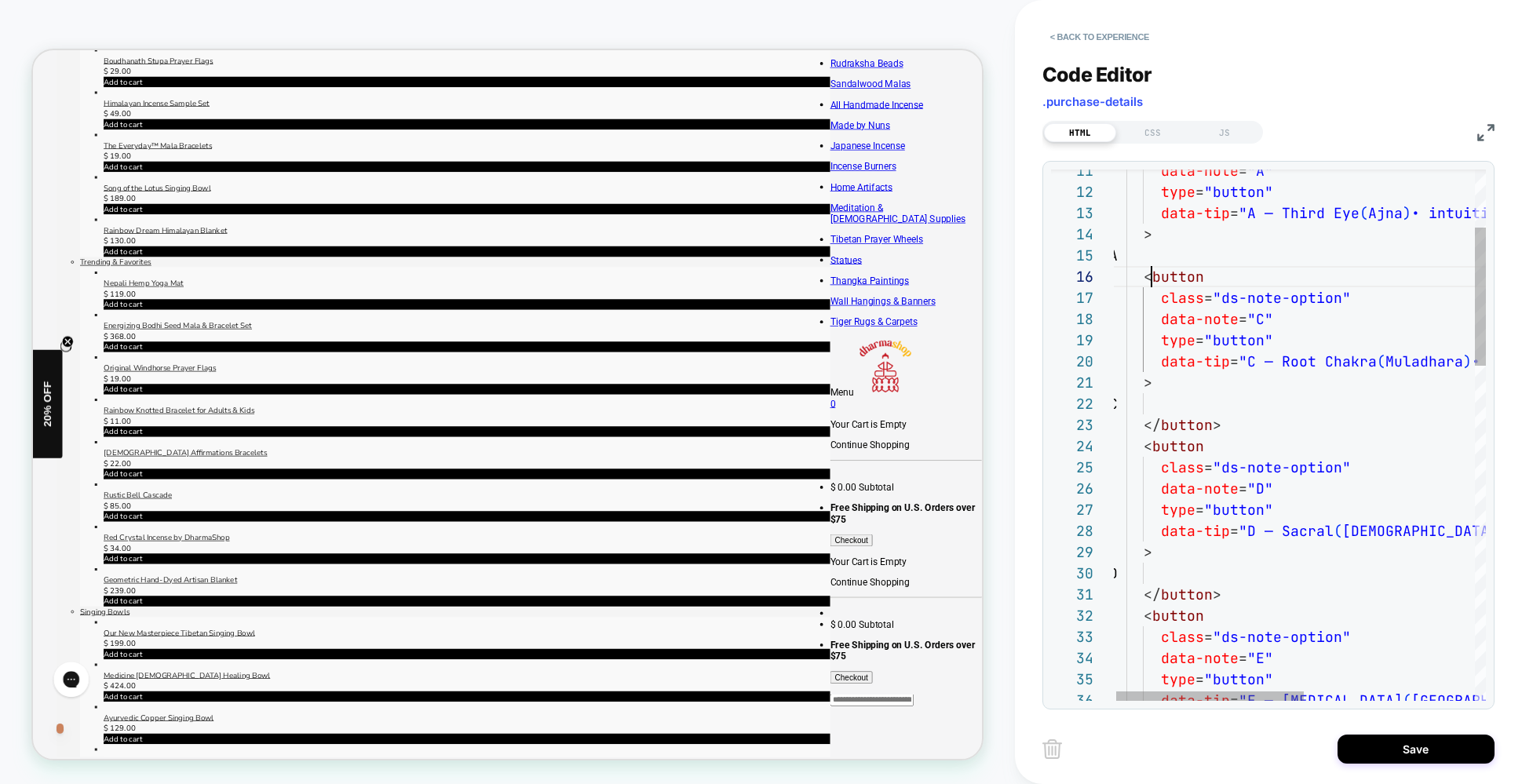
scroll to position [106, 43]
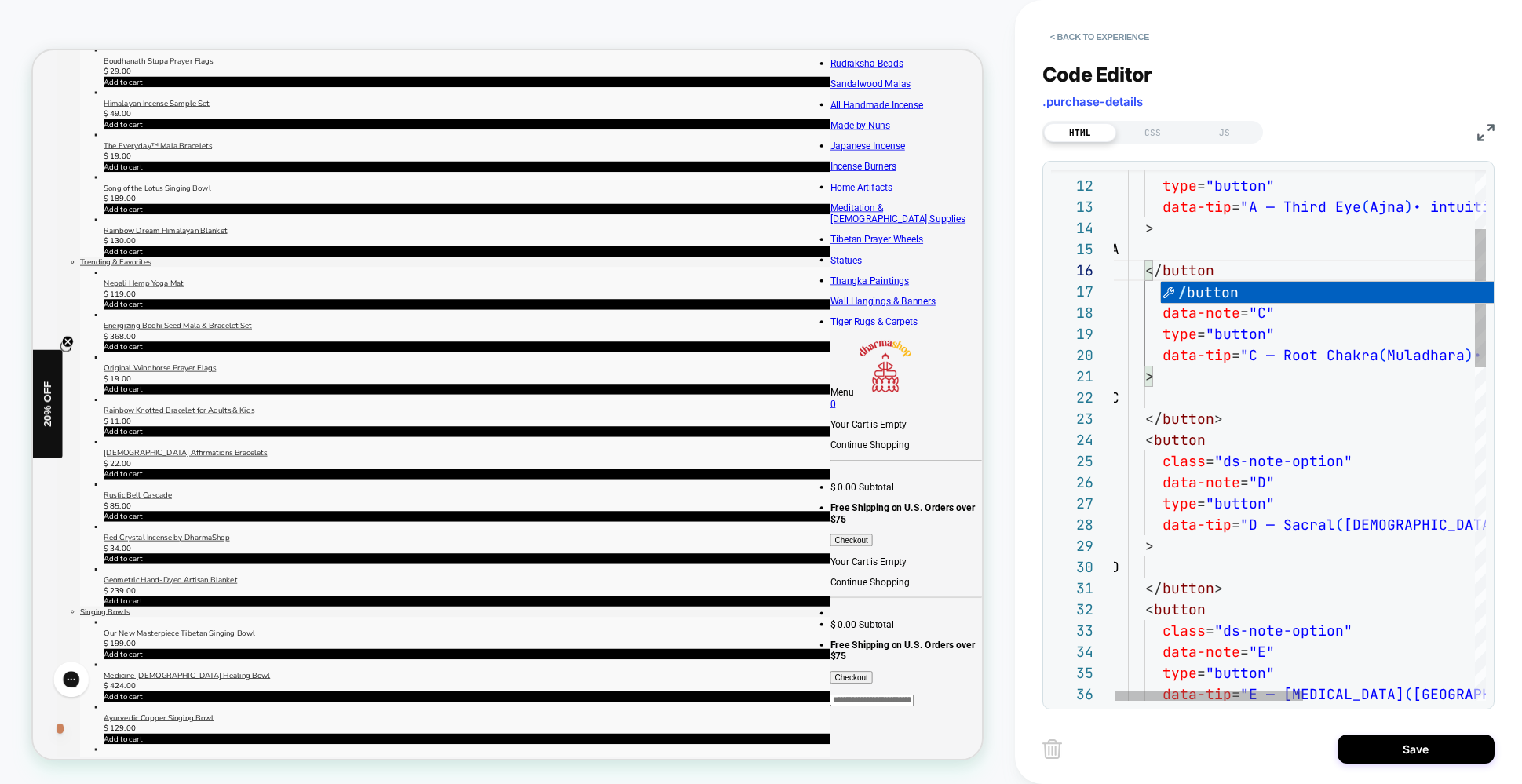
scroll to position [106, 102]
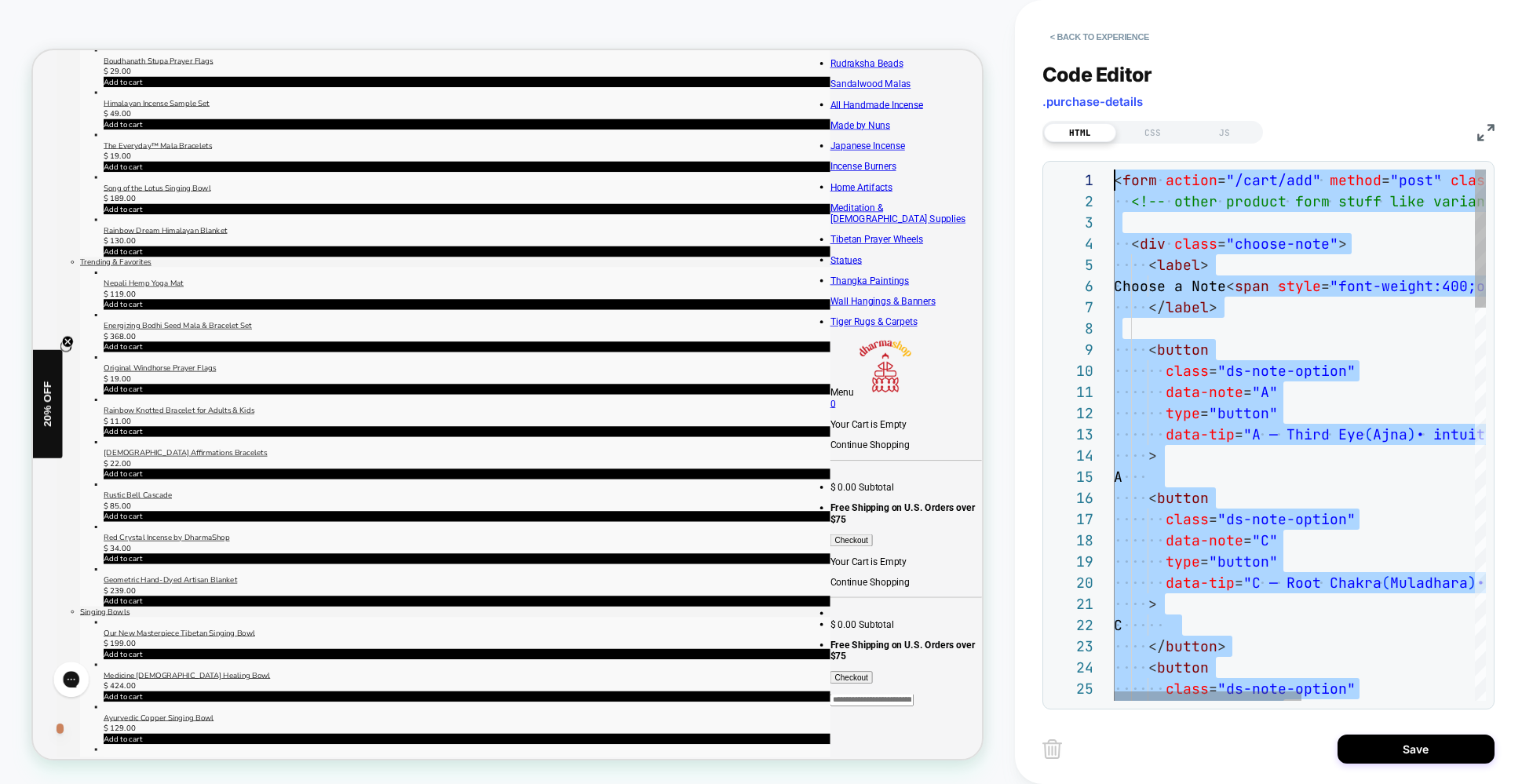
scroll to position [0, 0]
drag, startPoint x: 1200, startPoint y: 409, endPoint x: 1078, endPoint y: 155, distance: 281.8
type textarea "********* *******"
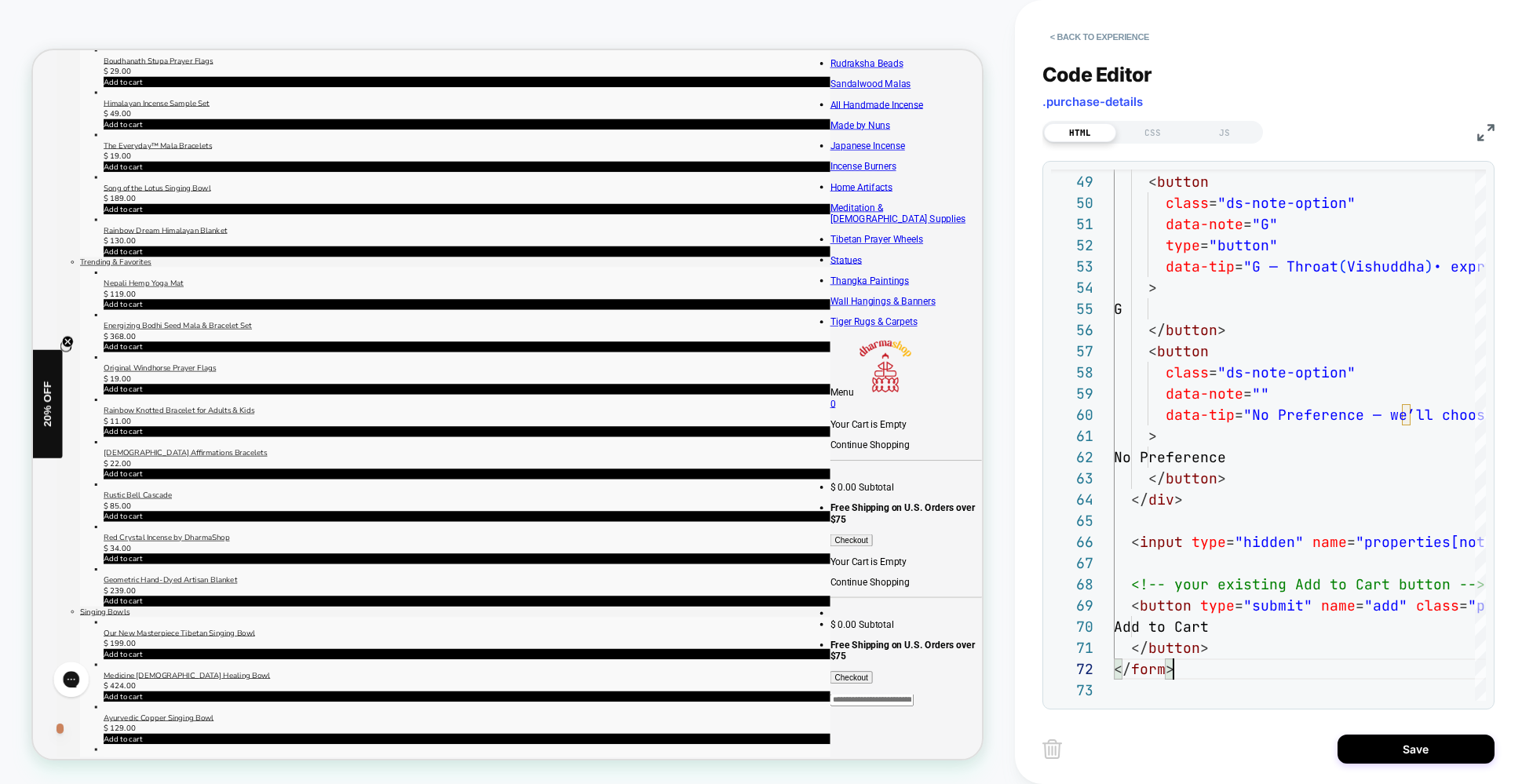
click at [1007, 642] on div "PRODUCT: Authentic Hand-Hammered Tibetan Singing Bowl Set [5 inch] PRODUCT: Aut…" at bounding box center [507, 391] width 1015 height 753
click at [1395, 746] on button "Save" at bounding box center [1416, 748] width 157 height 29
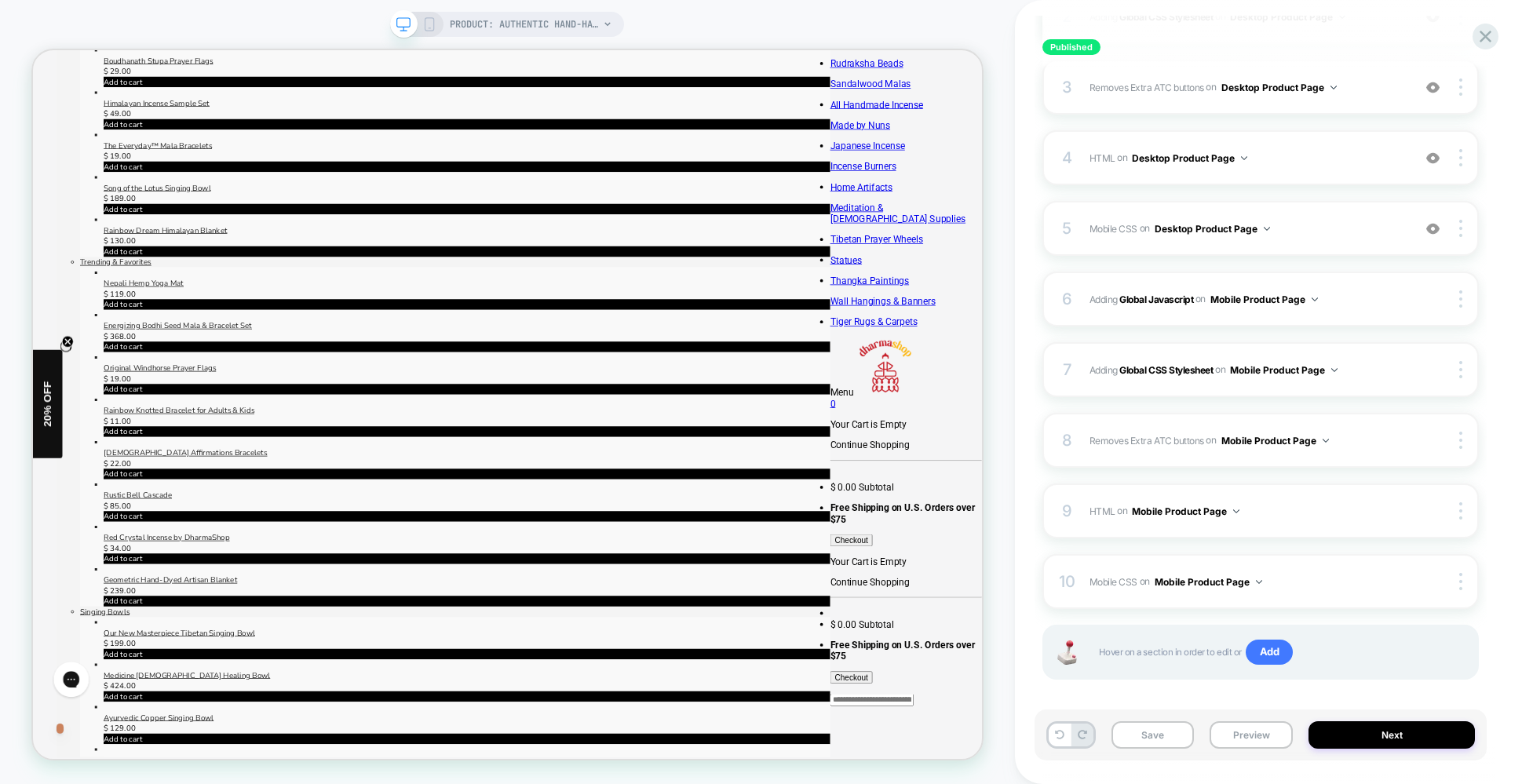
scroll to position [361, 0]
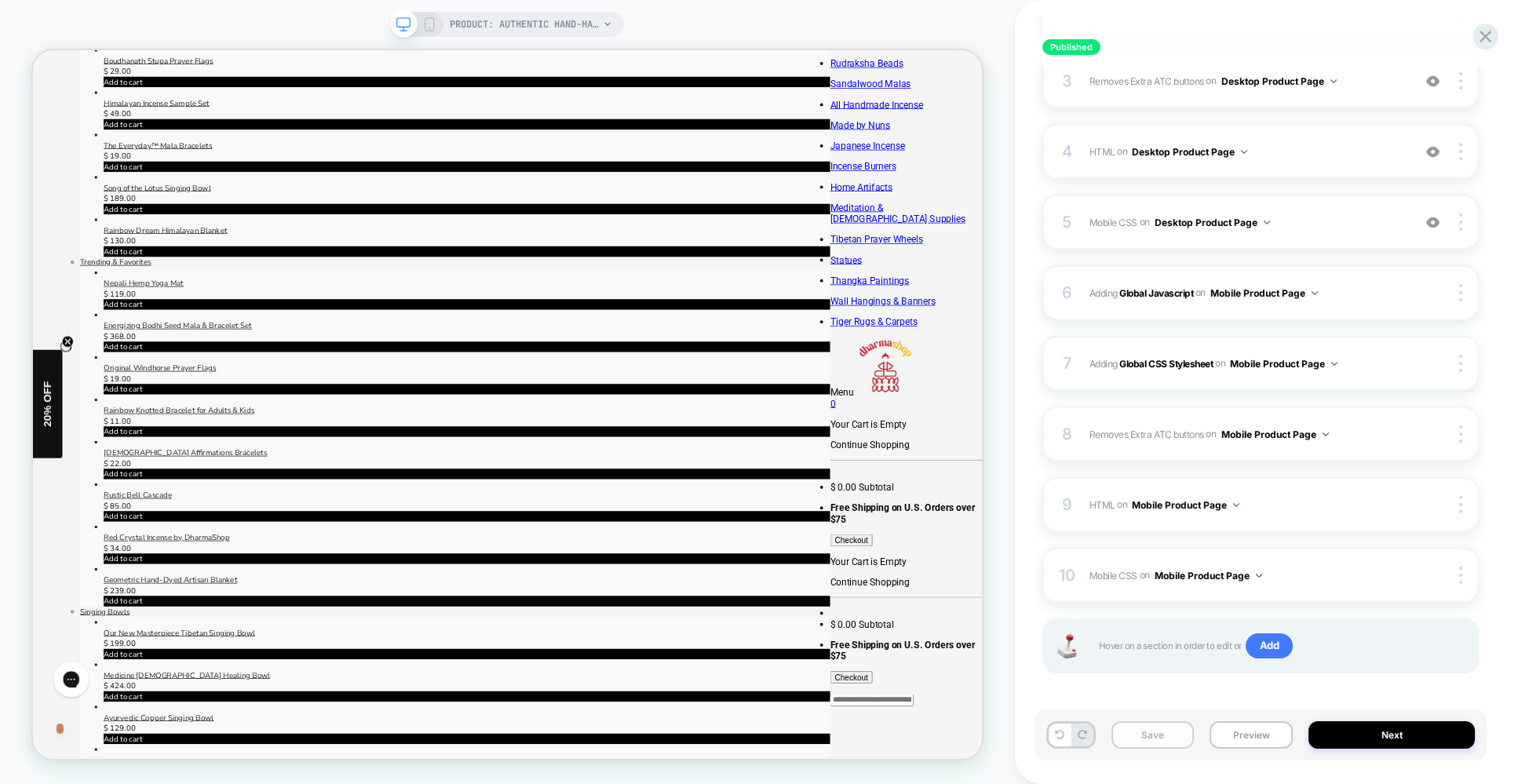
click at [1147, 737] on button "Save" at bounding box center [1153, 735] width 83 height 27
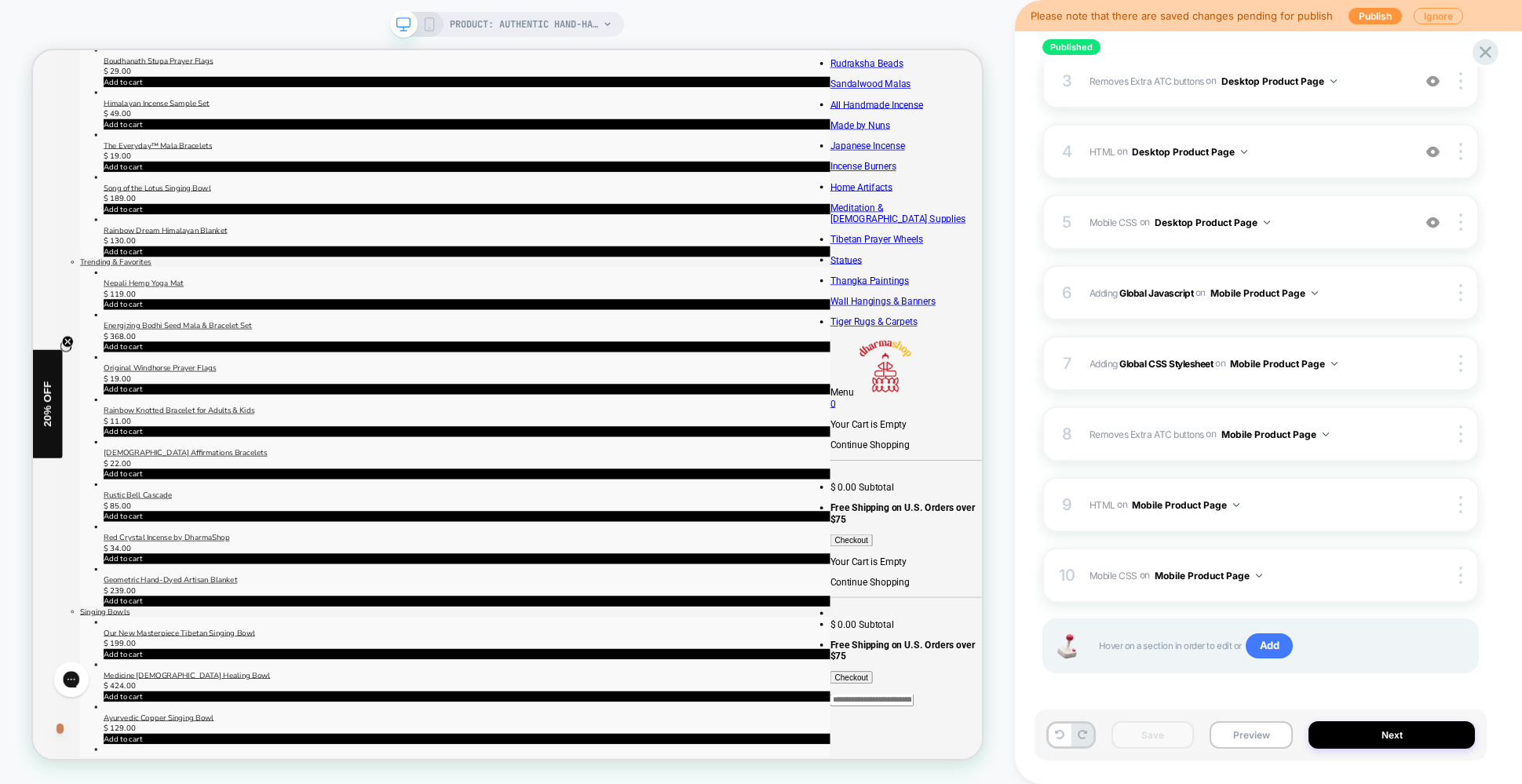
scroll to position [0, 0]
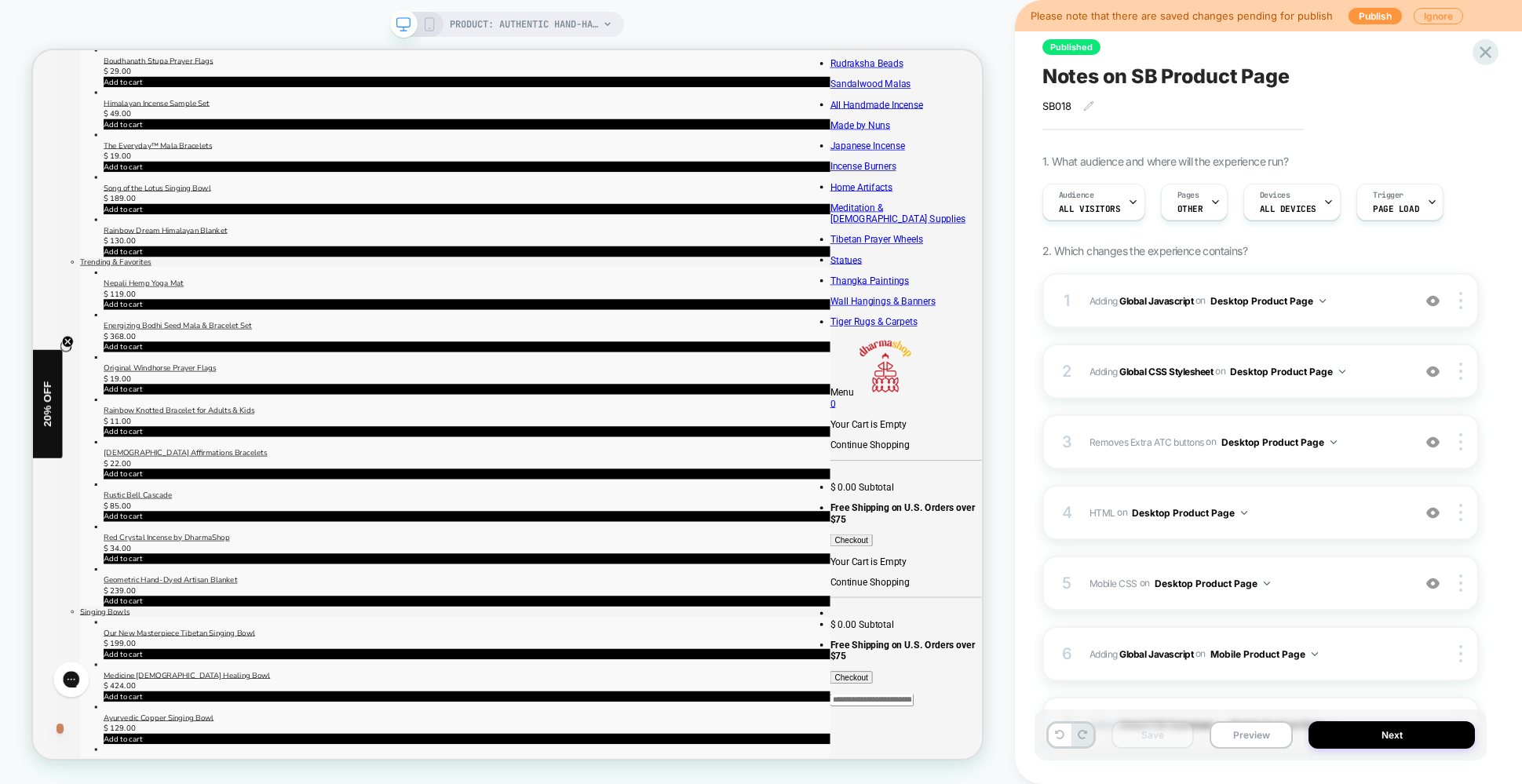
click at [430, 20] on icon at bounding box center [429, 24] width 14 height 14
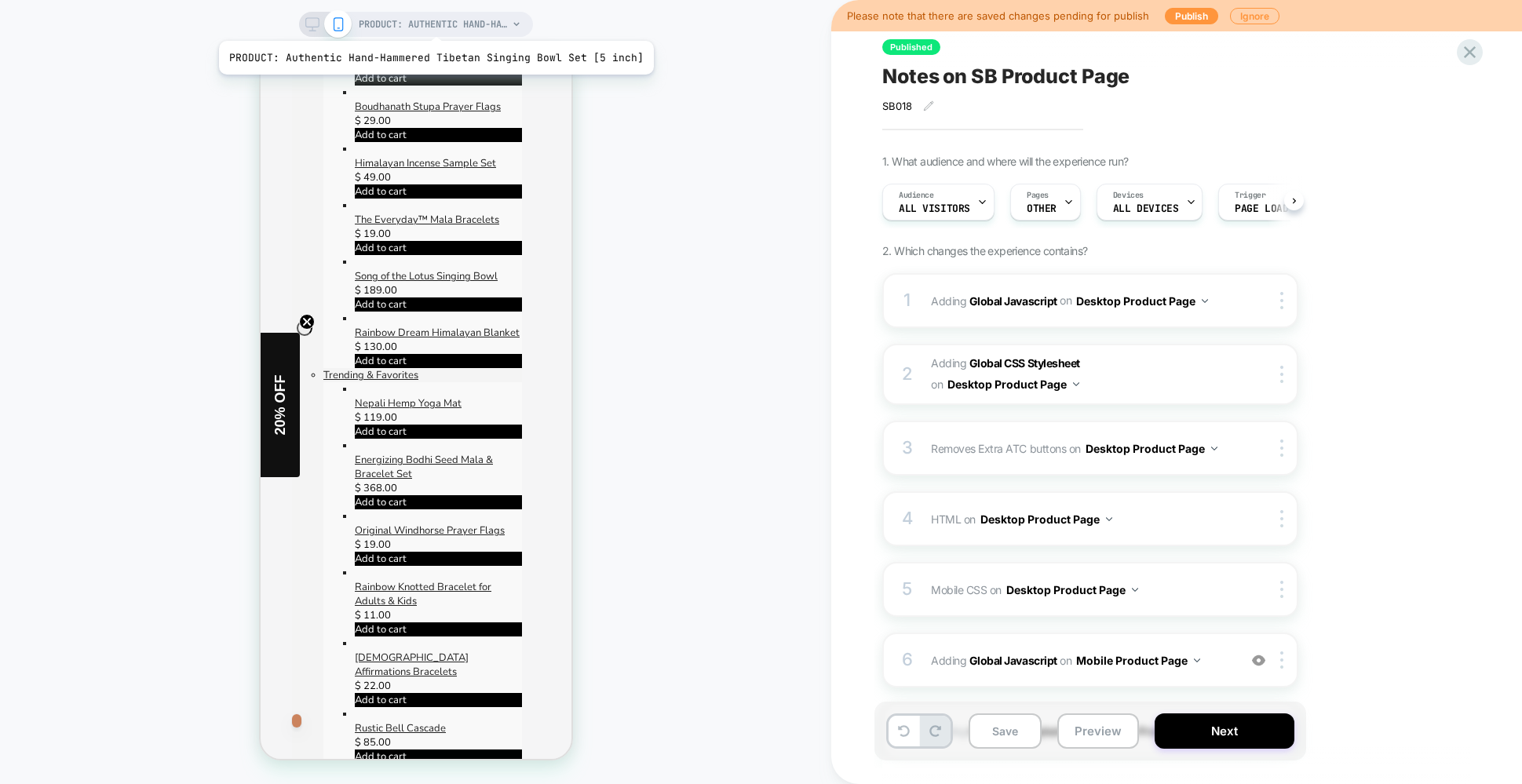
scroll to position [545, 0]
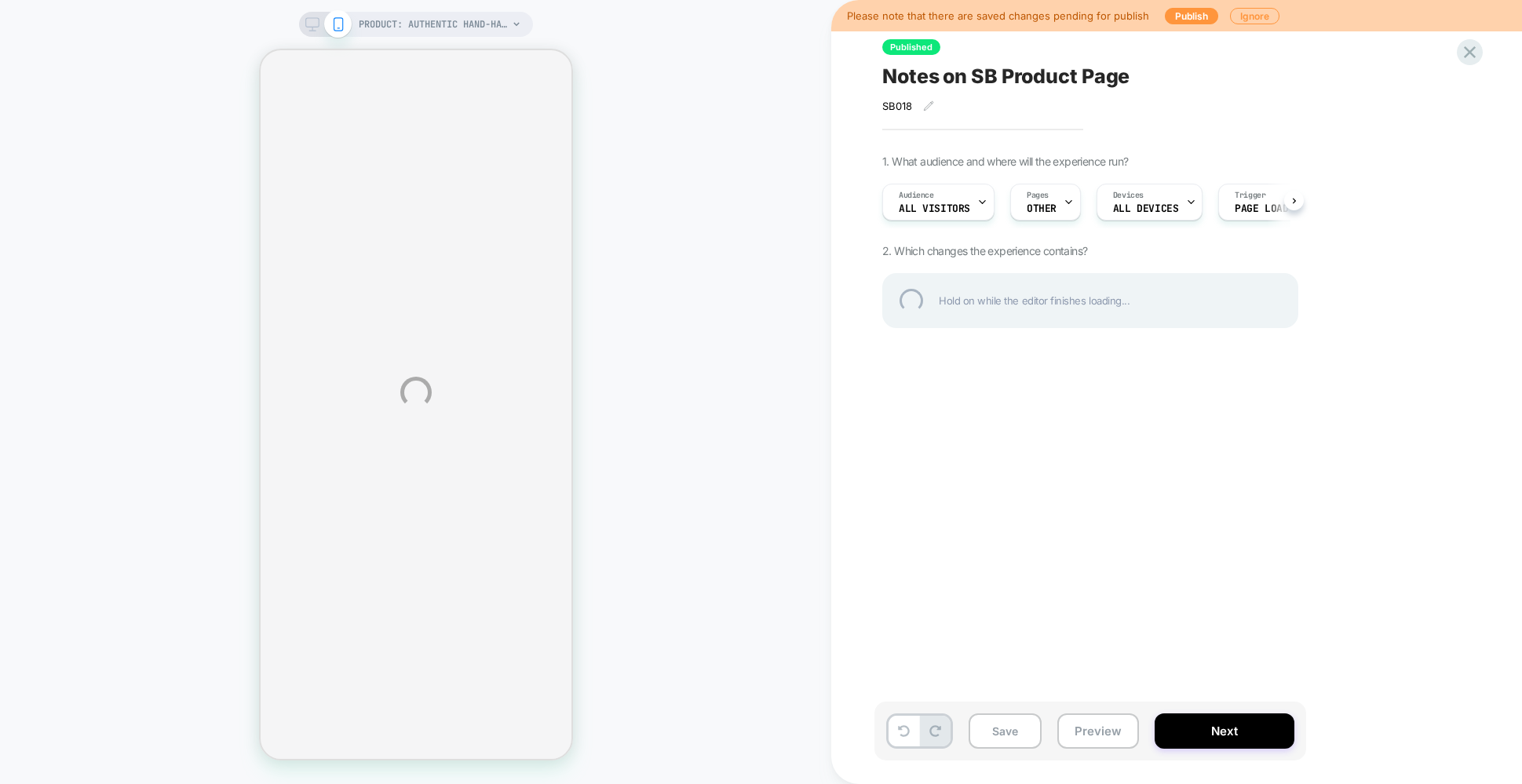
select select "**********"
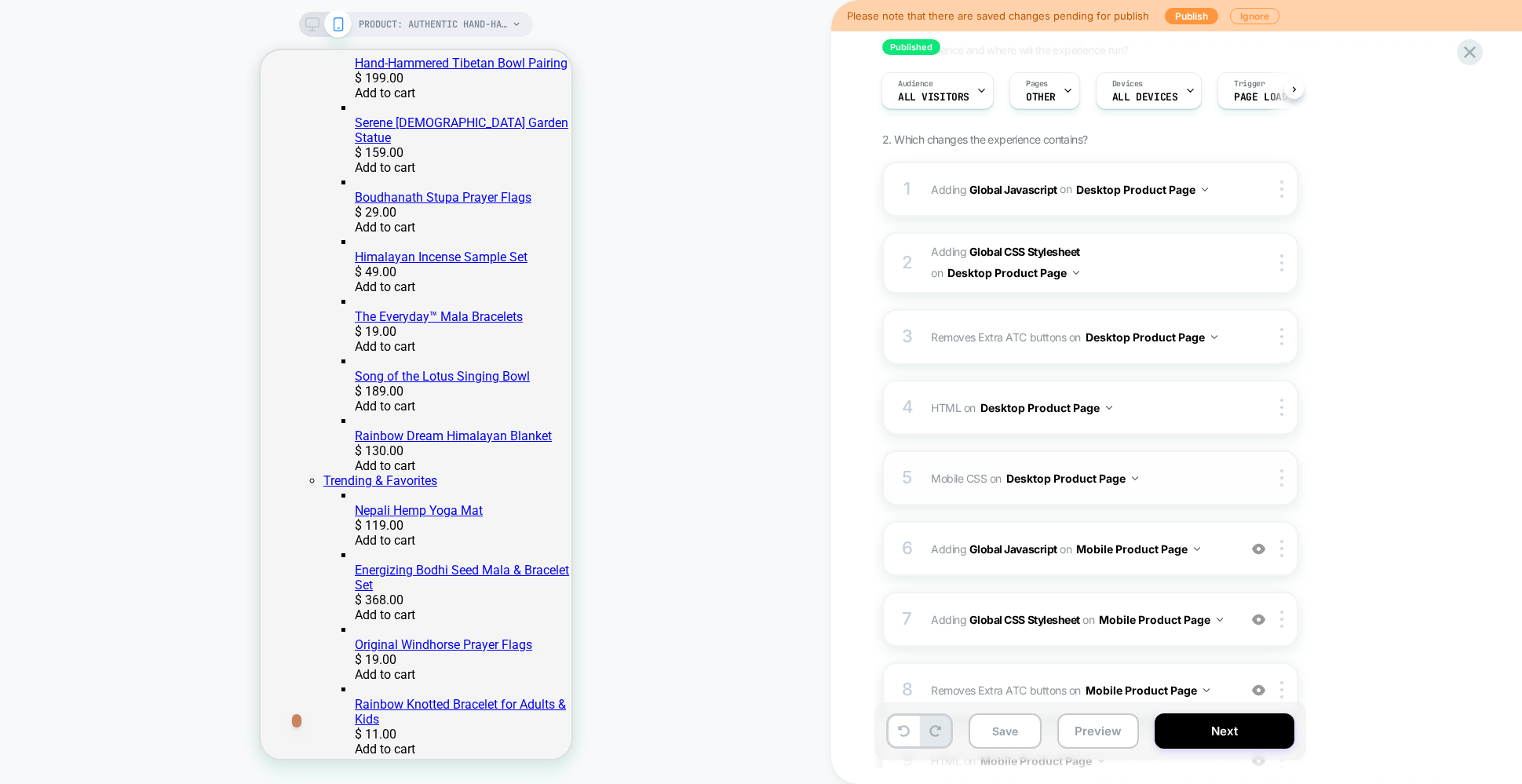
scroll to position [125, 0]
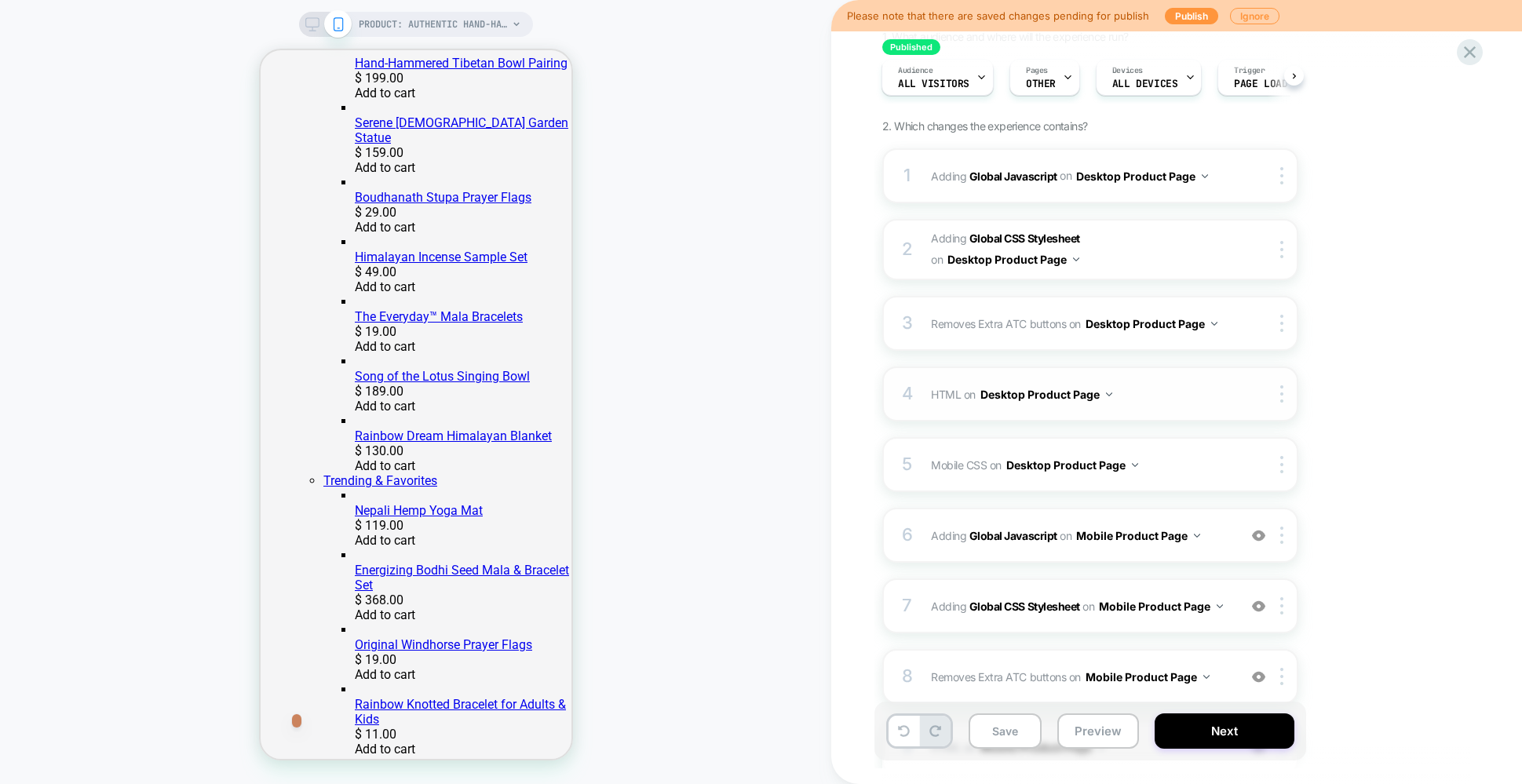
click at [1200, 396] on span "HTML Adding Code Block BEFORE .purchase-details on Desktop Product Page" at bounding box center [1080, 394] width 299 height 23
click at [1198, 396] on span "HTML Adding Code Block BEFORE .purchase-details on Desktop Product Page" at bounding box center [1080, 394] width 299 height 23
click at [1195, 383] on span "HTML Adding Code Block BEFORE .purchase-details on Desktop Product Page" at bounding box center [1080, 394] width 299 height 23
click at [1185, 391] on span "HTML Adding Code Block BEFORE .purchase-details on Desktop Product Page" at bounding box center [1080, 394] width 299 height 23
click at [1207, 375] on div "4 HTML Adding Code Block BEFORE .purchase-details on Desktop Product Page Copy …" at bounding box center [1090, 394] width 416 height 55
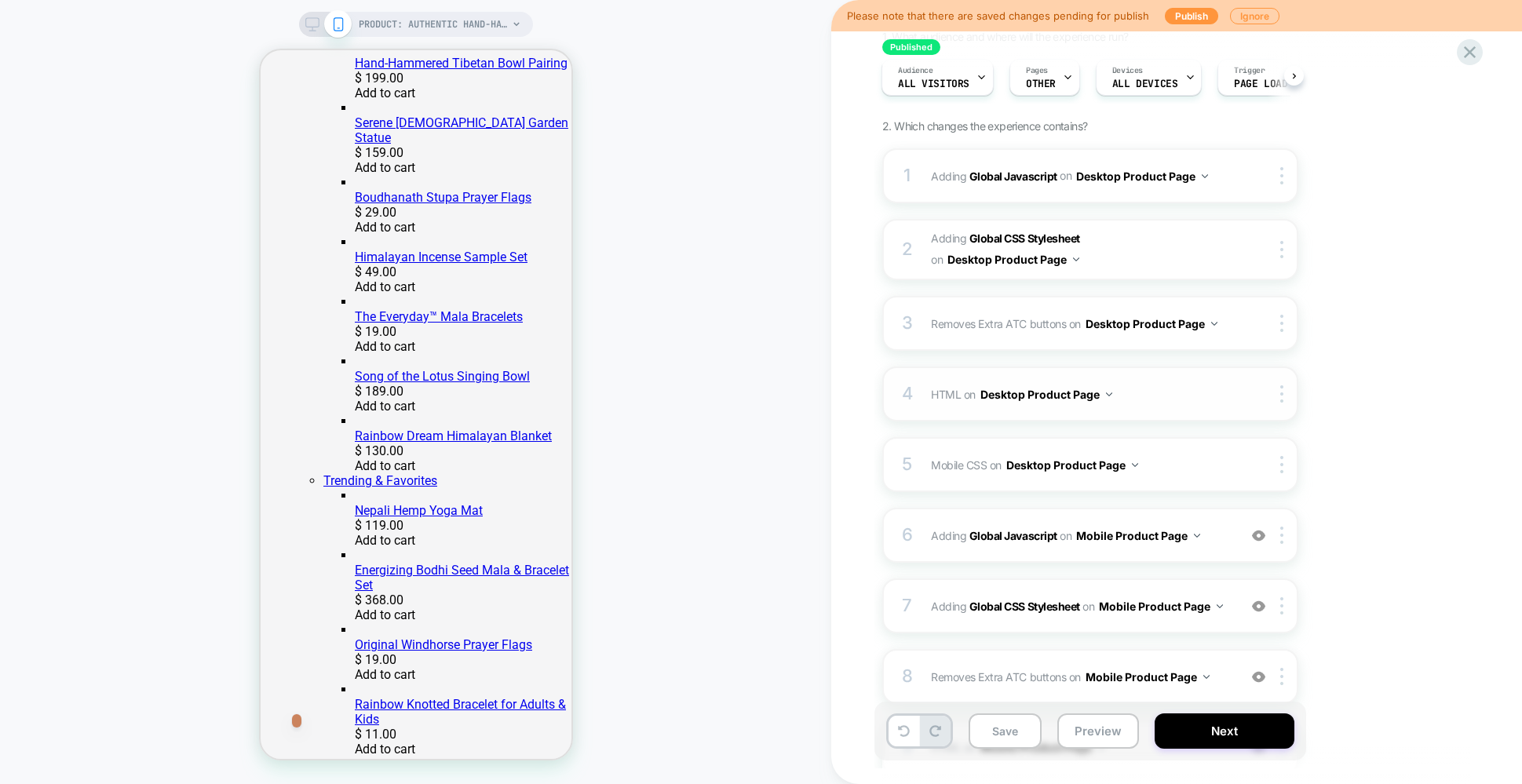
click at [1198, 395] on span "HTML Adding Code Block BEFORE .purchase-details on Desktop Product Page" at bounding box center [1080, 394] width 299 height 23
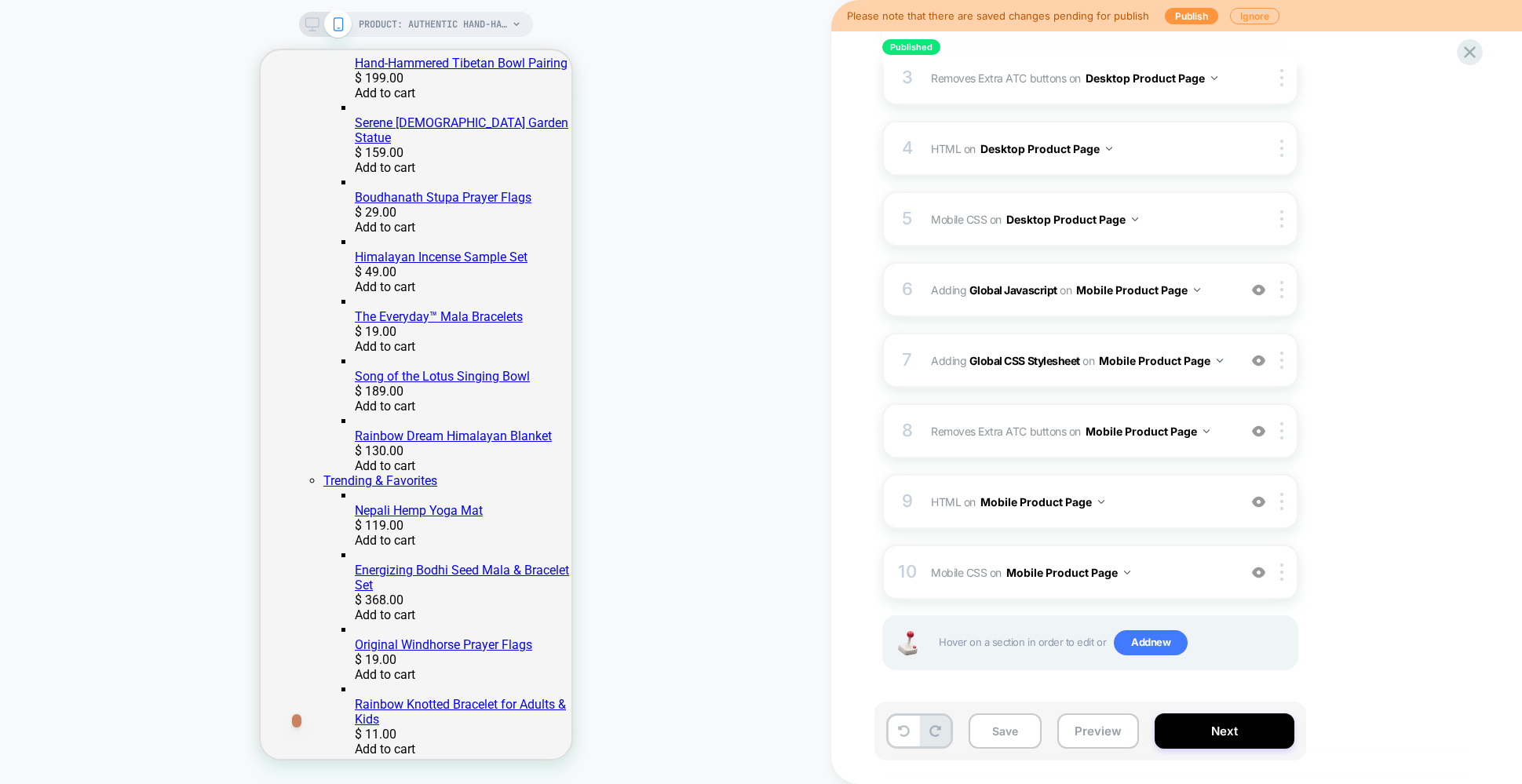
scroll to position [373, 0]
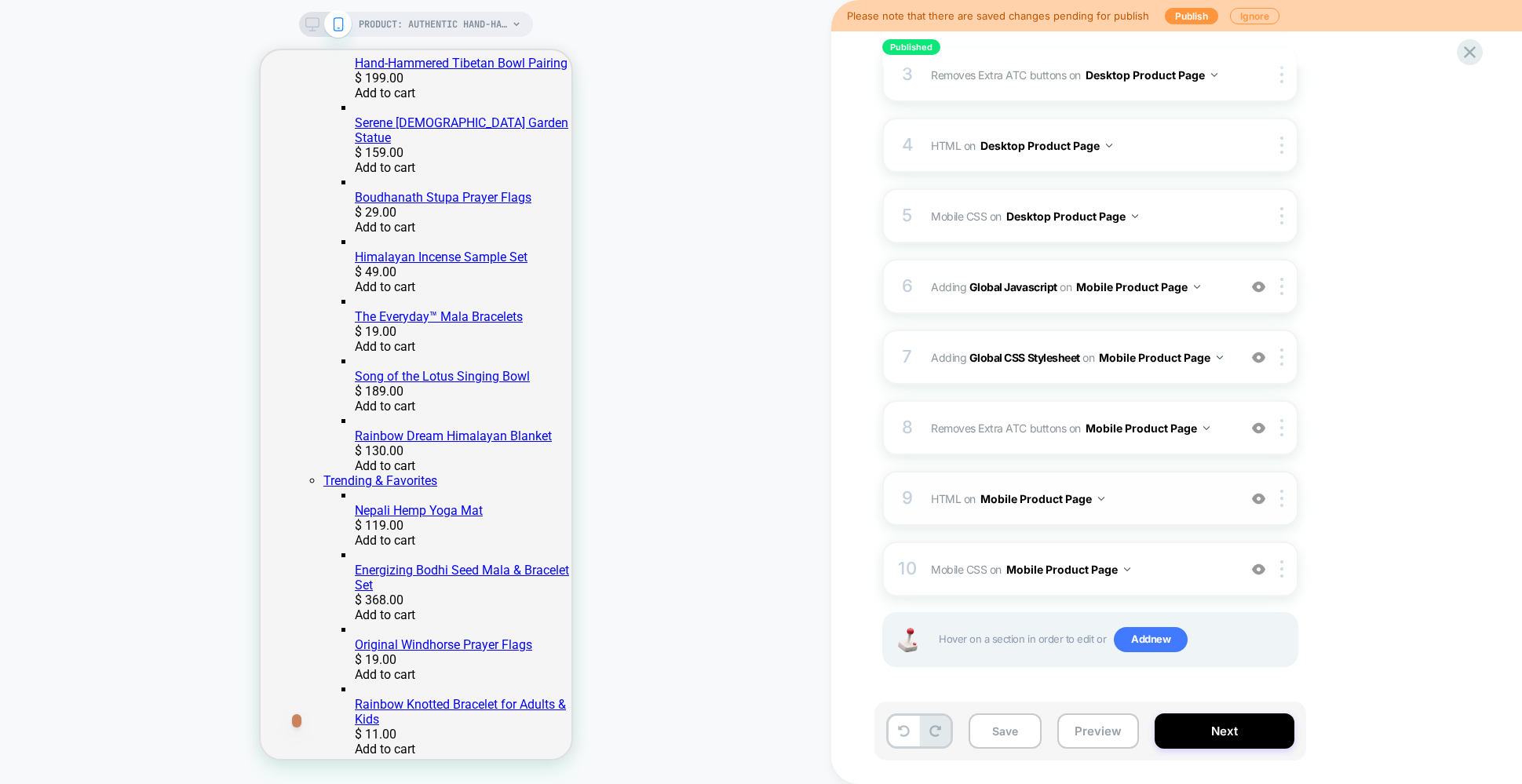
click at [1182, 492] on span "HTML Adding Code Block BEFORE .purchase-details on Mobile Product Page" at bounding box center [1080, 498] width 299 height 23
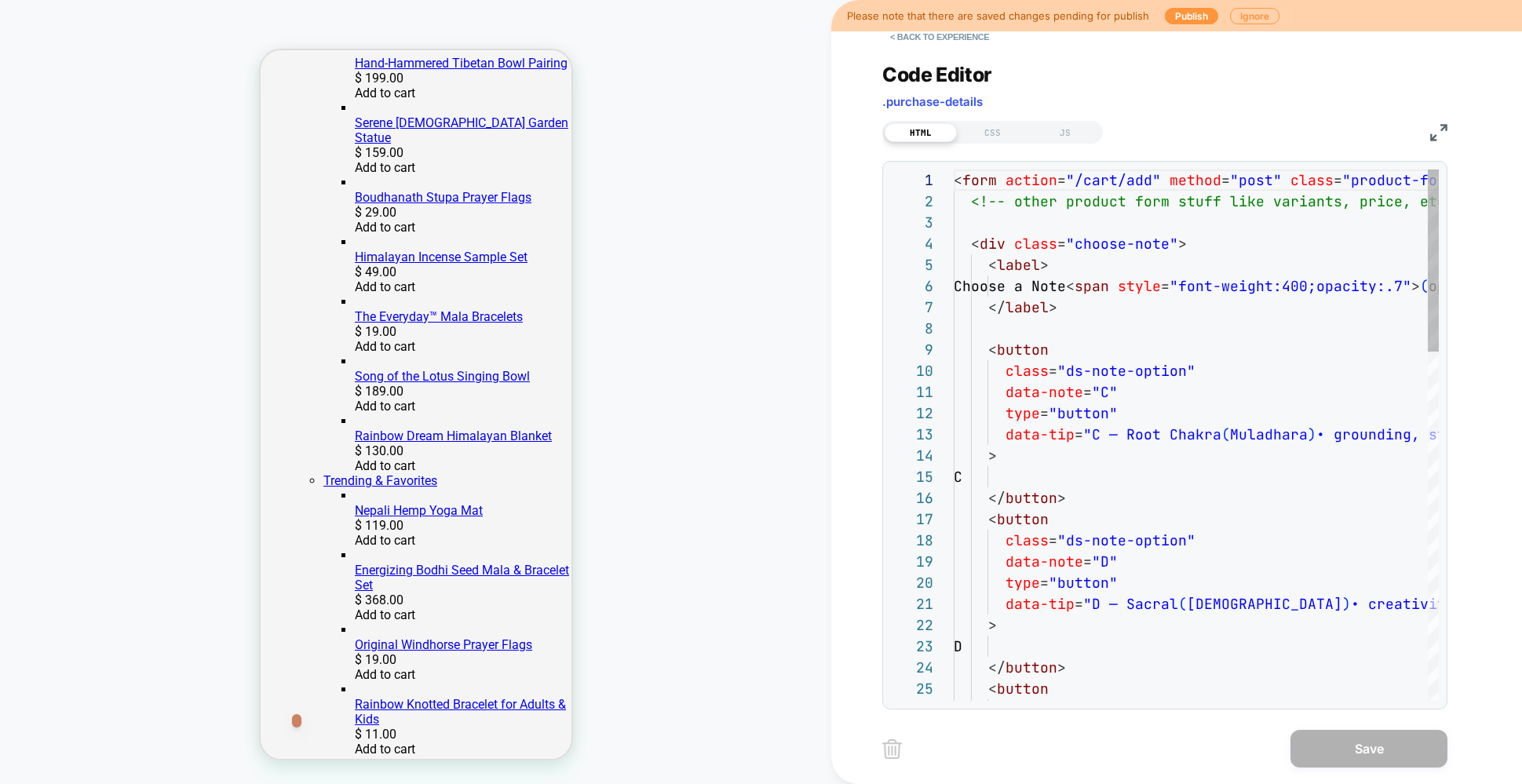
scroll to position [212, 0]
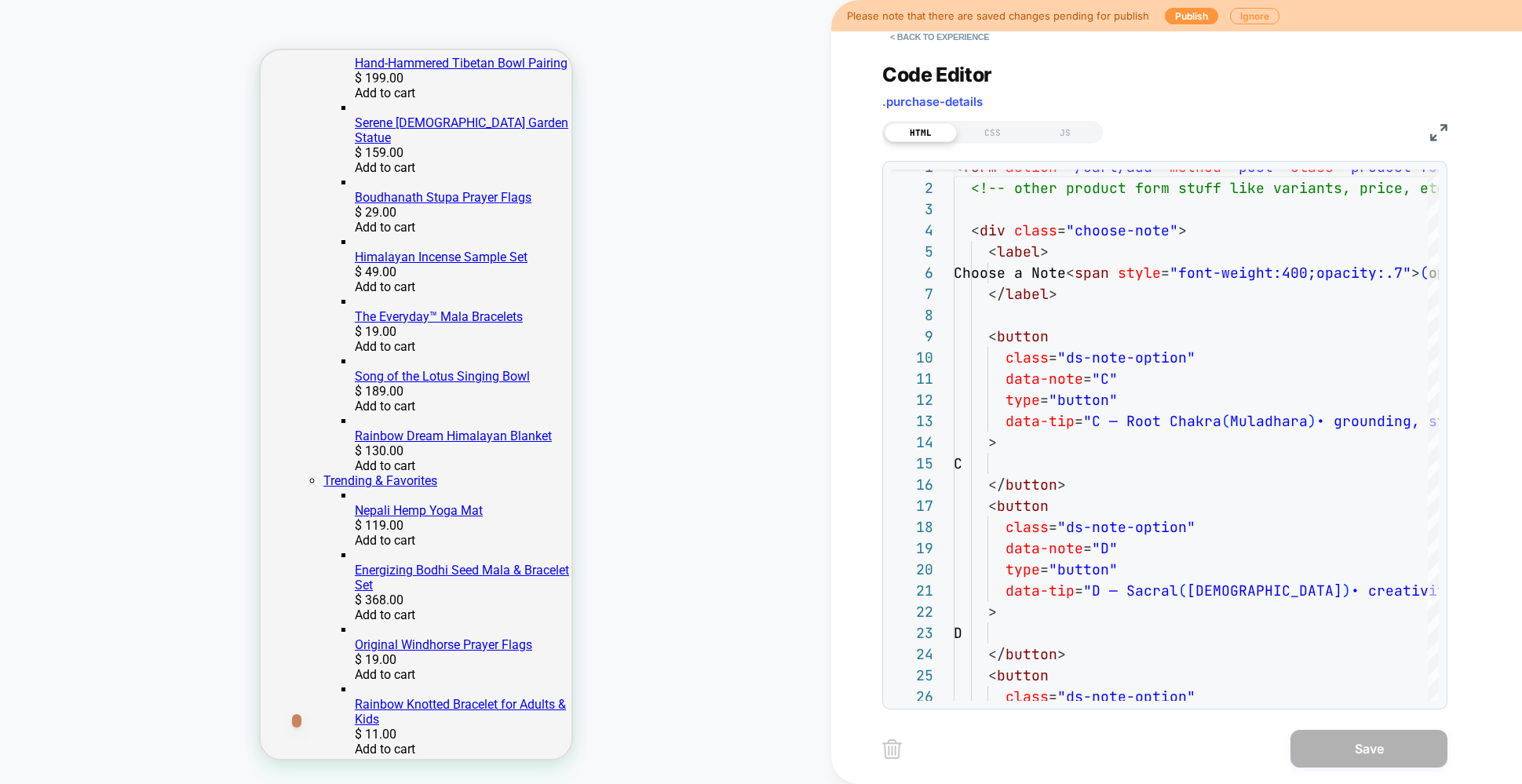
click at [890, 747] on img at bounding box center [892, 748] width 20 height 20
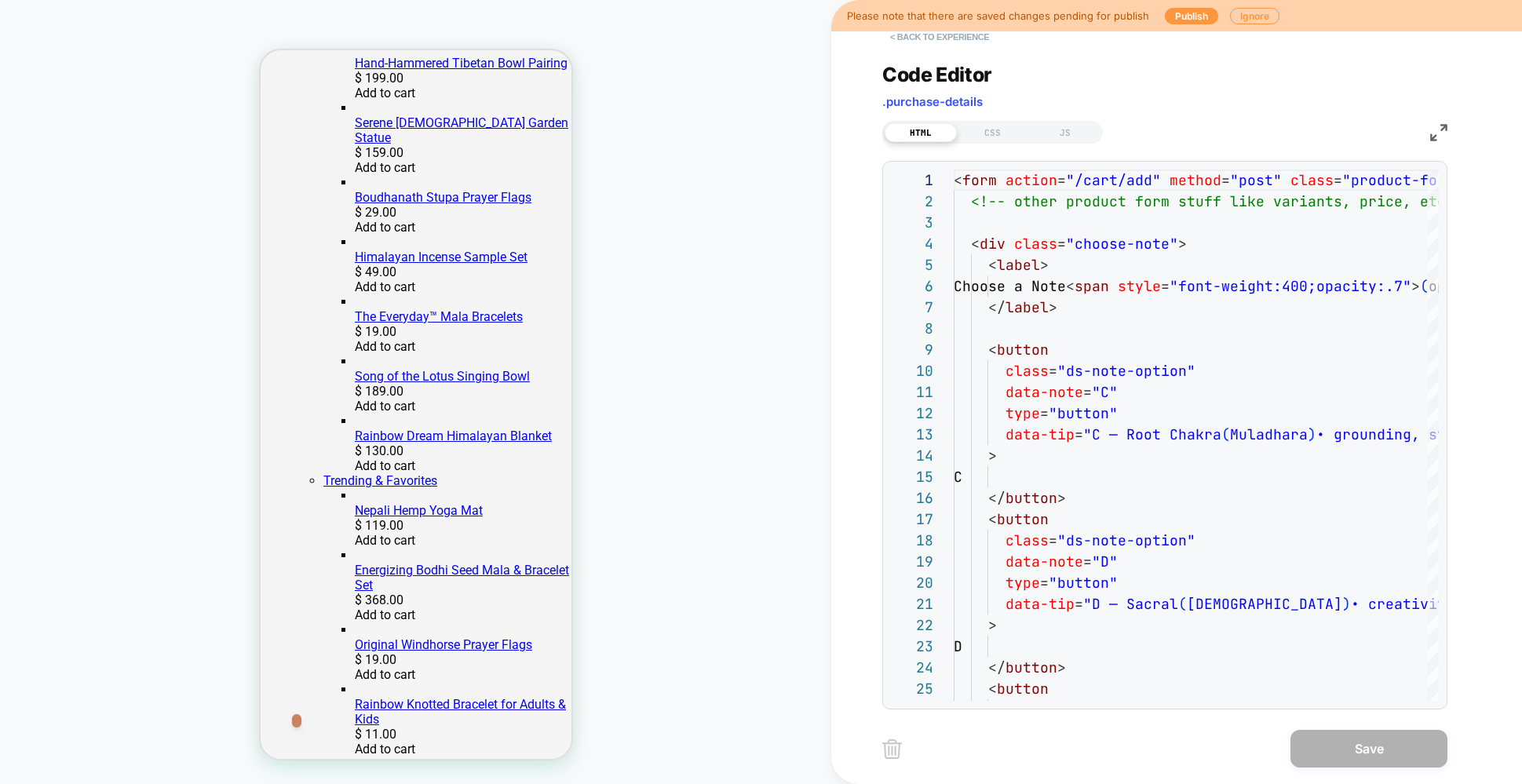
click at [918, 32] on button "< Back to experience" at bounding box center [939, 37] width 115 height 26
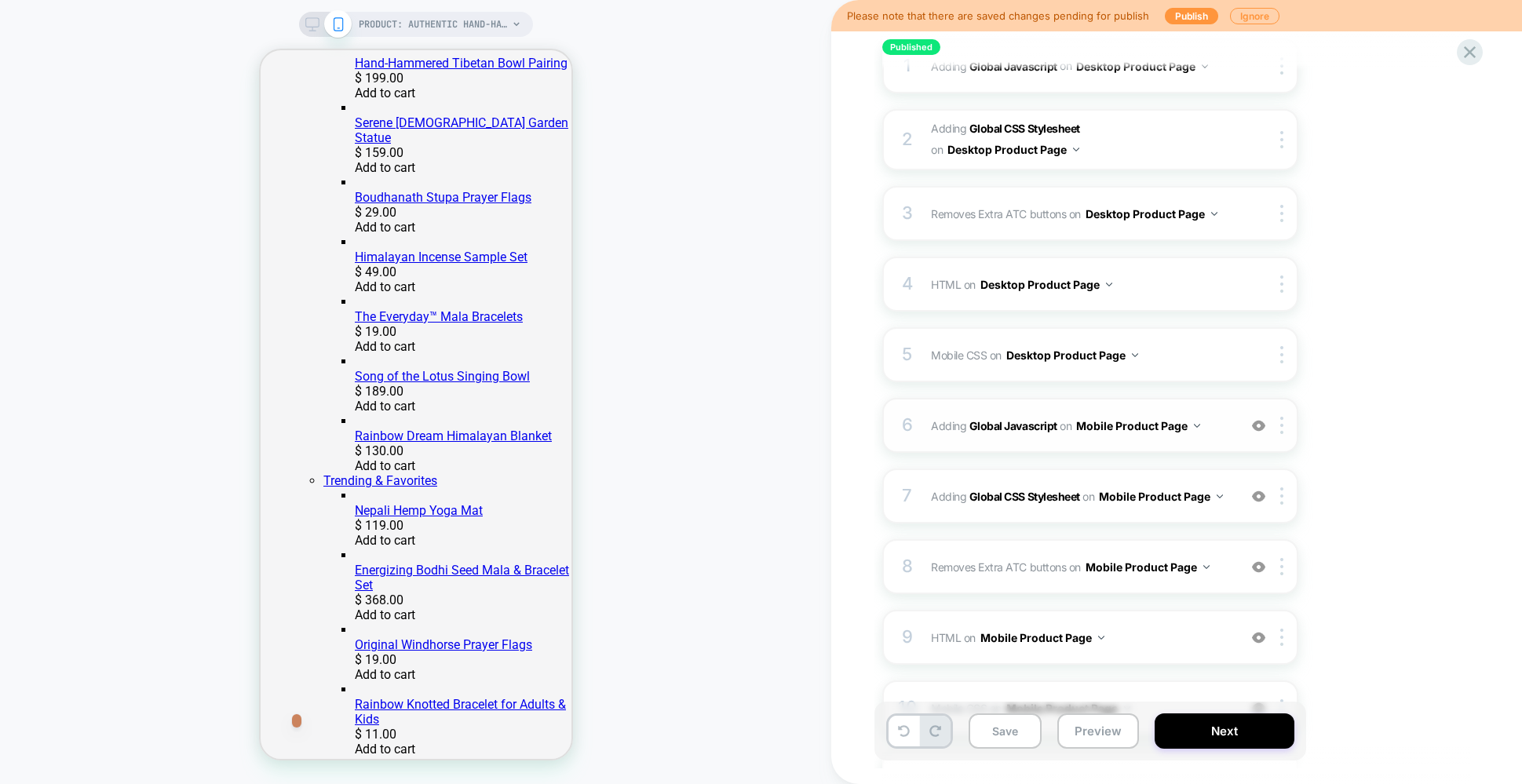
scroll to position [239, 0]
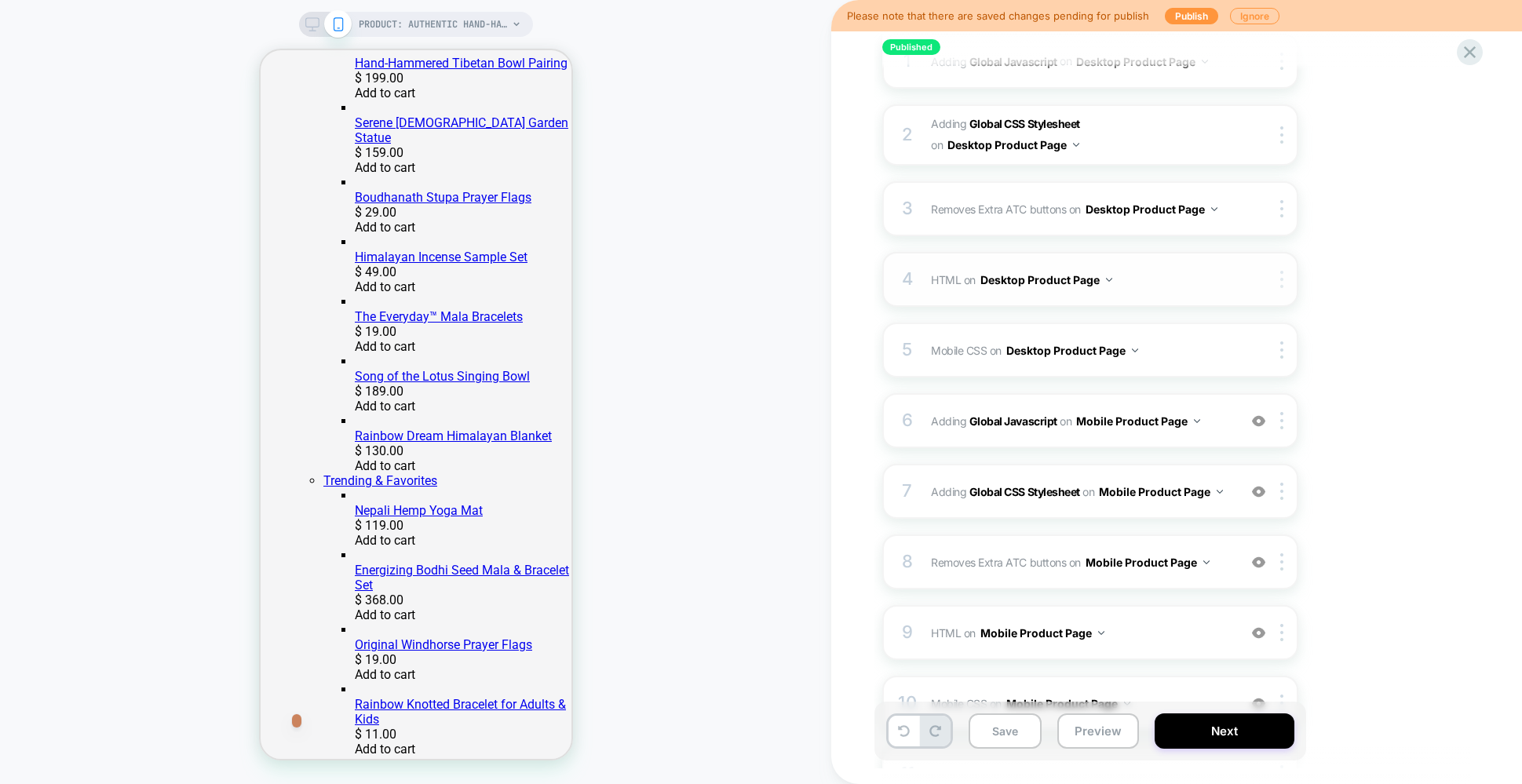
click at [1285, 283] on div at bounding box center [1284, 279] width 26 height 17
click at [1280, 401] on div "Copy to Mobile" at bounding box center [1283, 404] width 140 height 43
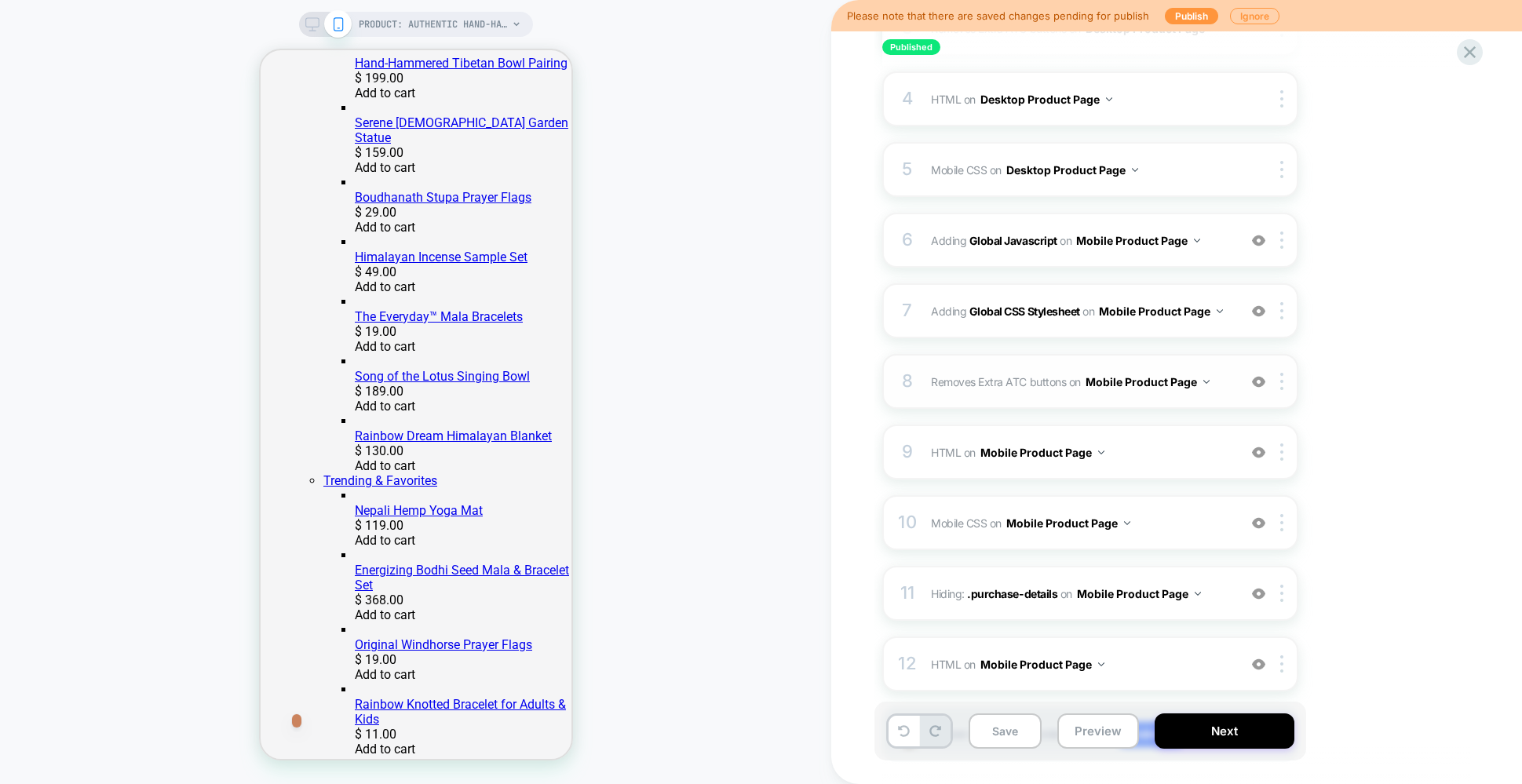
scroll to position [514, 0]
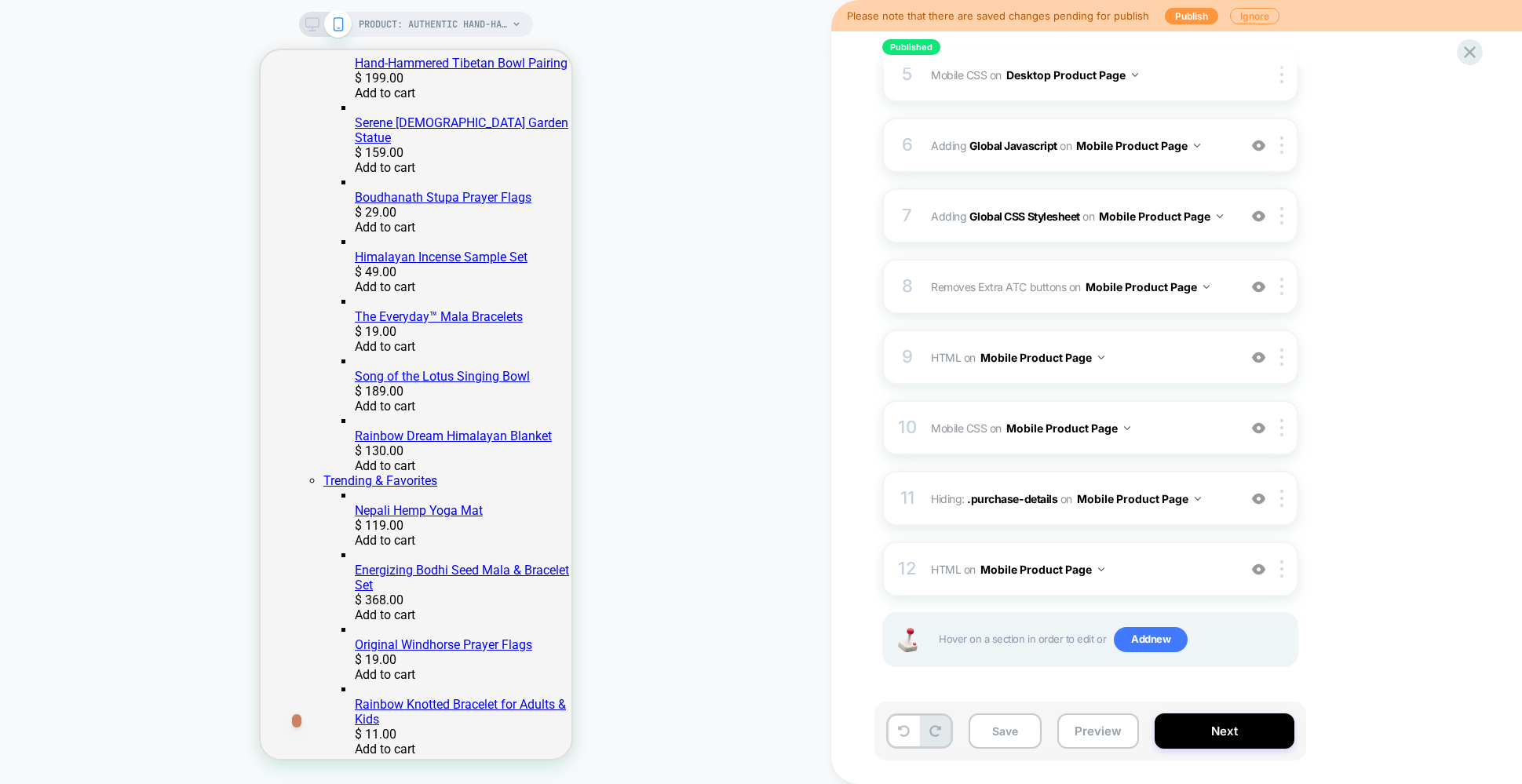
click at [704, 381] on div "PRODUCT: Authentic Hand-Hammered Tibetan Singing Bowl Set [5 inch] PRODUCT: Aut…" at bounding box center [415, 391] width 831 height 753
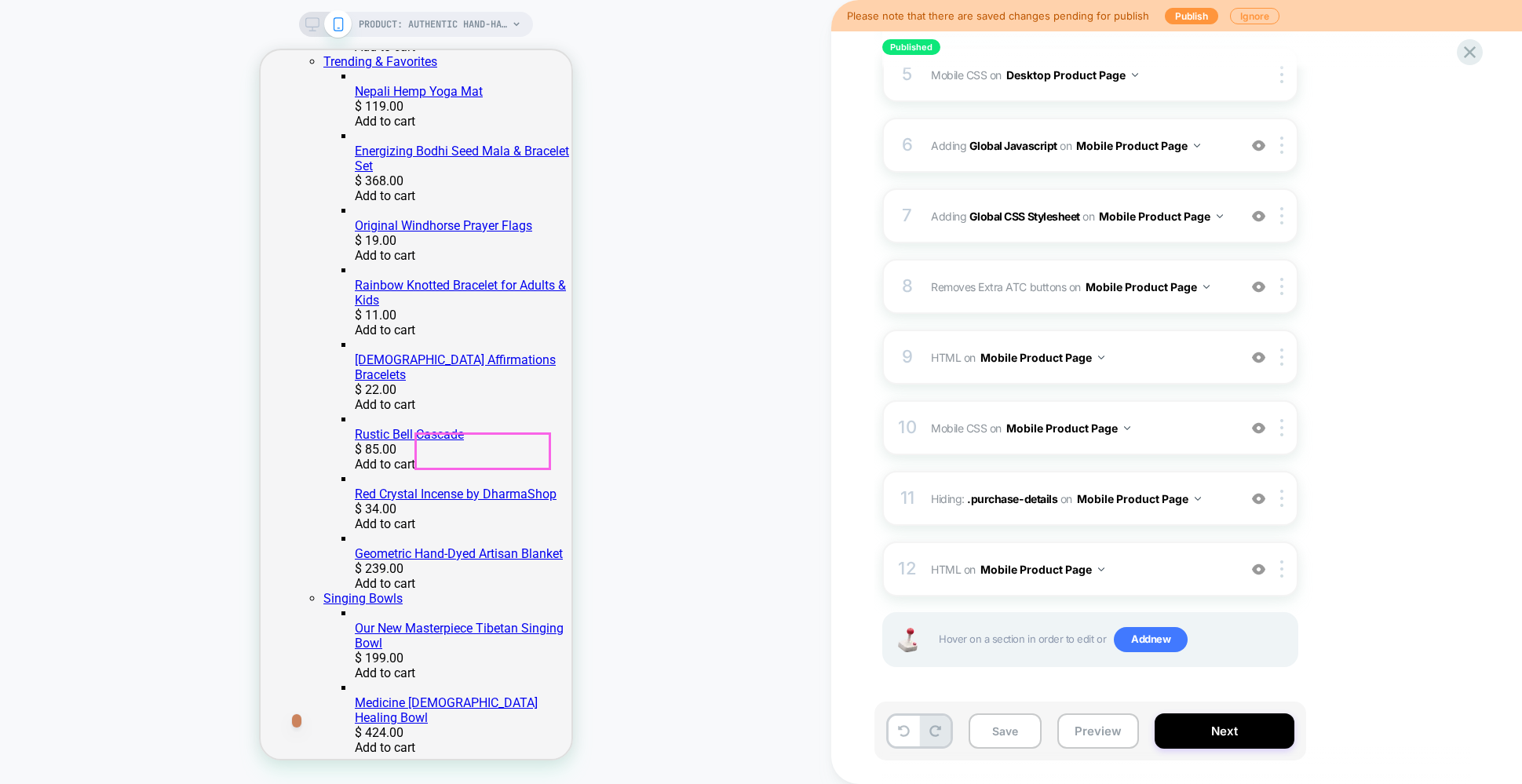
scroll to position [841, 0]
click at [1015, 740] on button "Save" at bounding box center [1005, 731] width 73 height 36
drag, startPoint x: 1355, startPoint y: 418, endPoint x: 1331, endPoint y: 425, distance: 25.0
click at [1354, 418] on div "1. What audience and where will the experience run? Audience All Visitors Pages…" at bounding box center [1168, 173] width 573 height 1066
click at [1259, 429] on img at bounding box center [1258, 428] width 14 height 14
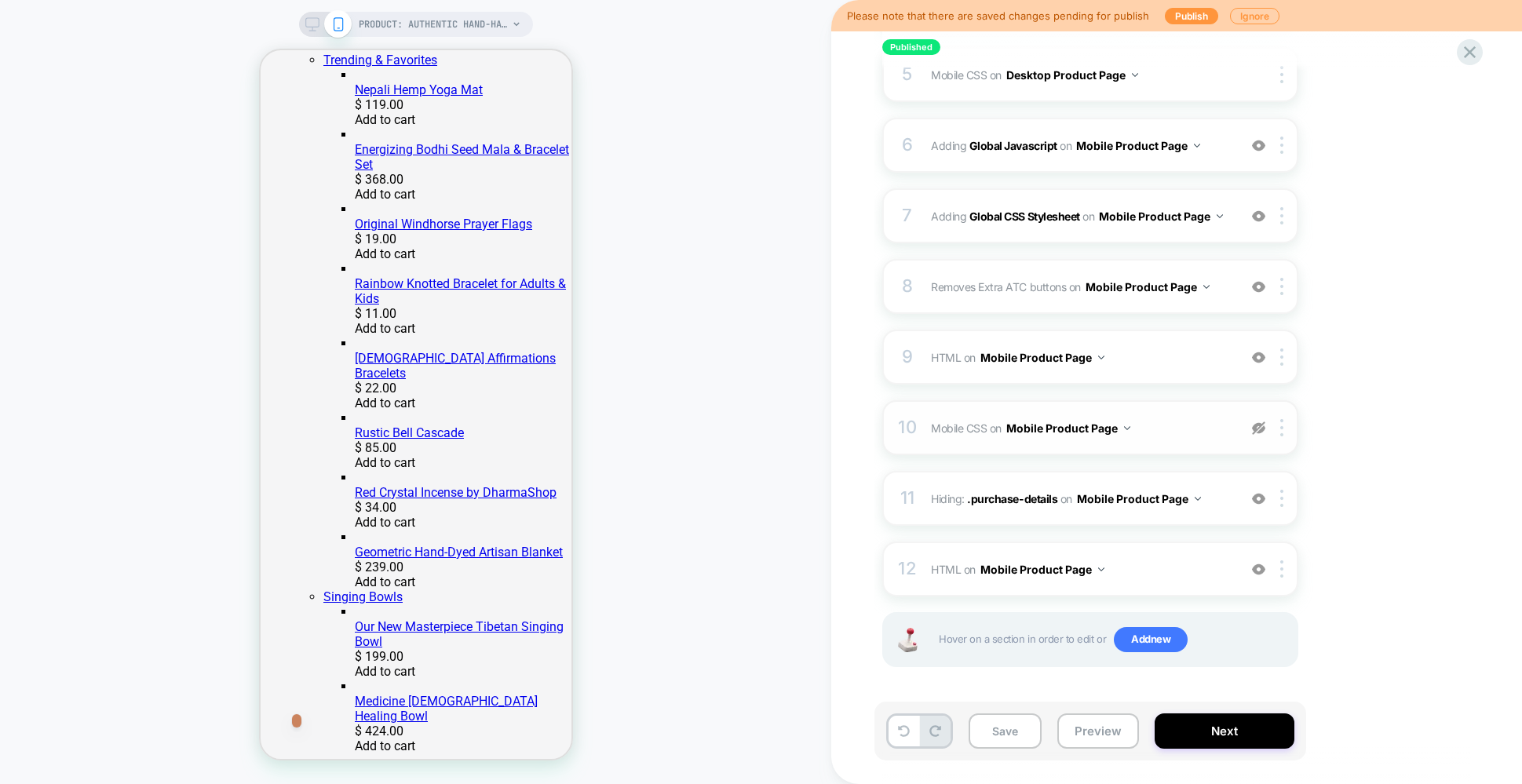
click at [1257, 427] on img at bounding box center [1258, 428] width 14 height 14
click at [1260, 359] on img at bounding box center [1258, 357] width 14 height 14
click at [1280, 357] on img at bounding box center [1282, 357] width 3 height 17
click at [1249, 567] on div "Delete" at bounding box center [1283, 569] width 140 height 43
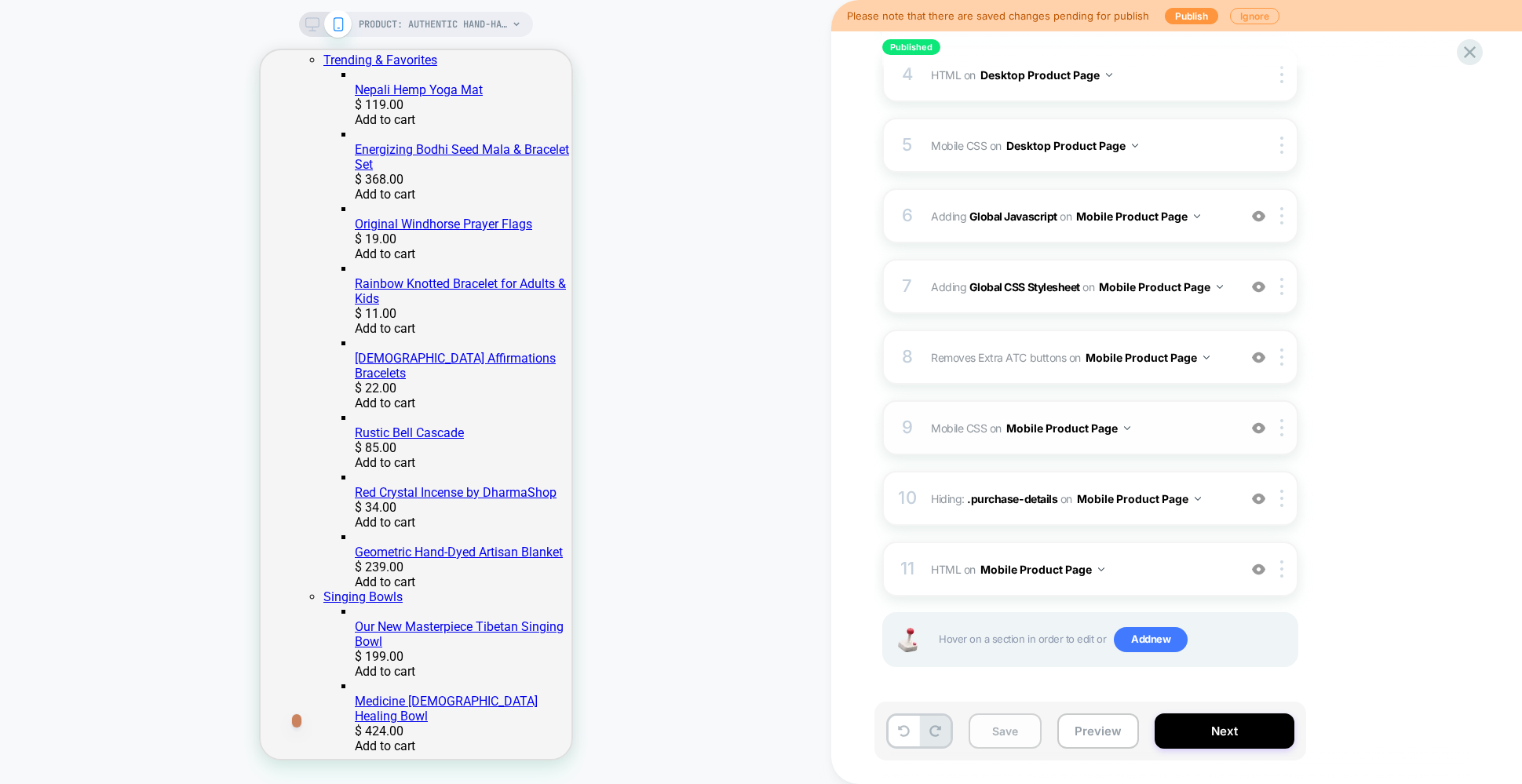
click at [1018, 730] on button "Save" at bounding box center [1005, 731] width 73 height 36
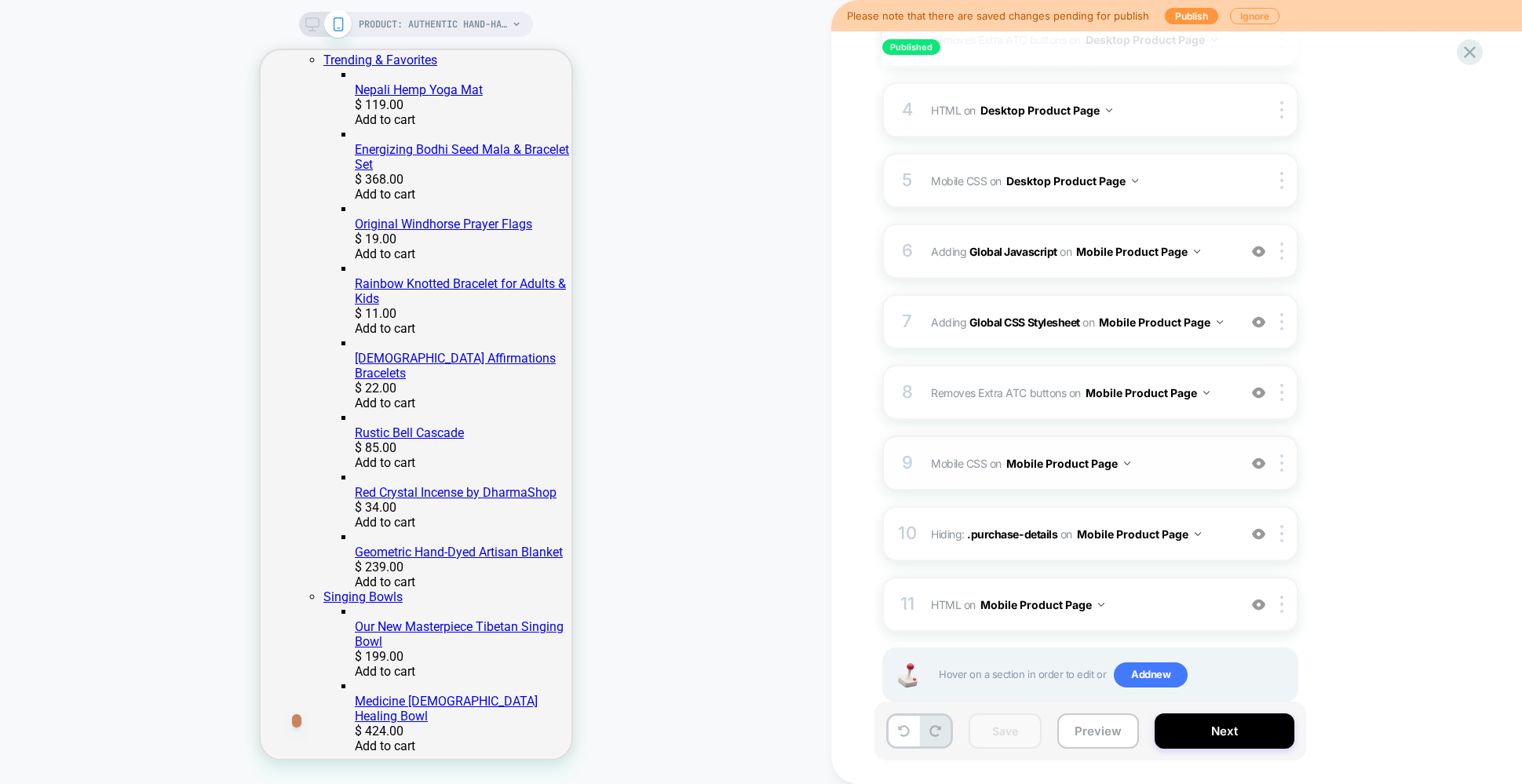
scroll to position [399, 0]
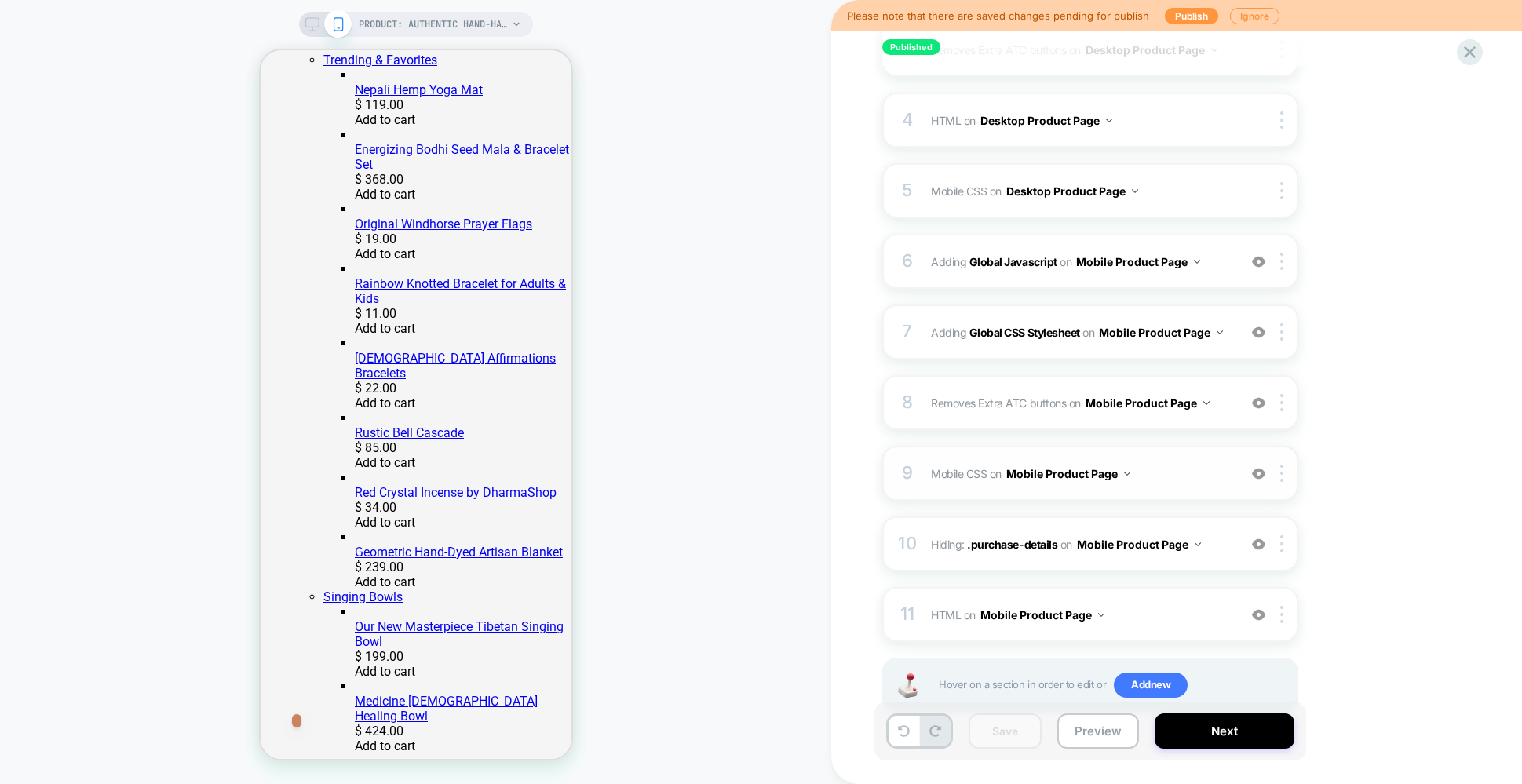
drag, startPoint x: 312, startPoint y: 20, endPoint x: 313, endPoint y: 29, distance: 9.1
click at [312, 20] on icon at bounding box center [312, 24] width 14 height 14
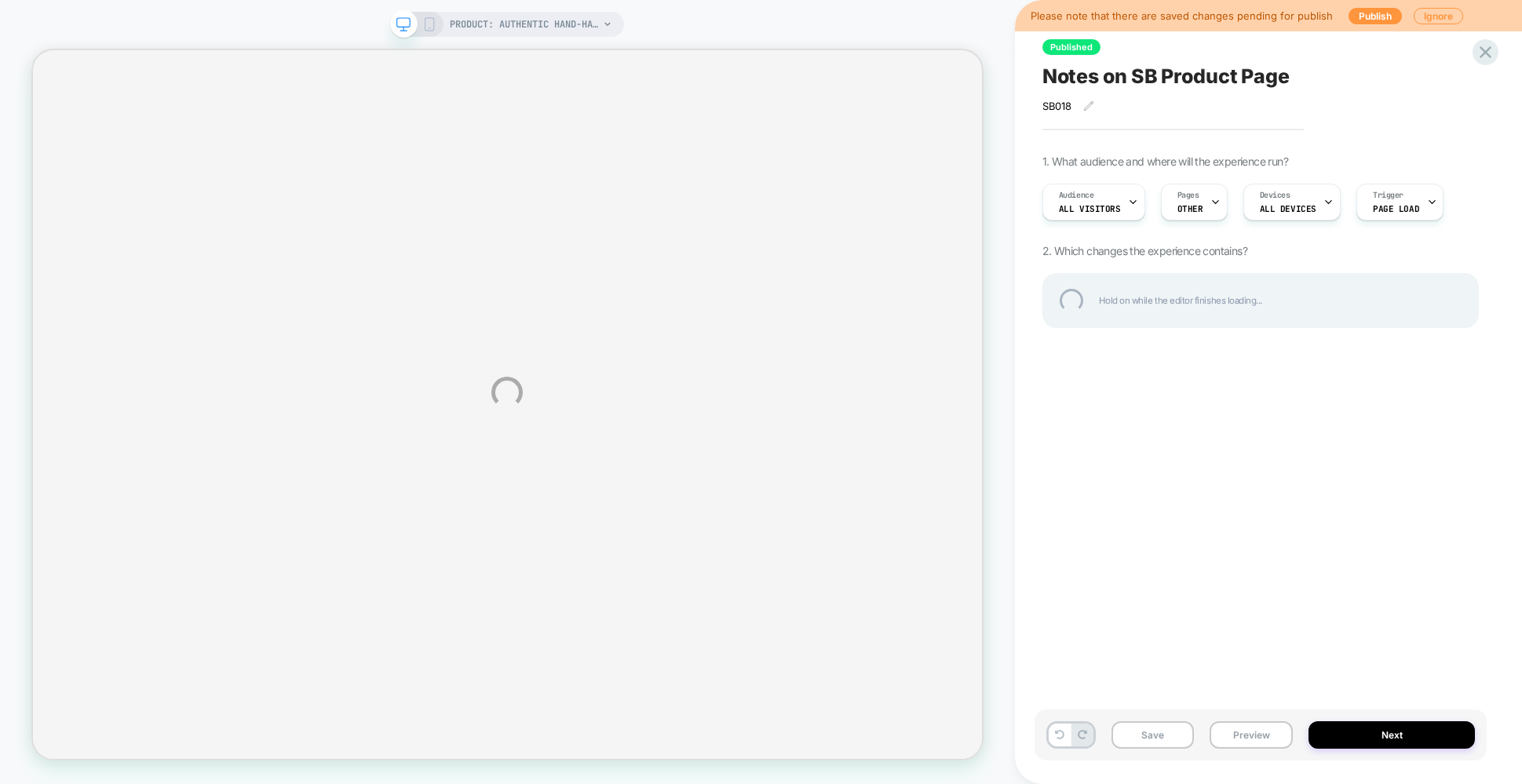
select select "**********"
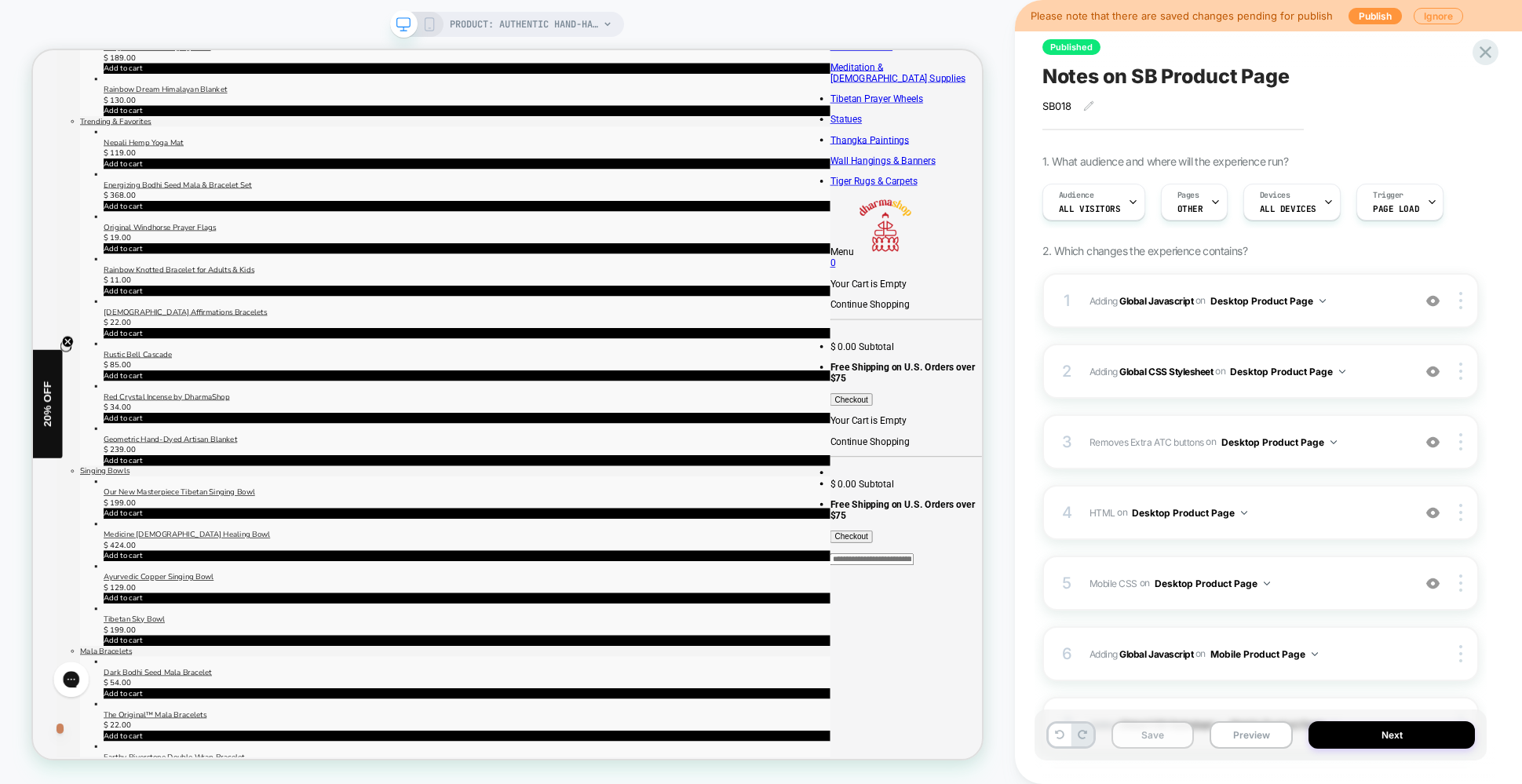
drag, startPoint x: 1149, startPoint y: 736, endPoint x: 1169, endPoint y: 724, distance: 23.3
click at [1149, 736] on button "Save" at bounding box center [1153, 735] width 83 height 27
click at [1368, 17] on button "Publish" at bounding box center [1375, 15] width 54 height 16
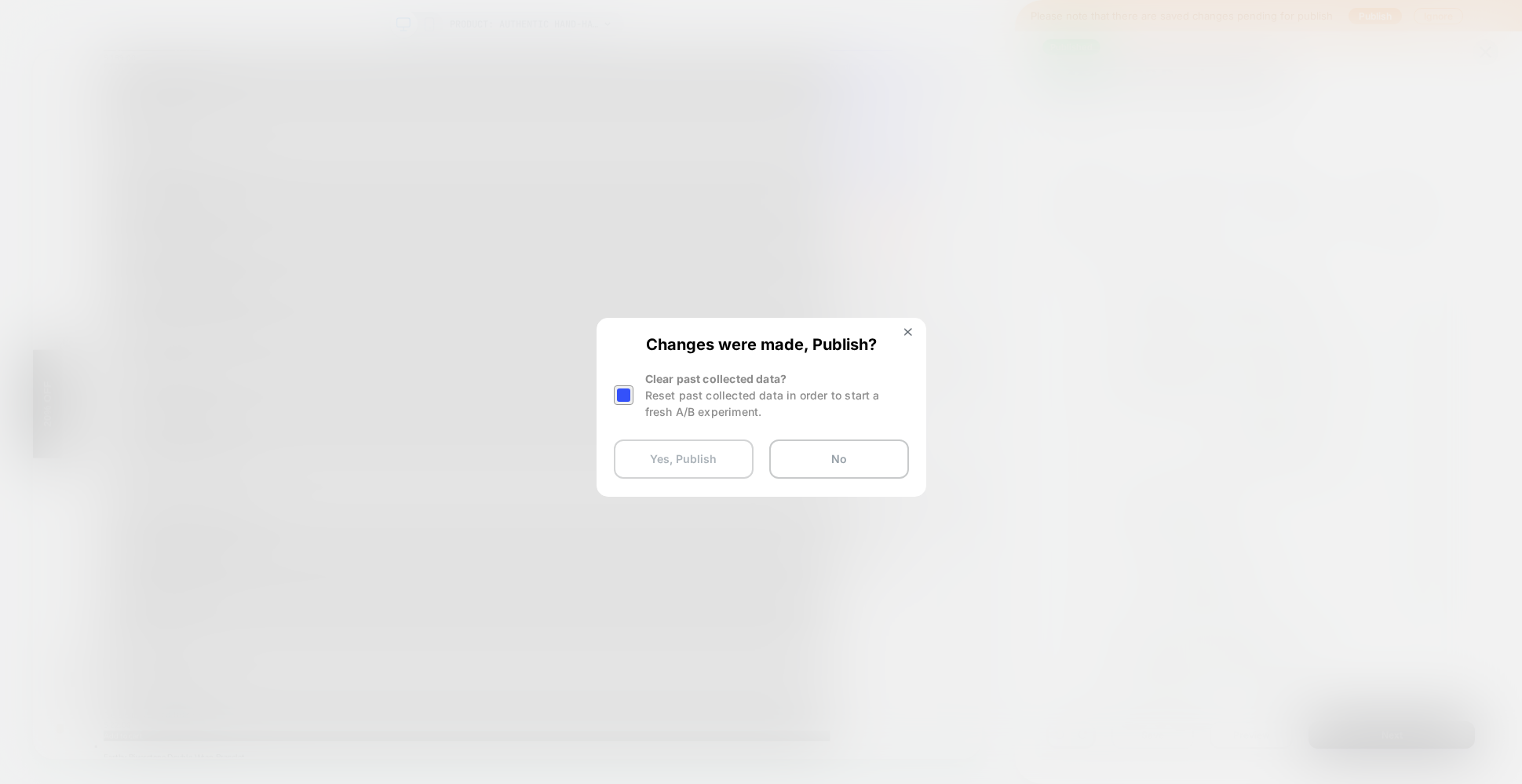
click at [690, 463] on button "Yes, Publish" at bounding box center [683, 459] width 140 height 39
